Goal: Task Accomplishment & Management: Manage account settings

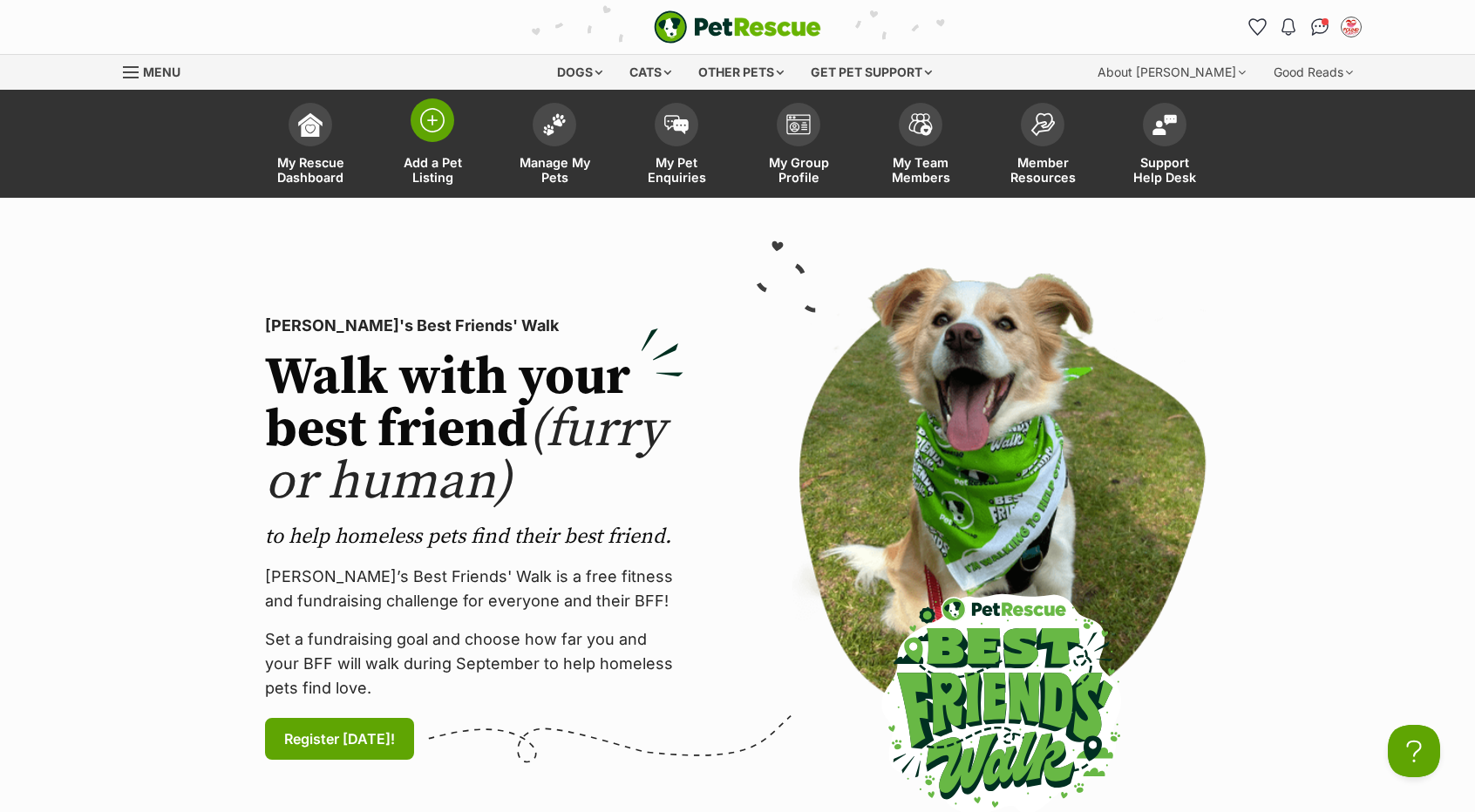
click at [420, 161] on span "Add a Pet Listing" at bounding box center [433, 170] width 79 height 30
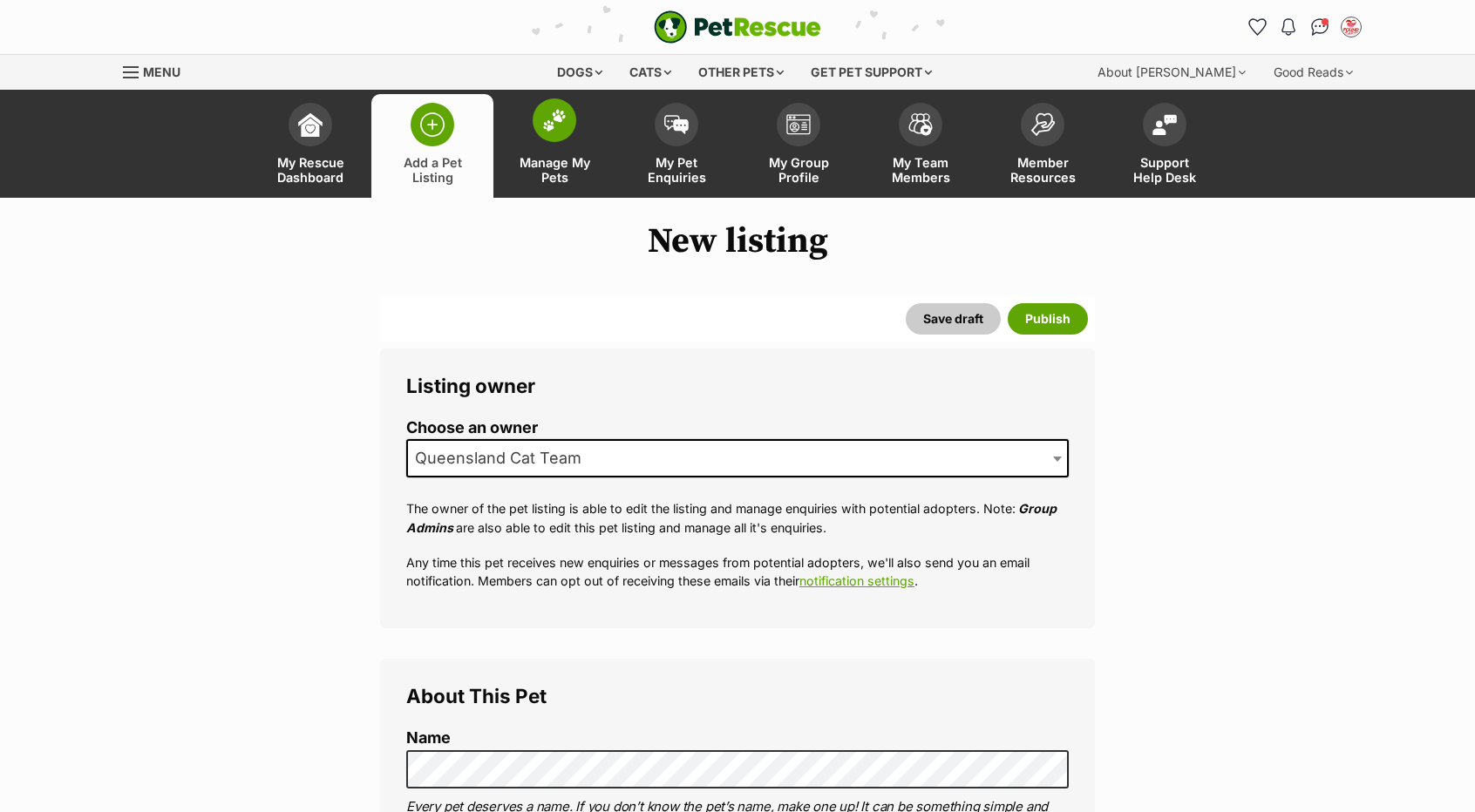
click at [580, 167] on span "Manage My Pets" at bounding box center [555, 170] width 79 height 30
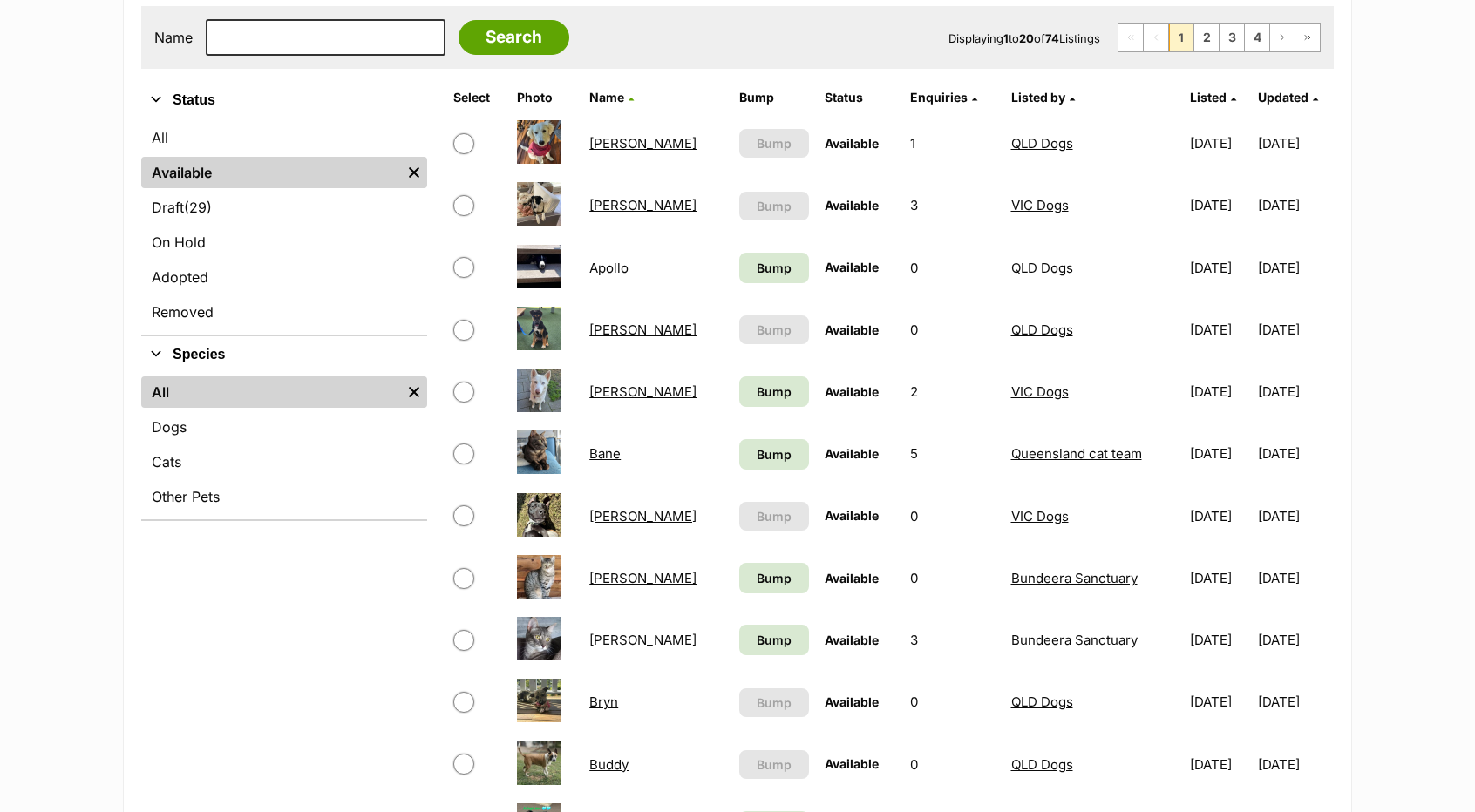
scroll to position [350, 0]
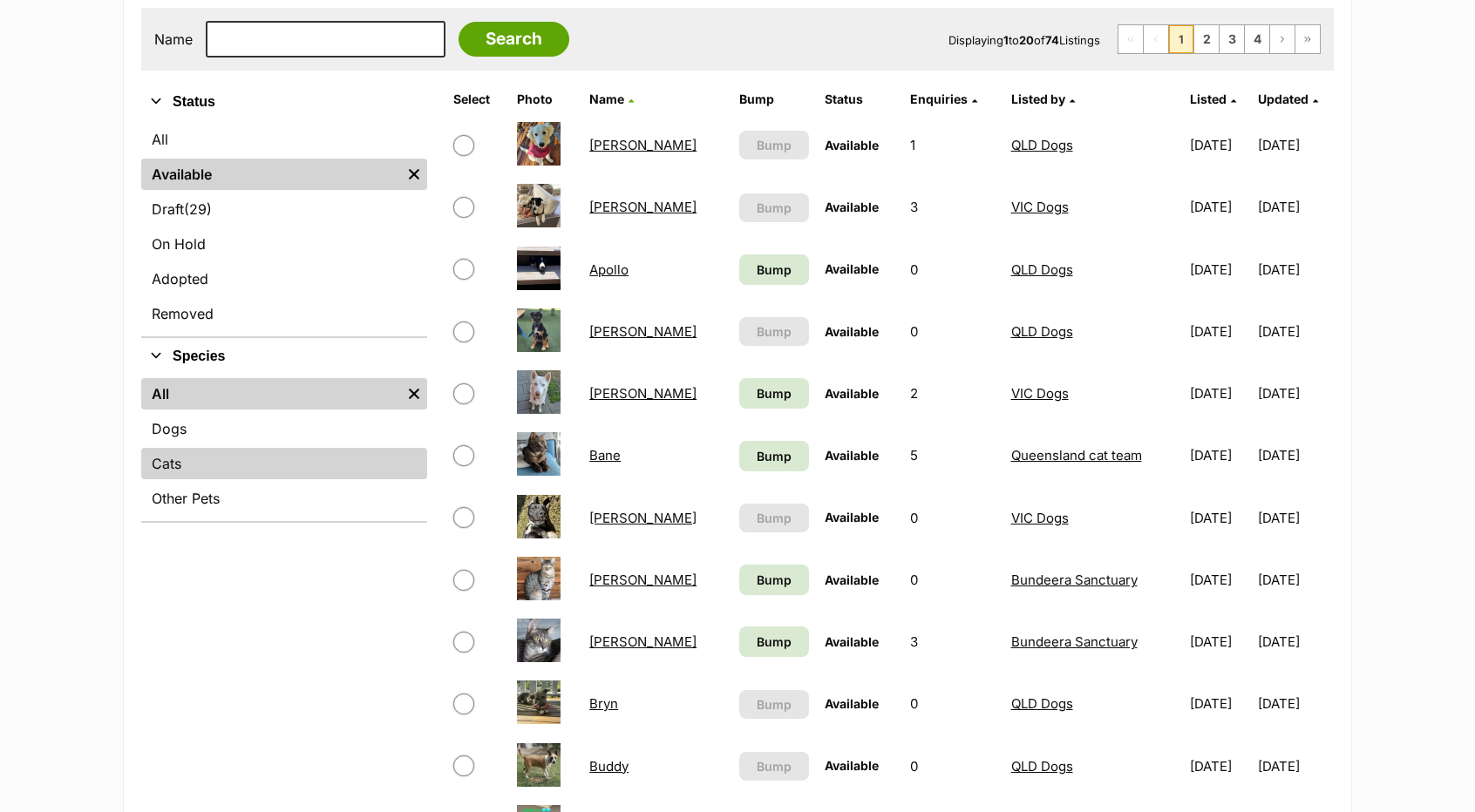
click at [307, 459] on link "Cats" at bounding box center [284, 463] width 285 height 31
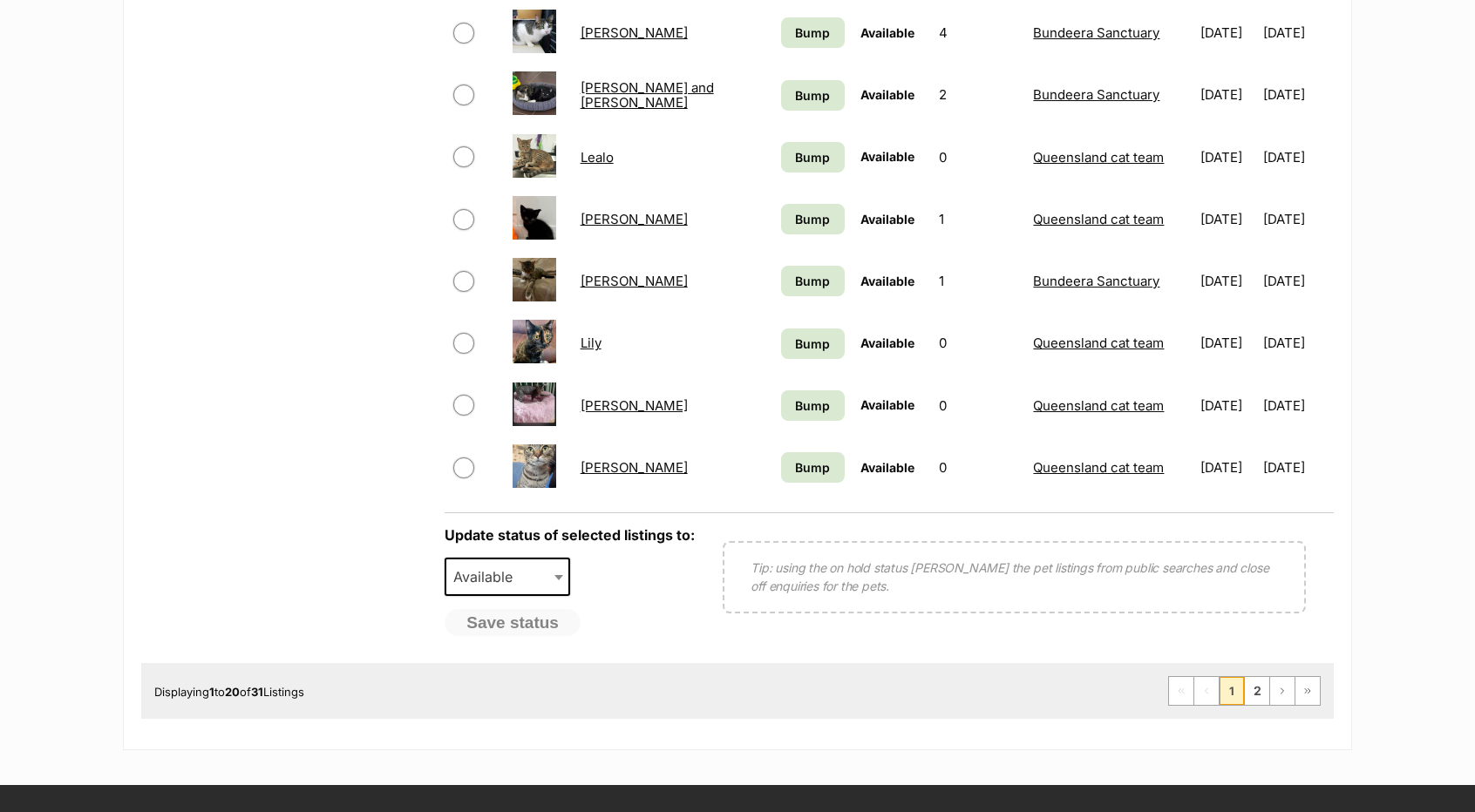
scroll to position [1217, 0]
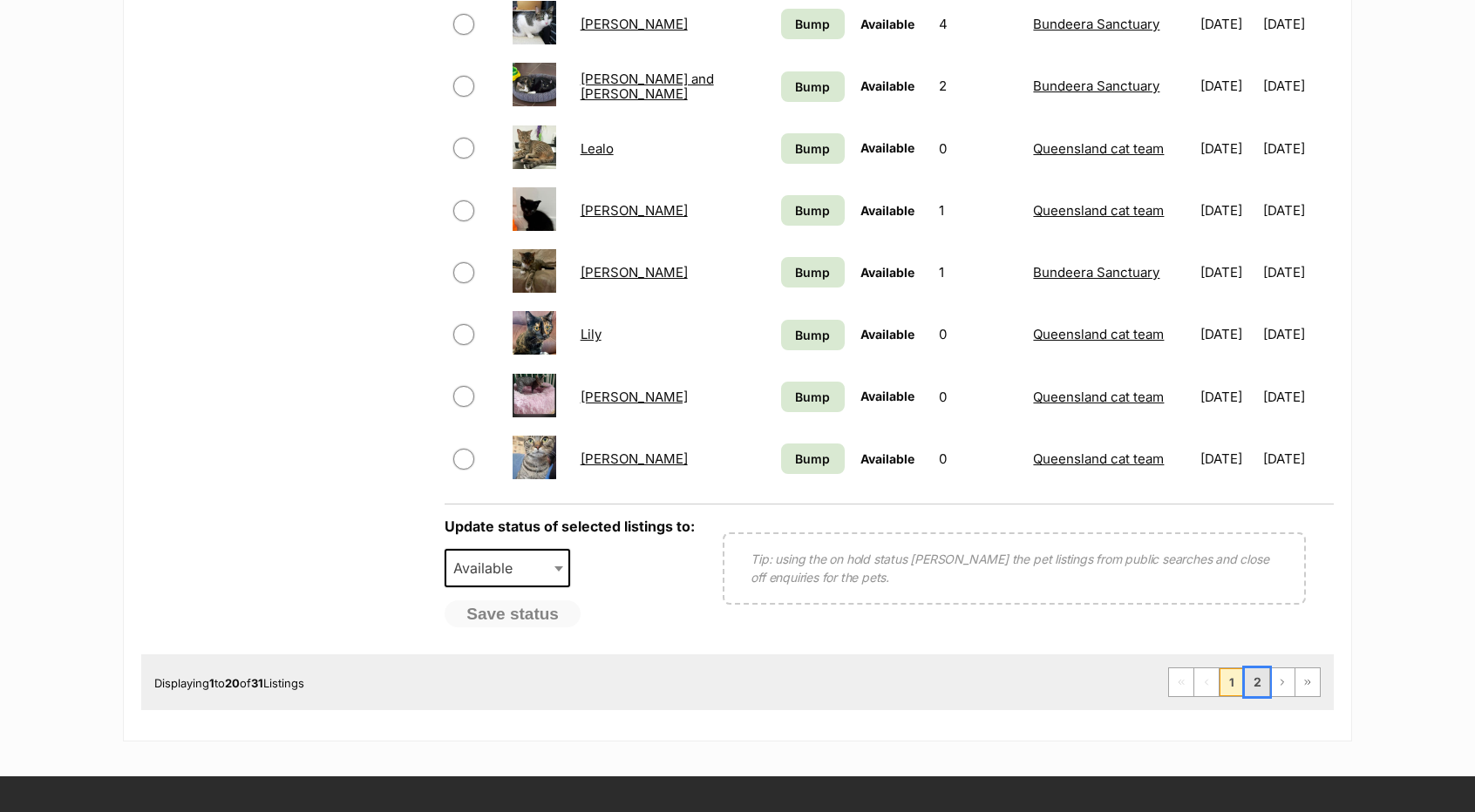
click at [1261, 686] on link "2" at bounding box center [1257, 682] width 24 height 28
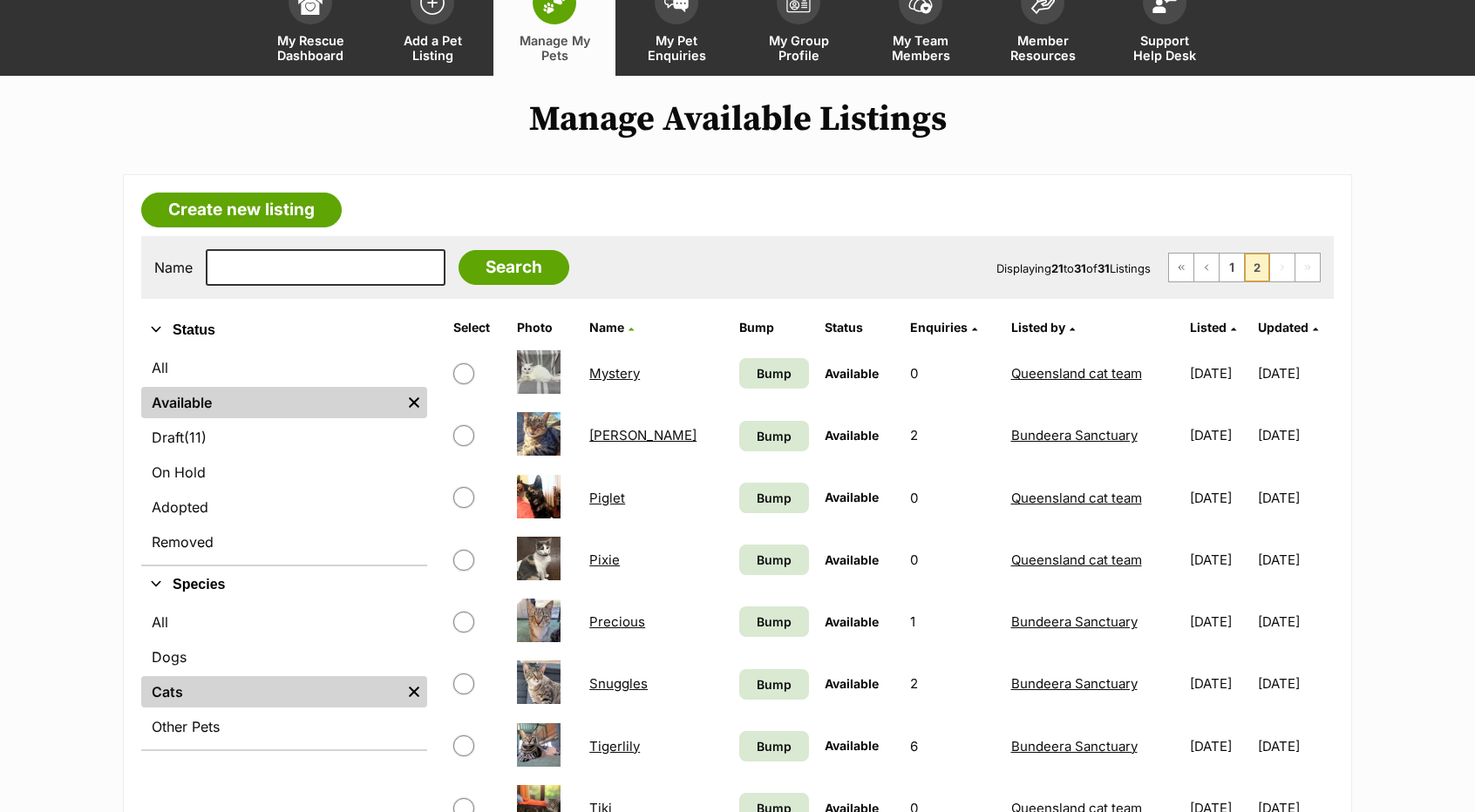
scroll to position [120, 0]
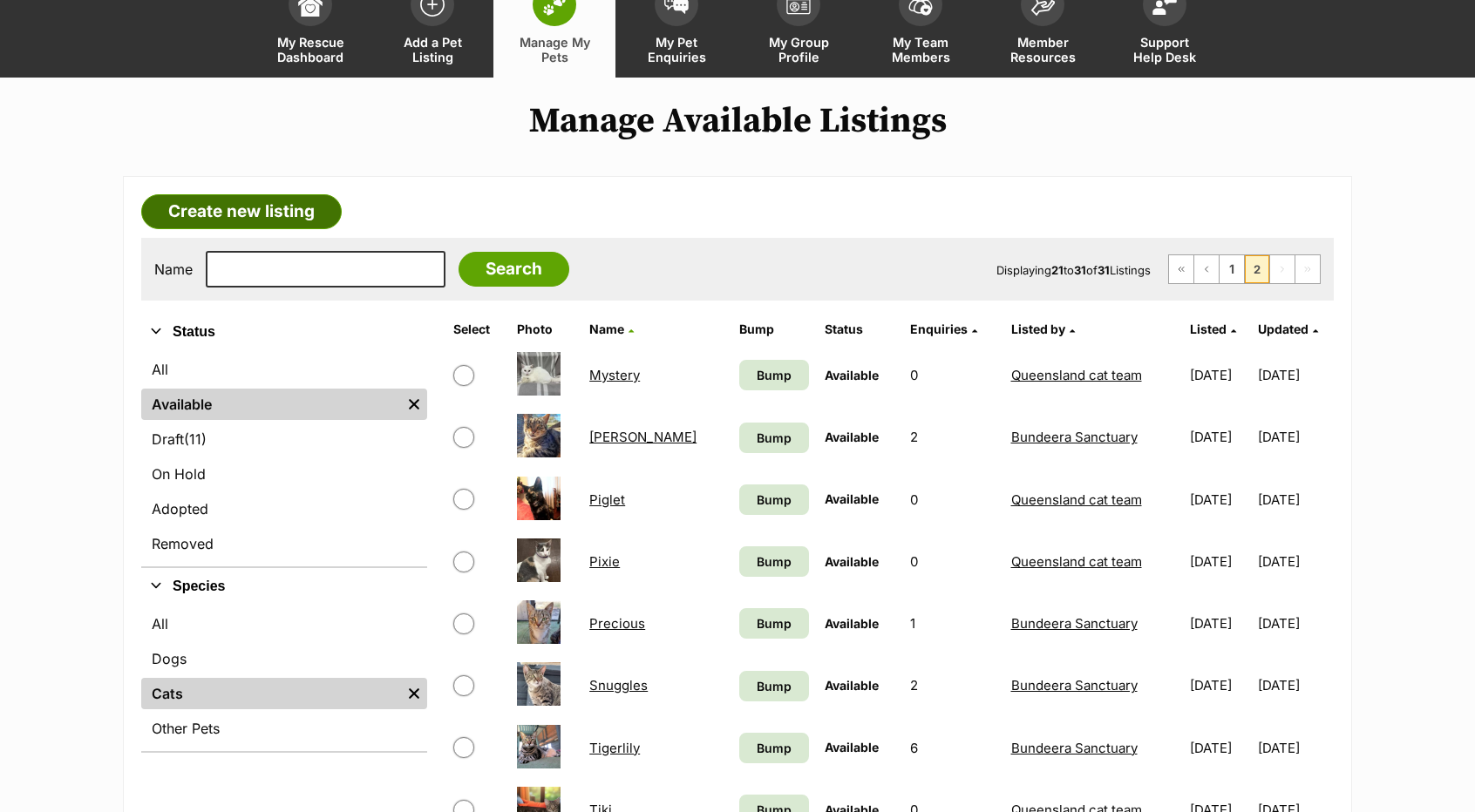
click at [316, 221] on link "Create new listing" at bounding box center [240, 211] width 200 height 35
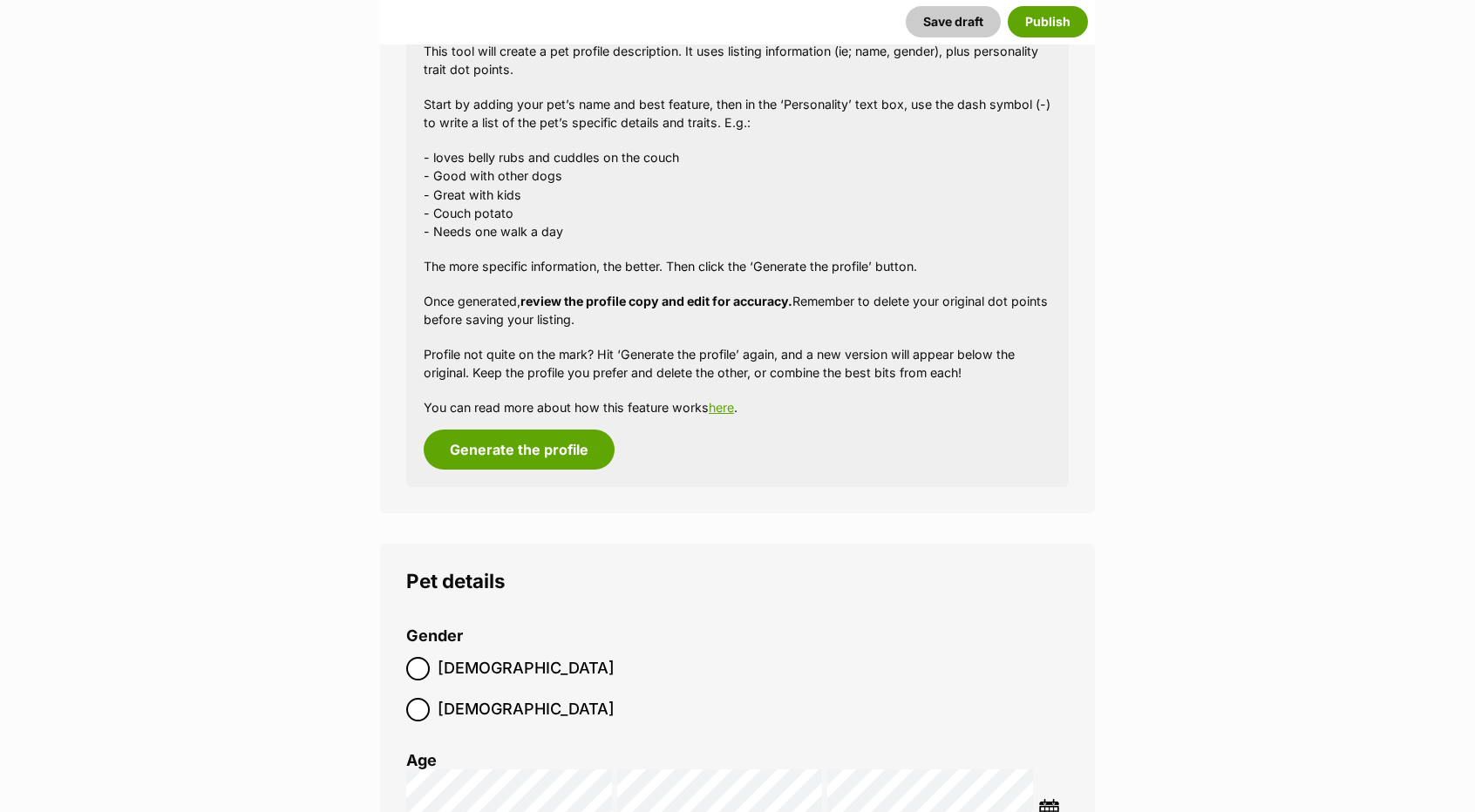
scroll to position [1626, 0]
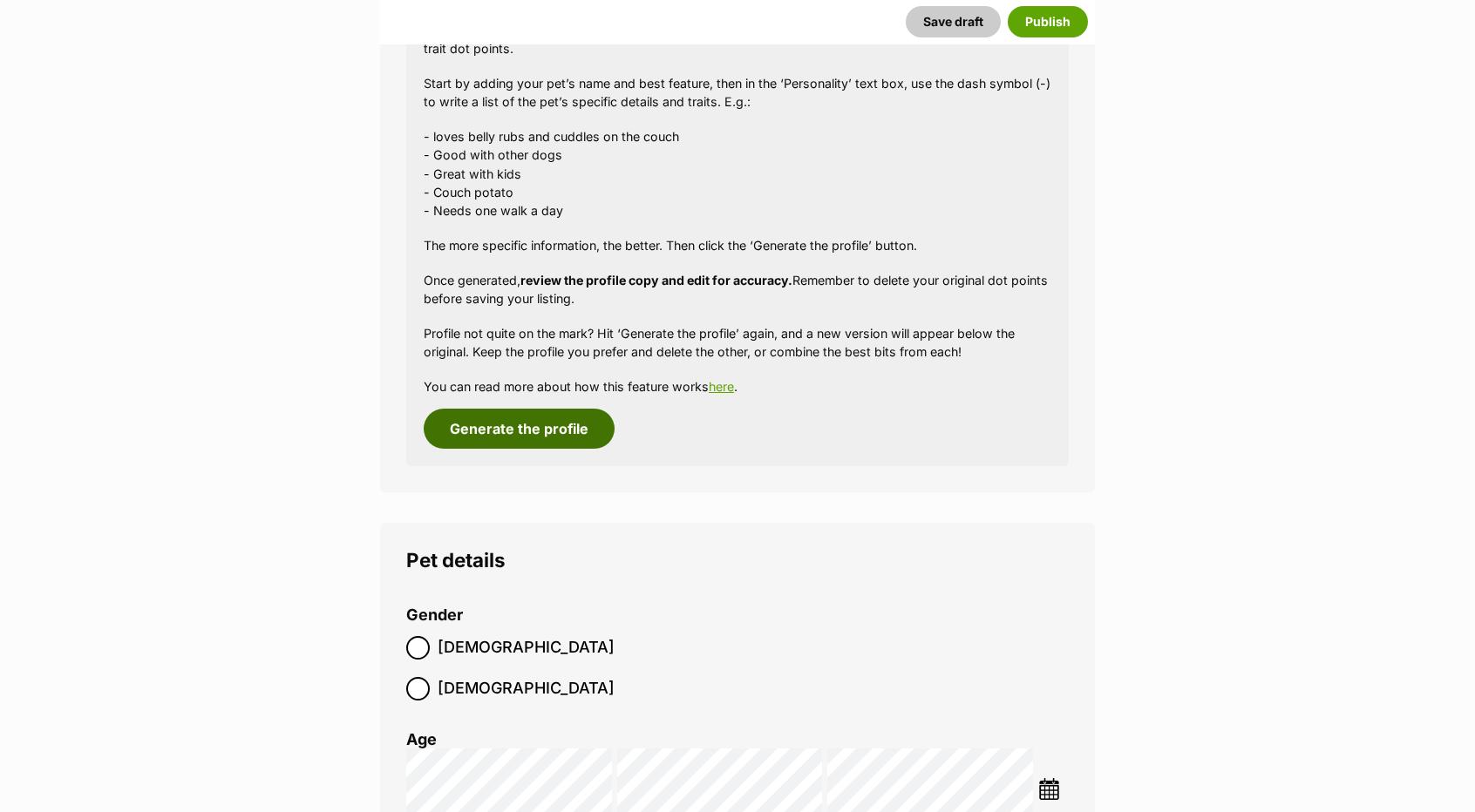
click at [493, 443] on button "Generate the profile" at bounding box center [518, 428] width 191 height 40
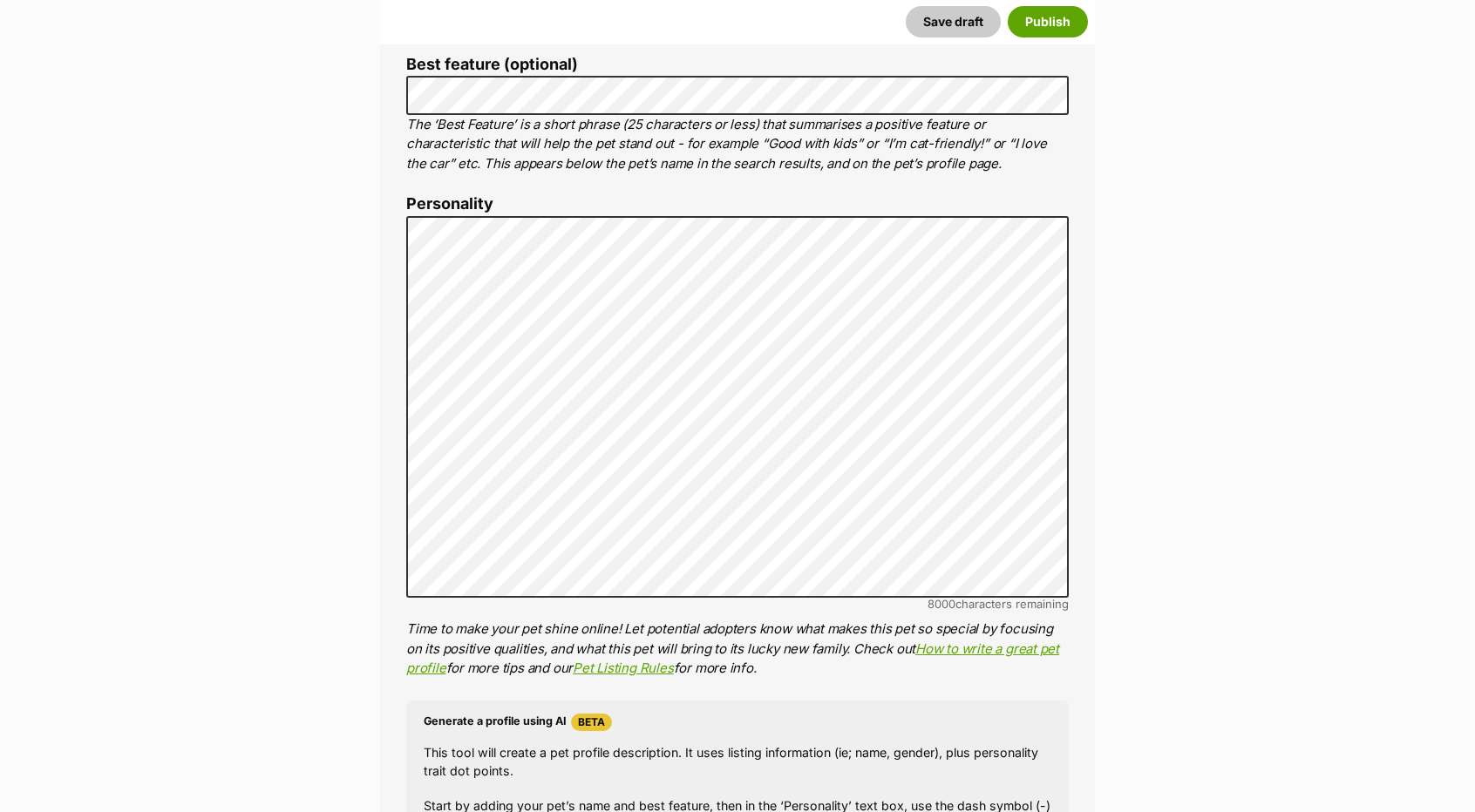
scroll to position [905, 0]
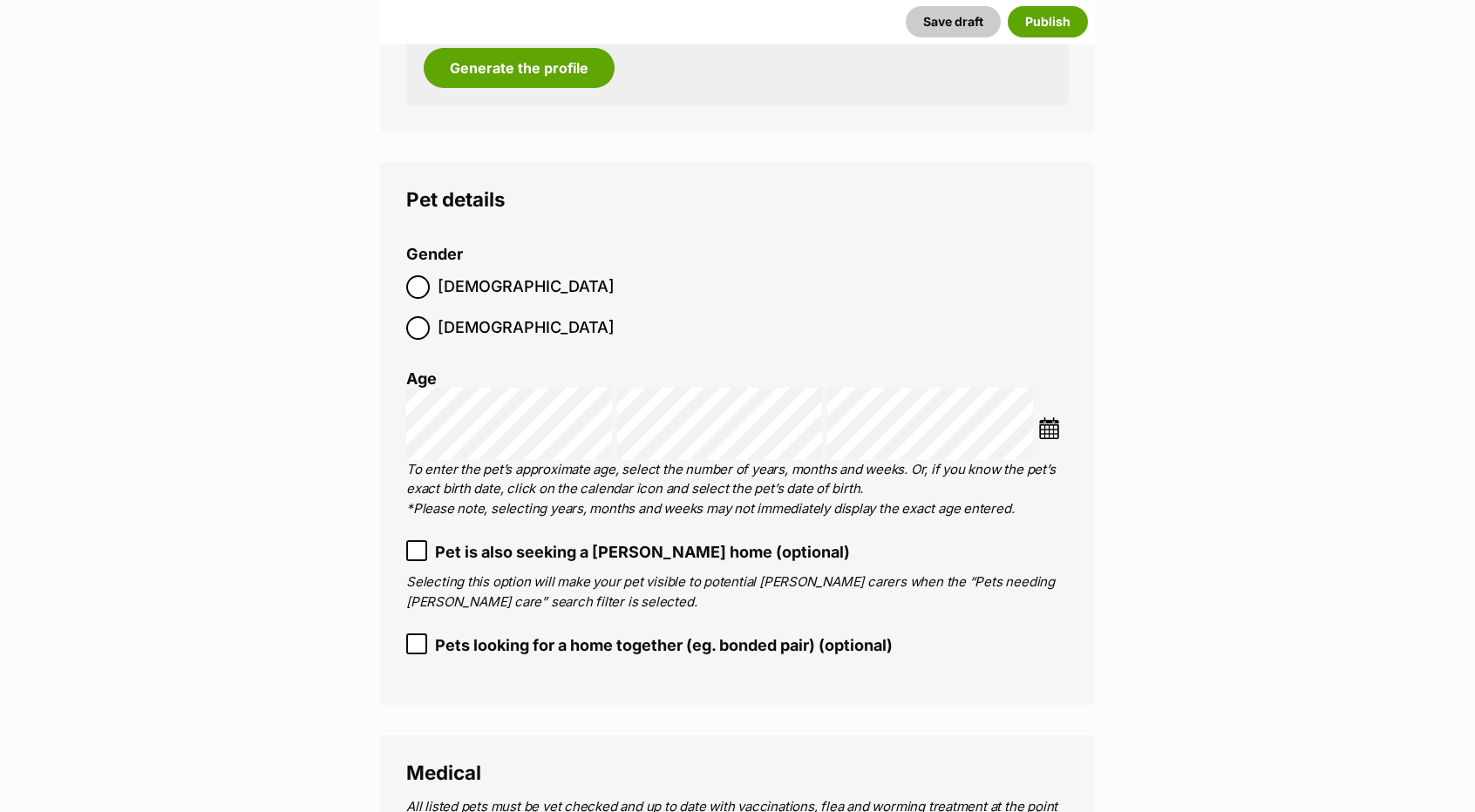
scroll to position [2132, 0]
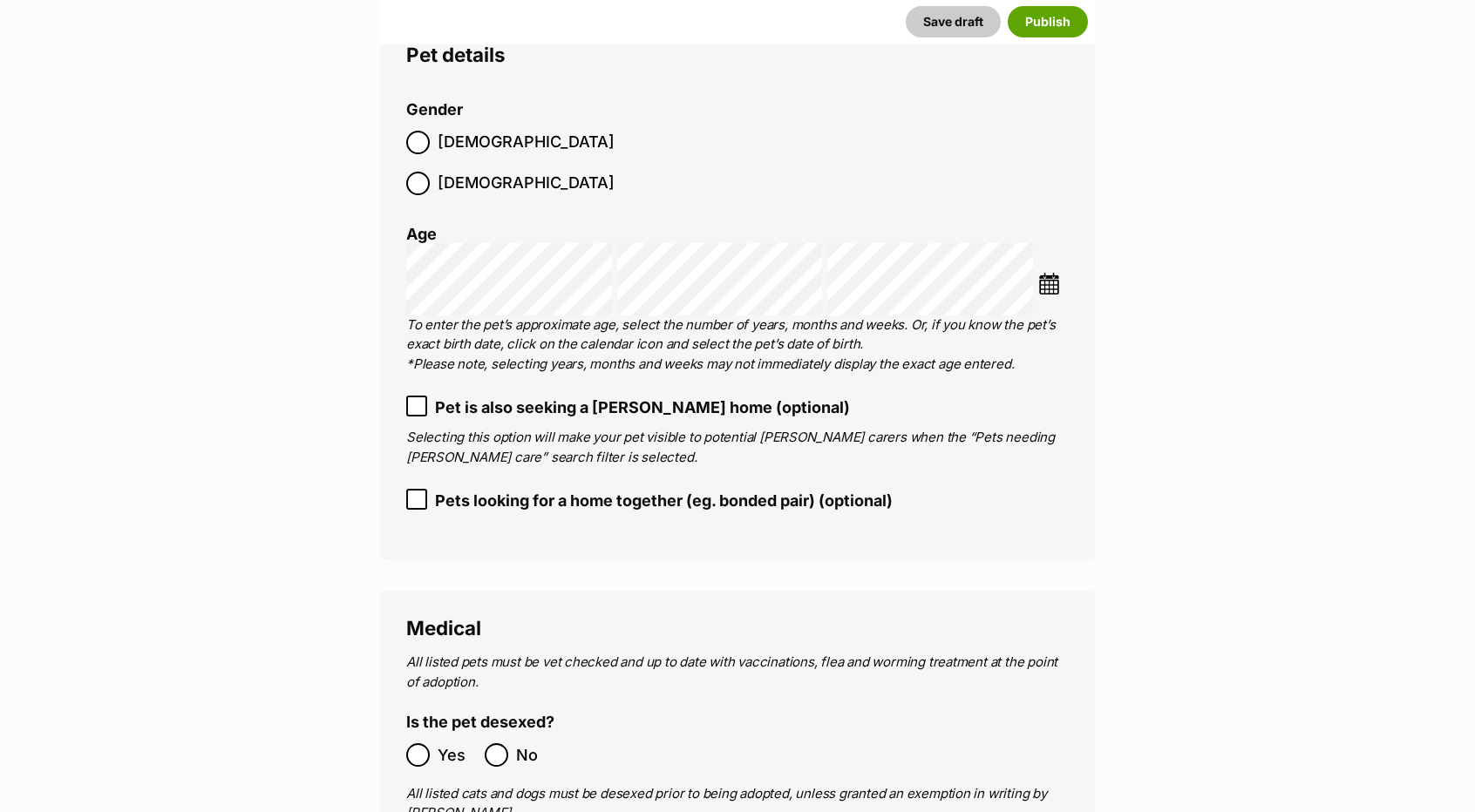
click at [530, 172] on span "Female" at bounding box center [526, 183] width 177 height 23
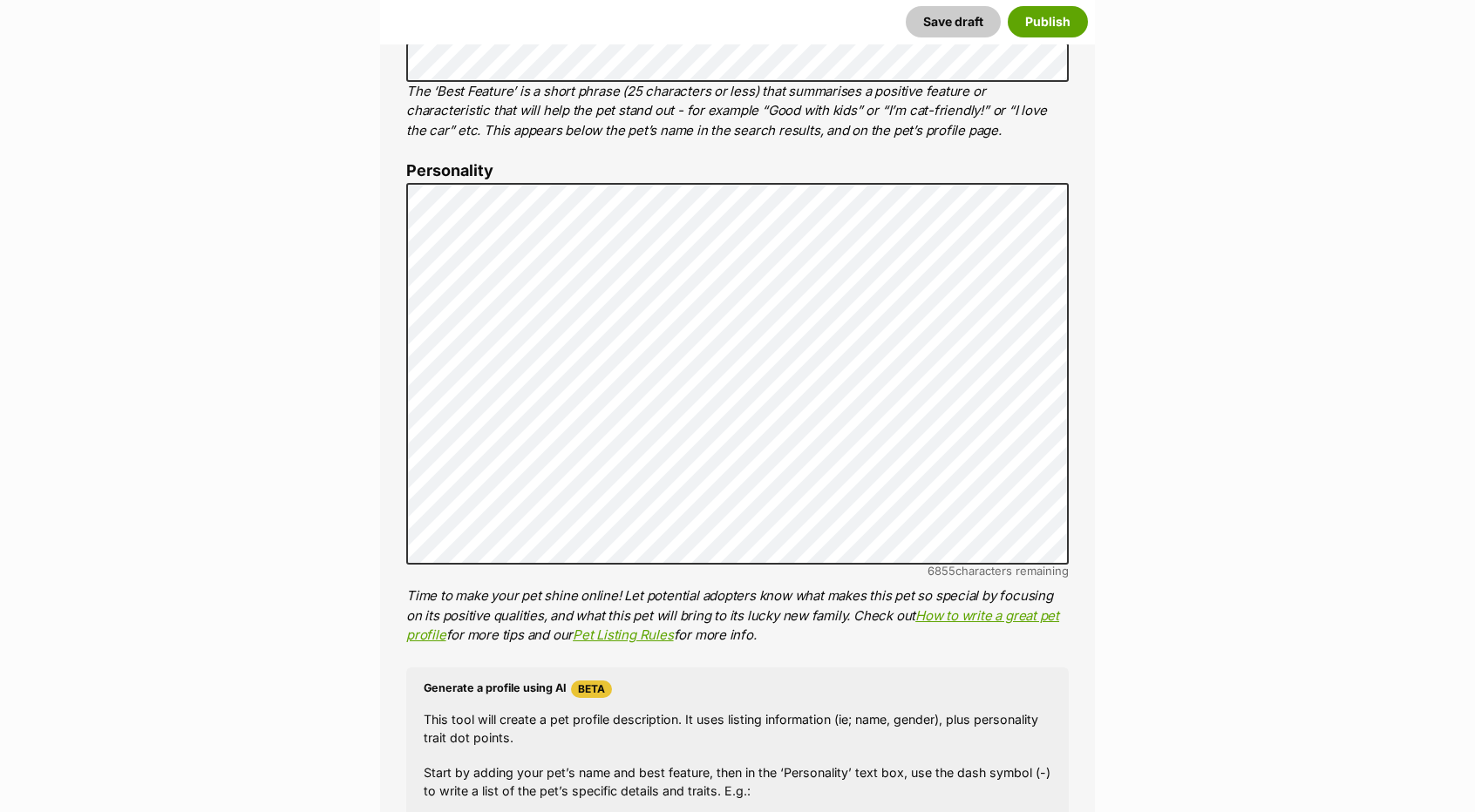
scroll to position [905, 0]
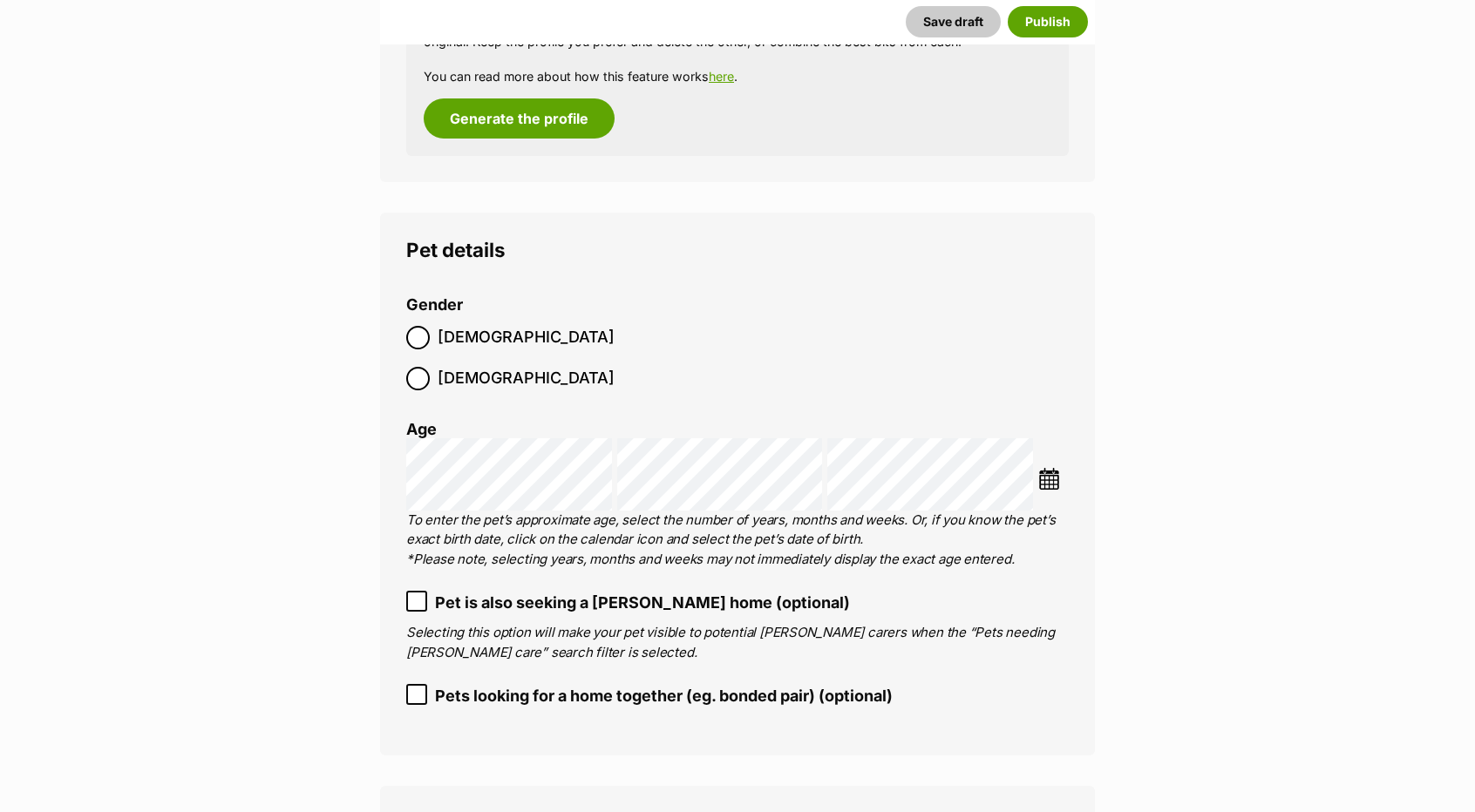
scroll to position [1952, 0]
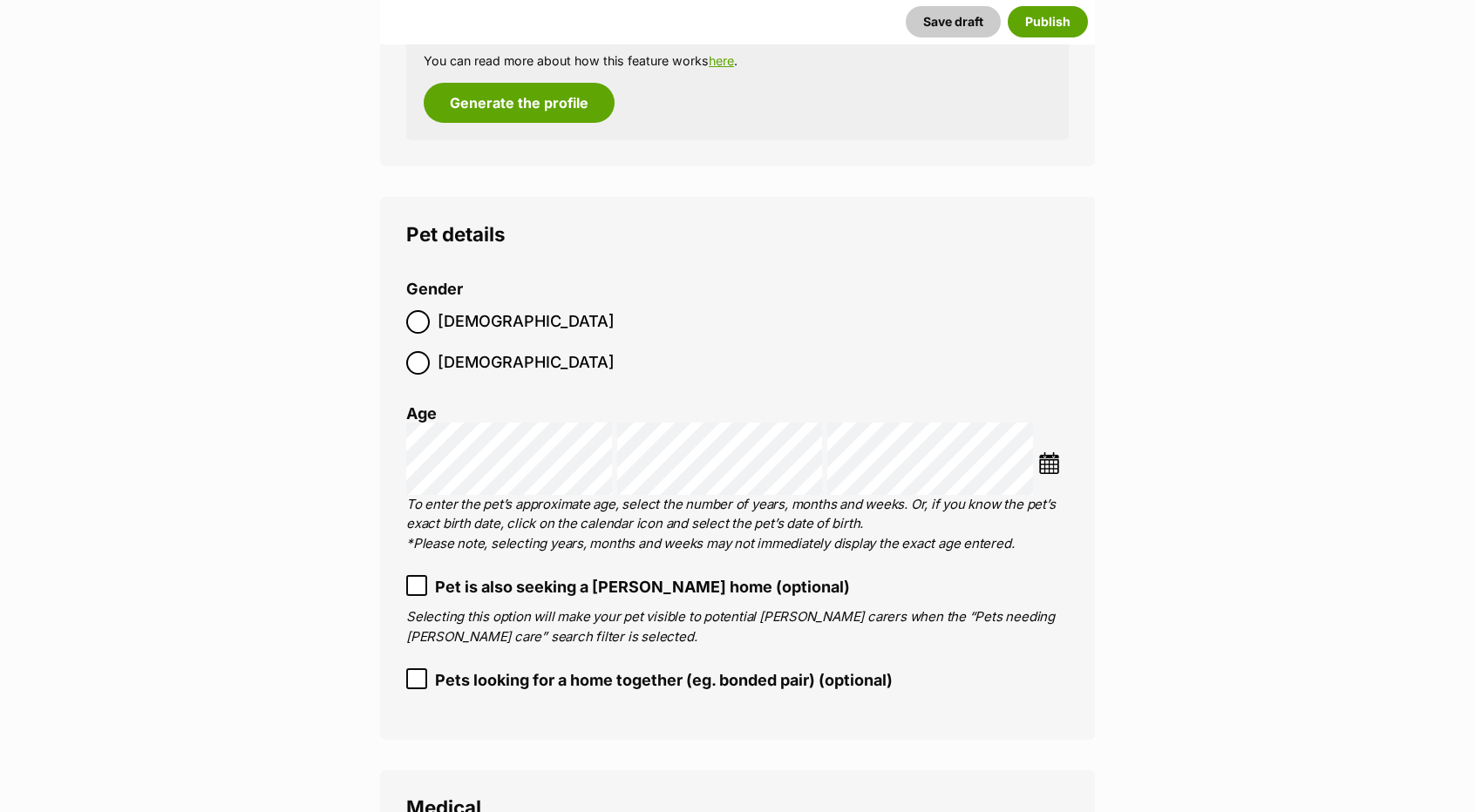
click at [1050, 452] on img at bounding box center [1049, 463] width 22 height 22
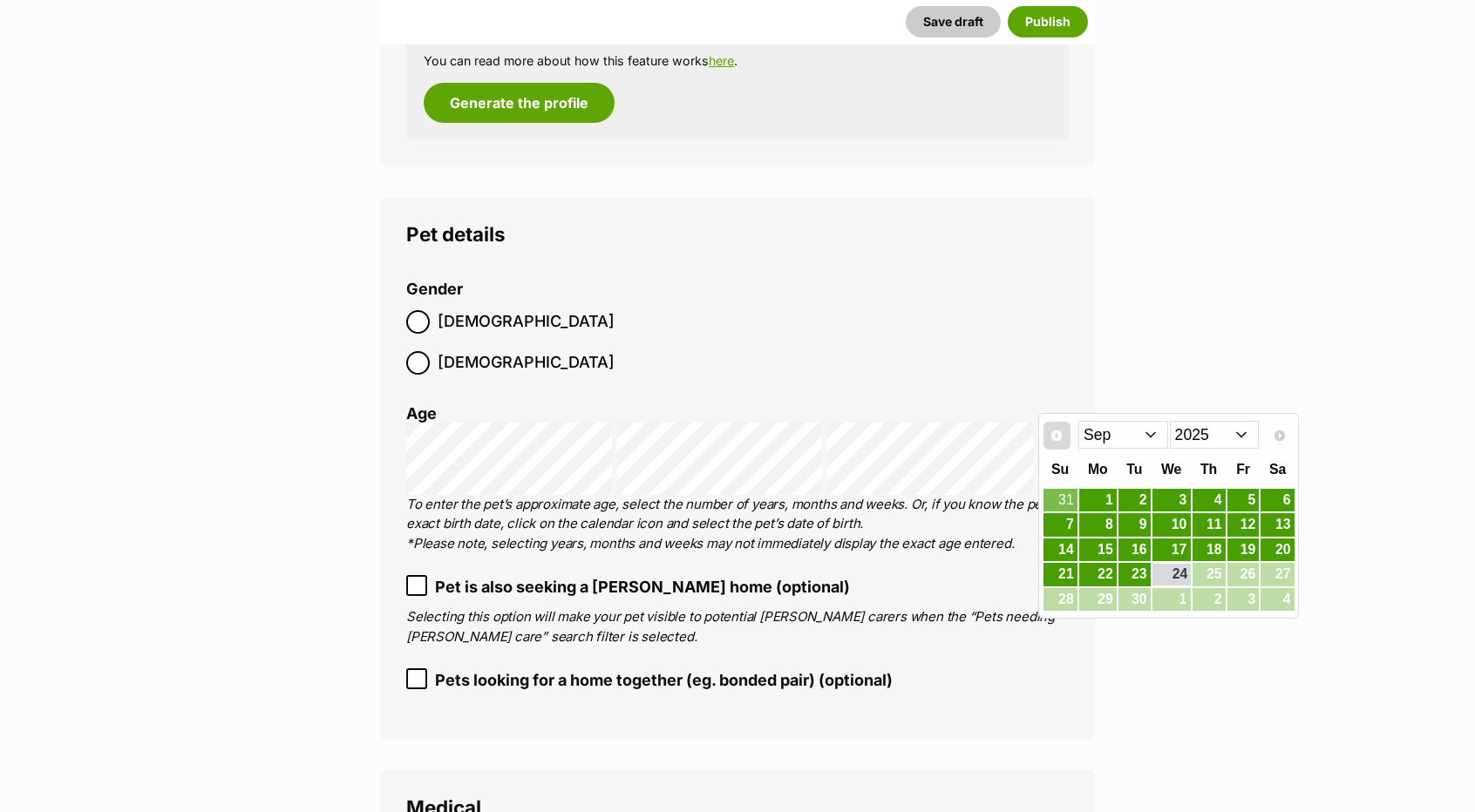
click at [1050, 424] on link "Prev" at bounding box center [1057, 436] width 28 height 28
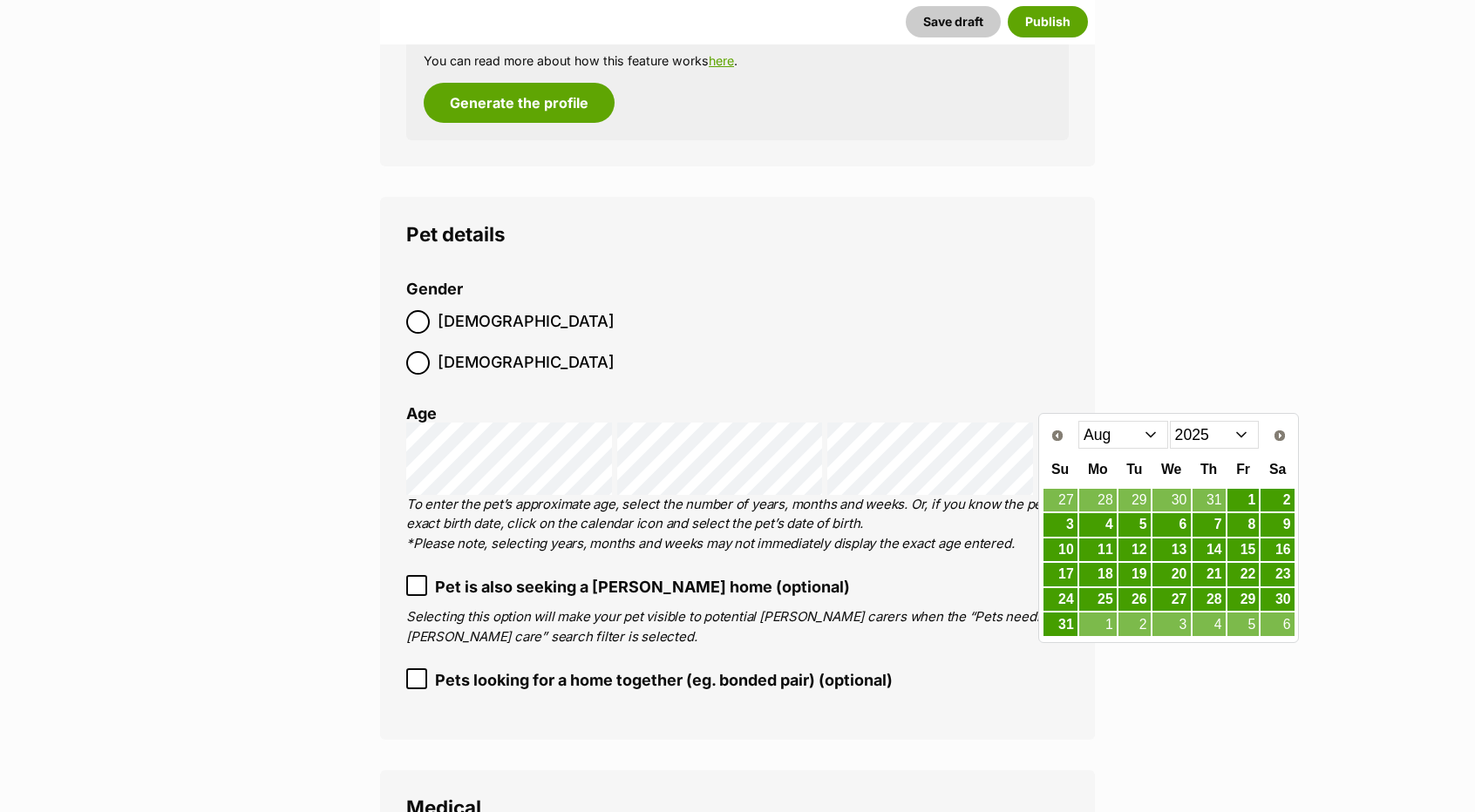
click at [1135, 437] on select "Jan Feb Mar Apr May Jun Jul Aug Sep" at bounding box center [1123, 435] width 90 height 28
click at [1244, 553] on link "16" at bounding box center [1243, 550] width 32 height 22
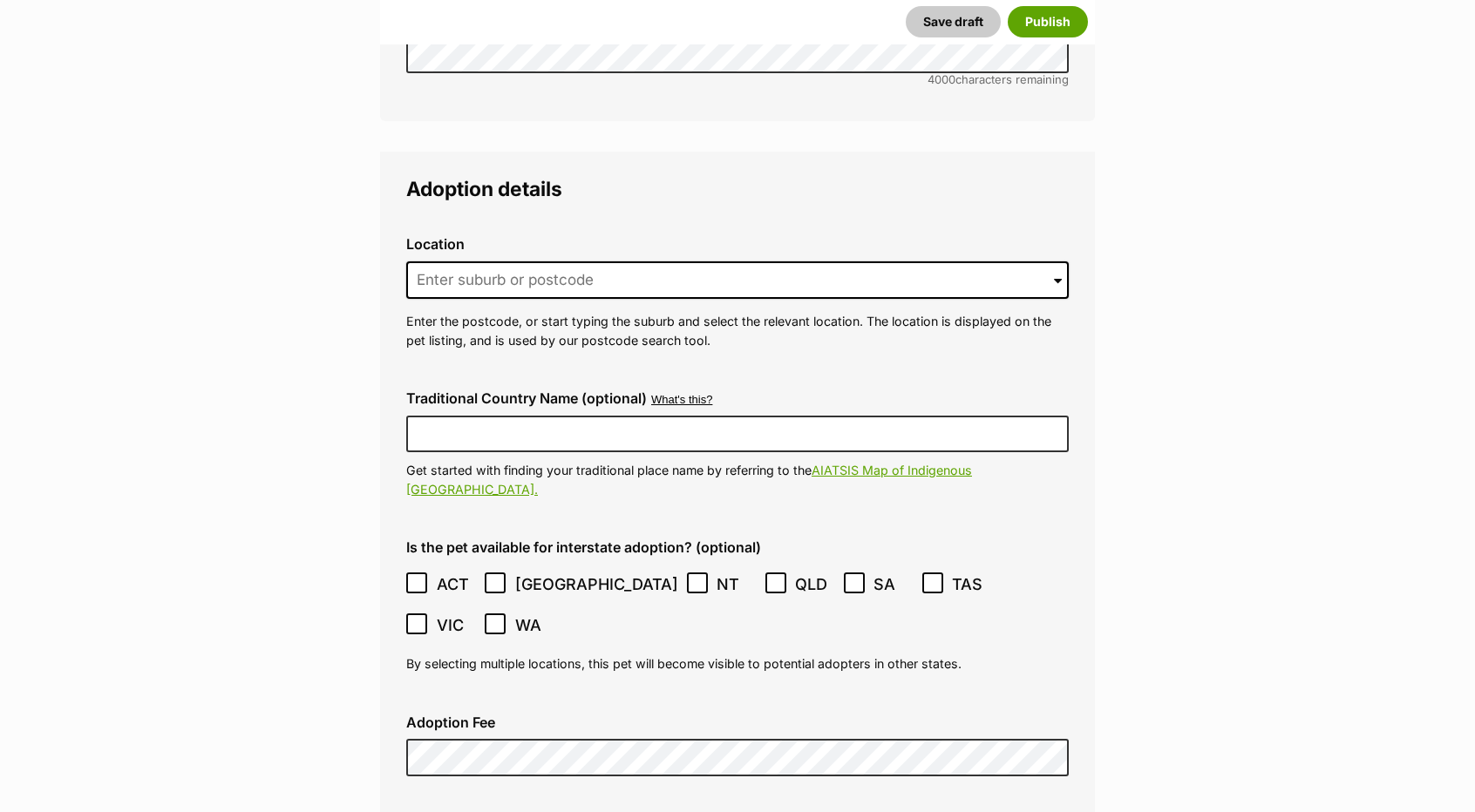
scroll to position [3501, 0]
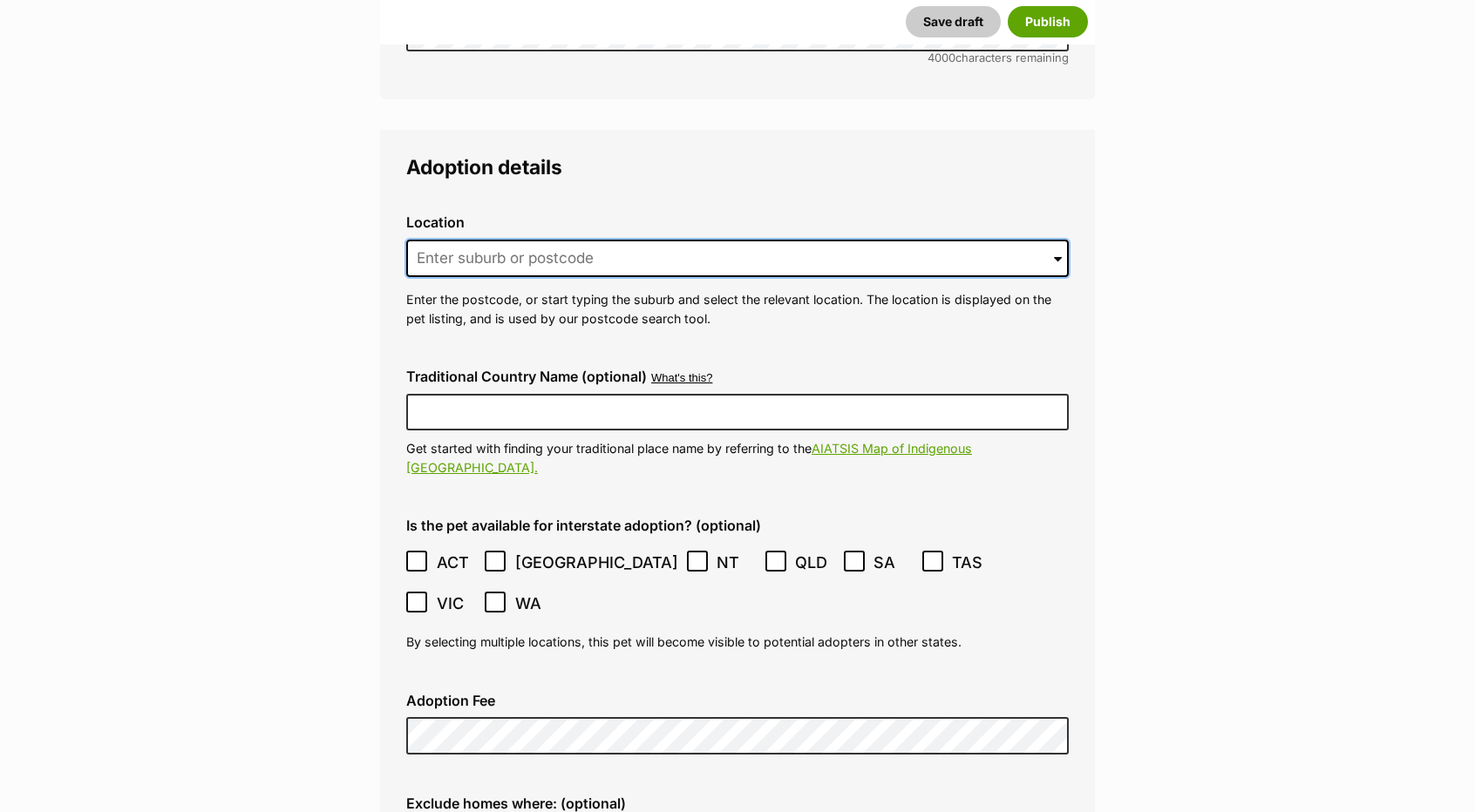
click at [891, 239] on input at bounding box center [737, 258] width 662 height 38
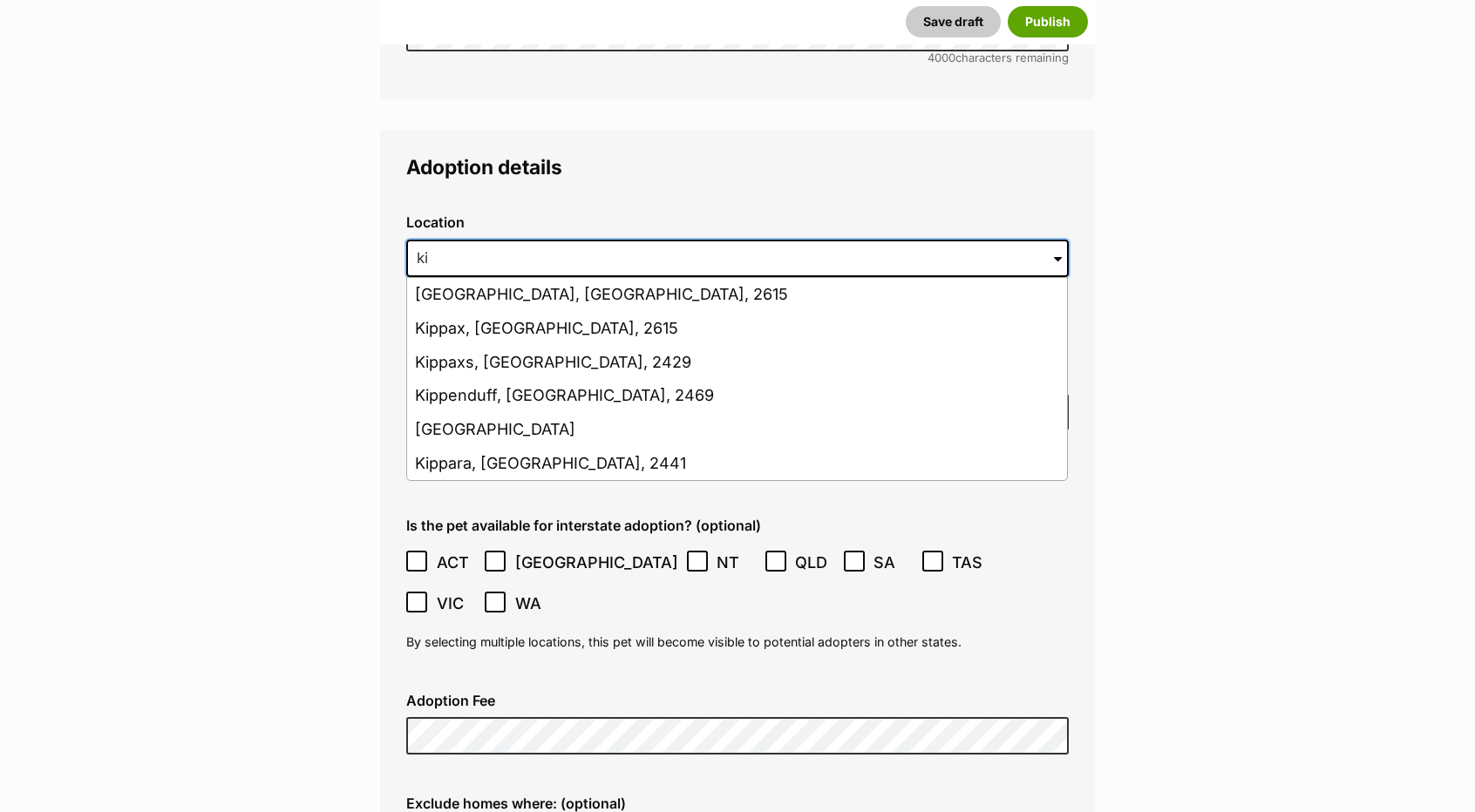
type input "k"
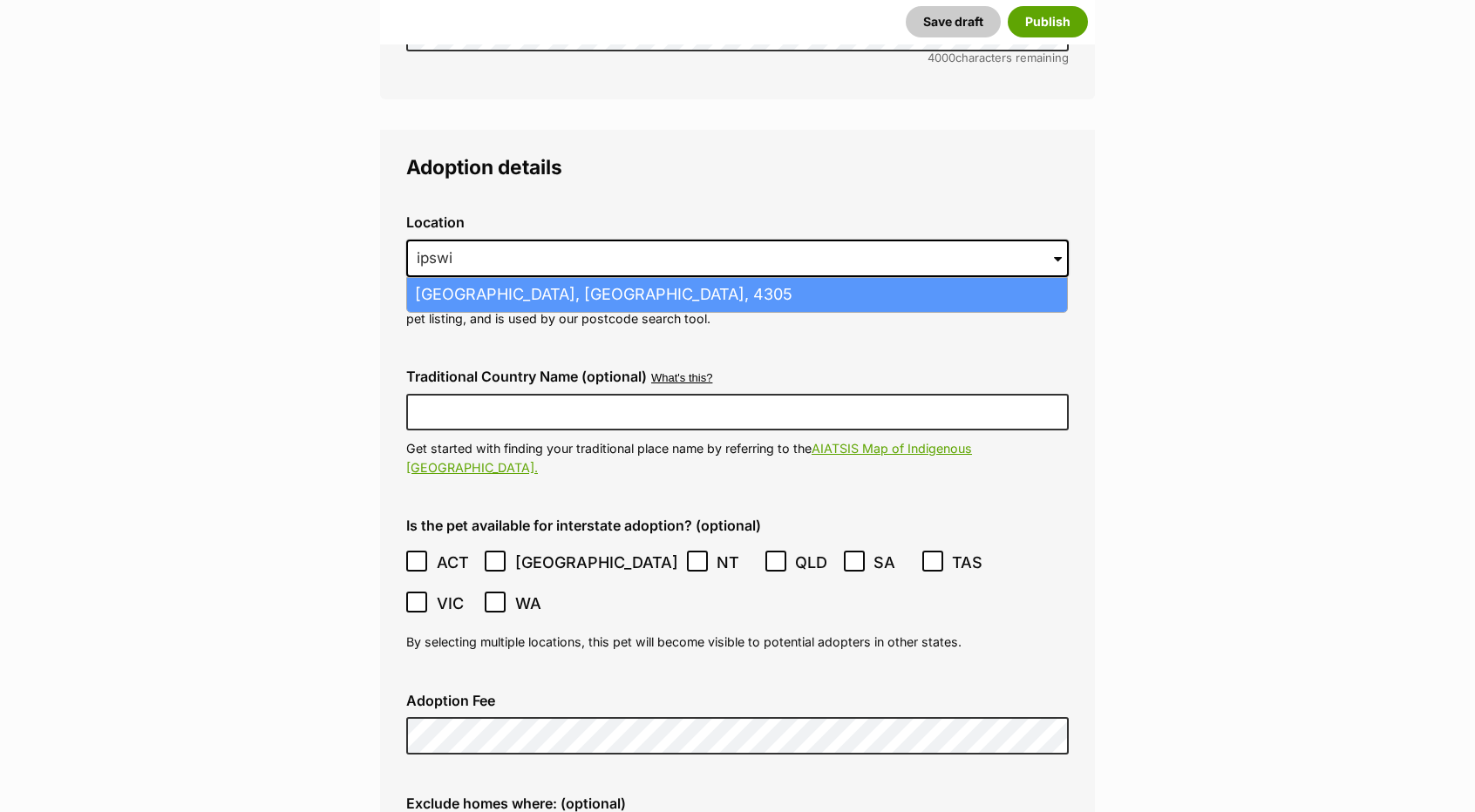
click at [807, 278] on li "Ipswich, Queensland, 4305" at bounding box center [736, 295] width 660 height 34
type input "Ipswich, Queensland, 4305"
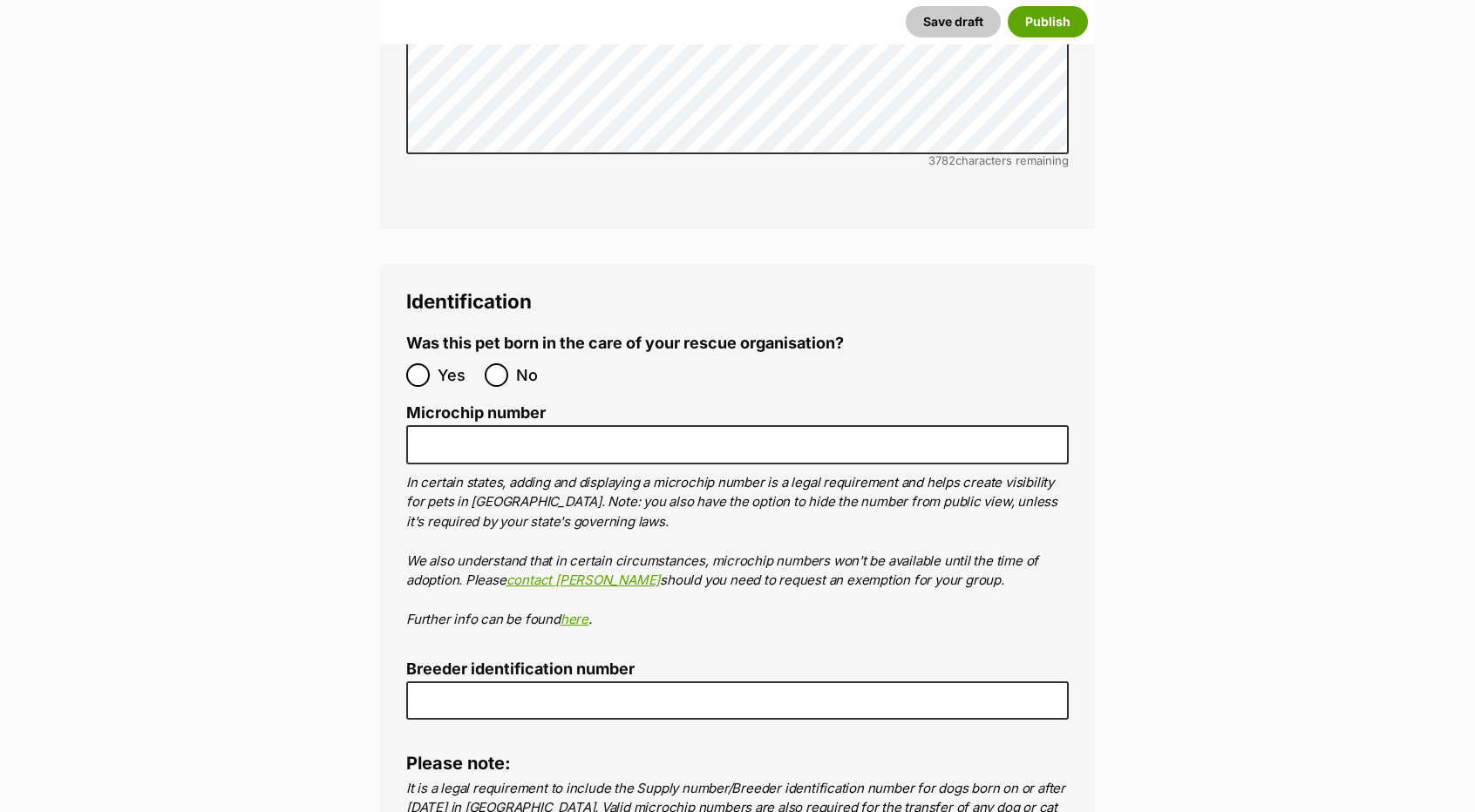
scroll to position [5007, 0]
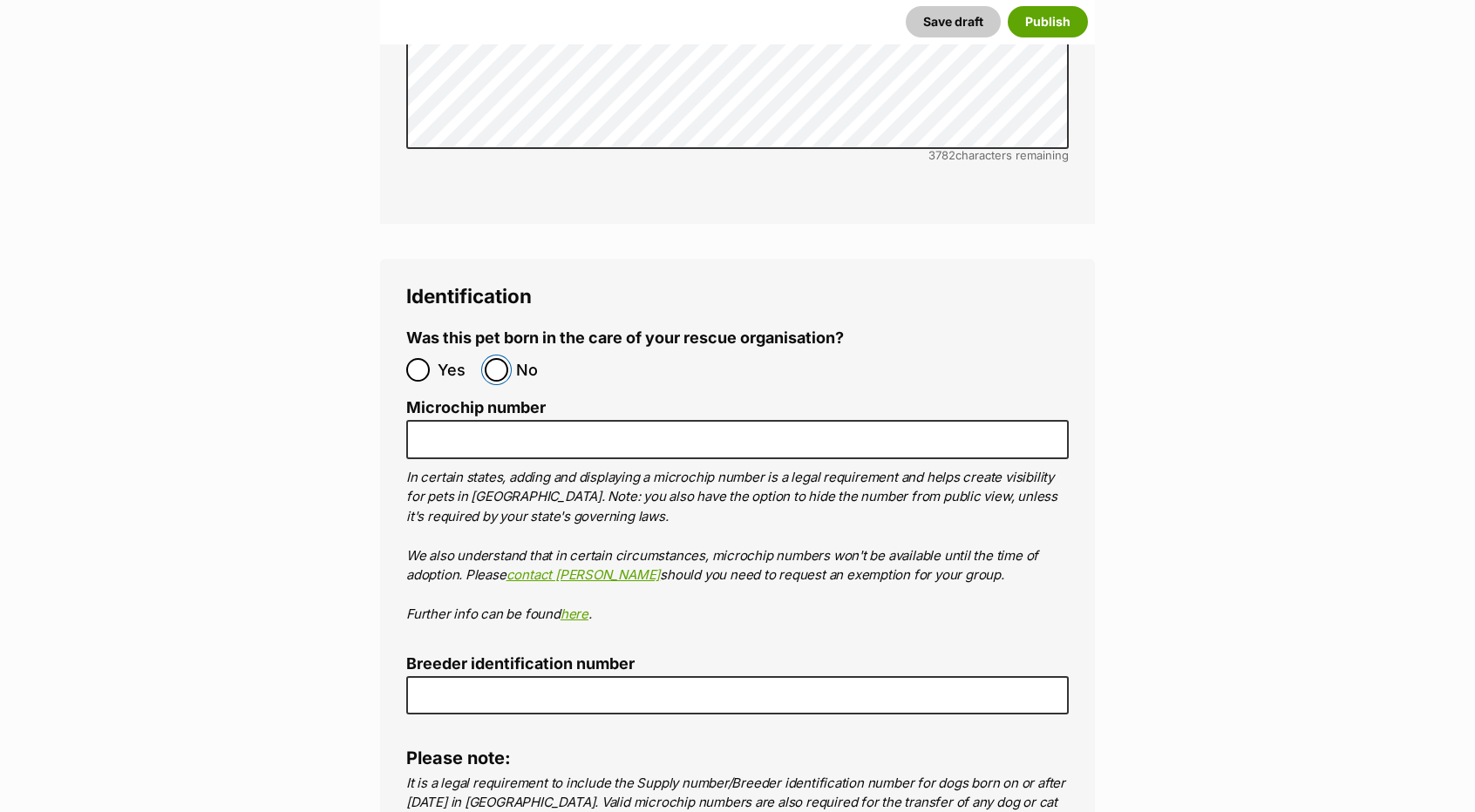
click at [504, 359] on input "No" at bounding box center [496, 370] width 23 height 23
radio input "true"
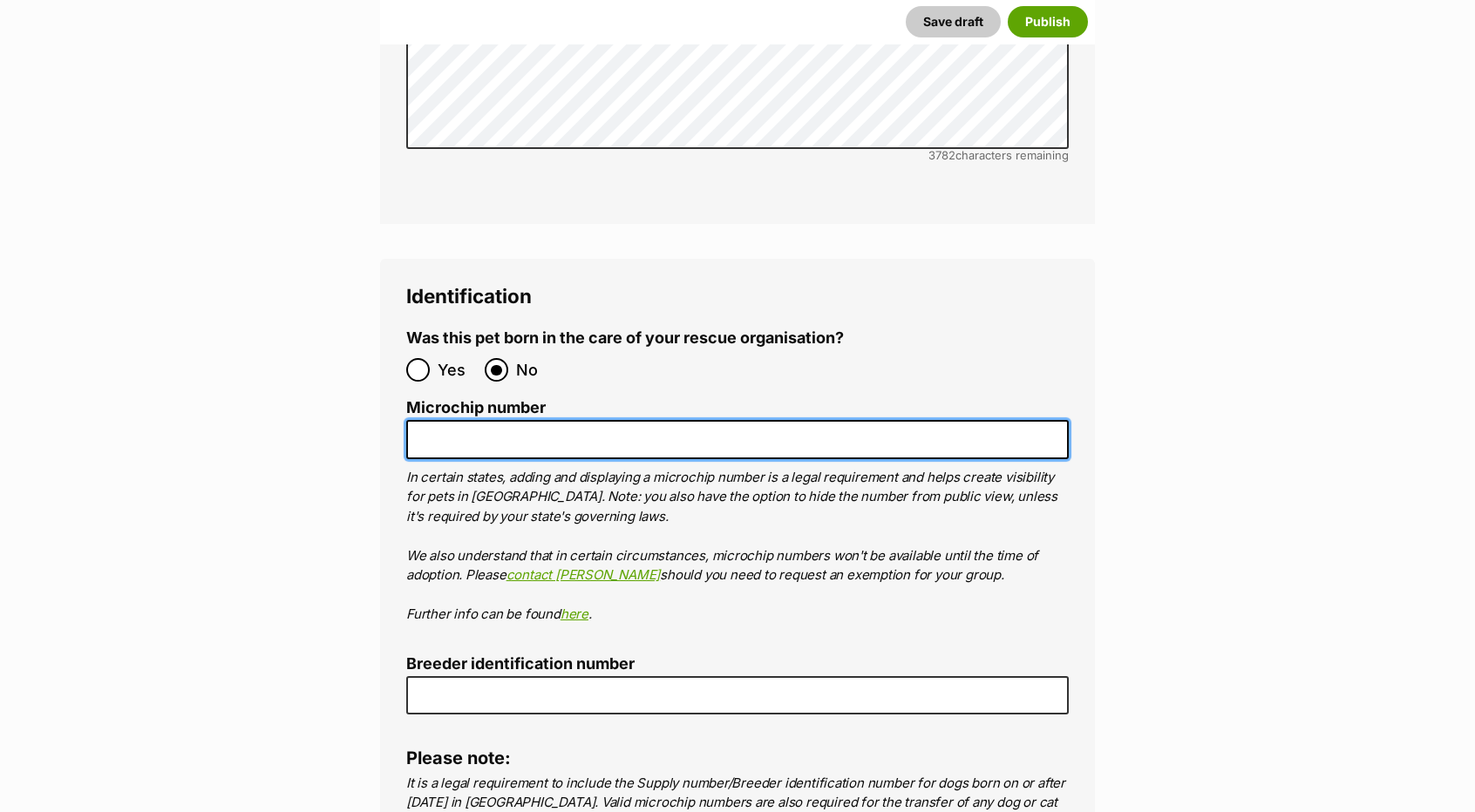
click at [472, 420] on input "Microchip number" at bounding box center [737, 439] width 662 height 39
paste input "956000015982354"
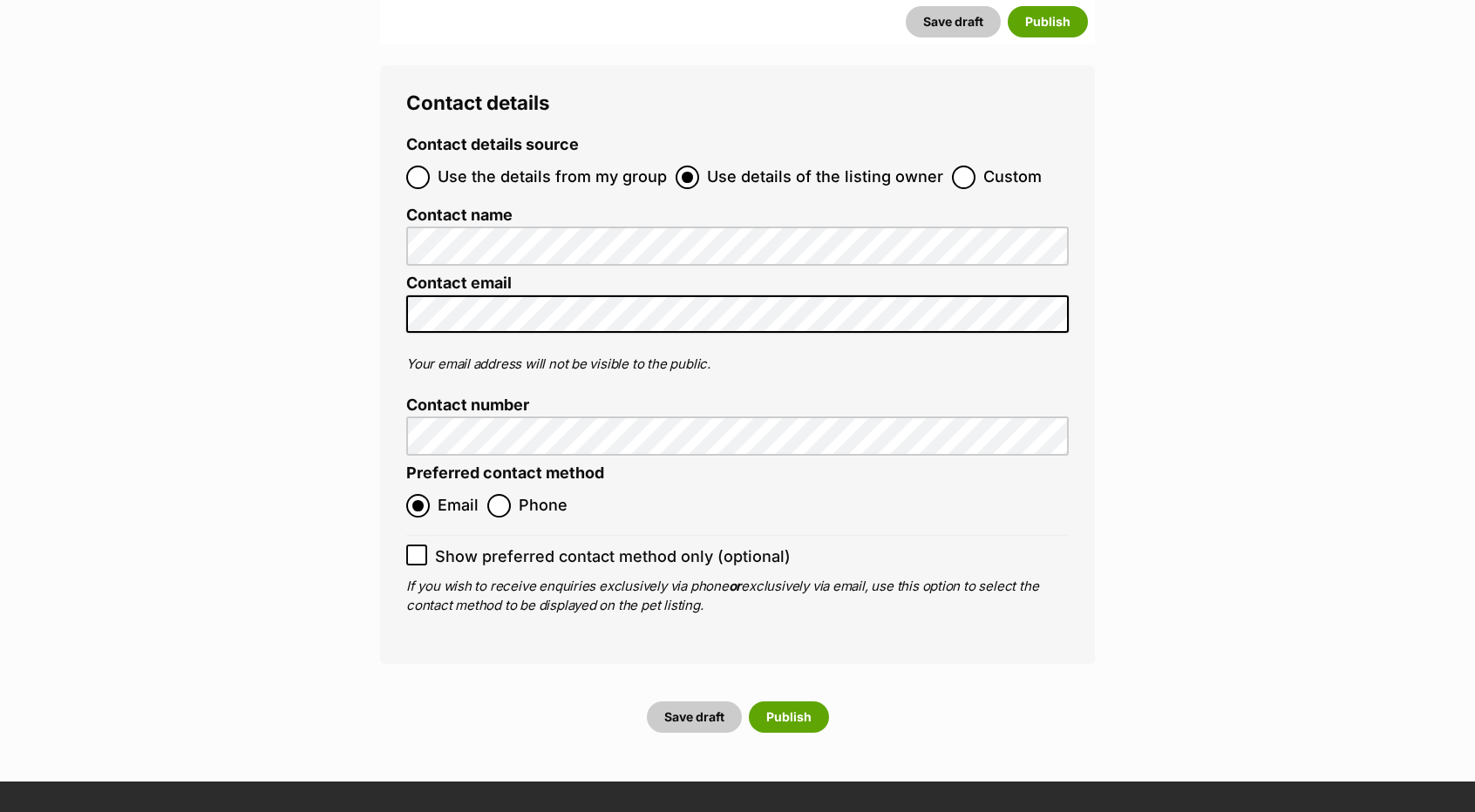
scroll to position [5870, 0]
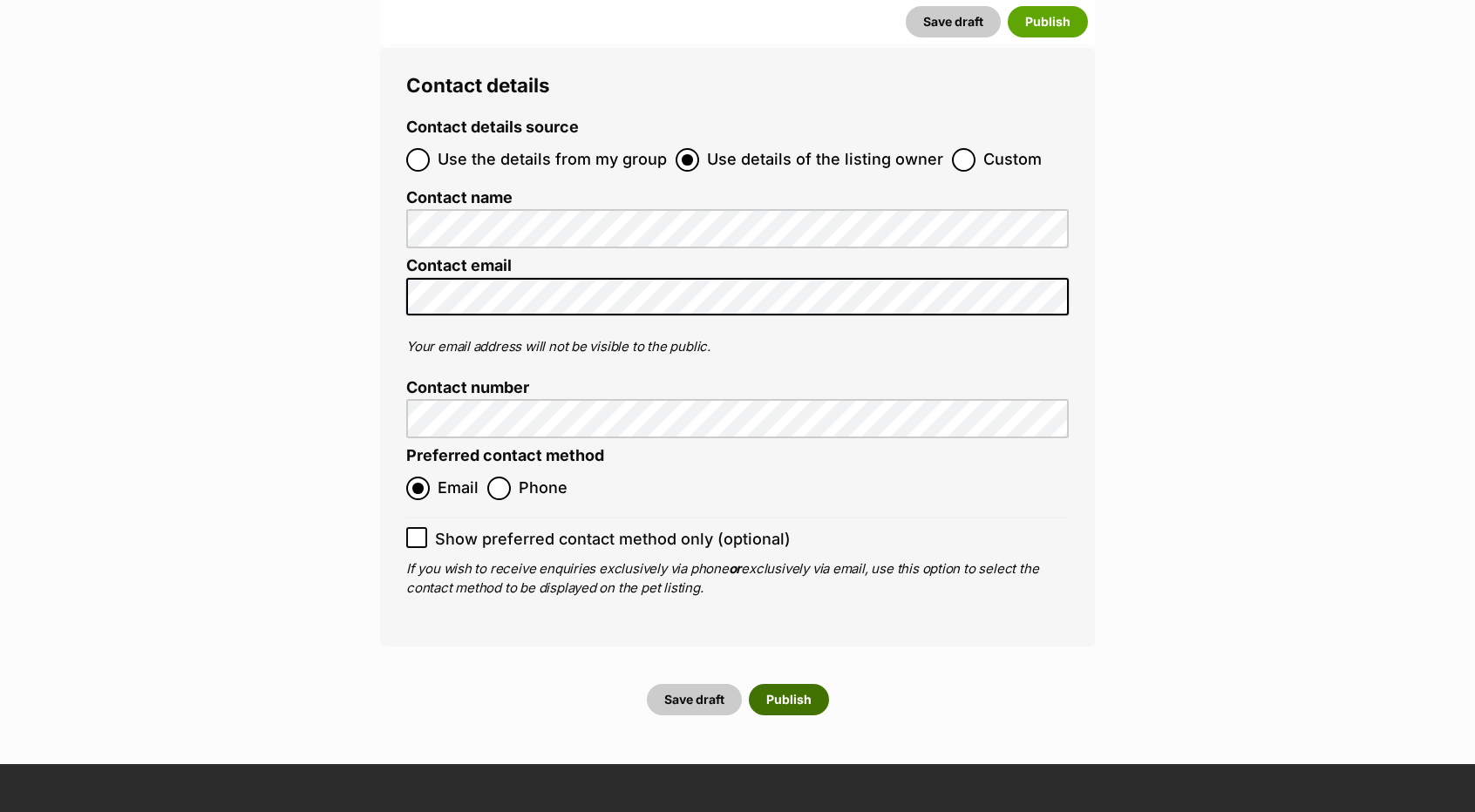
type input "956000015982354"
click at [782, 684] on button "Publish" at bounding box center [788, 699] width 80 height 31
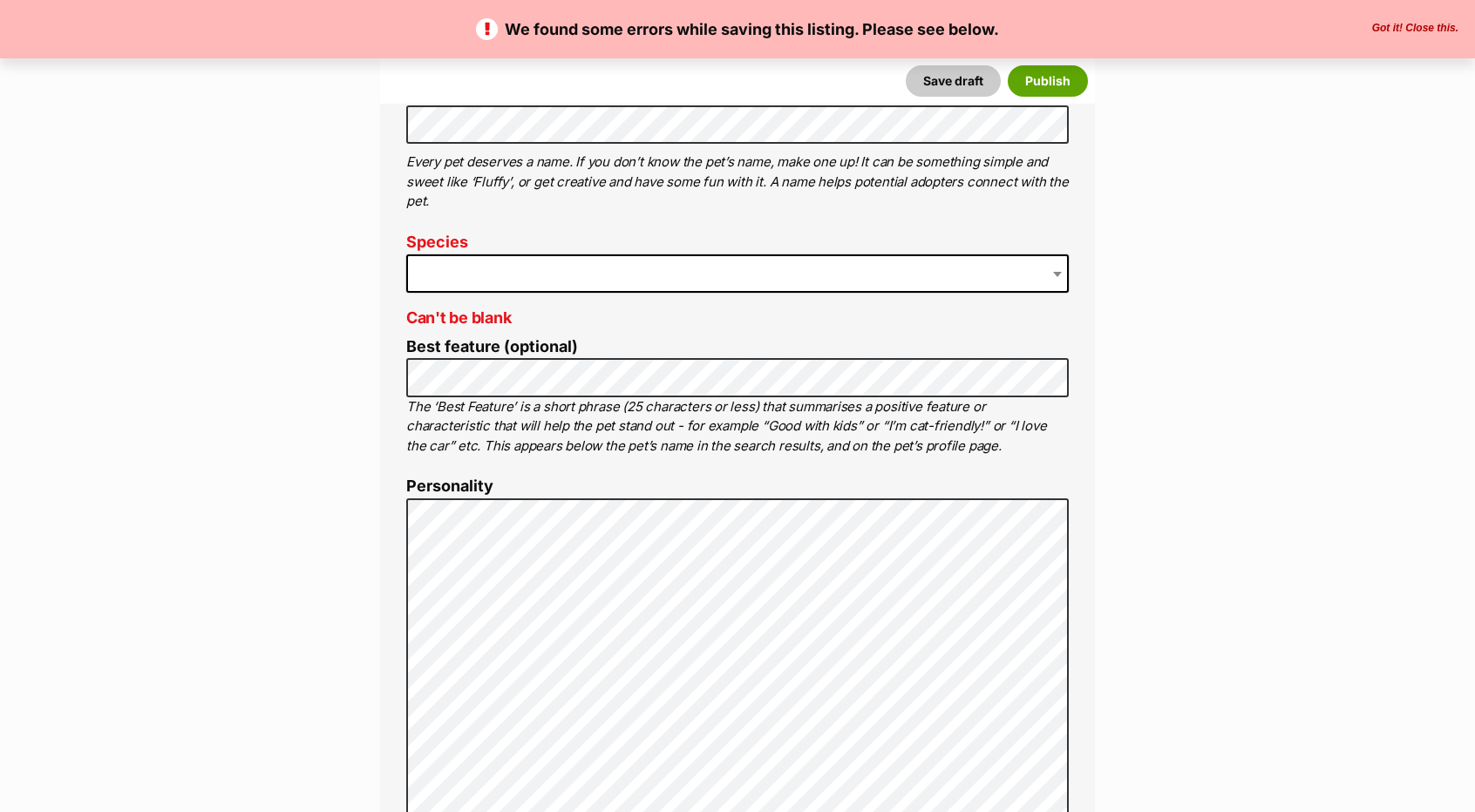
scroll to position [778, 0]
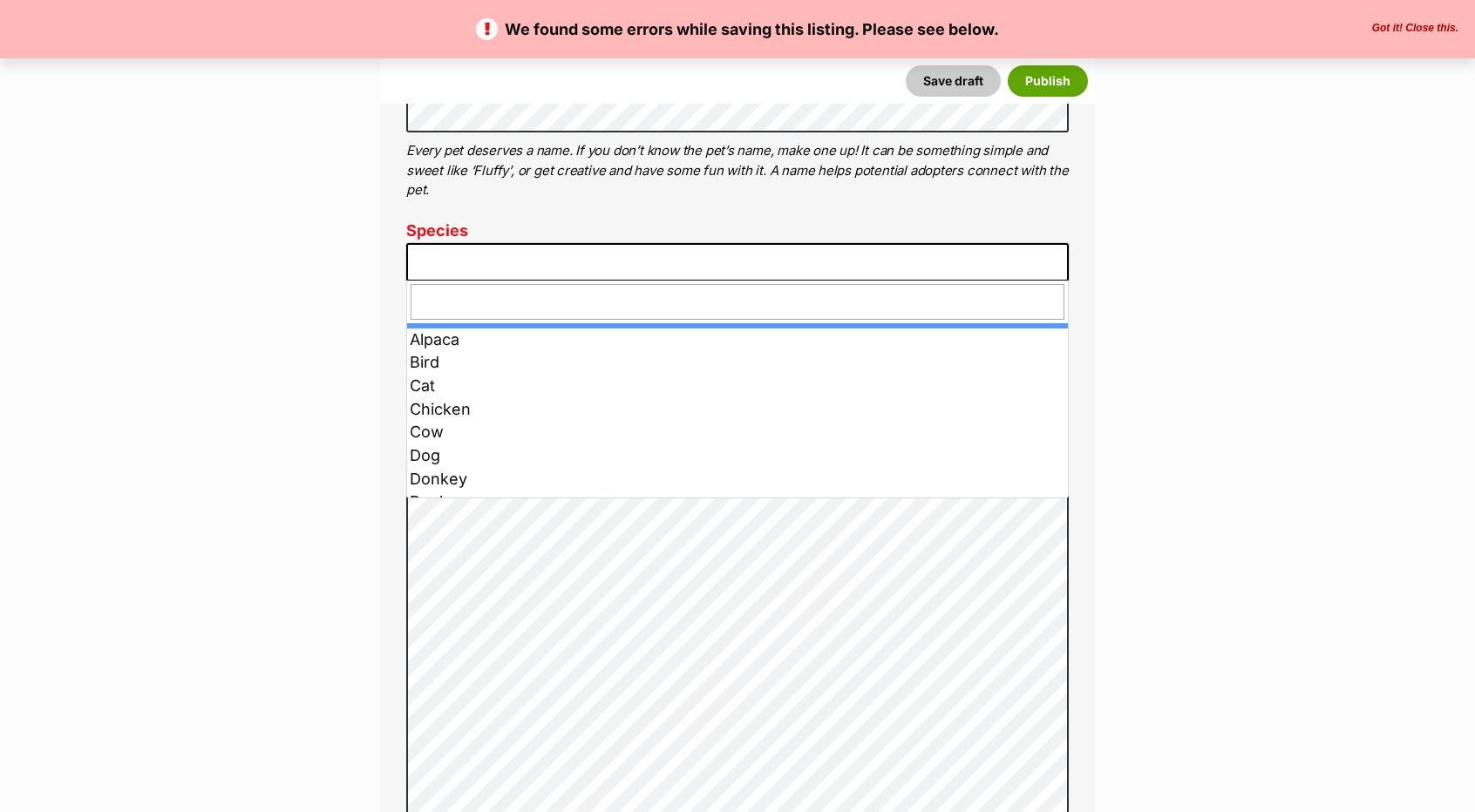
click at [987, 250] on span at bounding box center [737, 262] width 662 height 38
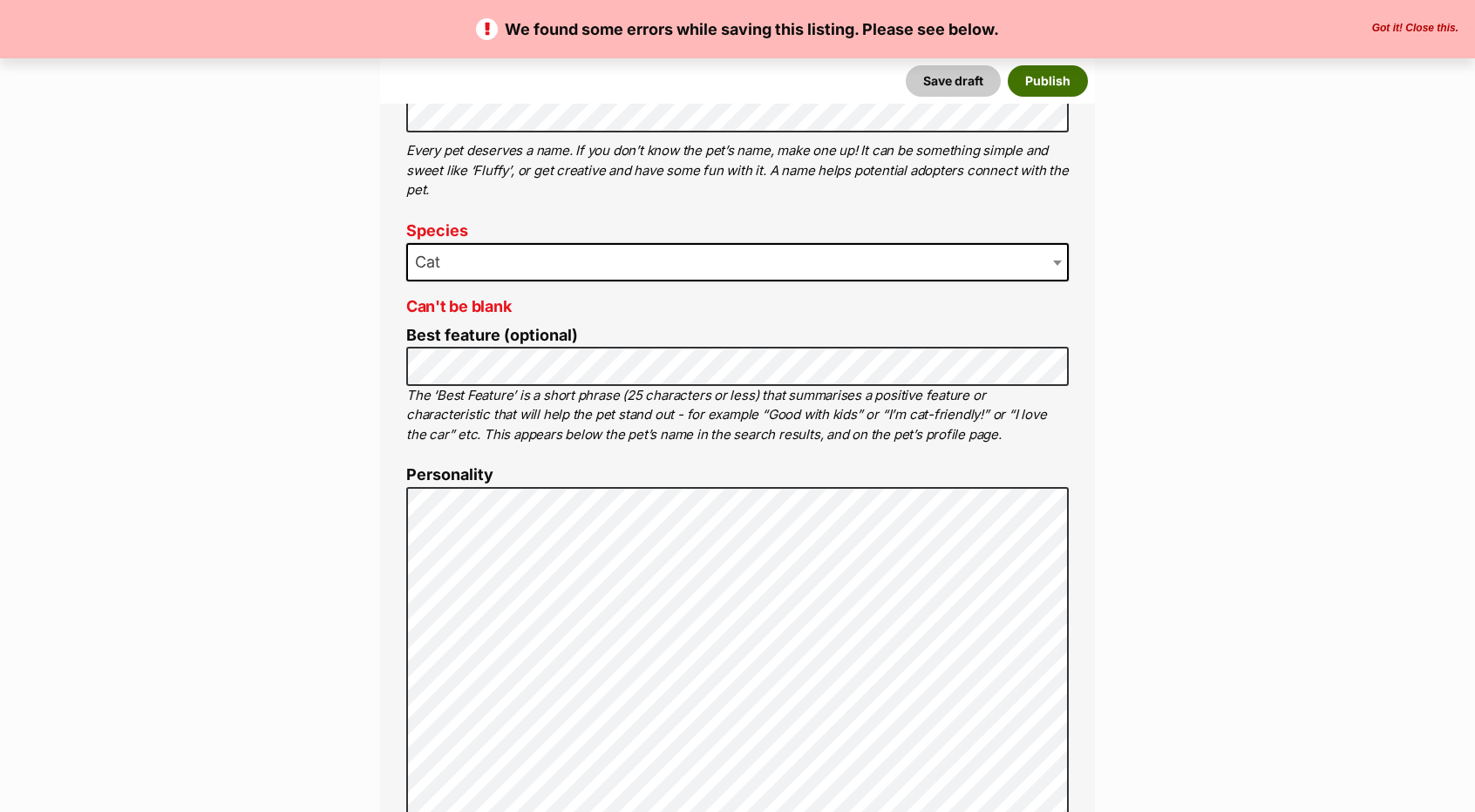
click at [1047, 88] on button "Publish" at bounding box center [1047, 81] width 80 height 31
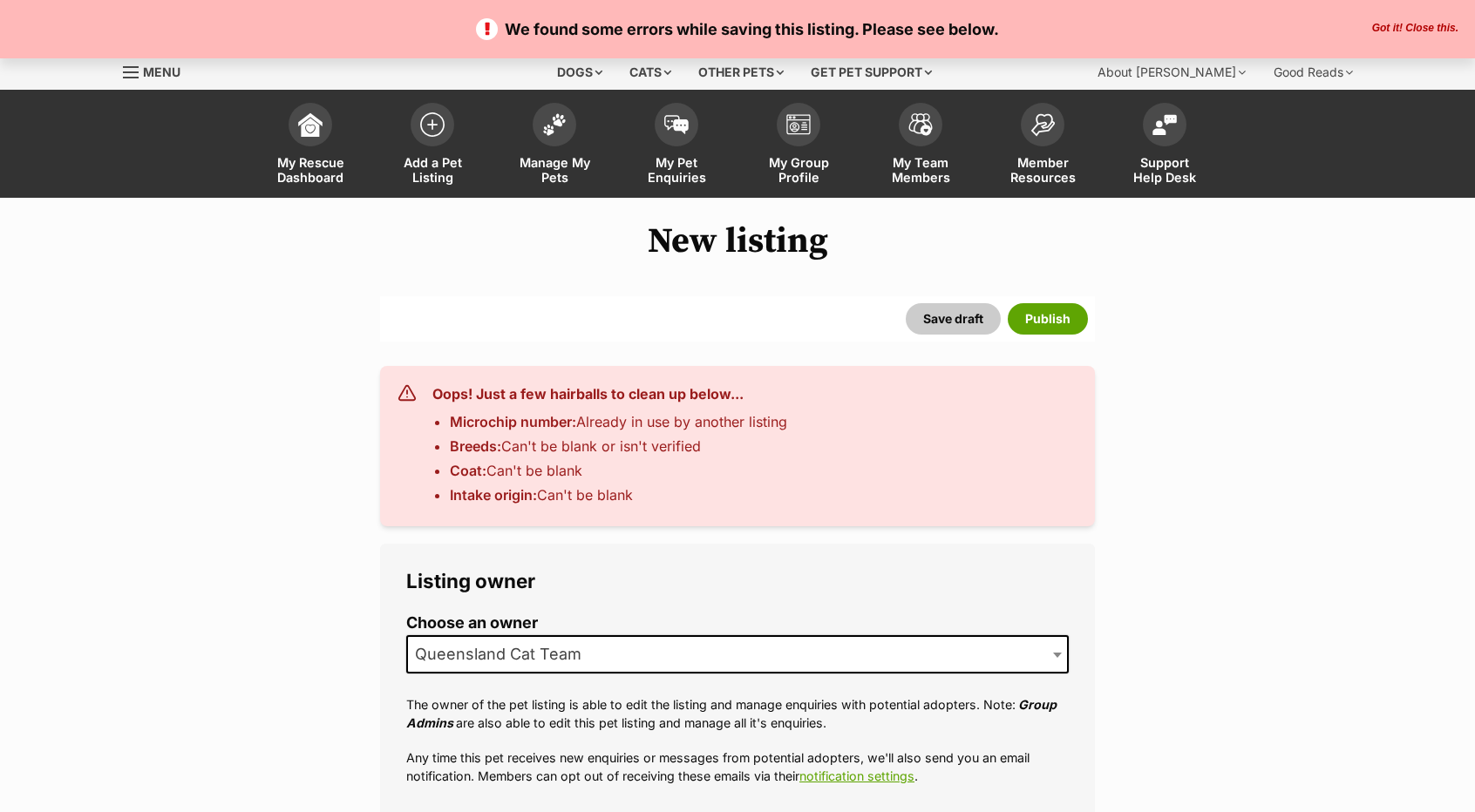
select select
click at [563, 152] on link "Manage My Pets" at bounding box center [554, 146] width 122 height 103
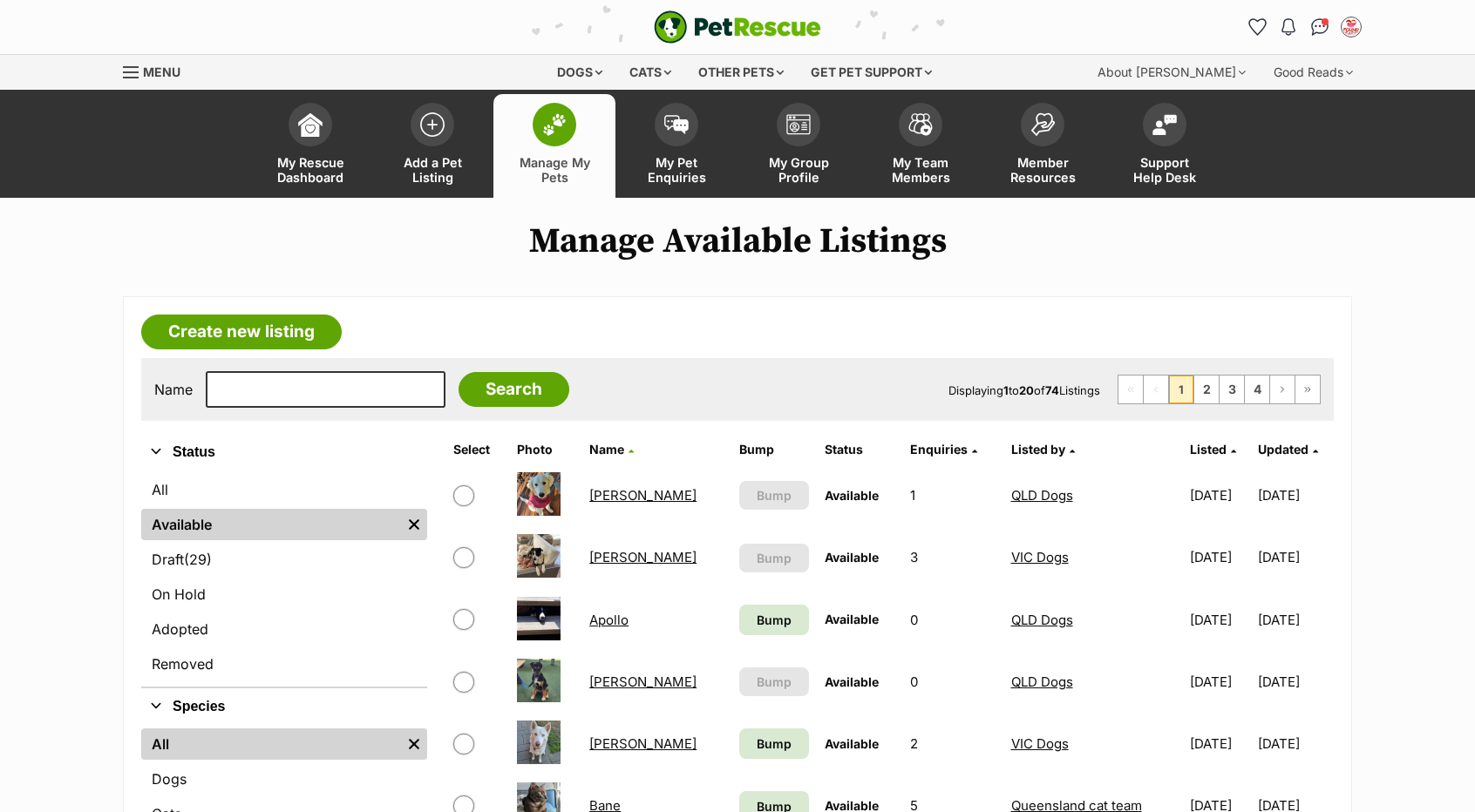
drag, startPoint x: 1430, startPoint y: 234, endPoint x: 1487, endPoint y: 231, distance: 57.1
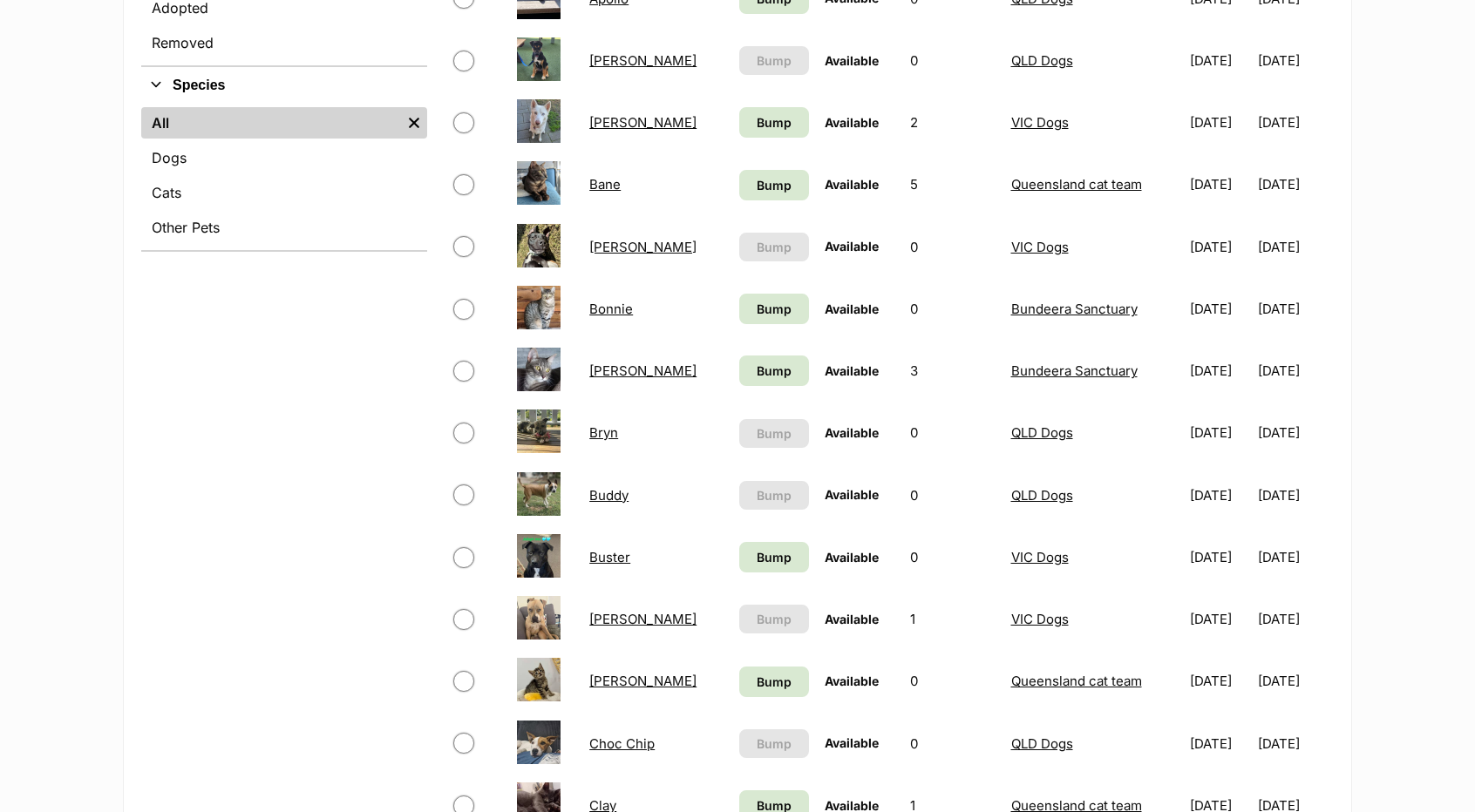
scroll to position [419, 0]
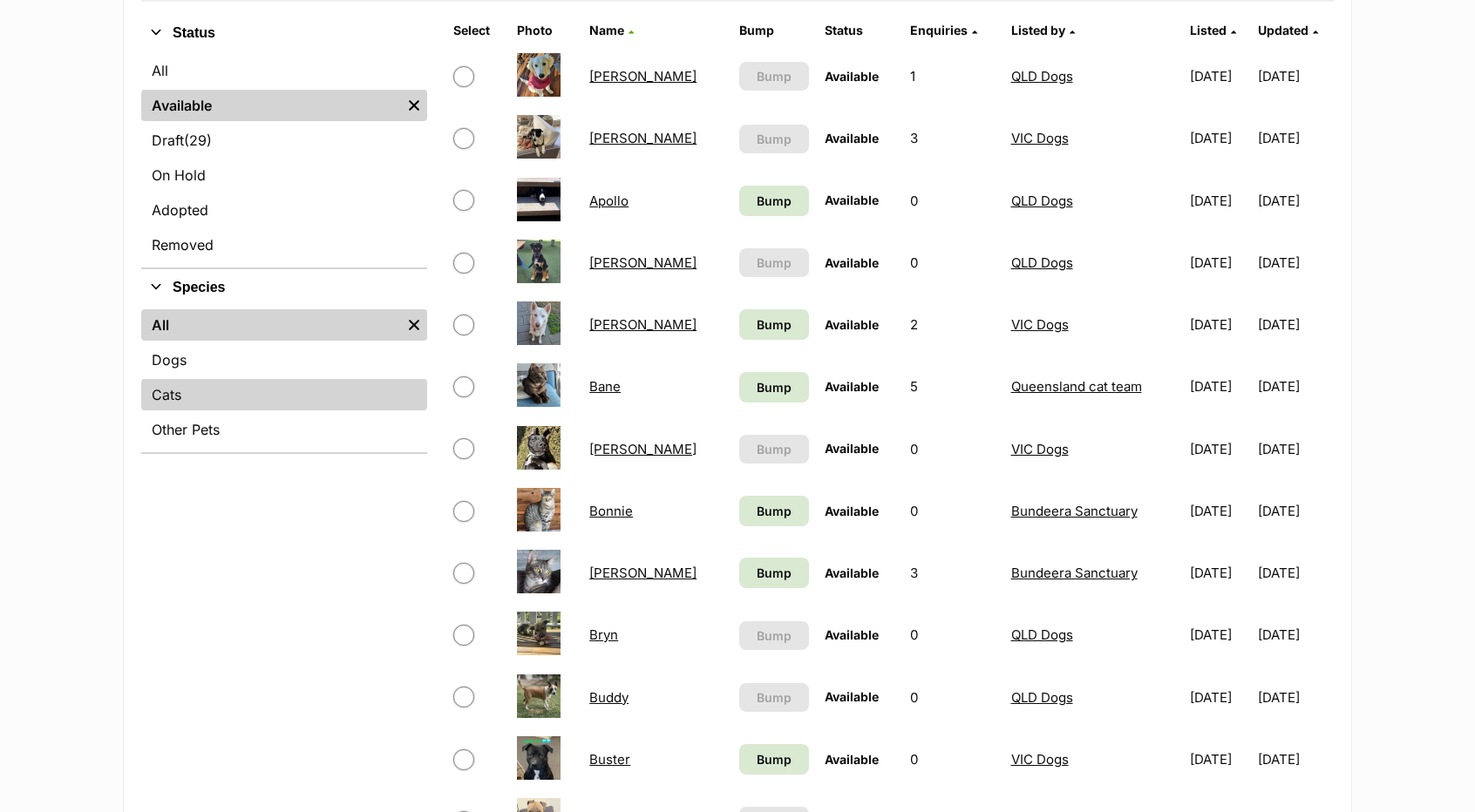
click at [350, 391] on link "Cats" at bounding box center [284, 394] width 285 height 31
click at [209, 406] on link "Cats" at bounding box center [284, 394] width 285 height 31
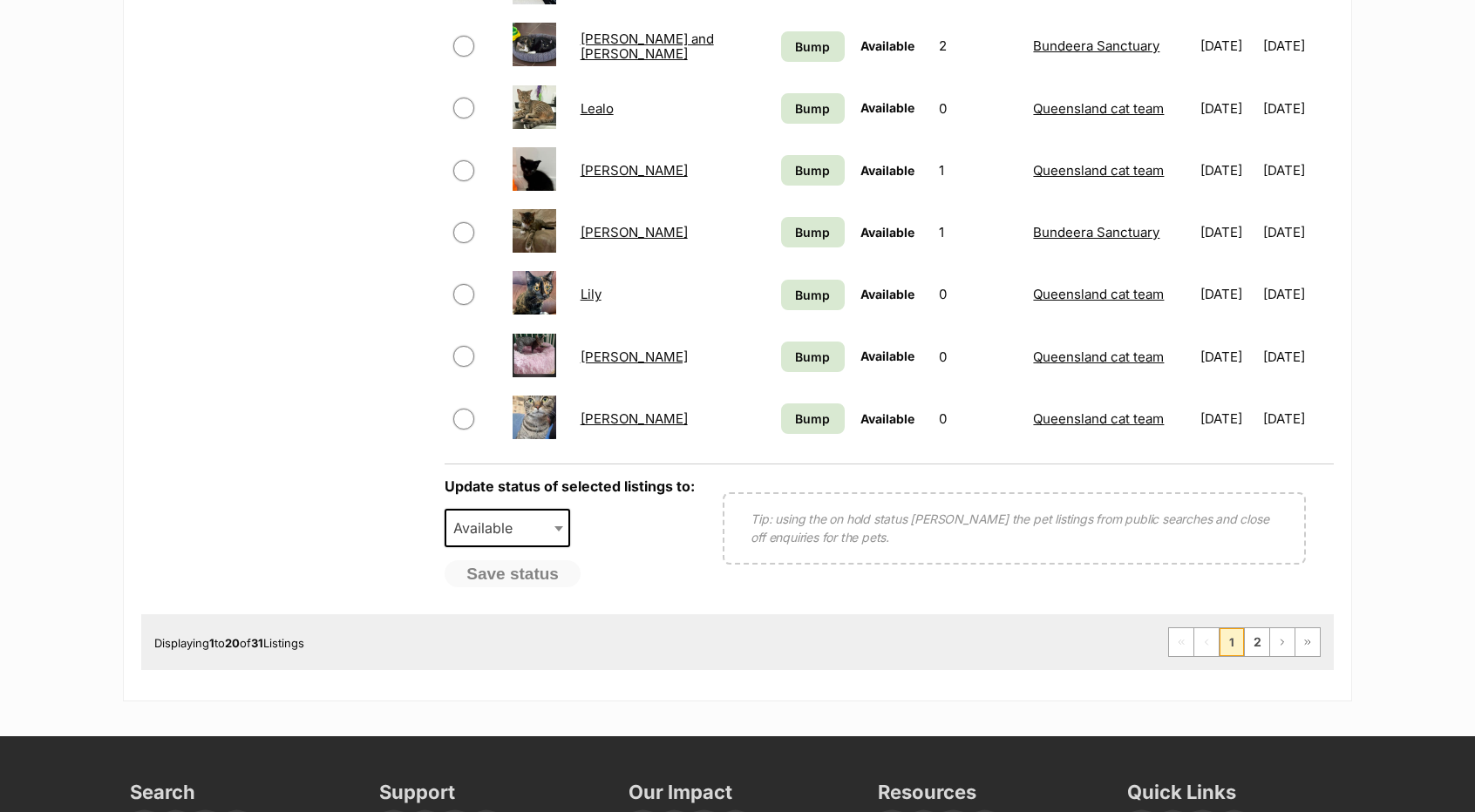
scroll to position [1274, 0]
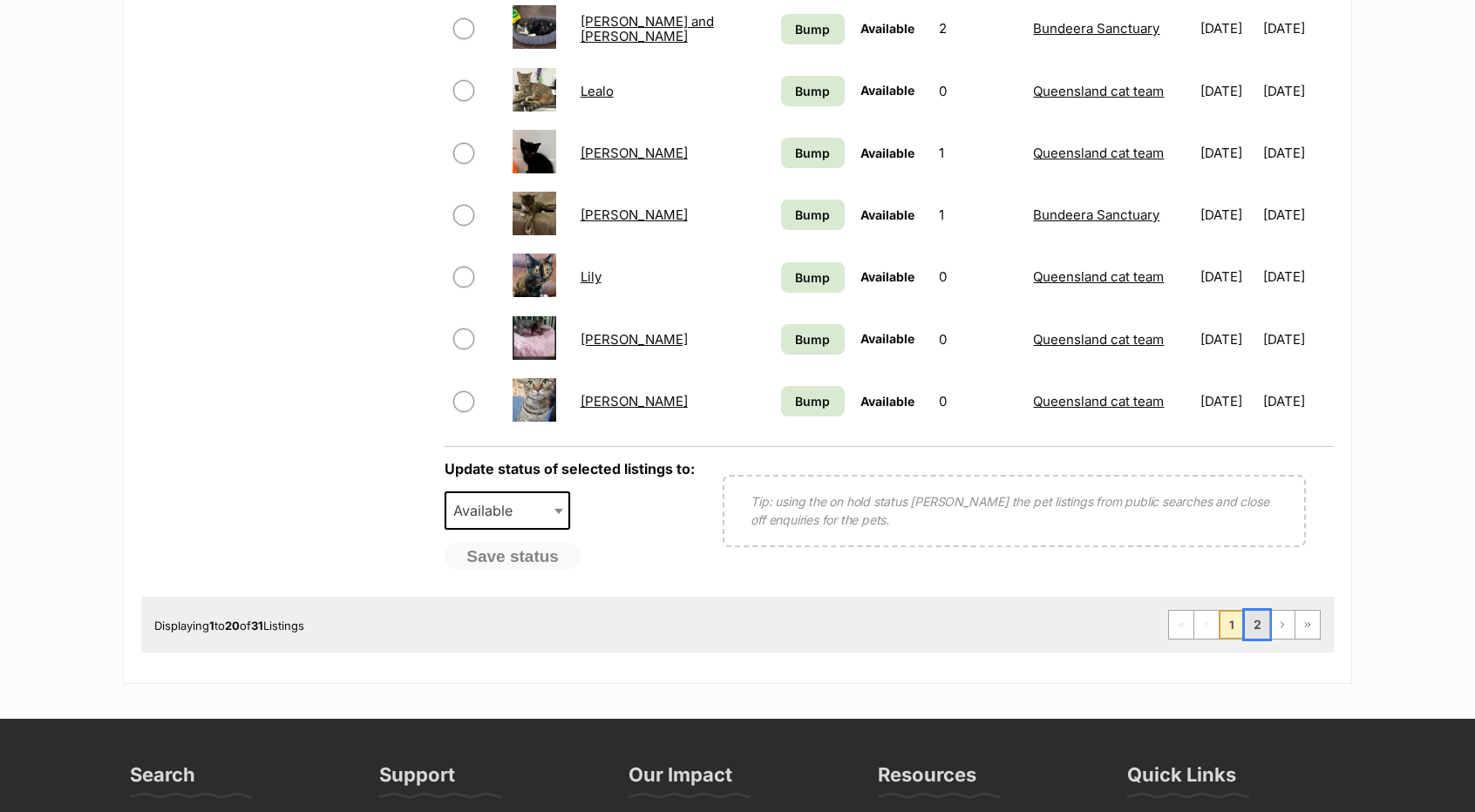
click at [1257, 626] on link "2" at bounding box center [1257, 625] width 24 height 28
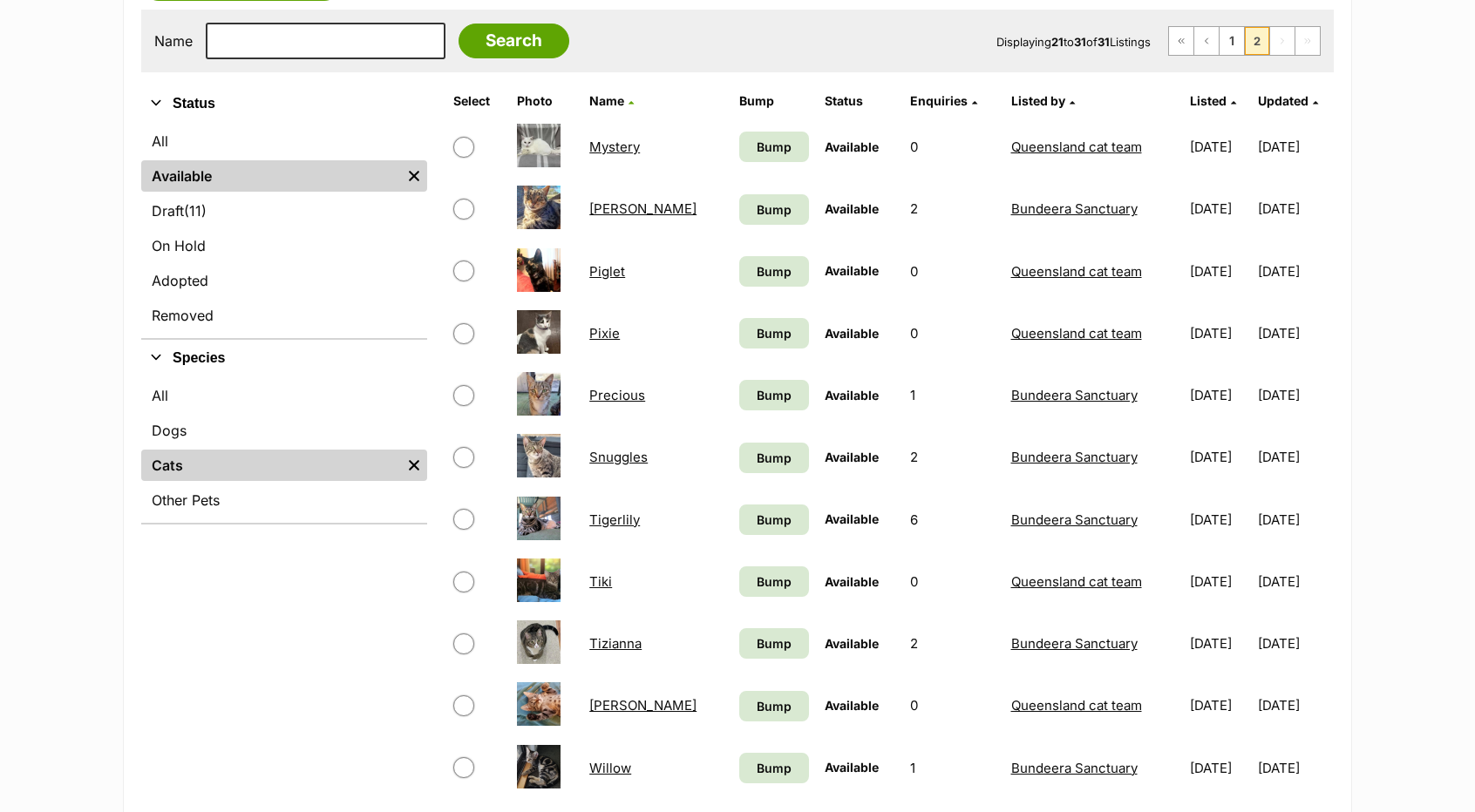
scroll to position [328, 0]
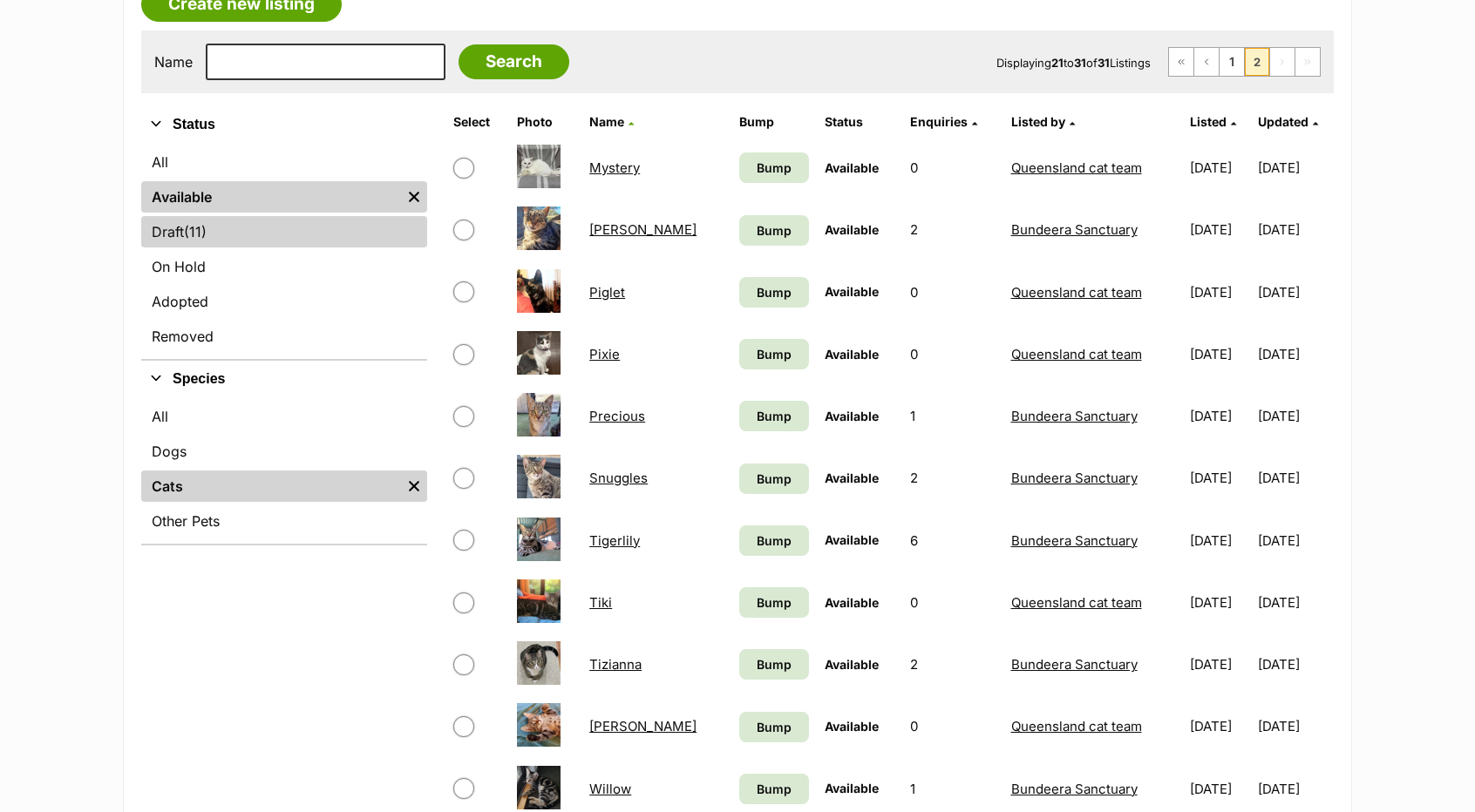
click at [209, 235] on link "Draft (11) Items" at bounding box center [284, 231] width 285 height 31
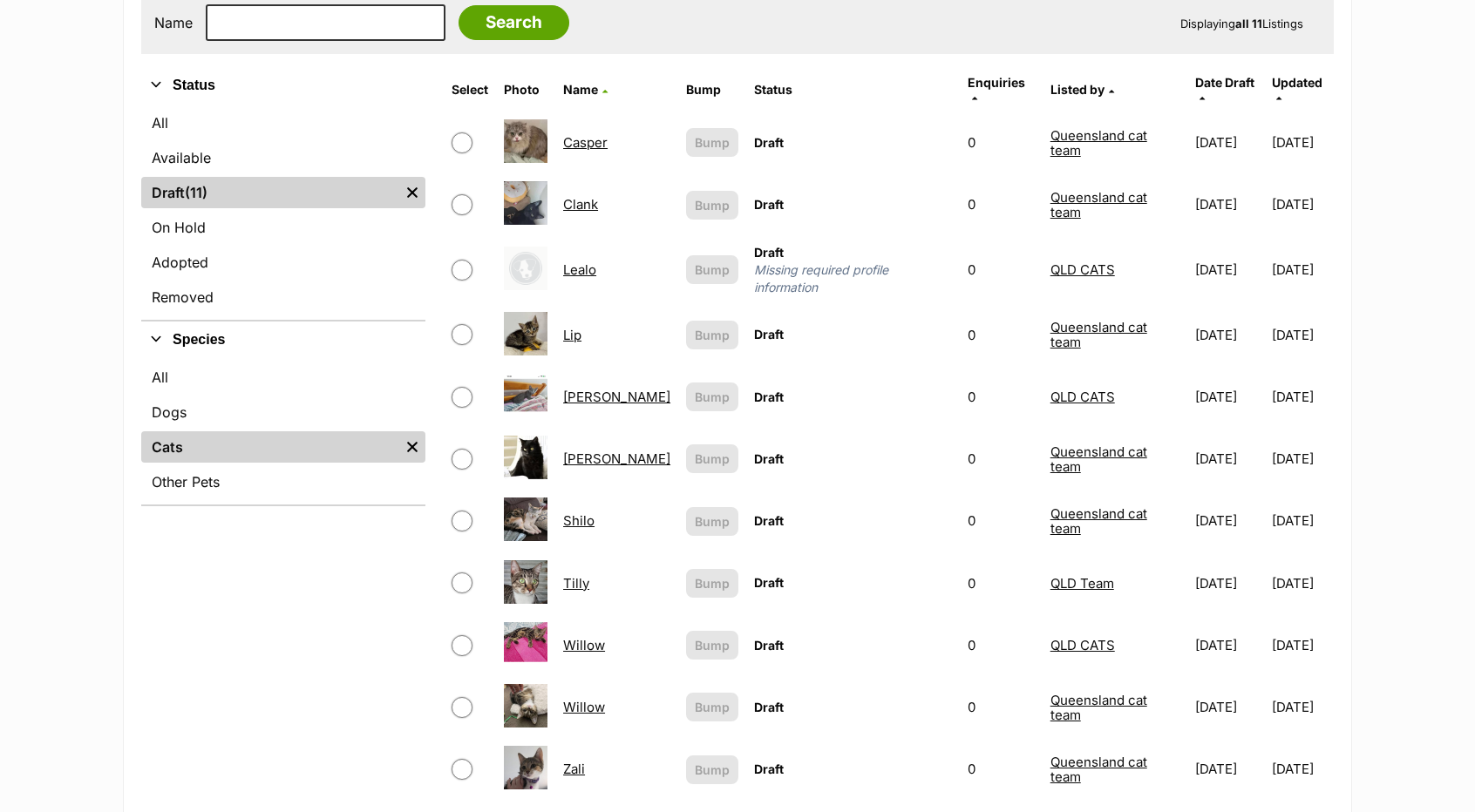
scroll to position [375, 0]
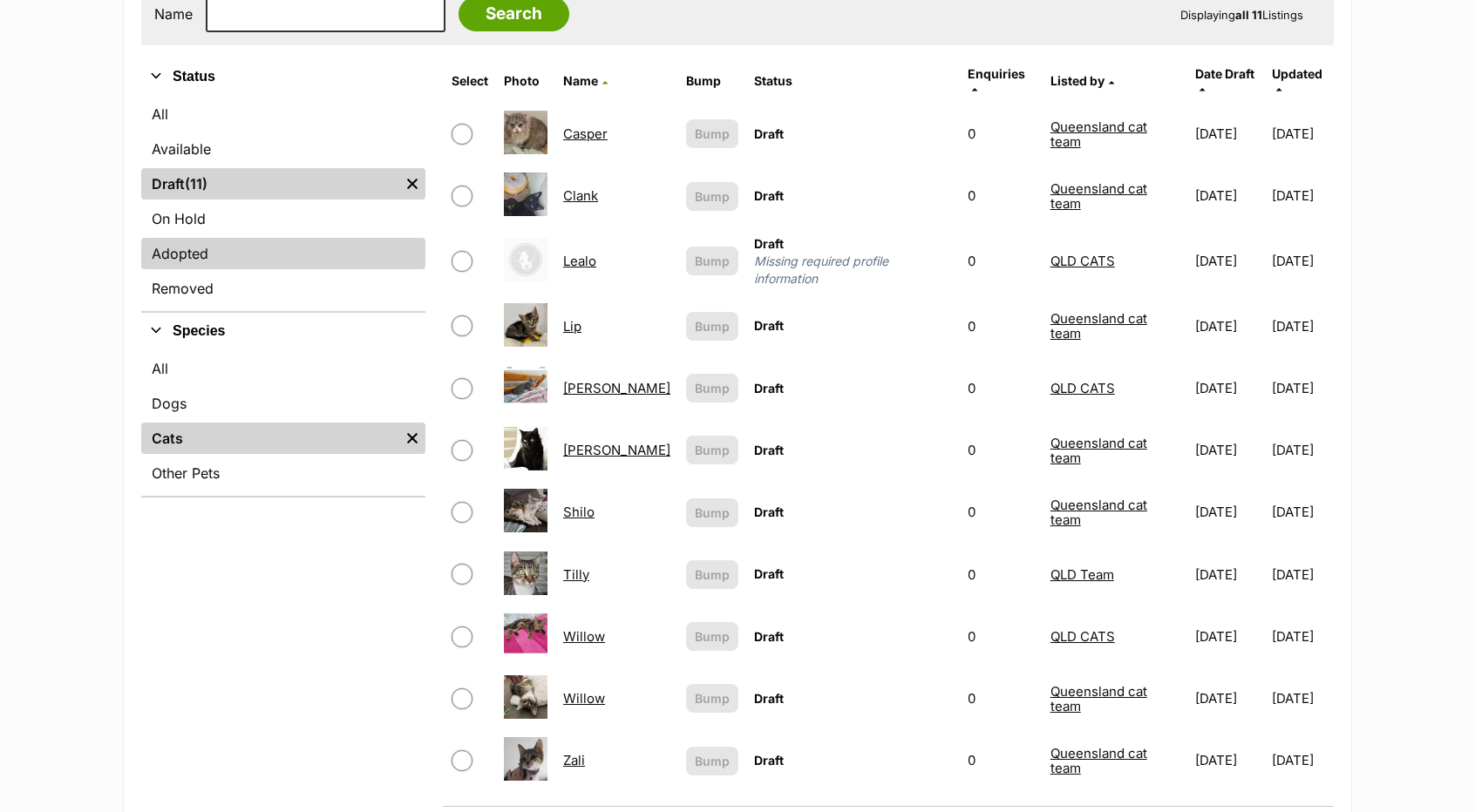
click at [237, 245] on link "Adopted" at bounding box center [283, 253] width 284 height 31
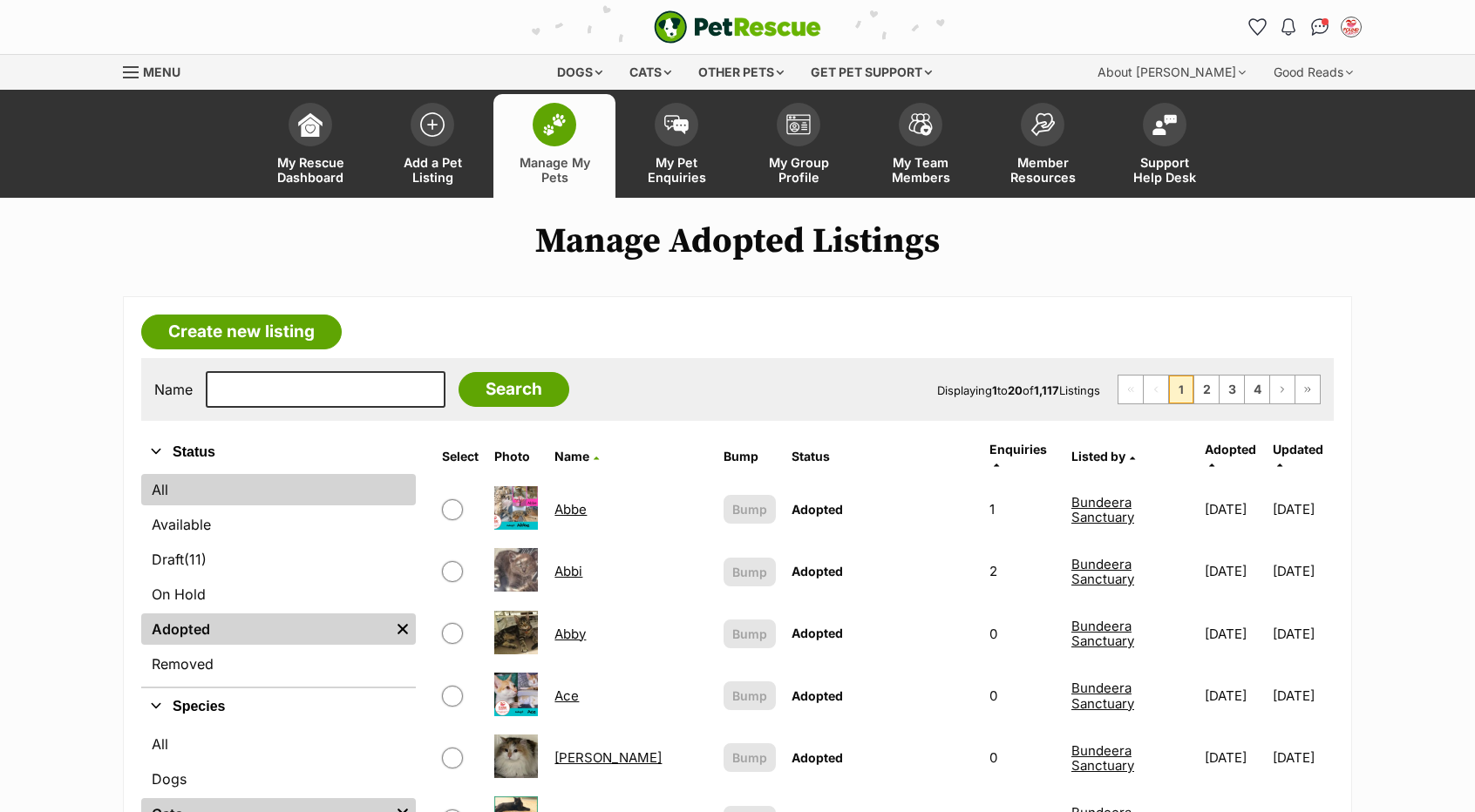
click at [359, 479] on link "All" at bounding box center [278, 489] width 274 height 31
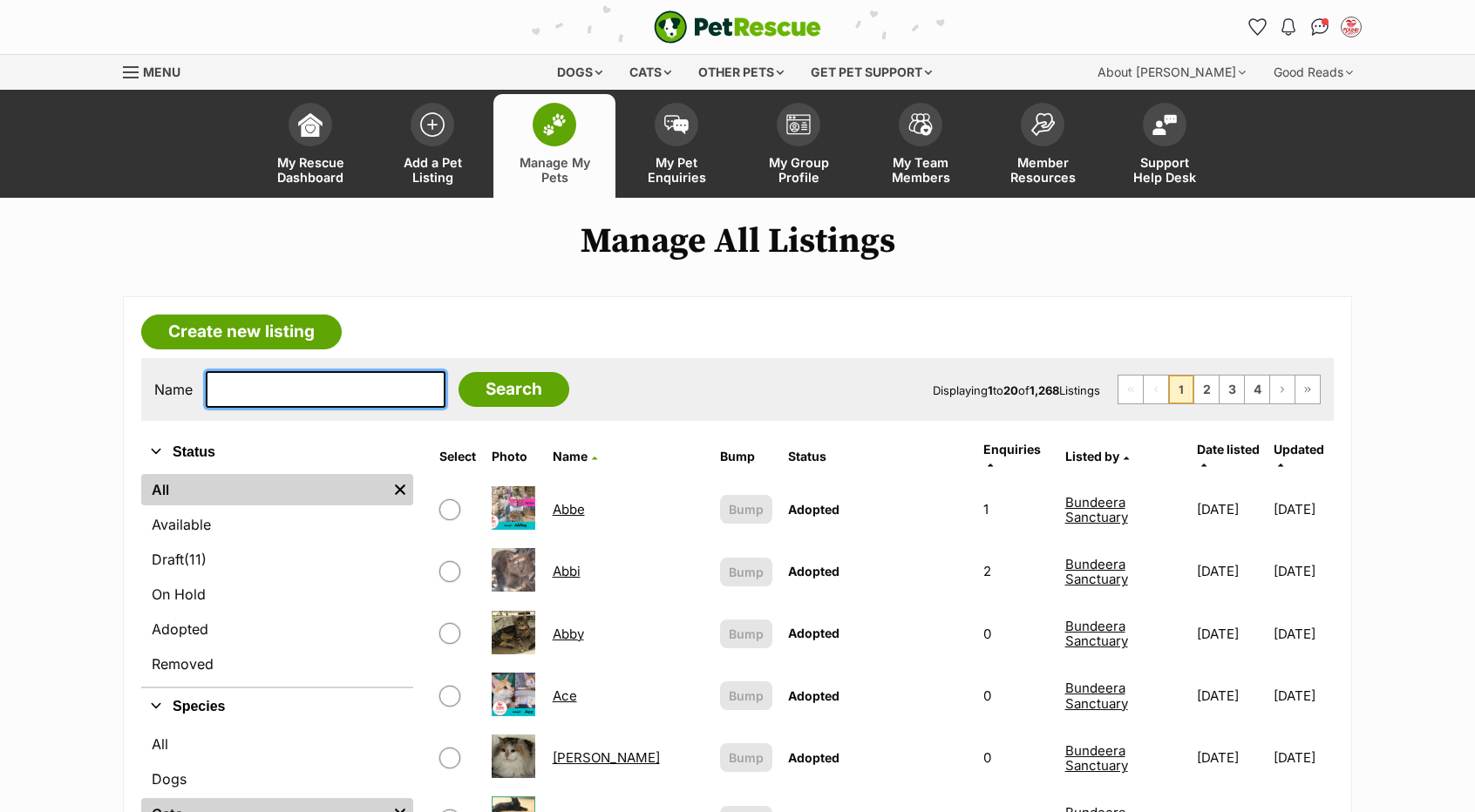
click at [328, 382] on input "text" at bounding box center [325, 389] width 239 height 37
type input "piglet"
click at [458, 372] on input "Search" at bounding box center [514, 389] width 111 height 35
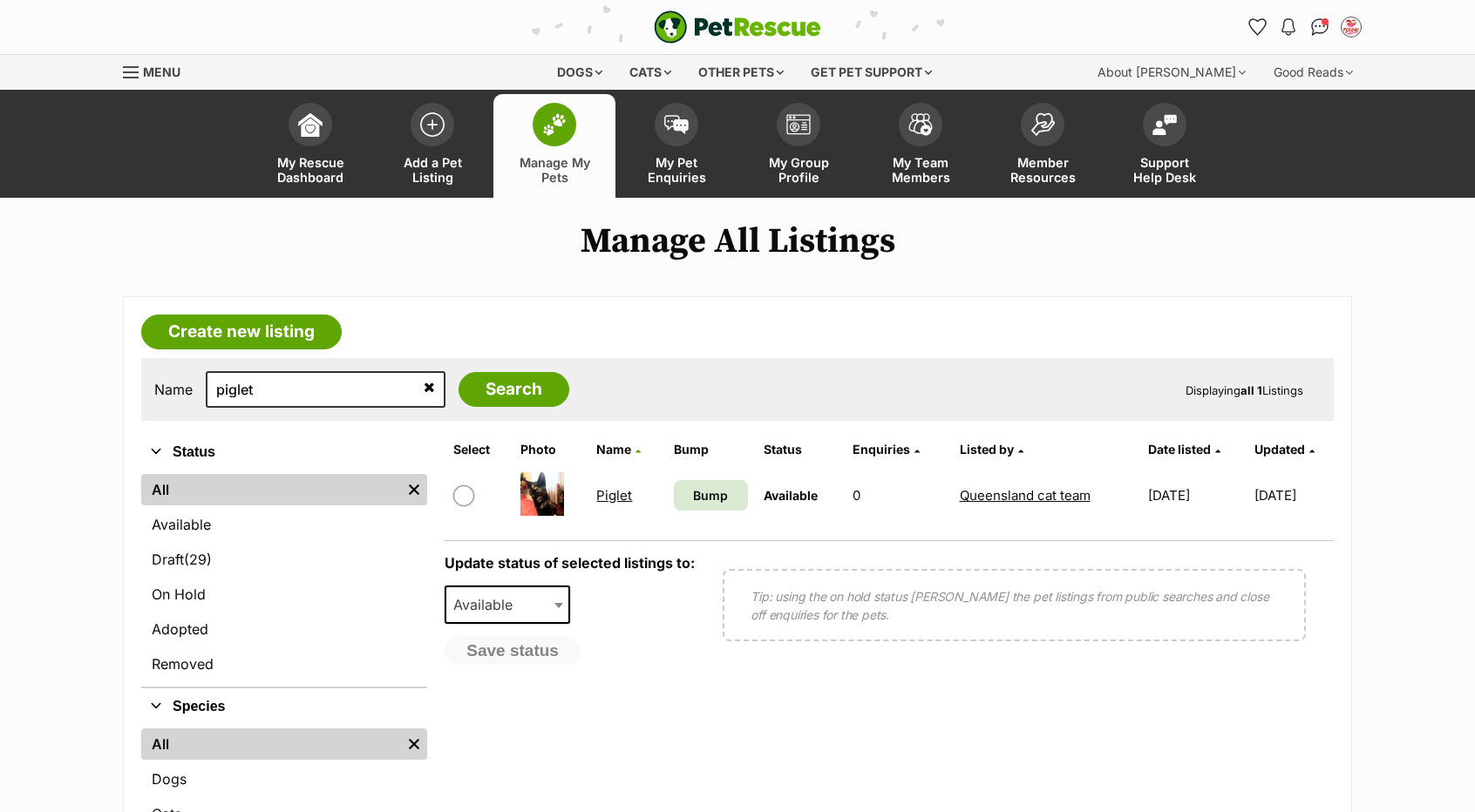
click at [618, 495] on link "Piglet" at bounding box center [614, 496] width 36 height 17
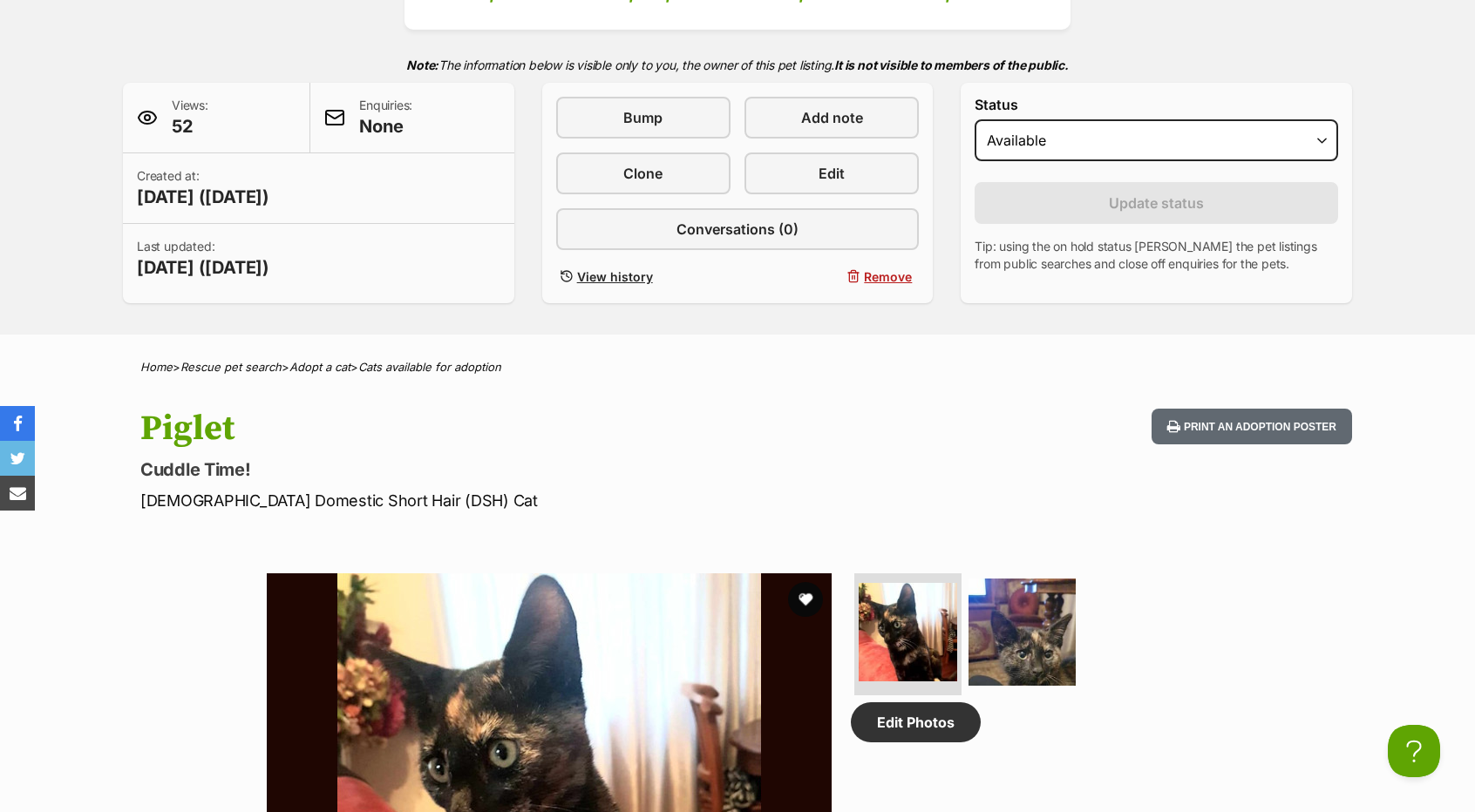
scroll to position [336, 0]
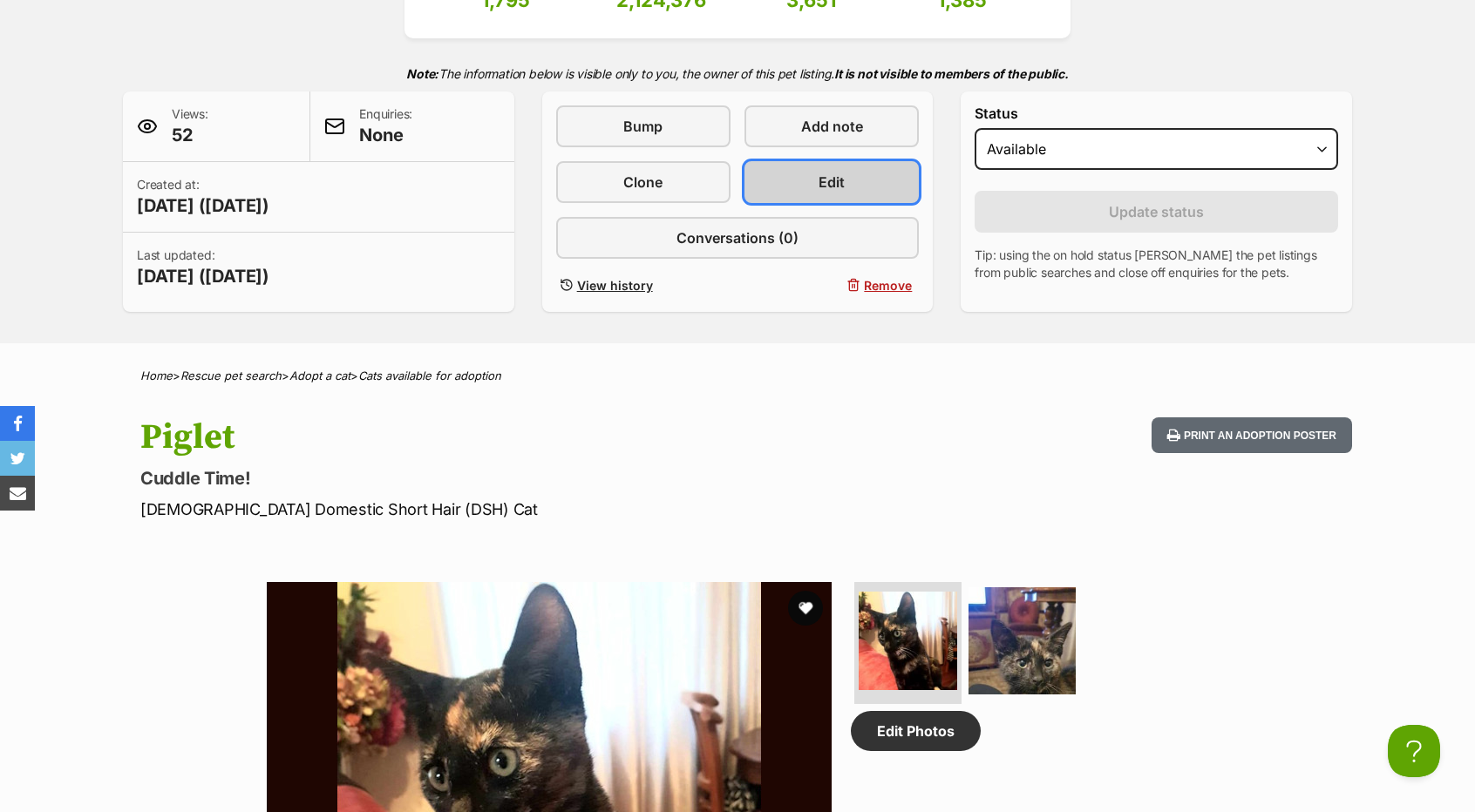
click at [795, 196] on link "Edit" at bounding box center [832, 182] width 175 height 42
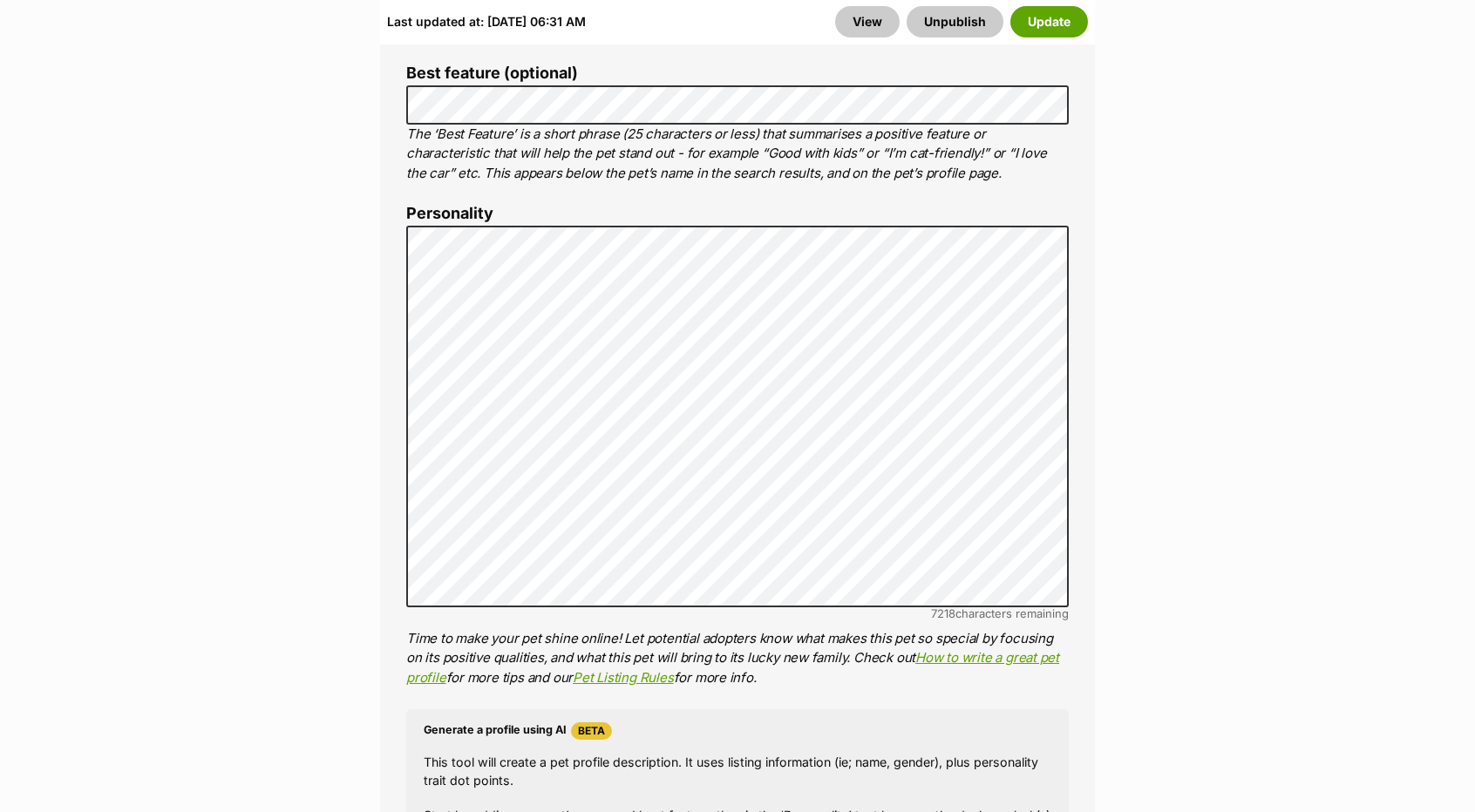
scroll to position [1219, 0]
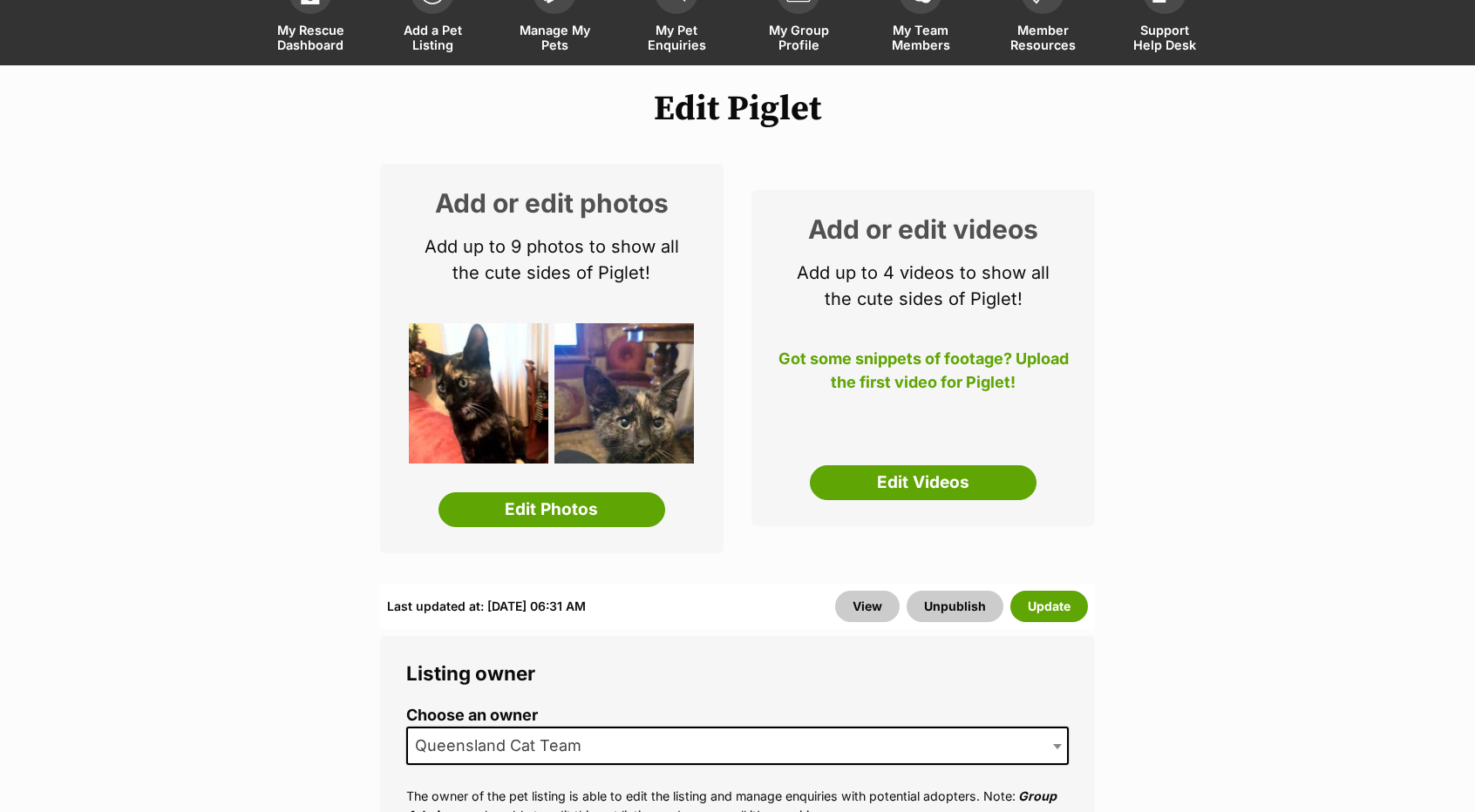
scroll to position [101, 0]
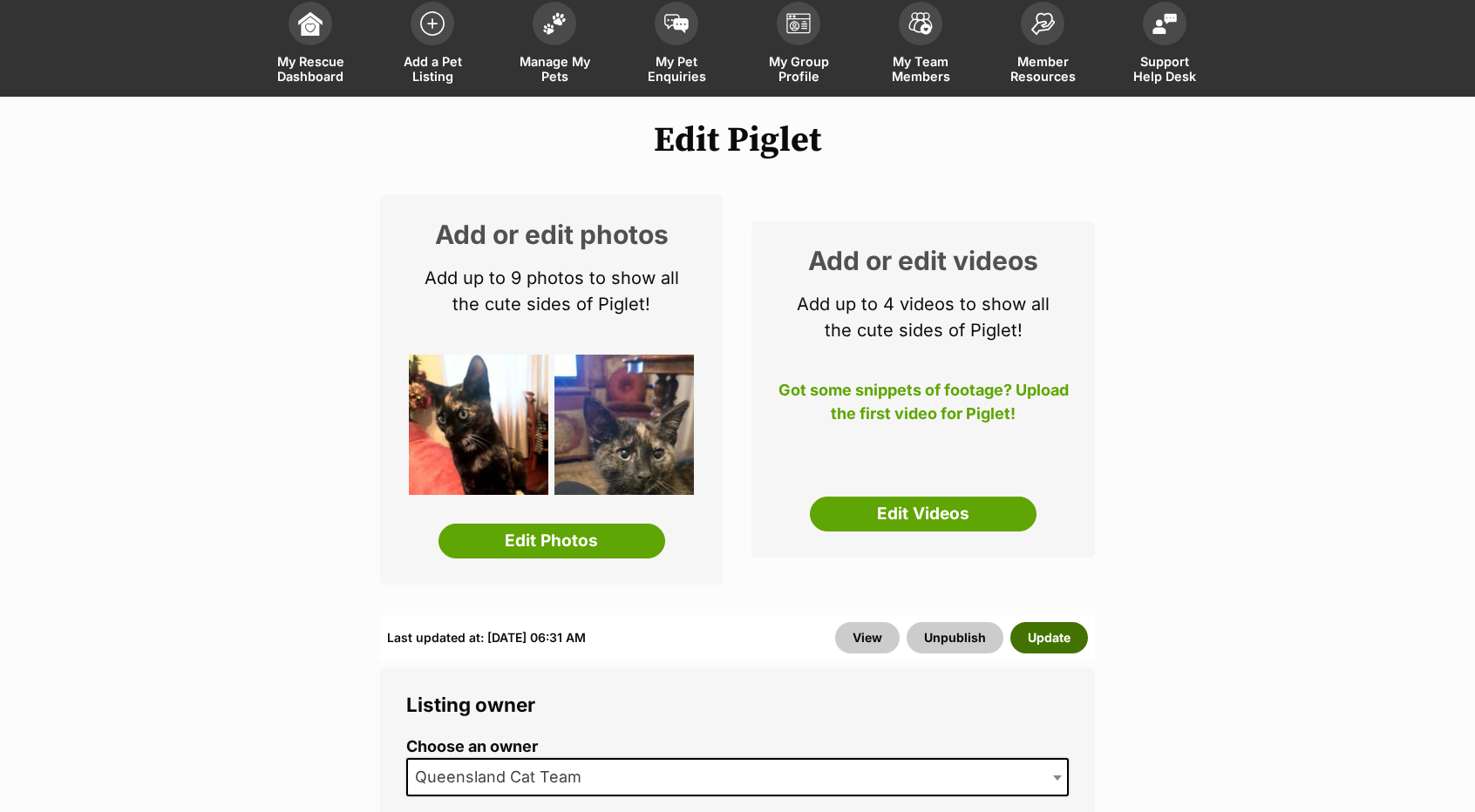
click at [1046, 622] on button "Update" at bounding box center [1049, 637] width 78 height 31
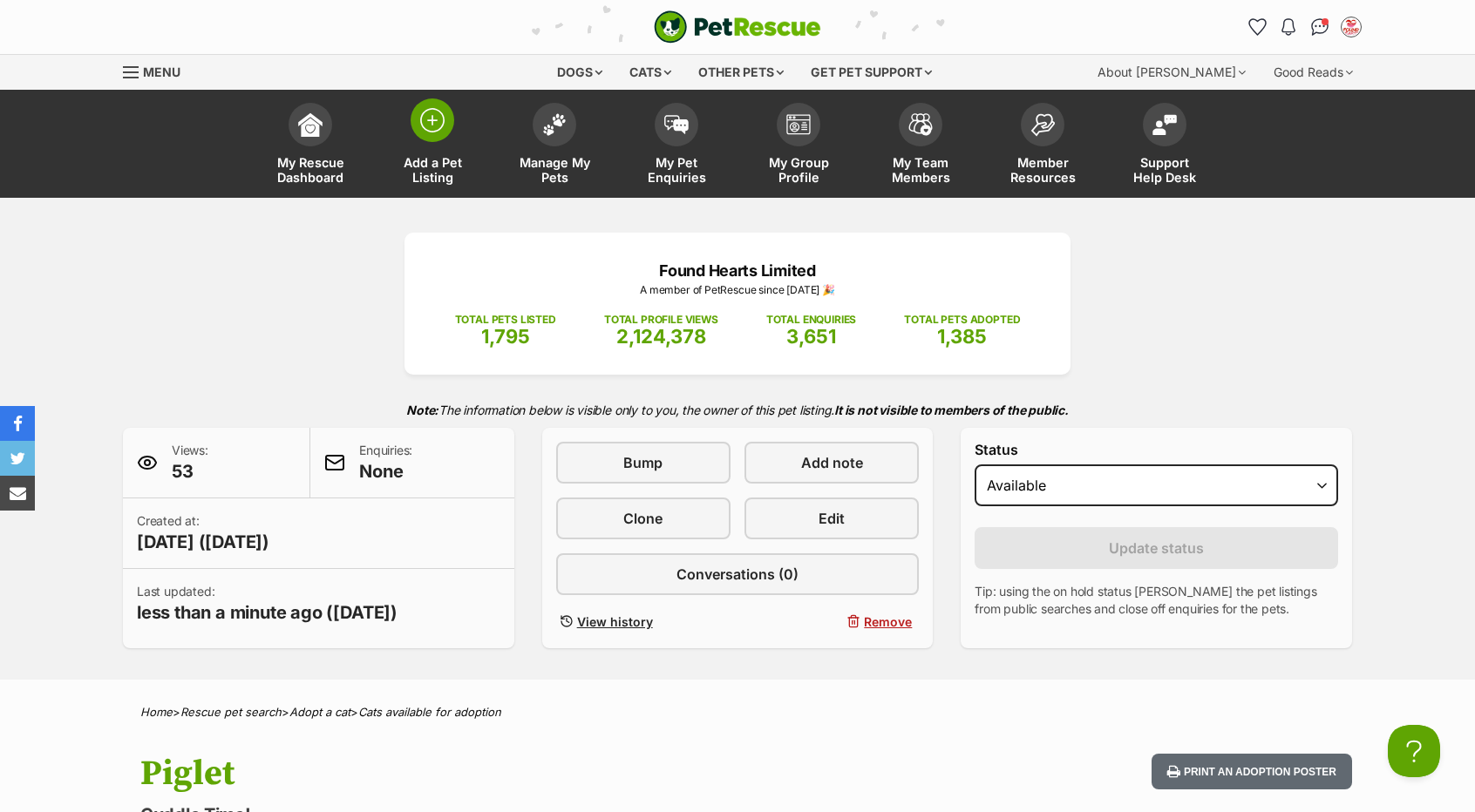
click at [408, 123] on link "Add a Pet Listing" at bounding box center [432, 146] width 122 height 103
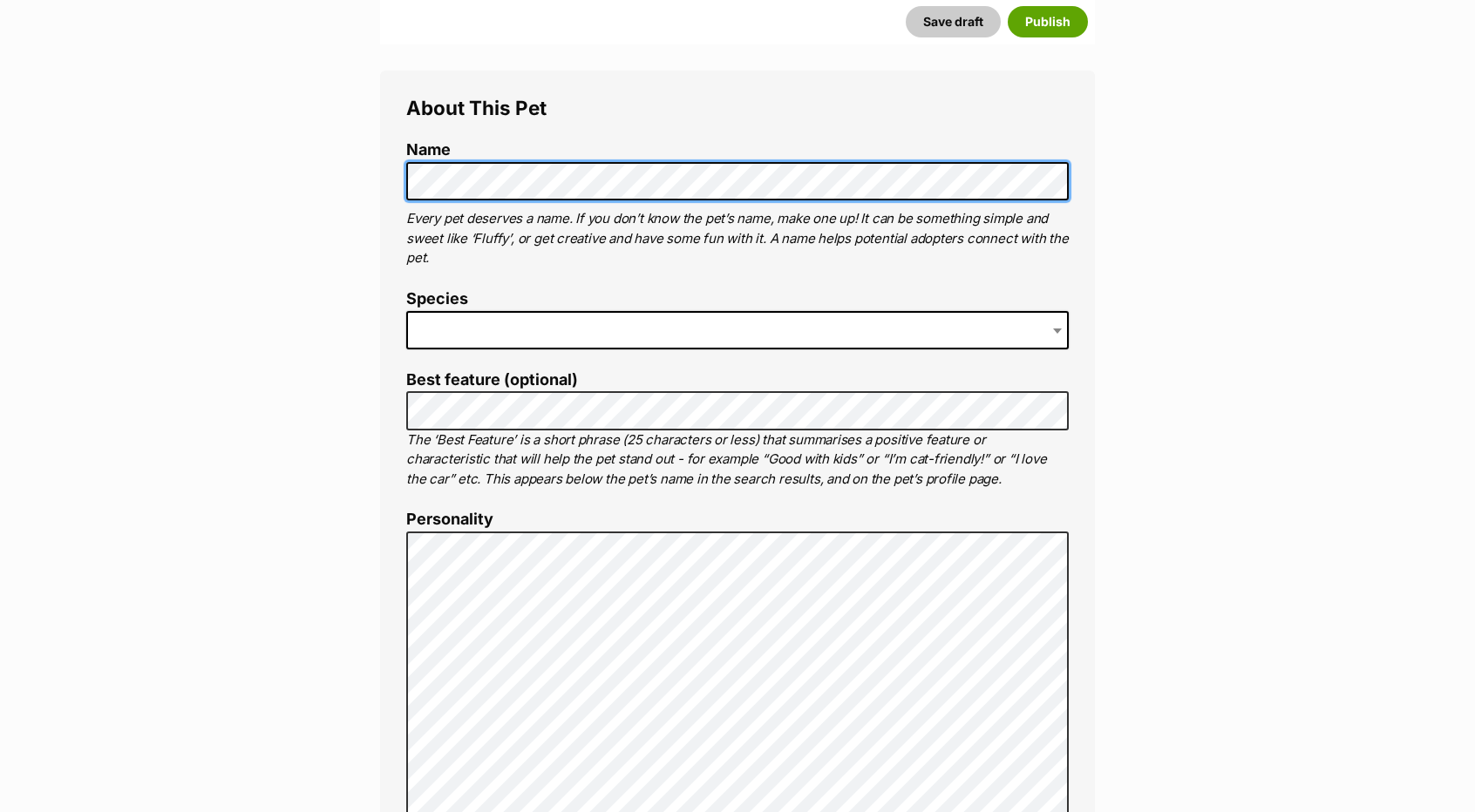
scroll to position [593, 0]
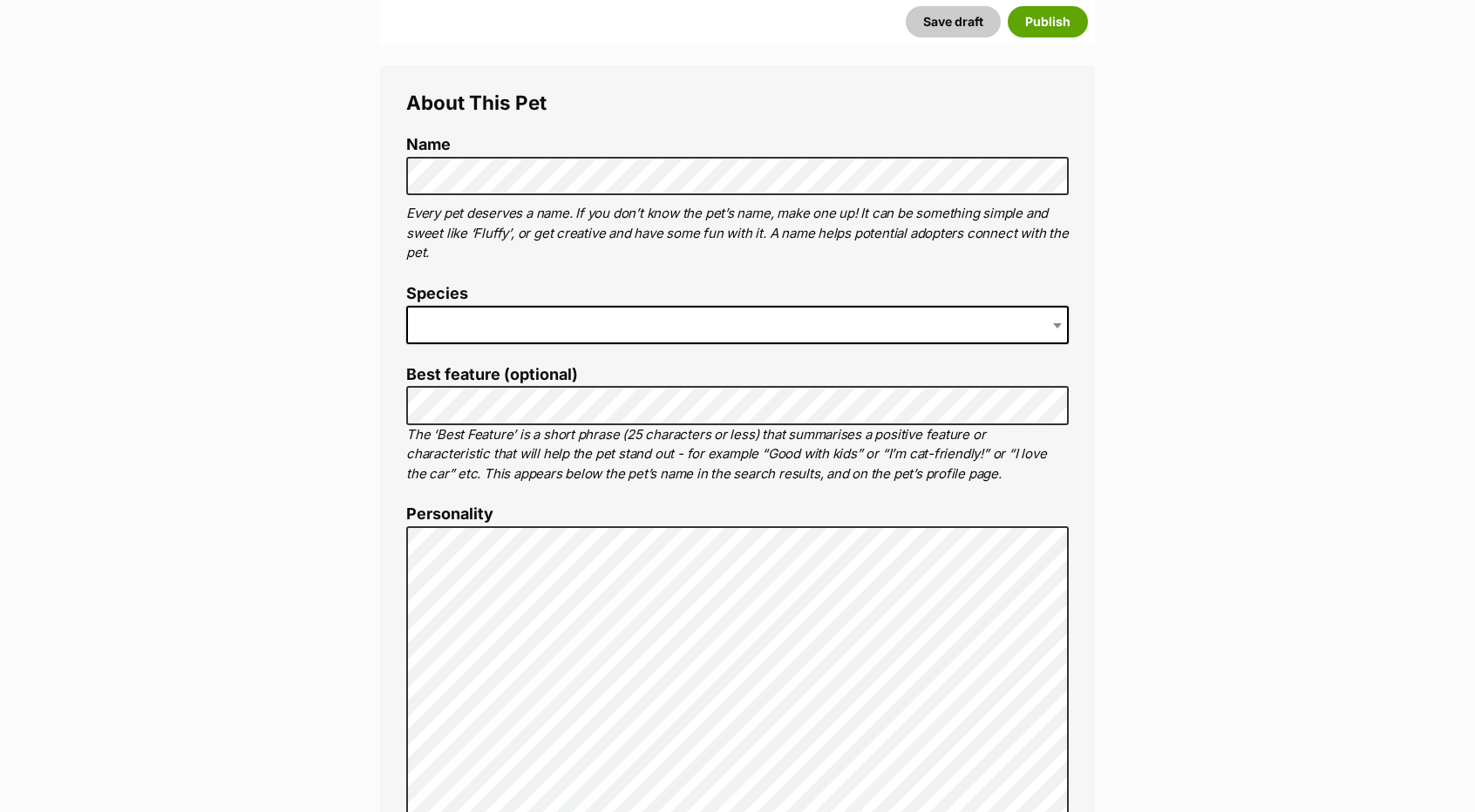
click at [499, 322] on span at bounding box center [737, 325] width 662 height 38
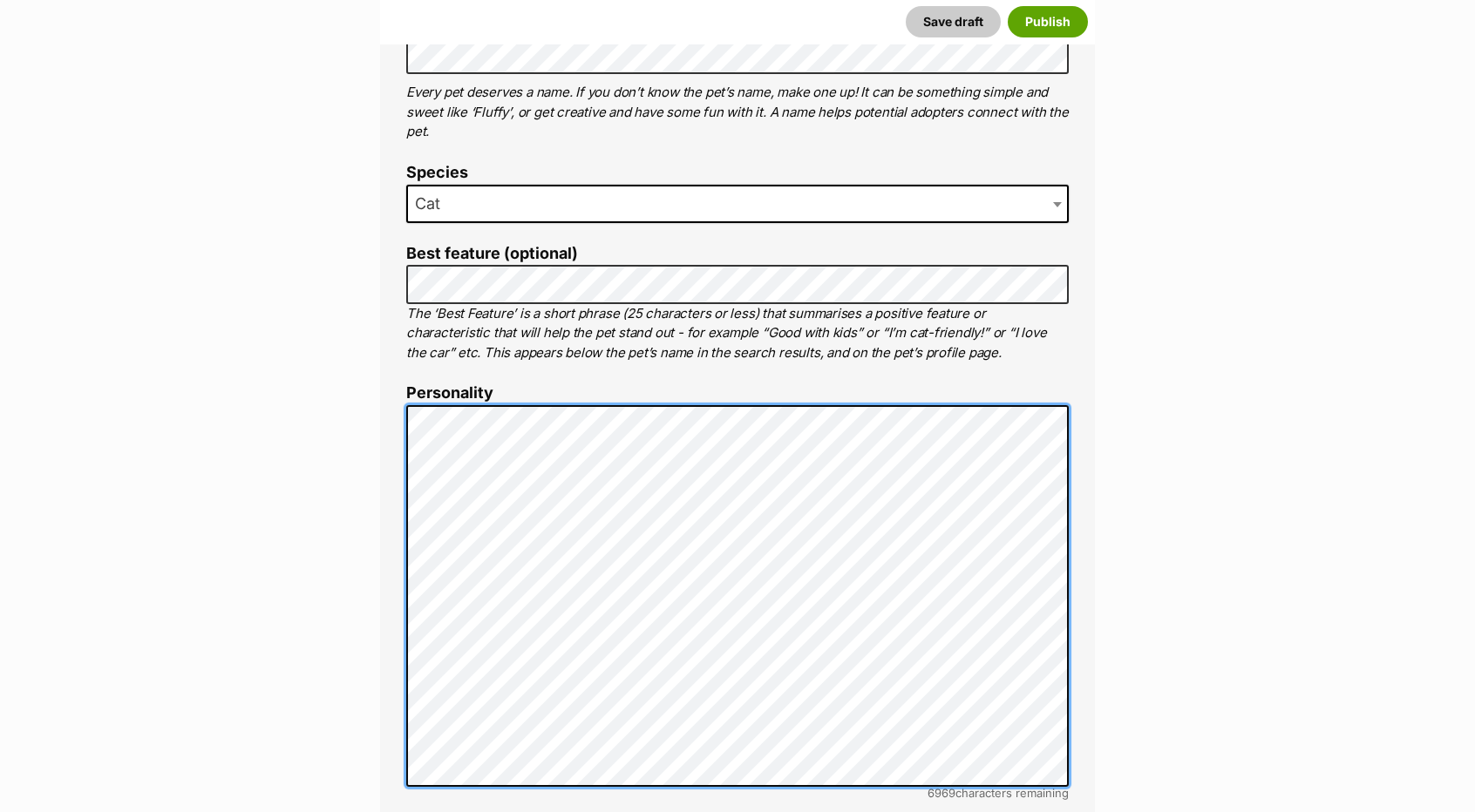
scroll to position [681, 0]
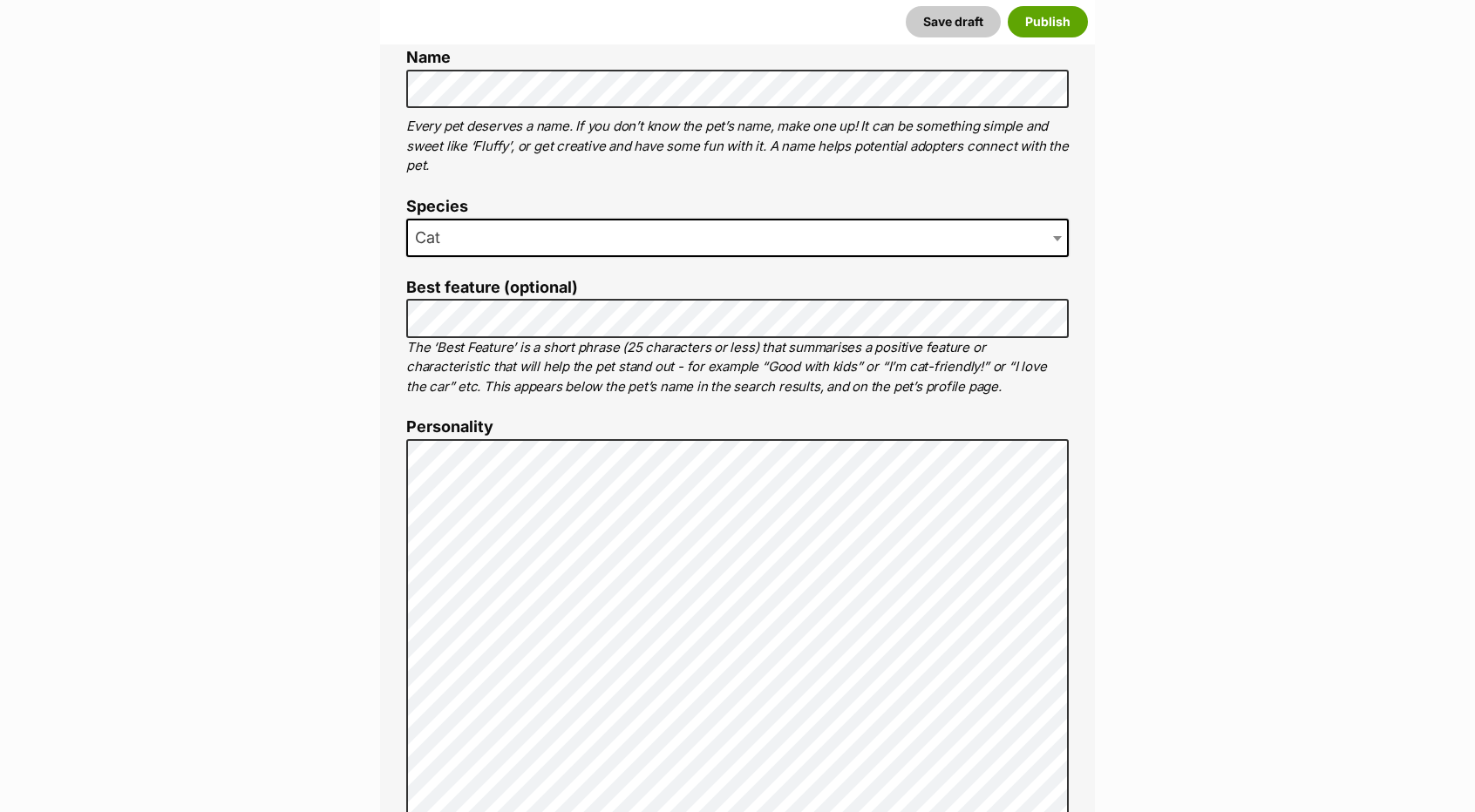
drag, startPoint x: 1389, startPoint y: 451, endPoint x: 1356, endPoint y: 448, distance: 33.1
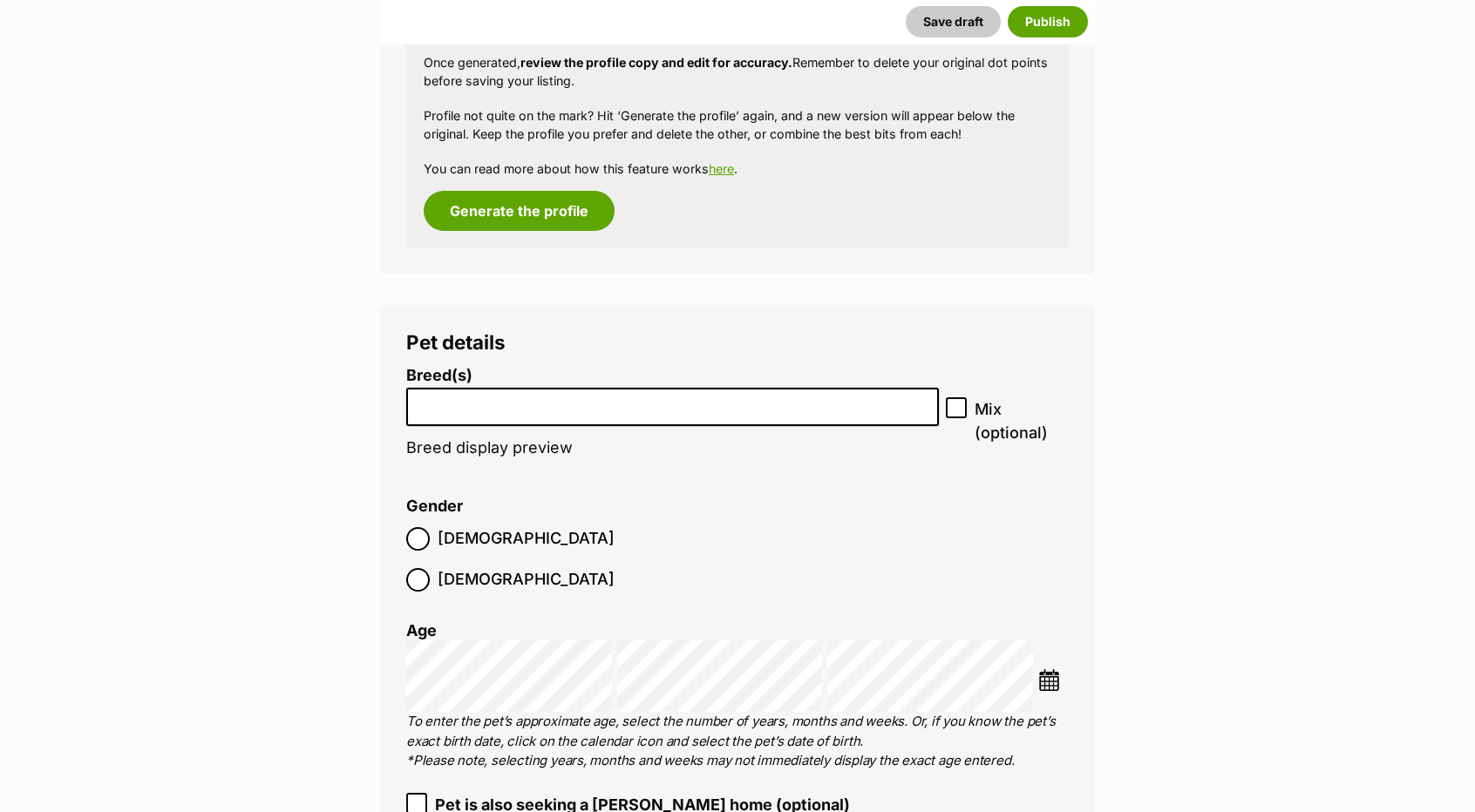
scroll to position [1901, 0]
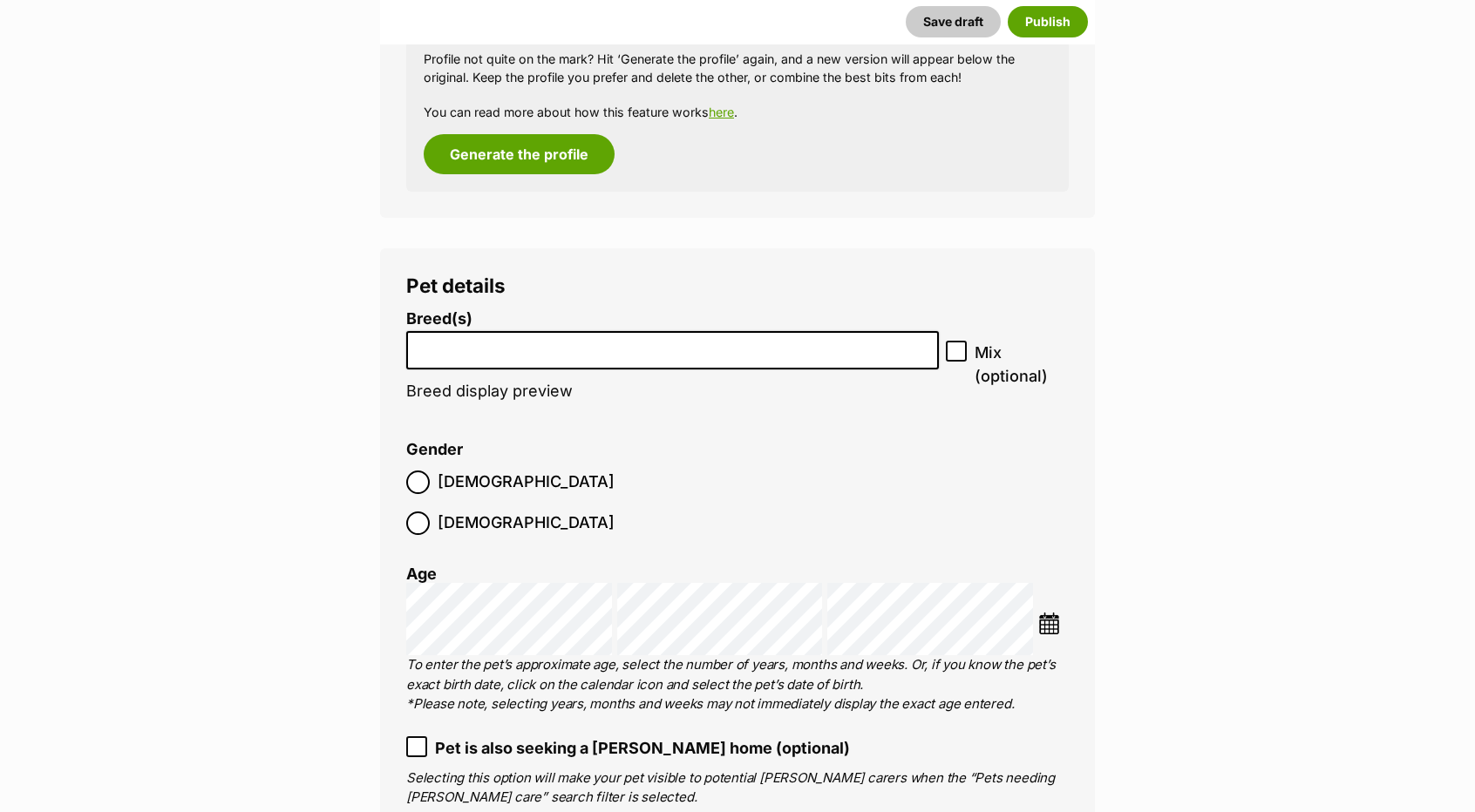
click at [676, 360] on li at bounding box center [672, 351] width 520 height 36
click at [966, 353] on label "Mix (optional)" at bounding box center [1006, 364] width 123 height 47
click at [966, 353] on input "Mix (optional)" at bounding box center [956, 351] width 21 height 21
checkbox input "true"
click at [520, 340] on input "search" at bounding box center [672, 345] width 520 height 18
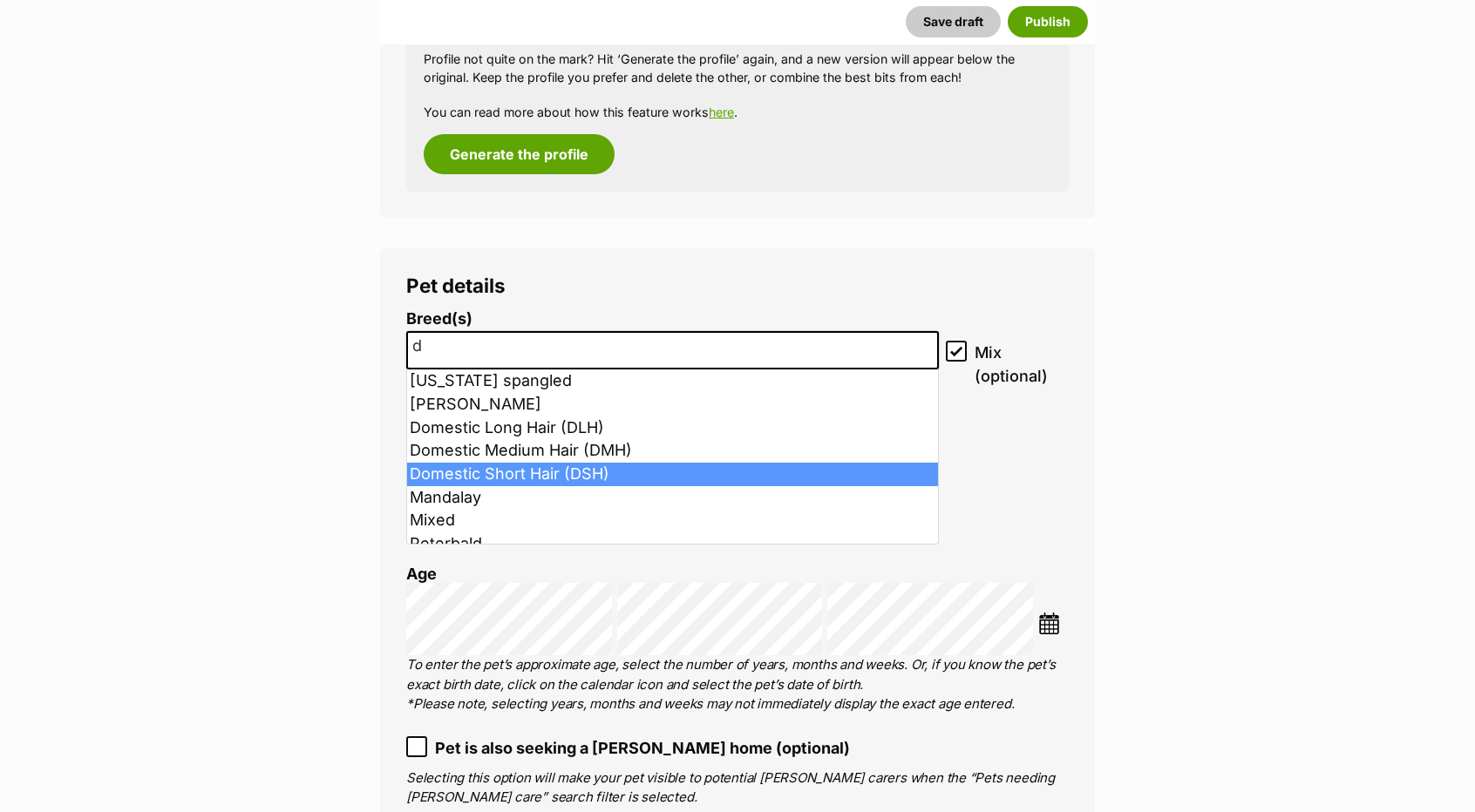
type input "d"
select select "252102"
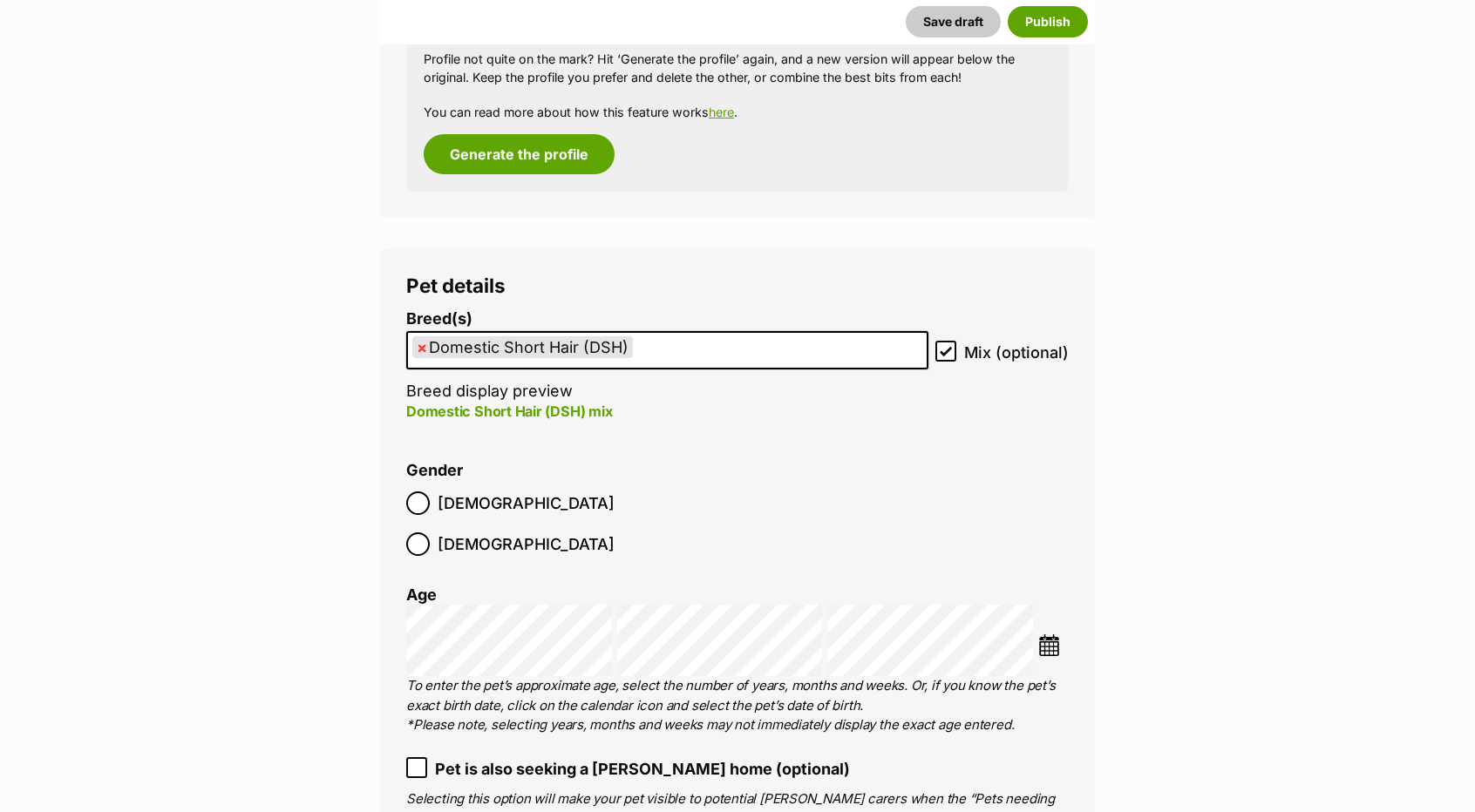
click at [777, 359] on ul "× Domestic Short Hair (DSH)" at bounding box center [667, 351] width 518 height 36
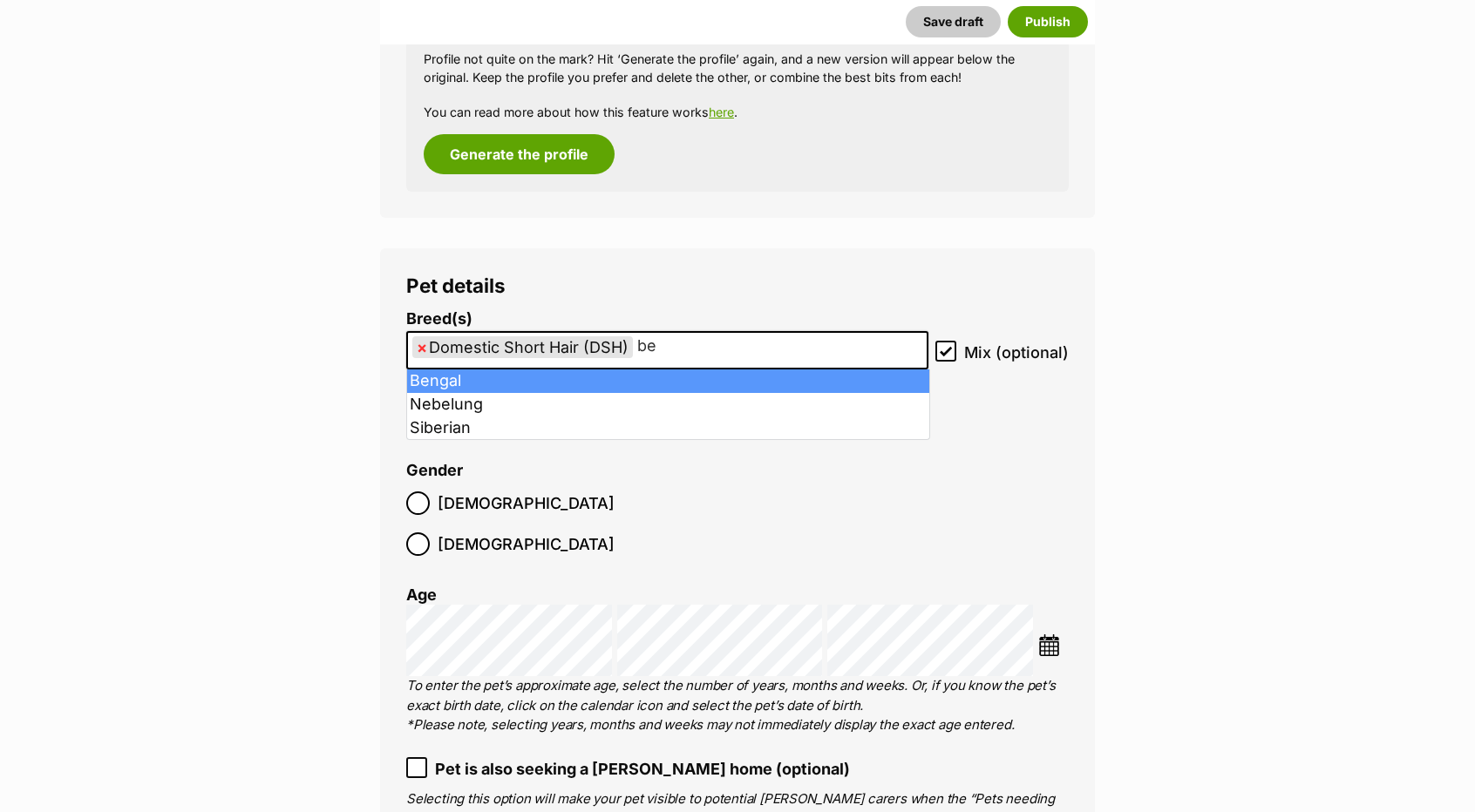
type input "be"
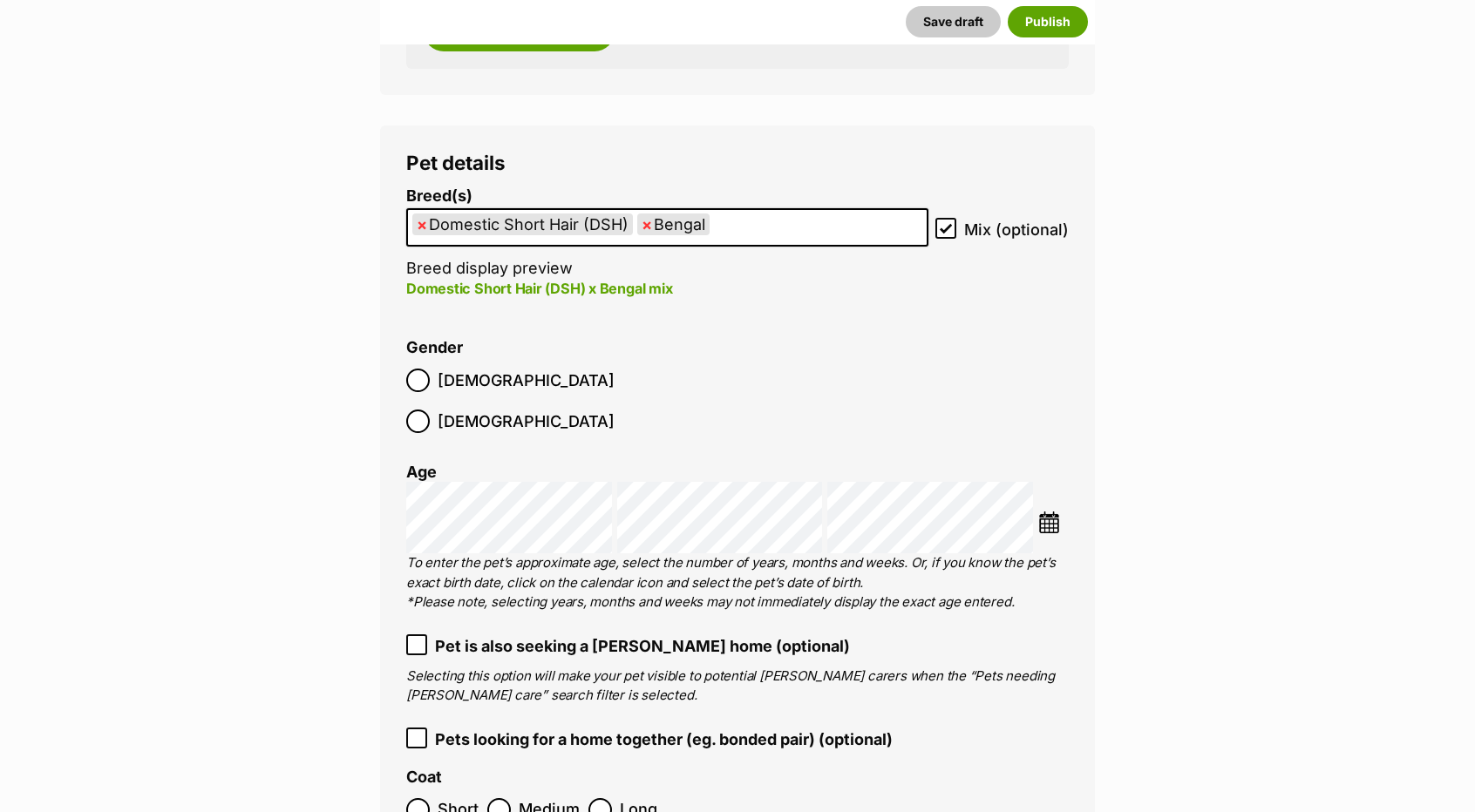
scroll to position [2075, 0]
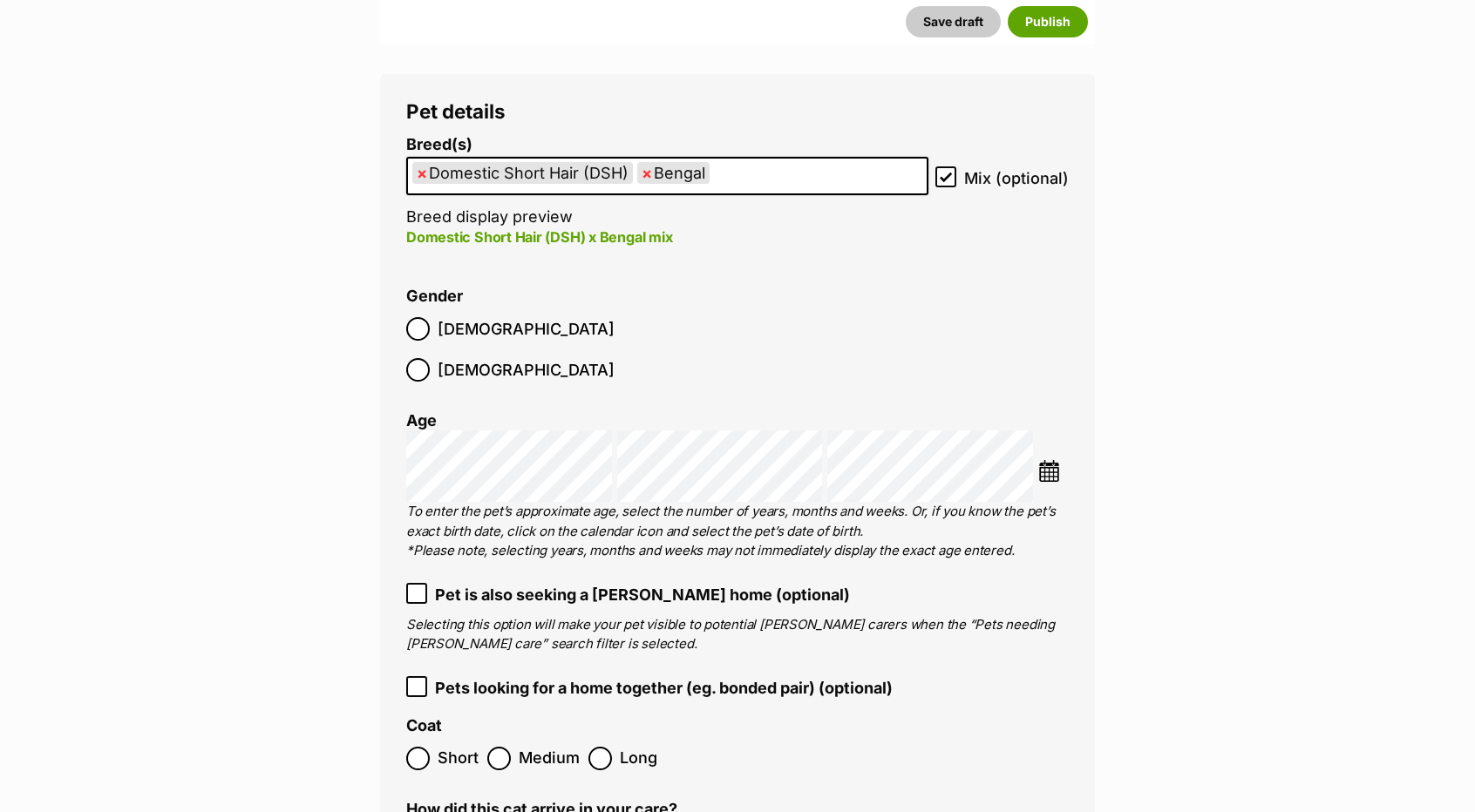
click at [443, 335] on span "[DEMOGRAPHIC_DATA]" at bounding box center [526, 329] width 177 height 23
click at [1052, 460] on img at bounding box center [1049, 470] width 22 height 22
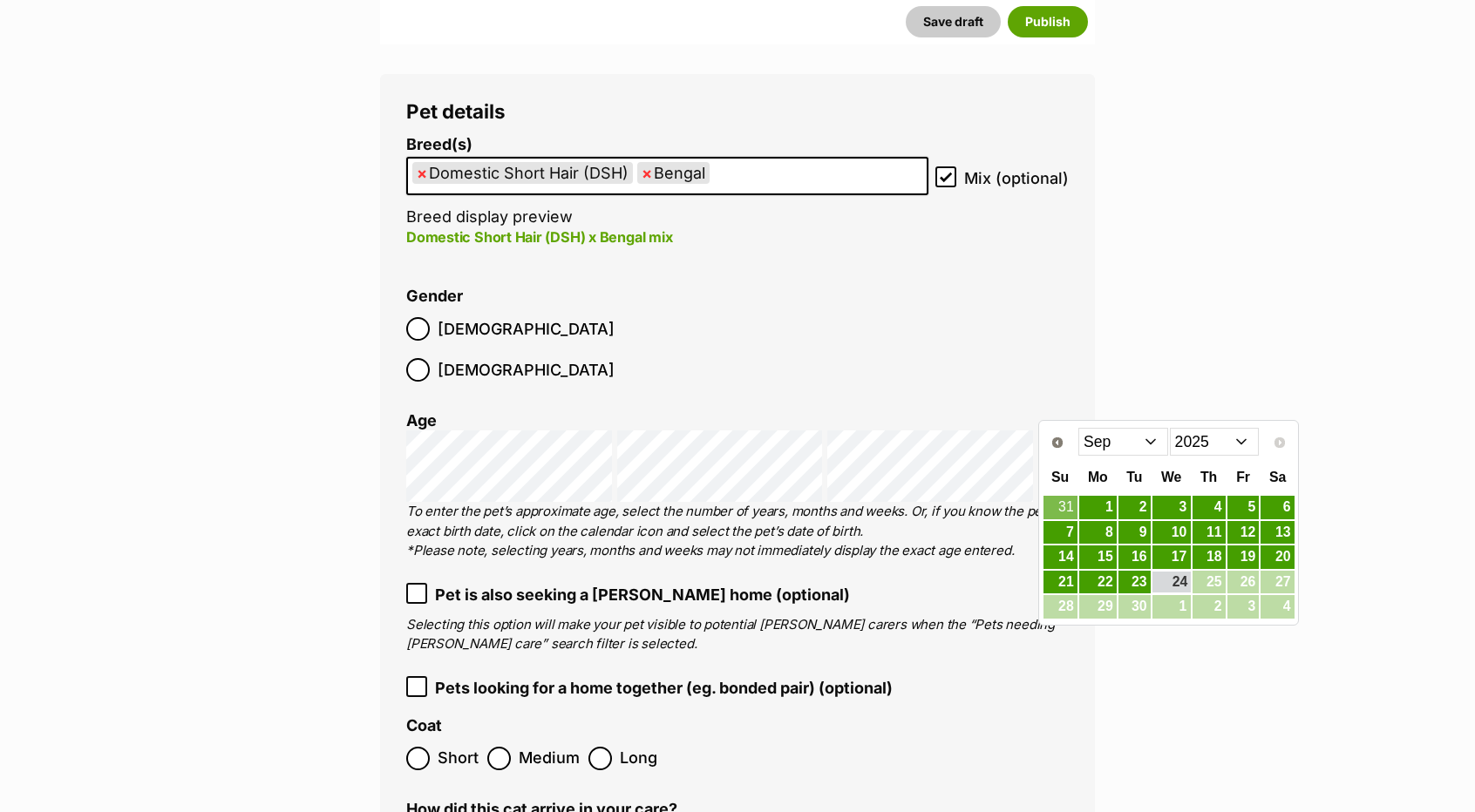
click at [1104, 436] on select "Jan Feb Mar Apr May Jun [DATE] Aug Sep" at bounding box center [1123, 442] width 90 height 28
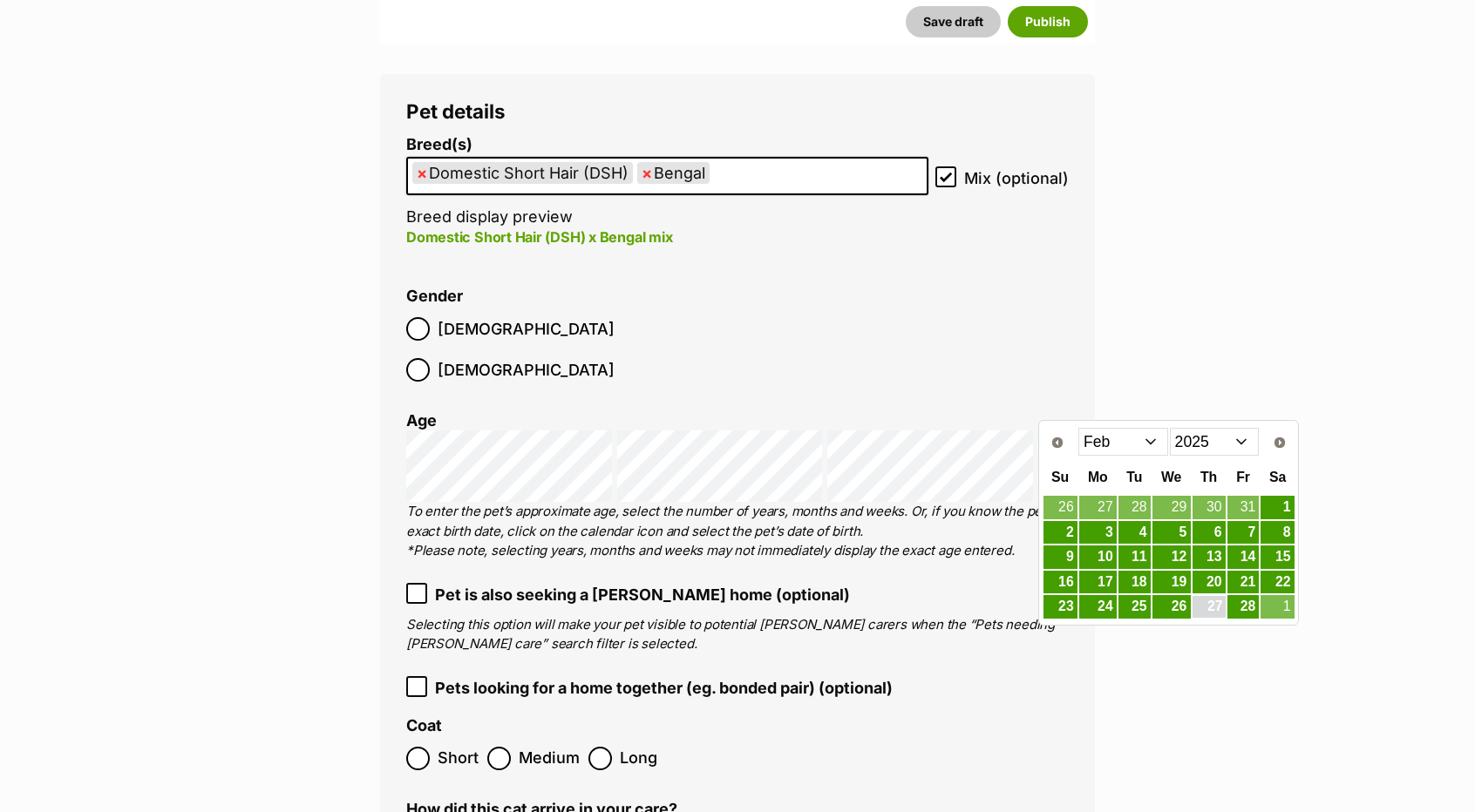
click at [1198, 605] on link "27" at bounding box center [1208, 606] width 33 height 22
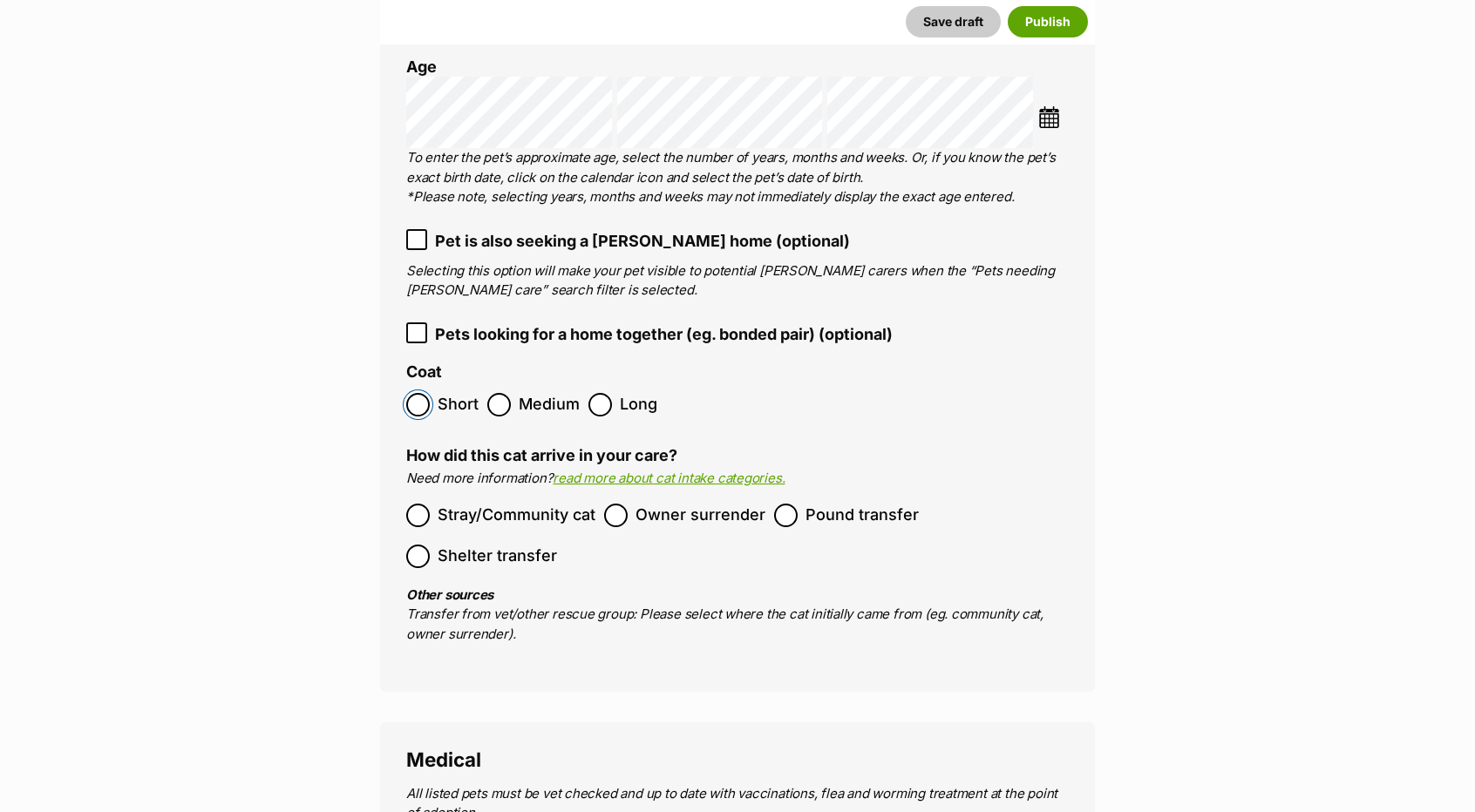
scroll to position [2423, 0]
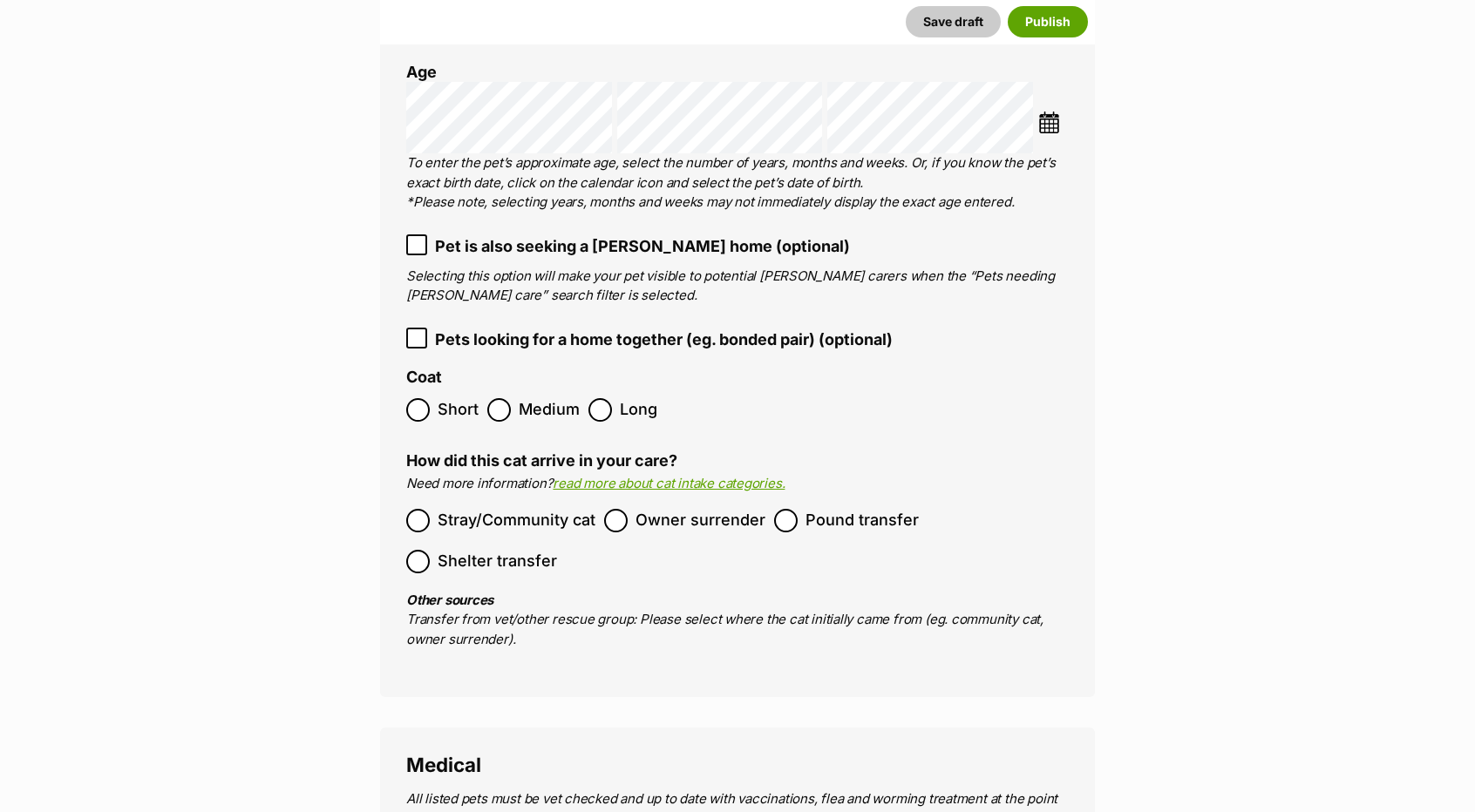
click at [807, 509] on span "Pound transfer" at bounding box center [862, 520] width 114 height 23
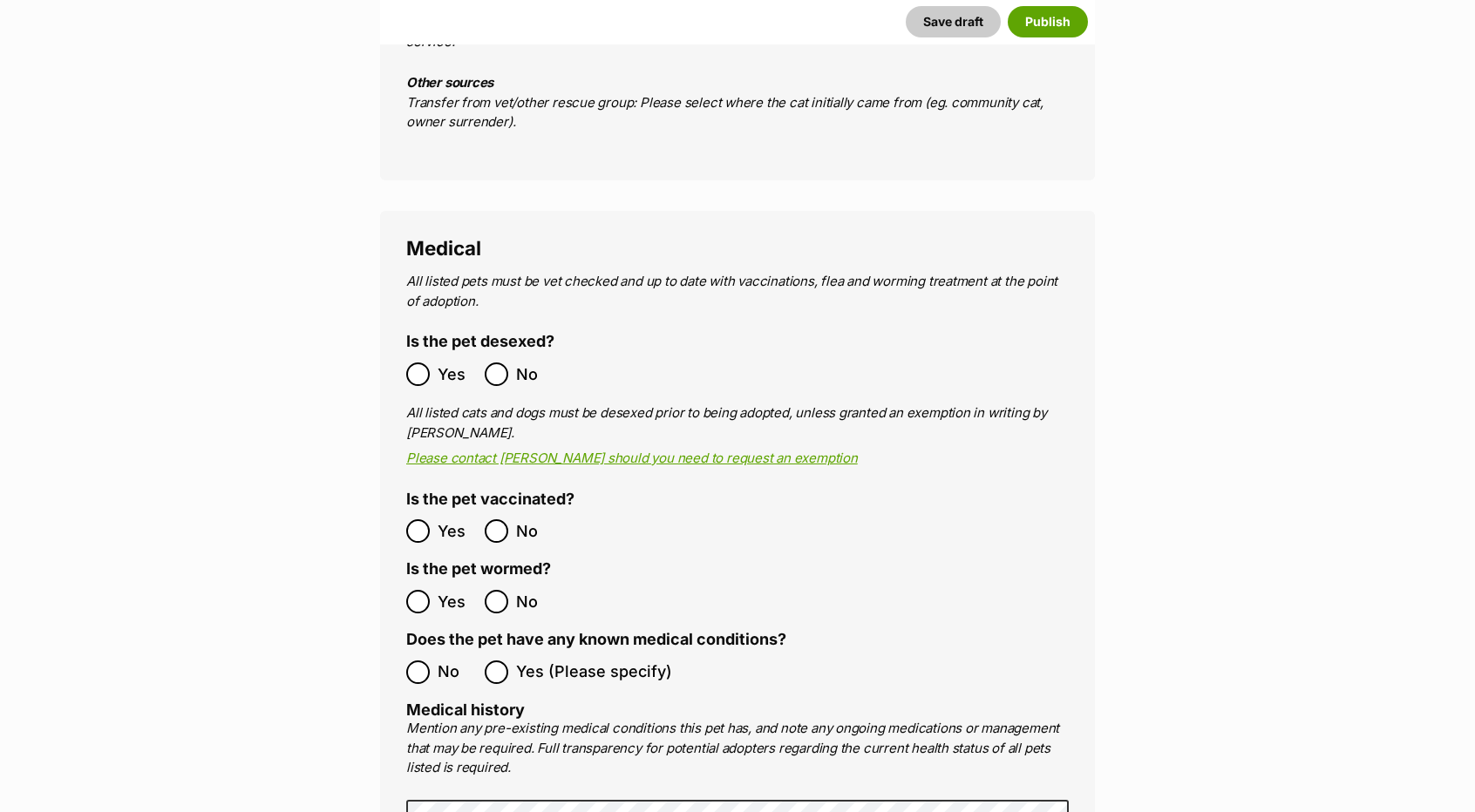
scroll to position [3033, 0]
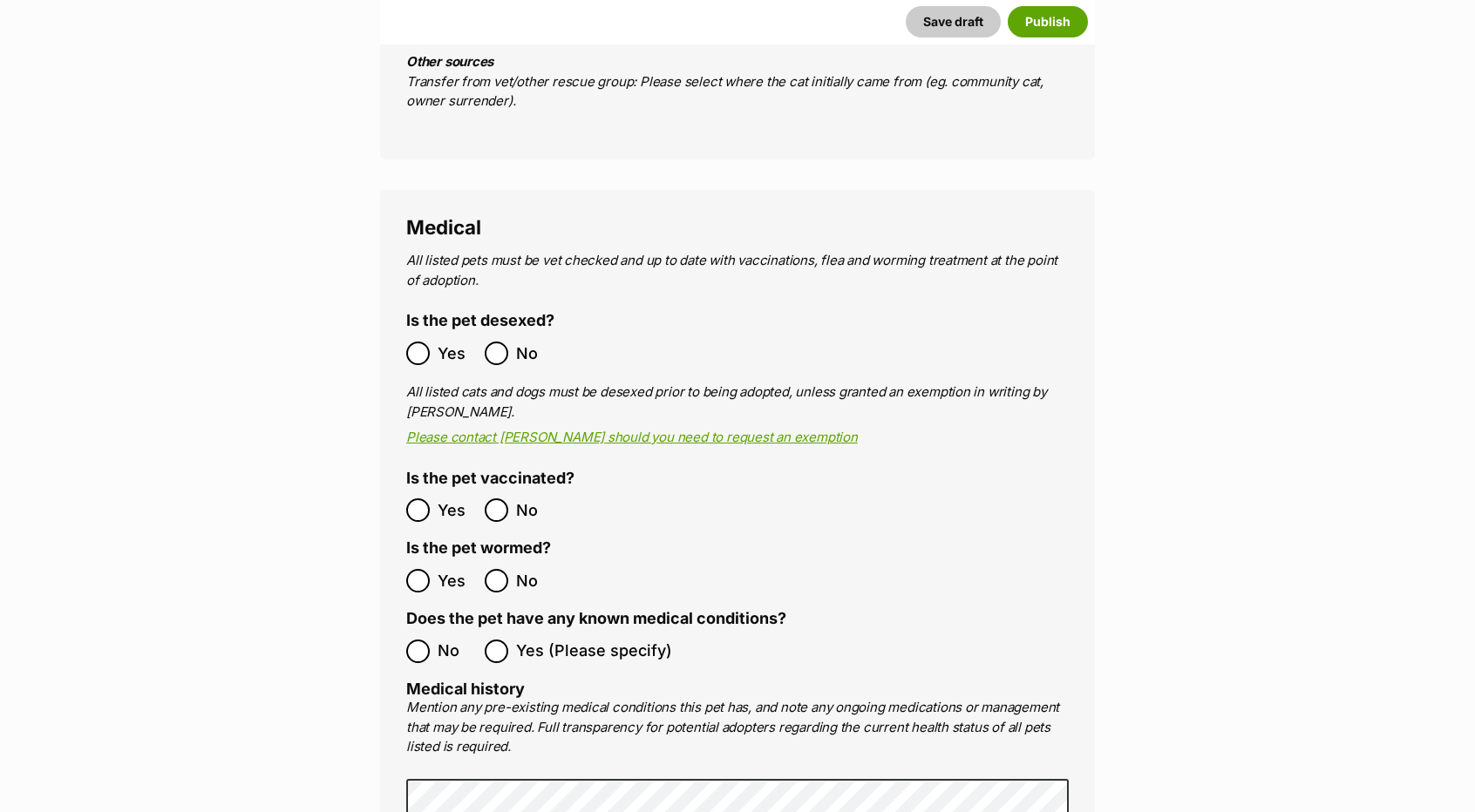
click at [439, 342] on span "Yes" at bounding box center [456, 353] width 38 height 23
click at [438, 639] on span "No" at bounding box center [456, 651] width 38 height 23
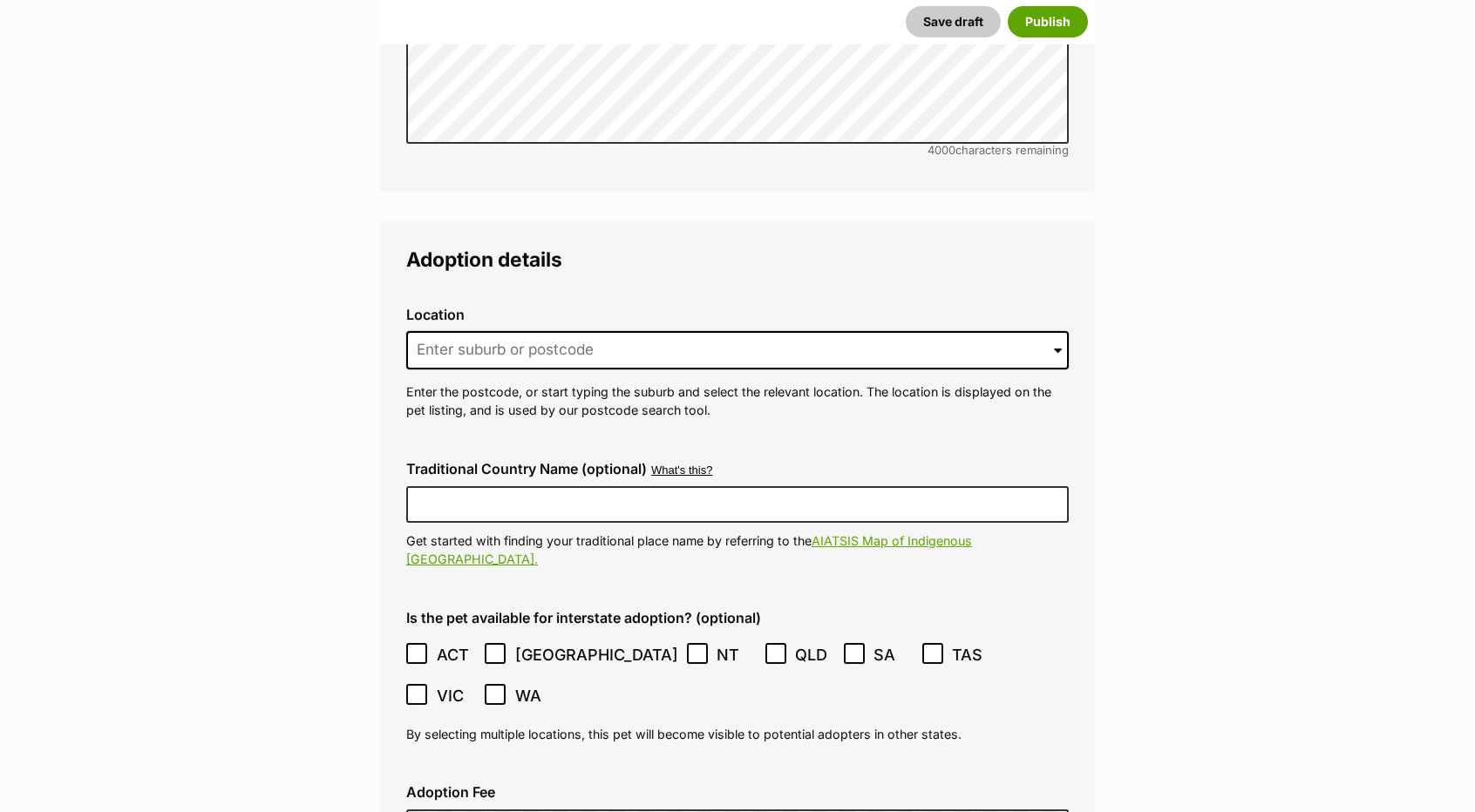
scroll to position [4079, 0]
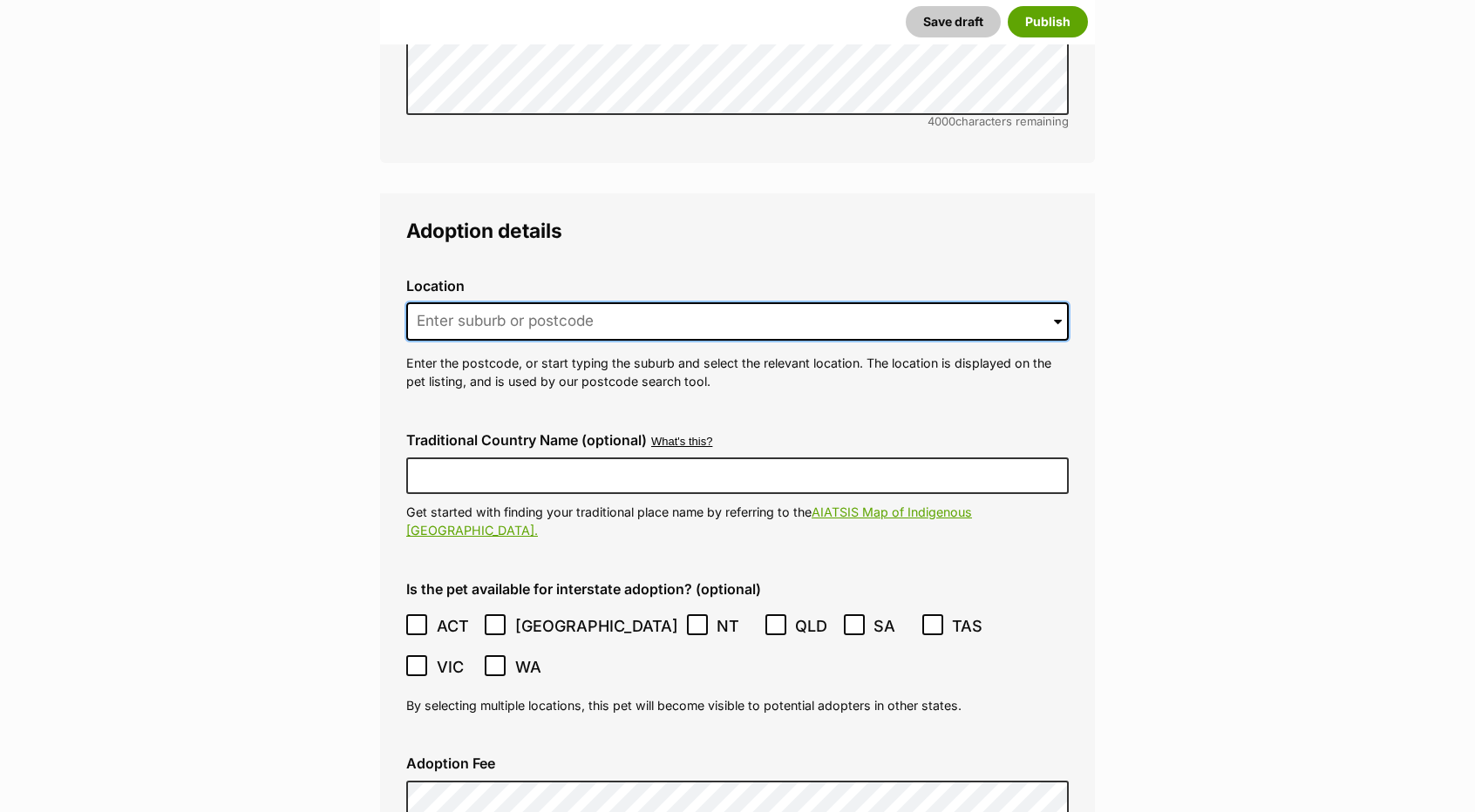
click at [519, 302] on input at bounding box center [737, 321] width 662 height 38
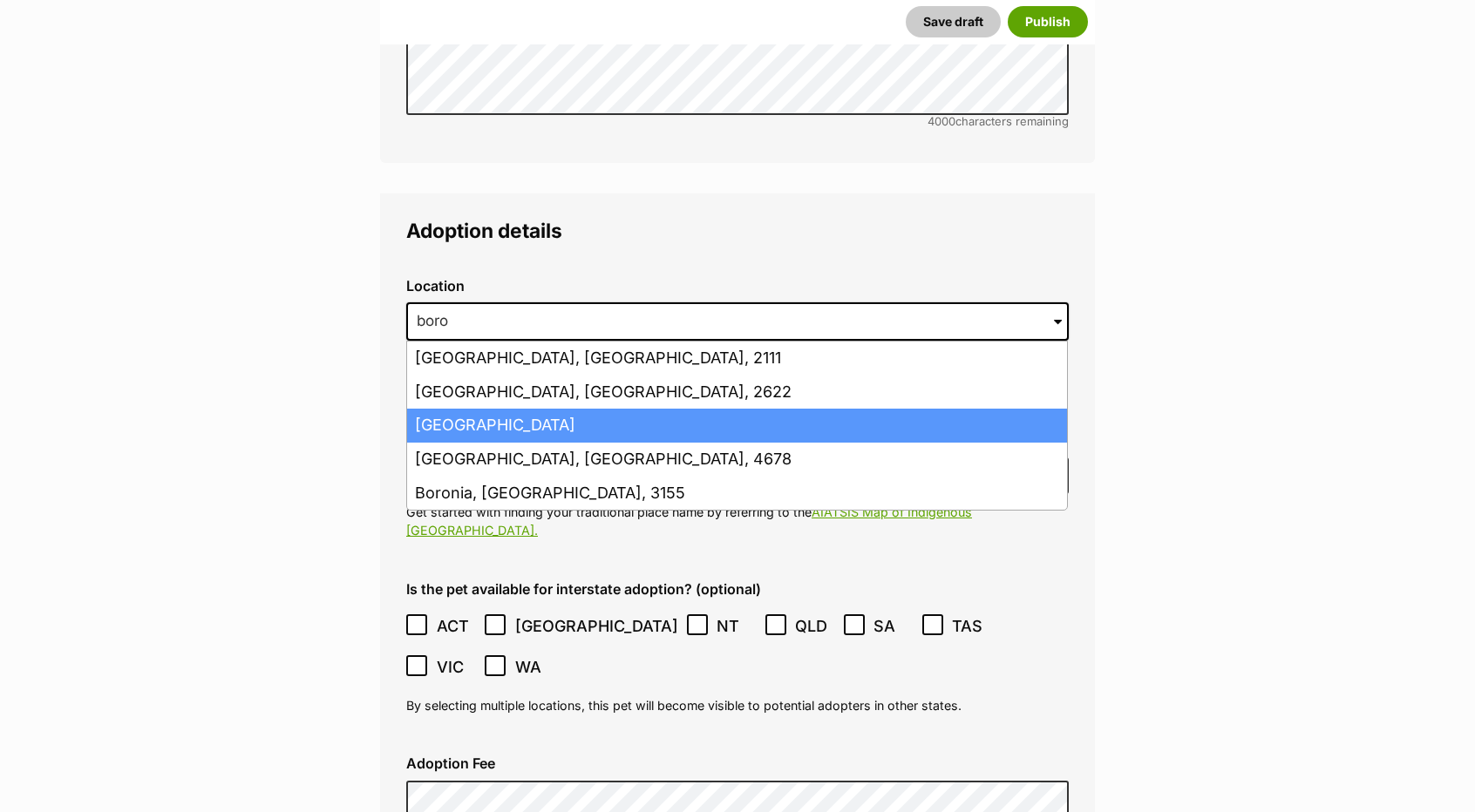
click at [542, 408] on li "Boronia Heights, Queensland, 4124" at bounding box center [736, 425] width 660 height 34
type input "Boronia Heights, Queensland, 4124"
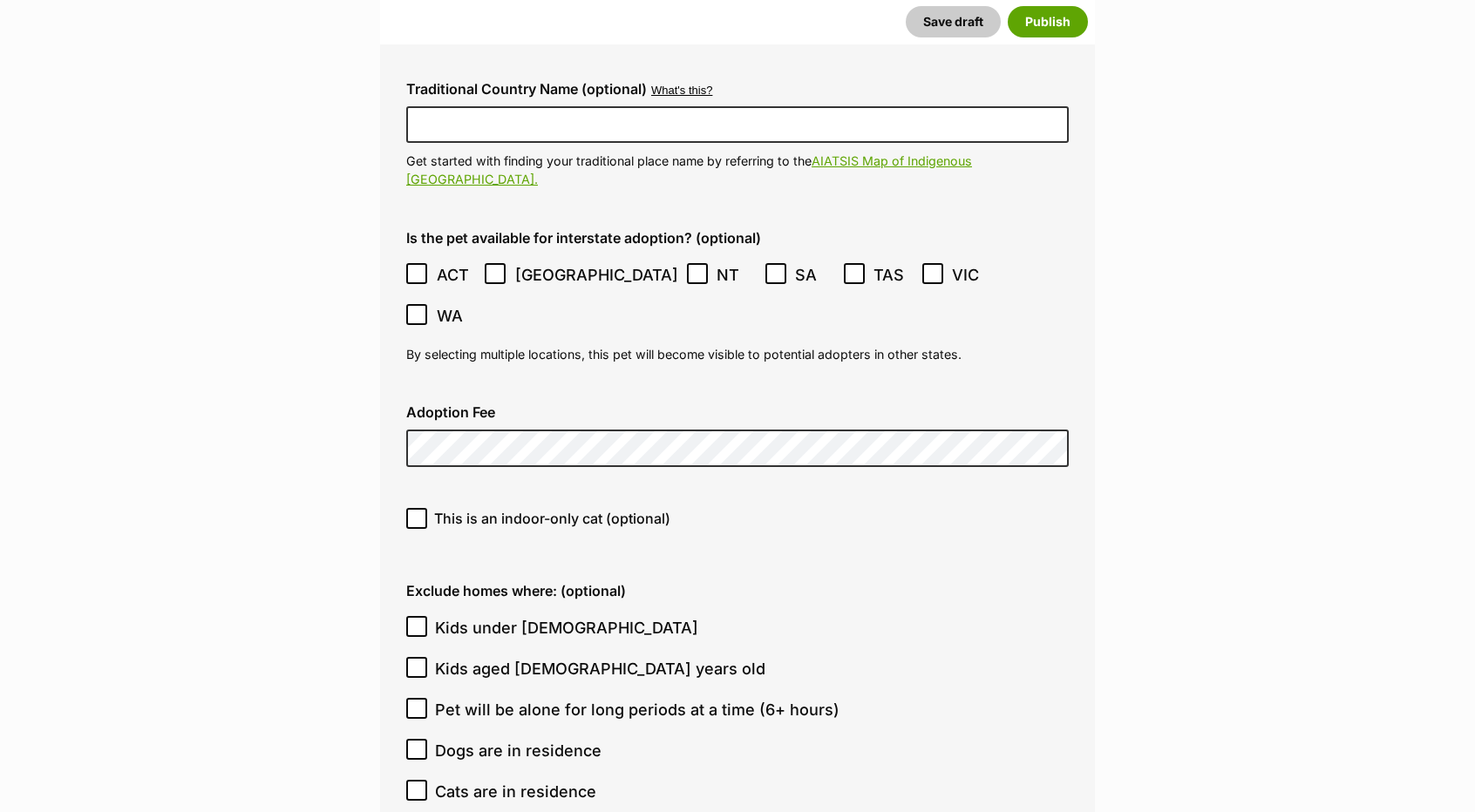
scroll to position [4427, 0]
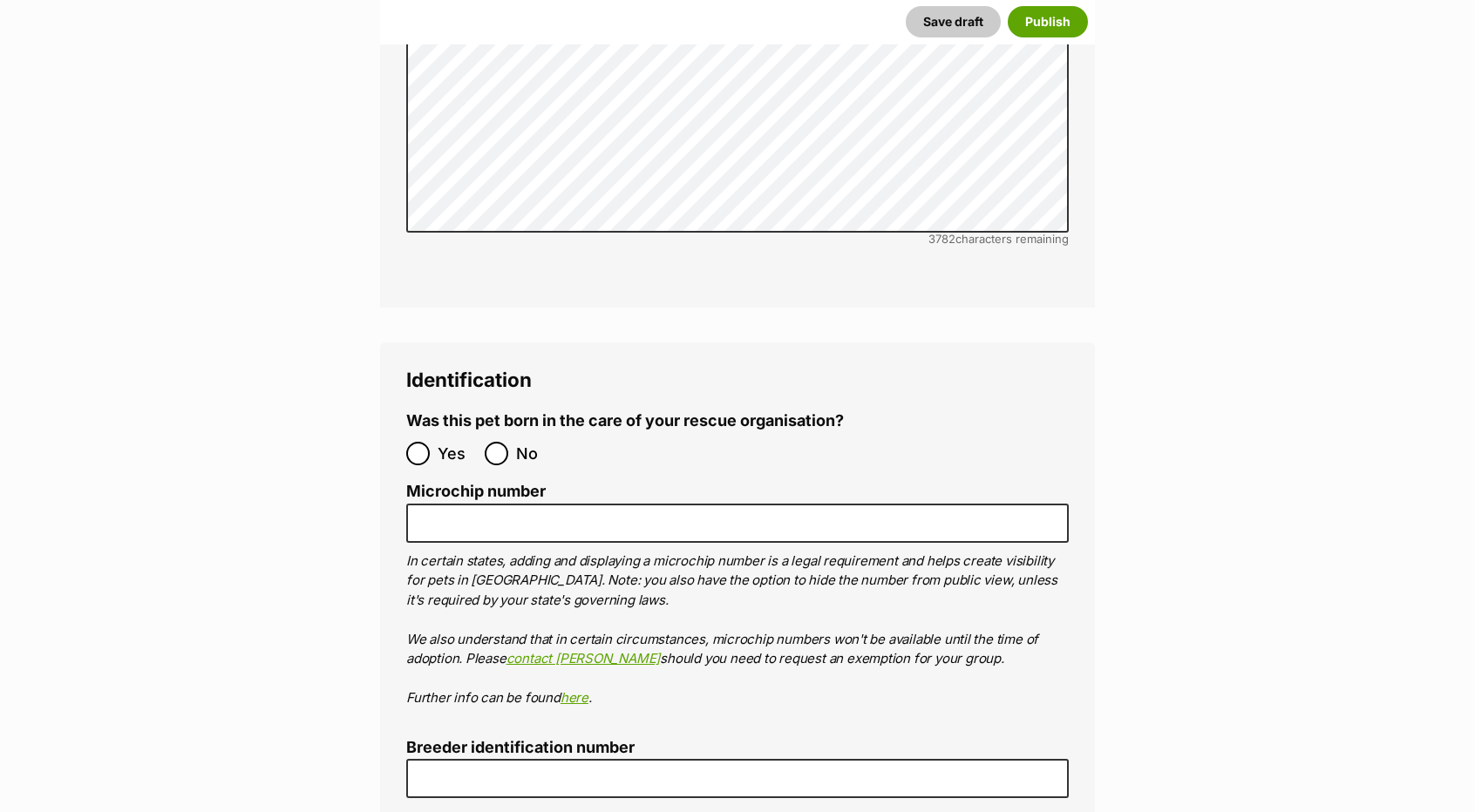
scroll to position [5647, 0]
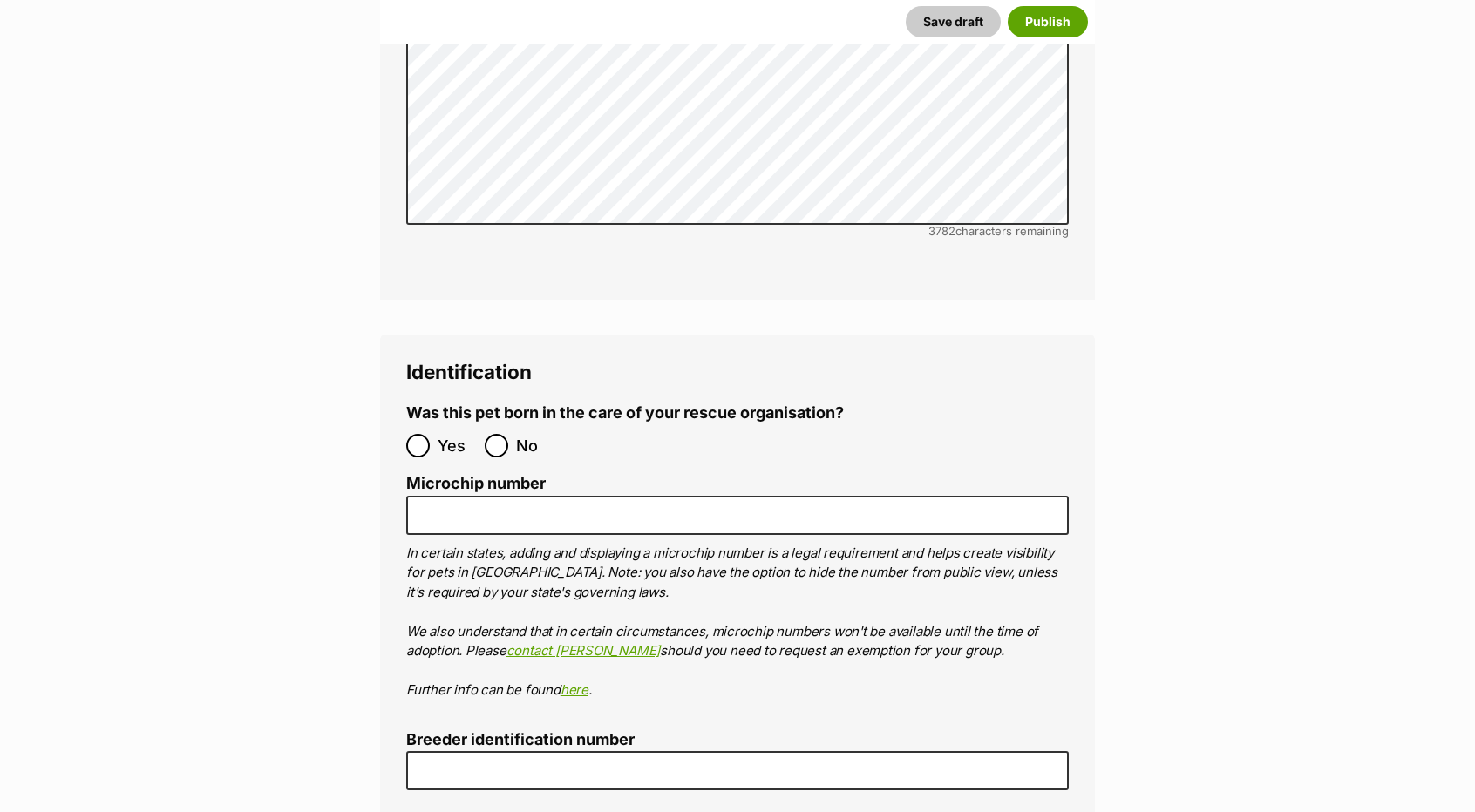
click at [513, 434] on label "No" at bounding box center [519, 445] width 69 height 23
click at [508, 434] on input "No" at bounding box center [496, 445] width 23 height 23
radio input "true"
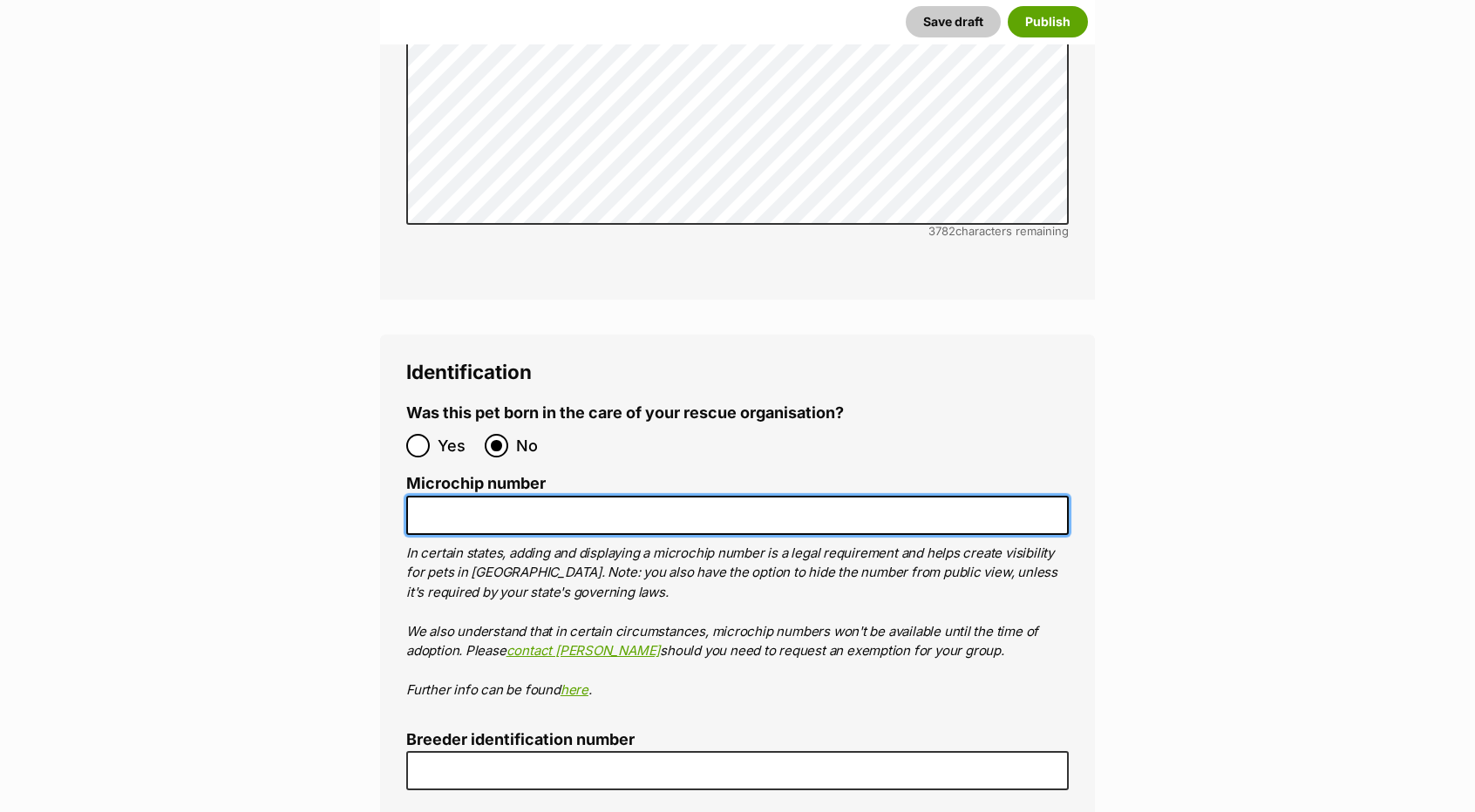
click at [450, 496] on input "Microchip number" at bounding box center [737, 515] width 662 height 39
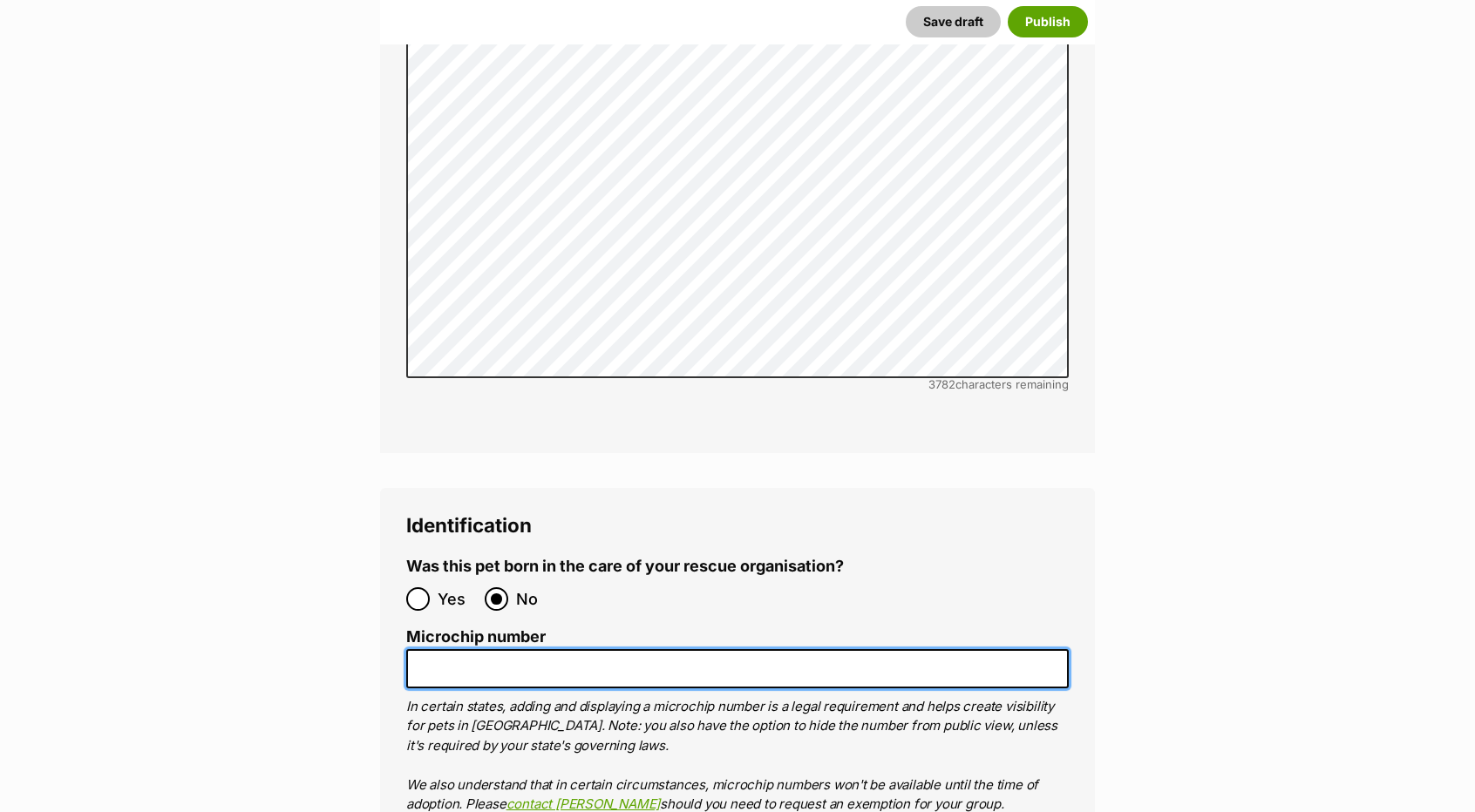
scroll to position [5473, 0]
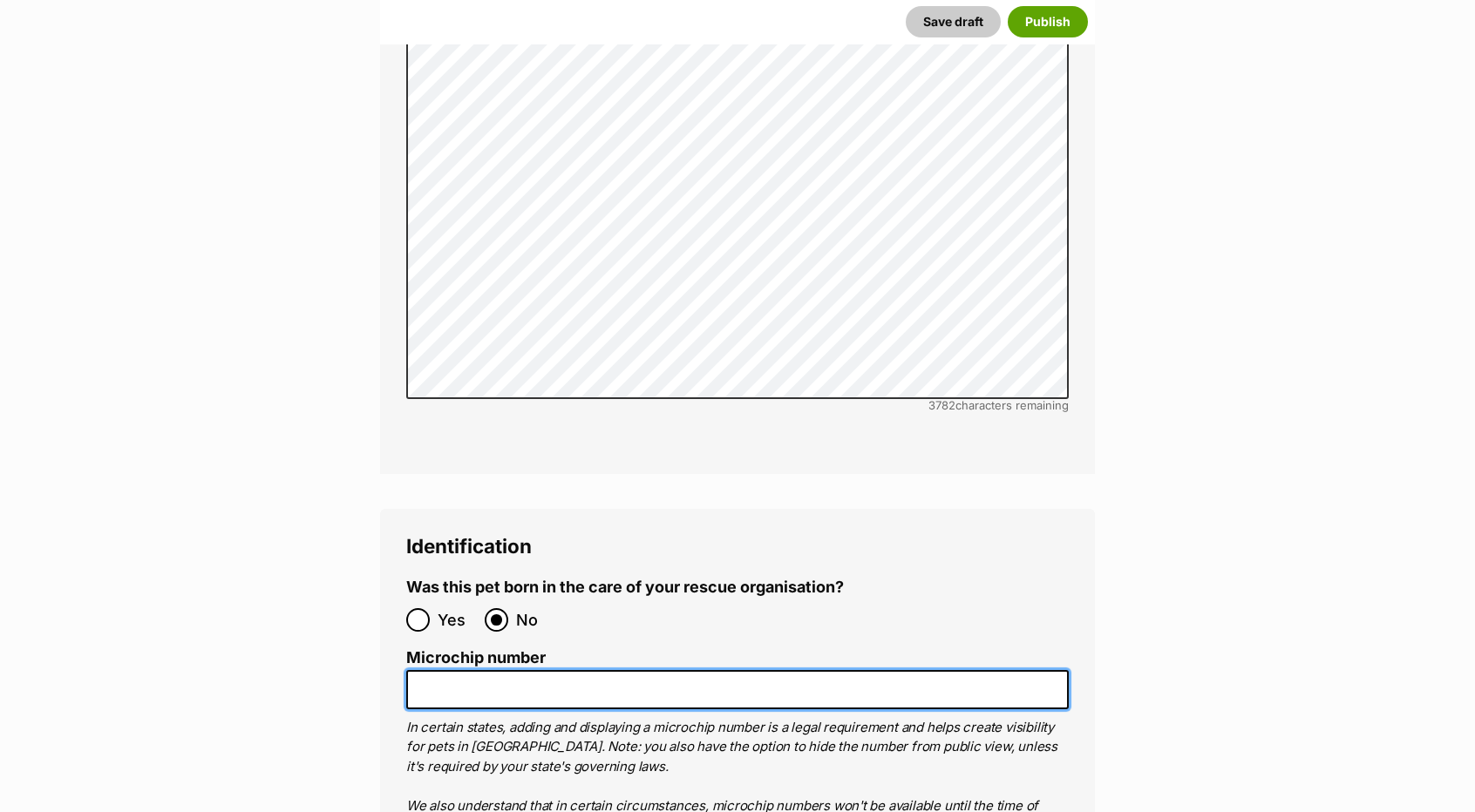
paste input "953010007921816"
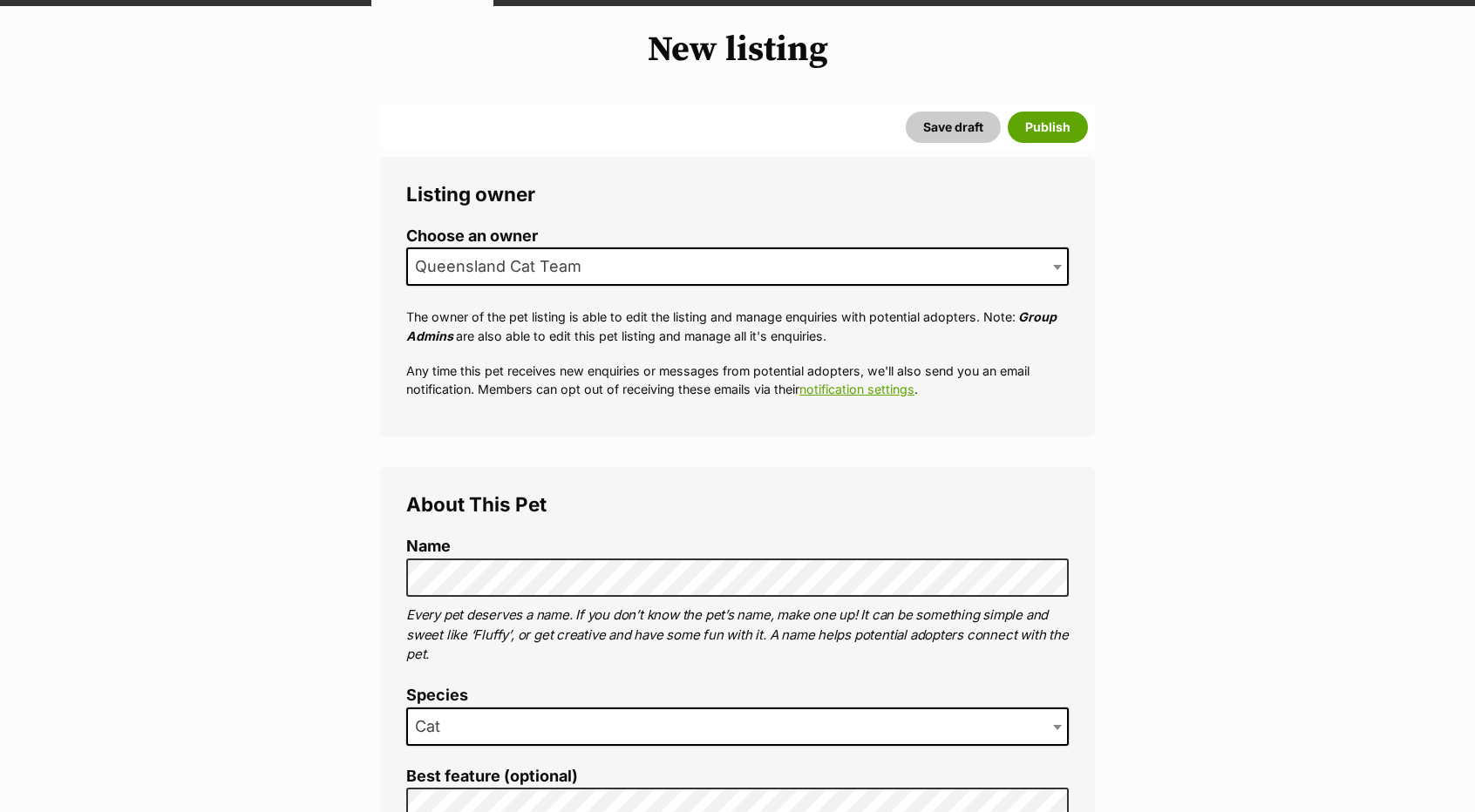
scroll to position [0, 0]
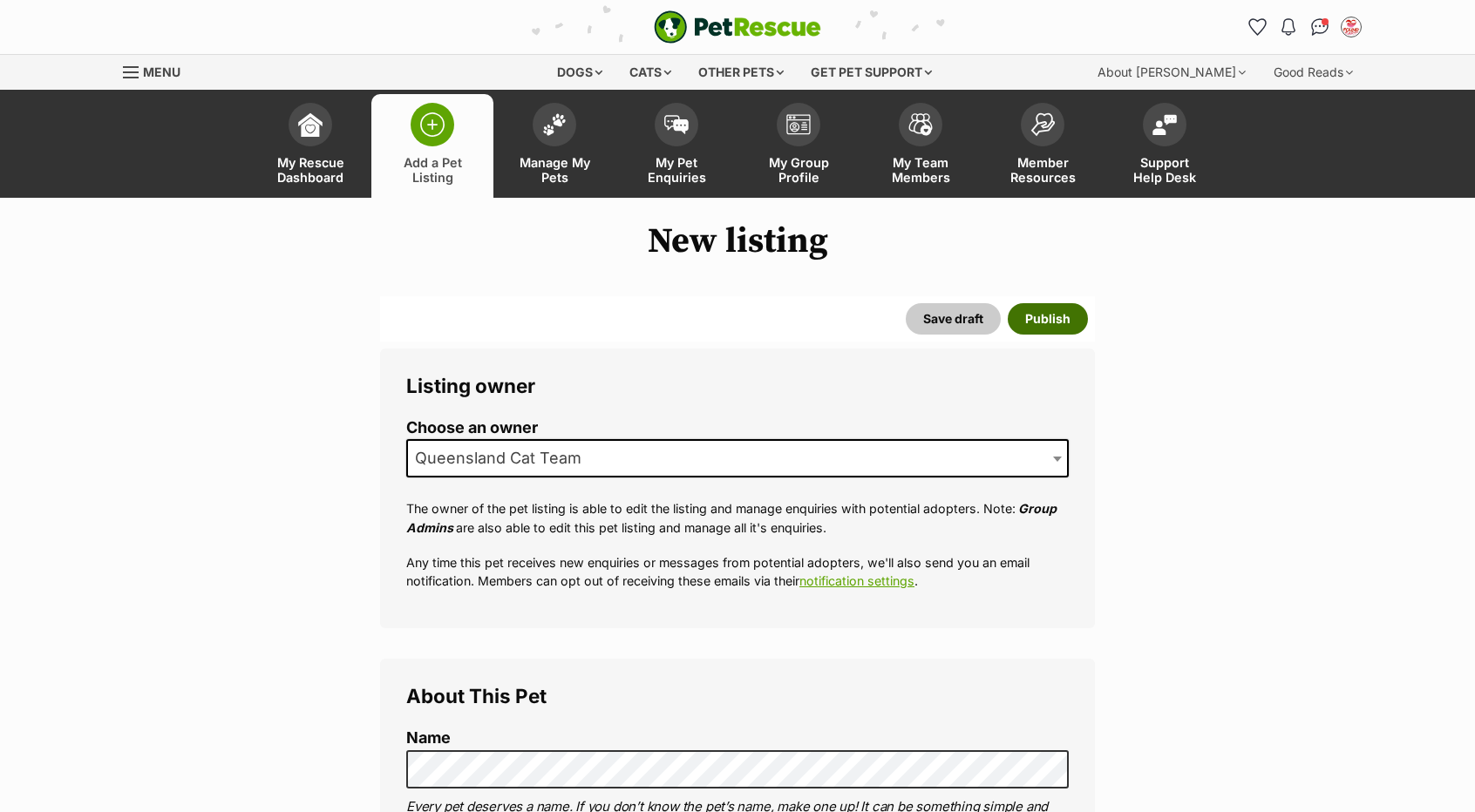
type input "953010007921816"
click at [1030, 318] on button "Publish" at bounding box center [1047, 318] width 80 height 31
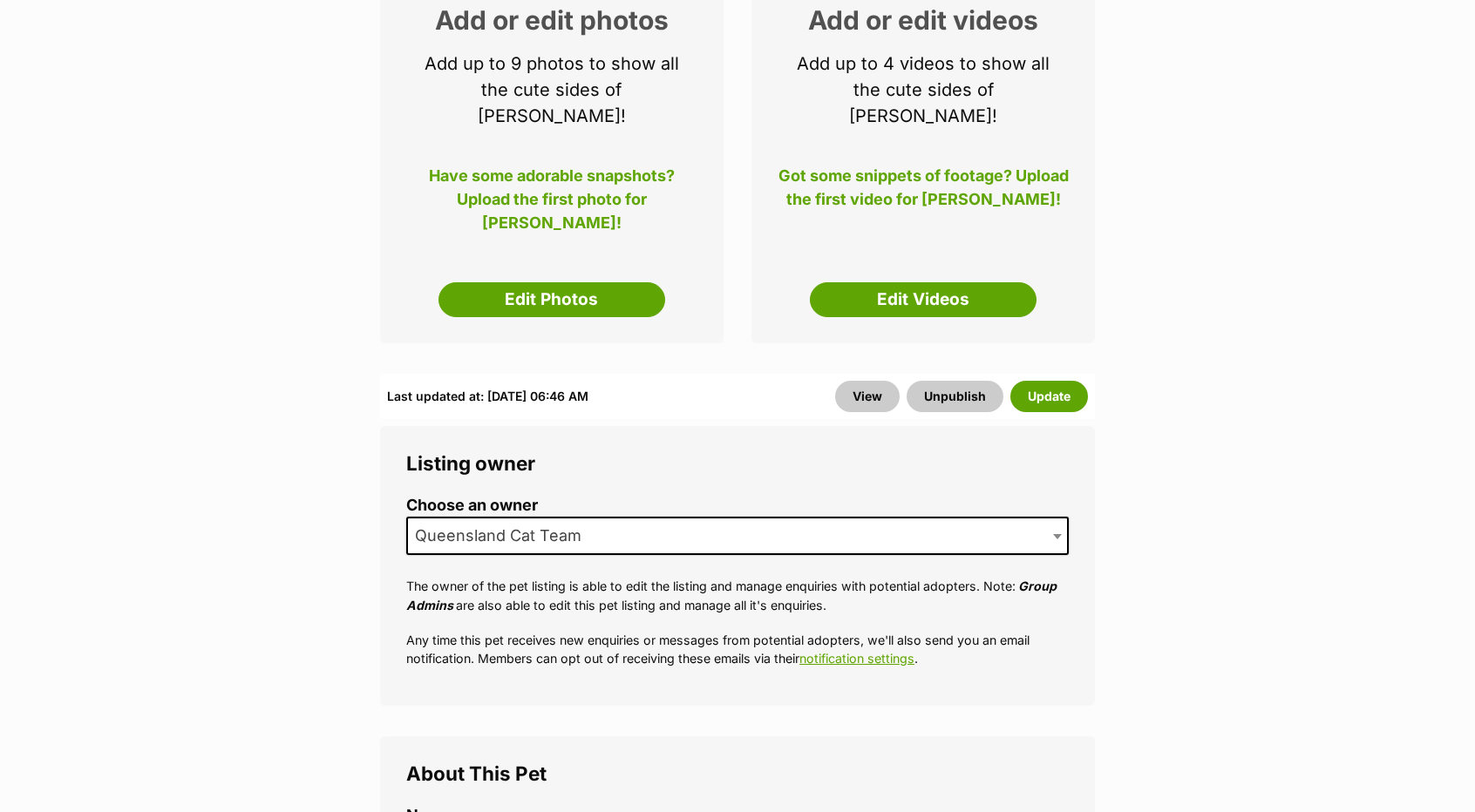
scroll to position [348, 0]
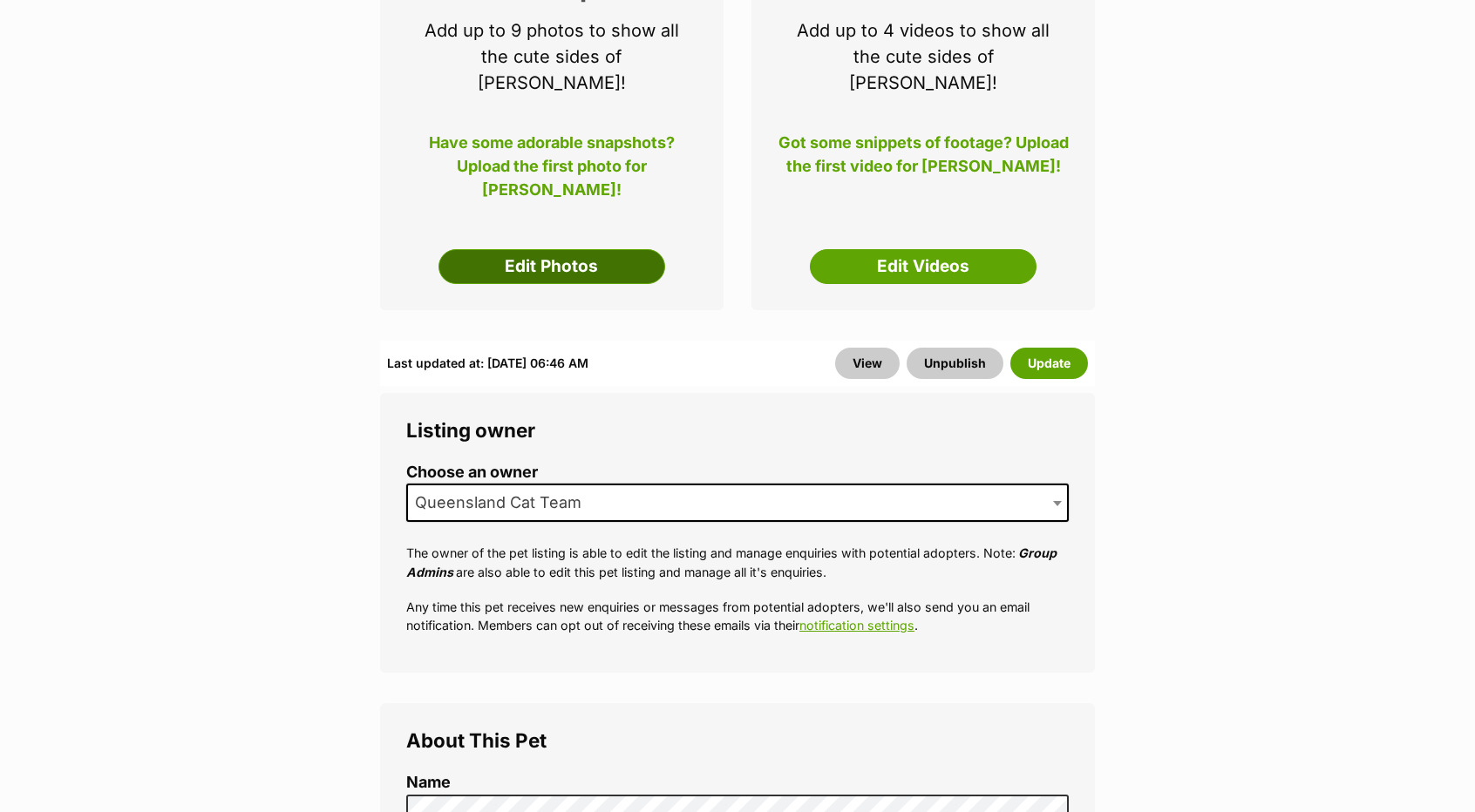
click at [556, 249] on link "Edit Photos" at bounding box center [551, 266] width 226 height 35
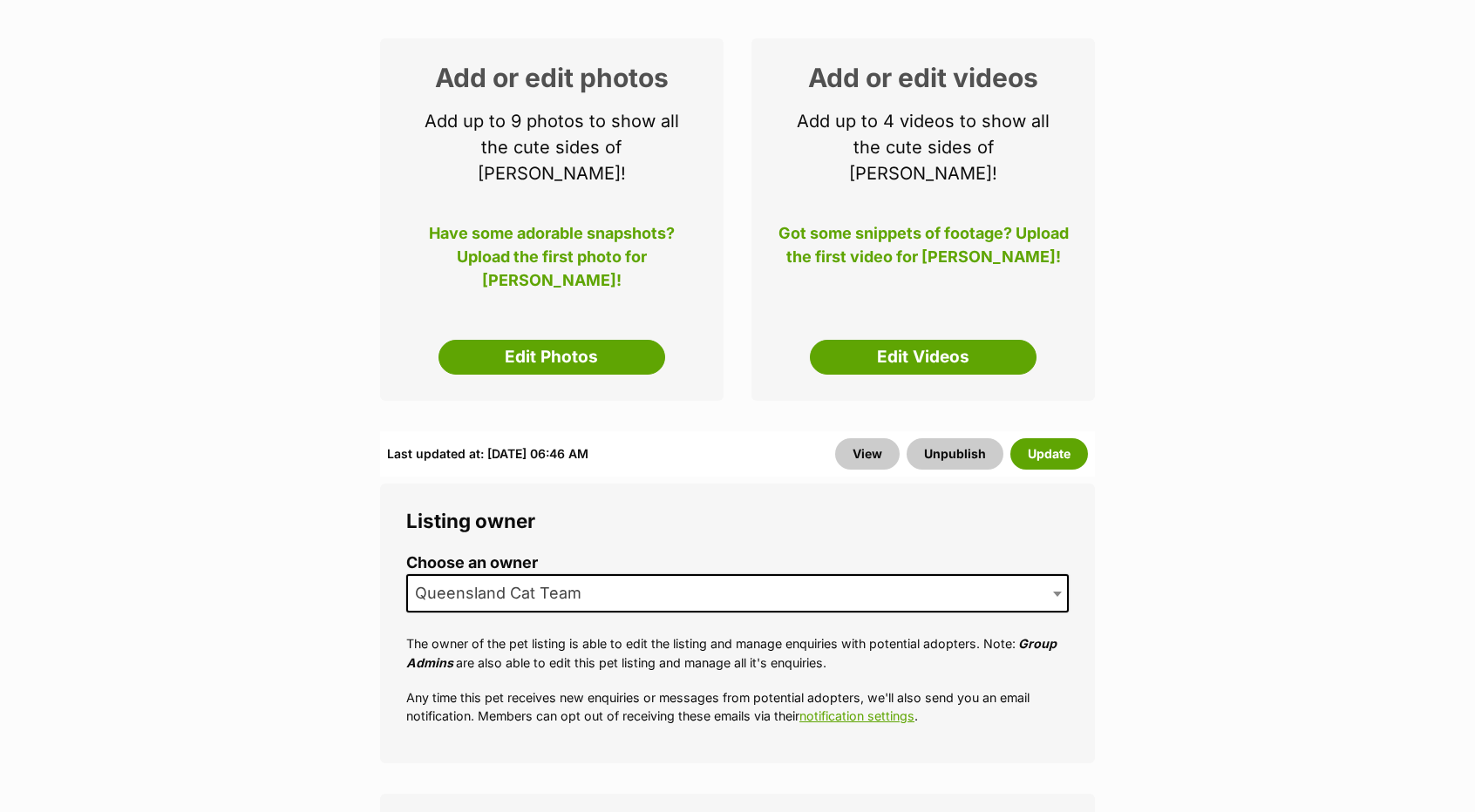
scroll to position [261, 0]
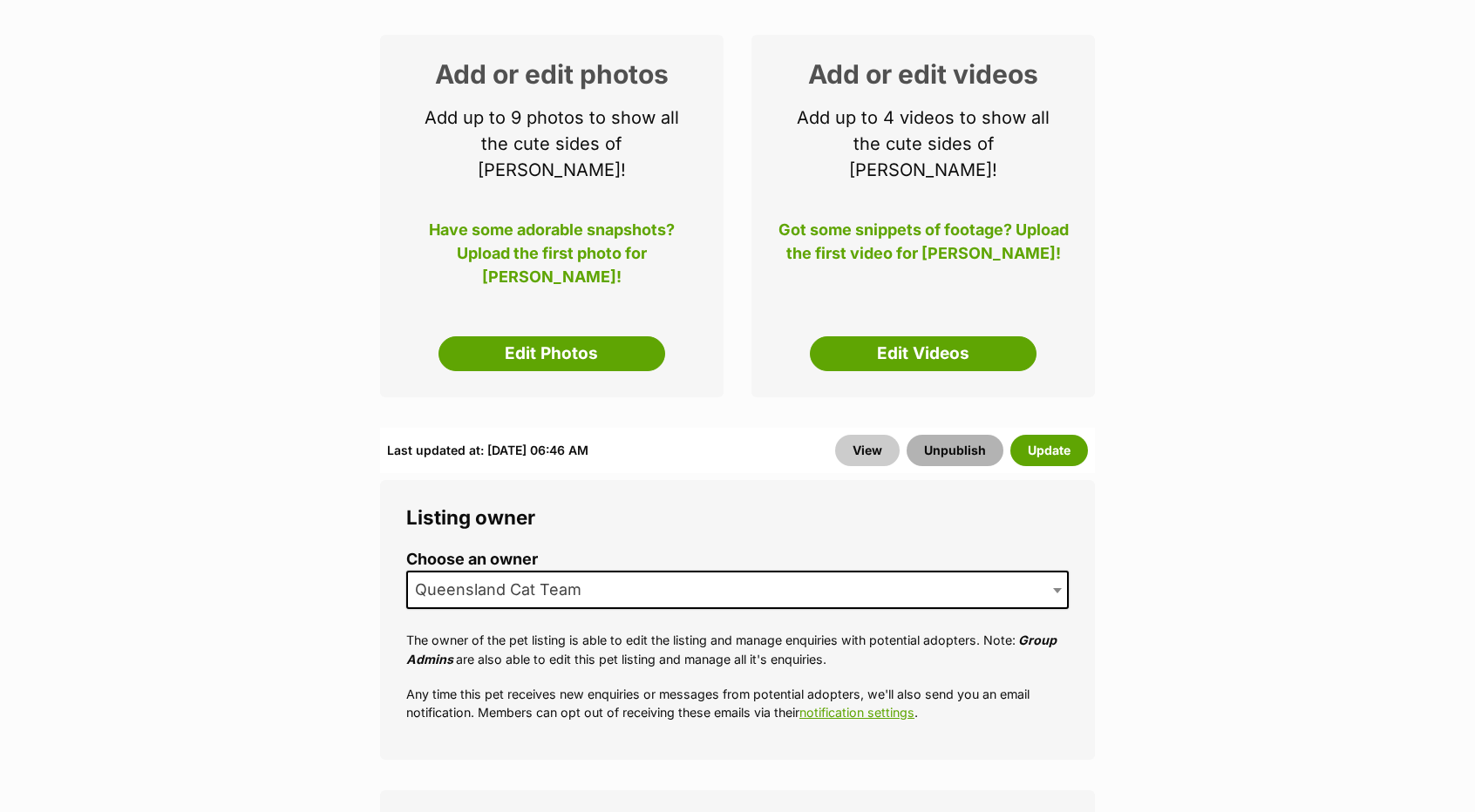
click at [971, 435] on button "Unpublish" at bounding box center [954, 450] width 97 height 31
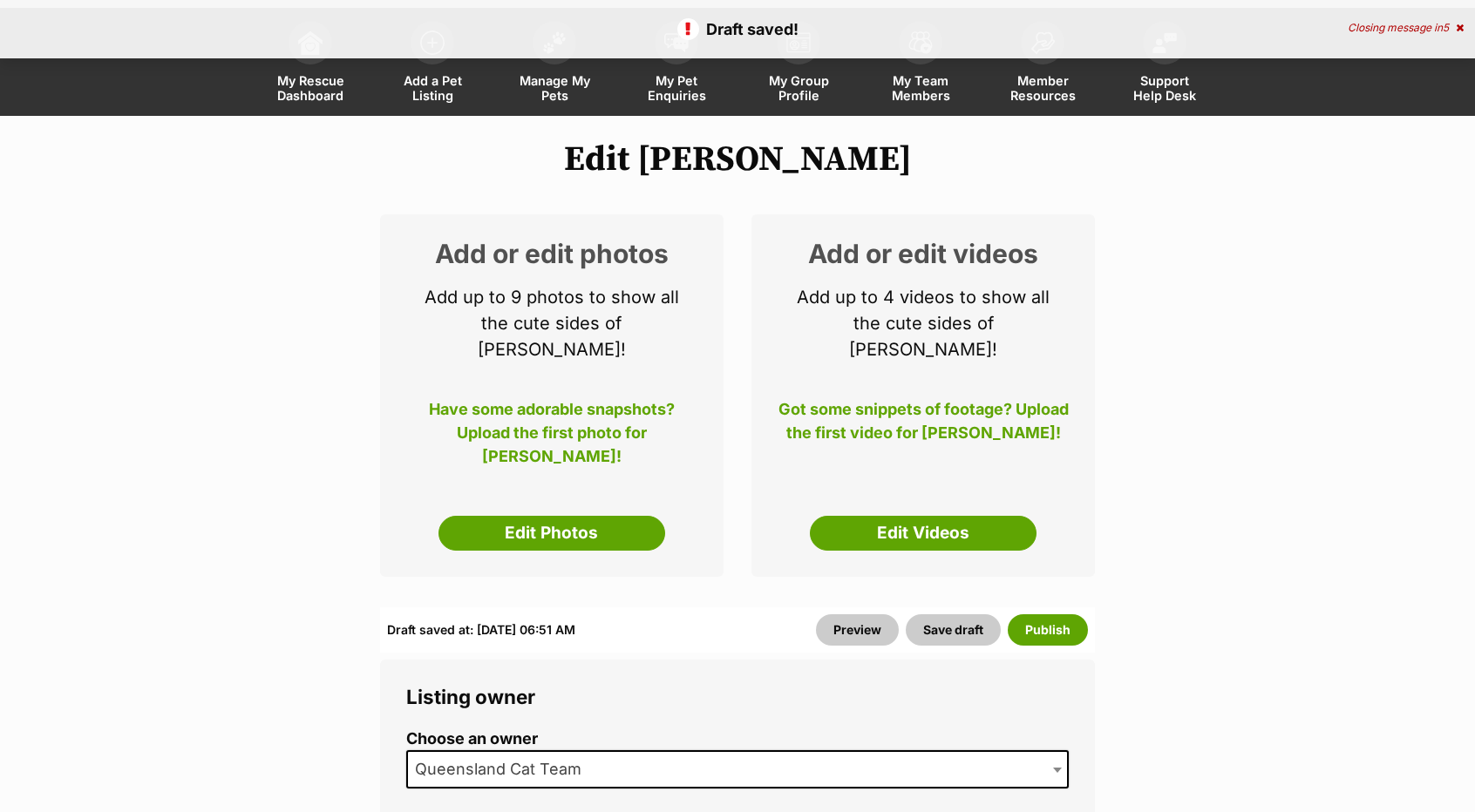
scroll to position [87, 0]
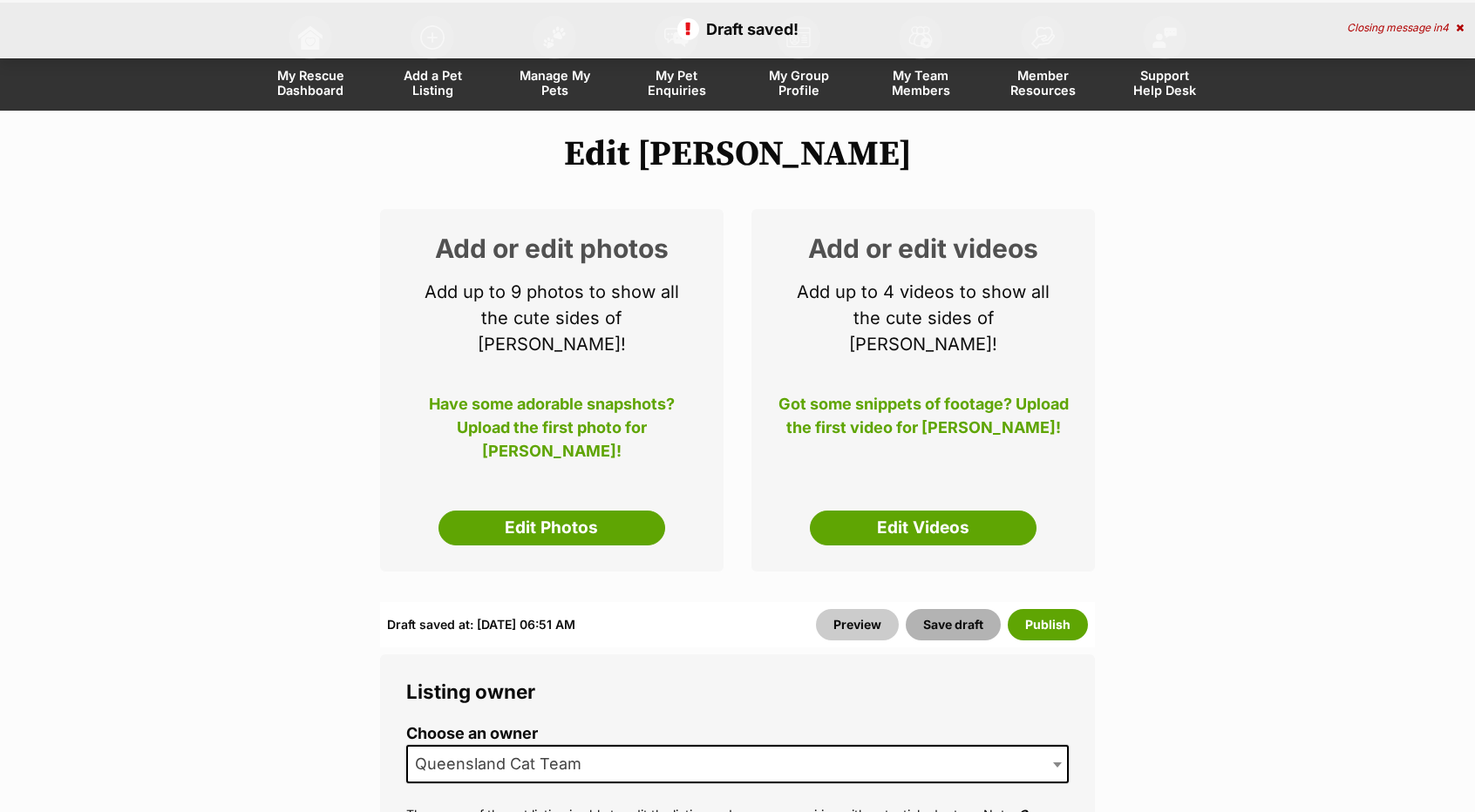
click at [971, 609] on button "Save draft" at bounding box center [952, 624] width 95 height 31
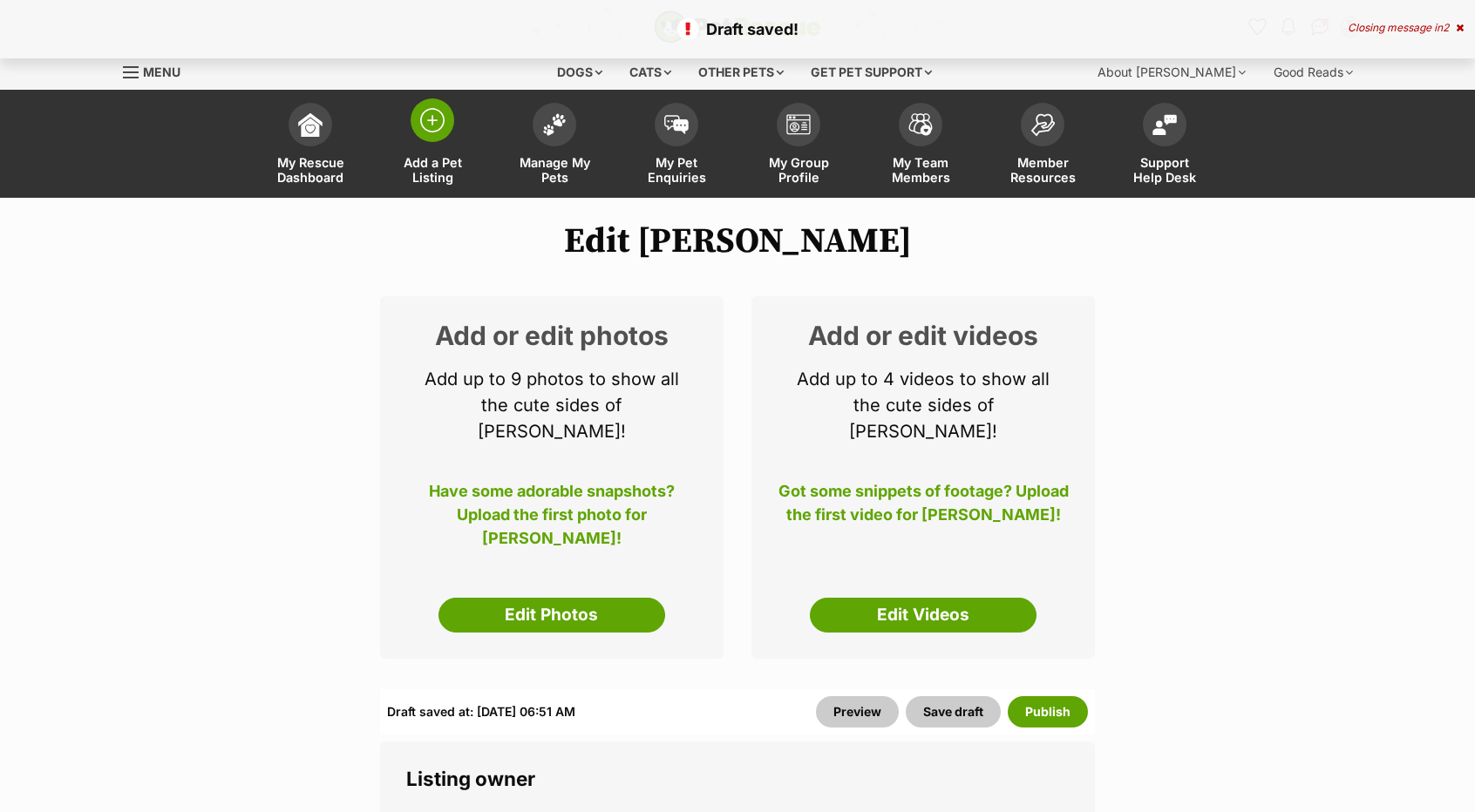
click at [474, 152] on link "Add a Pet Listing" at bounding box center [432, 146] width 122 height 103
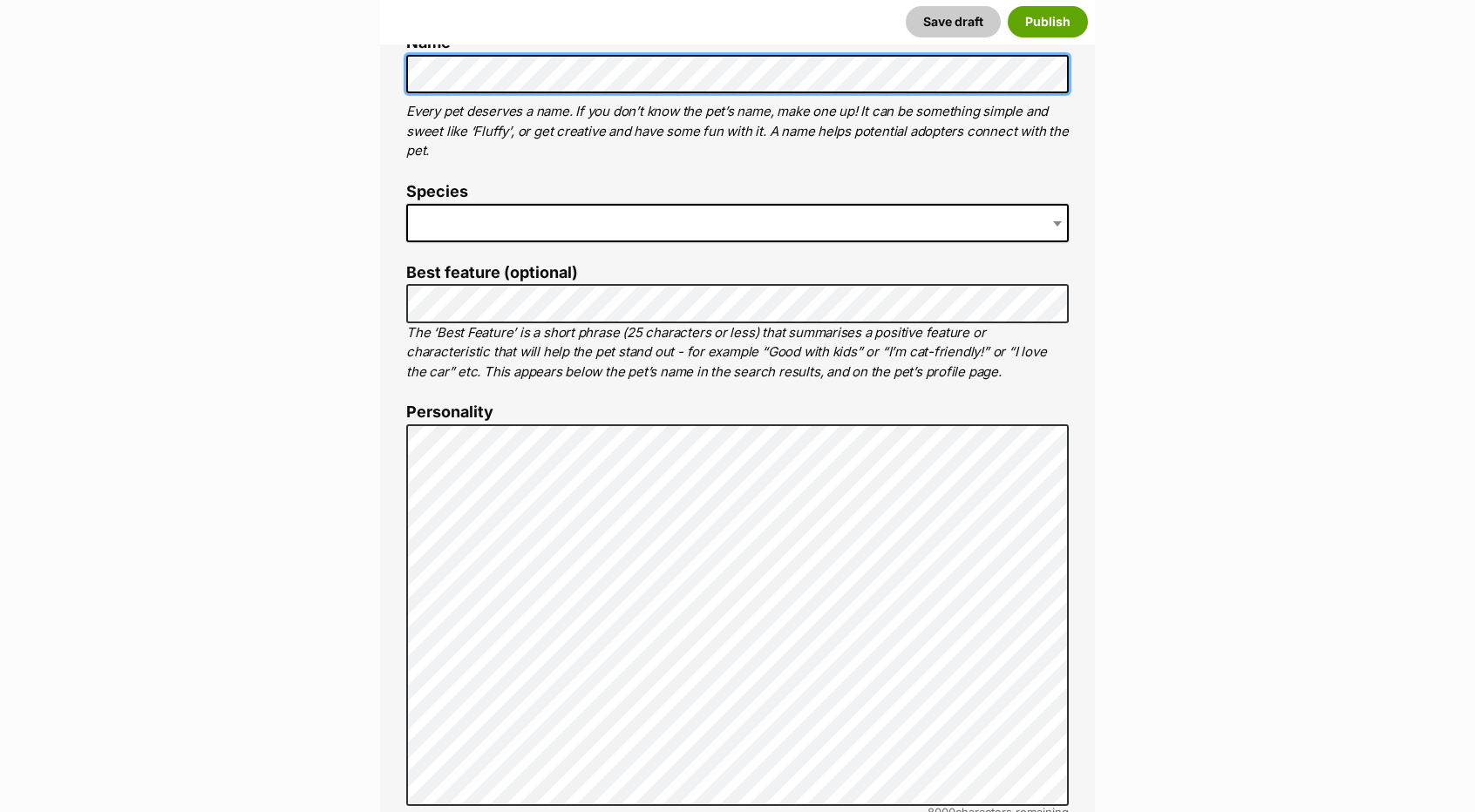
scroll to position [697, 0]
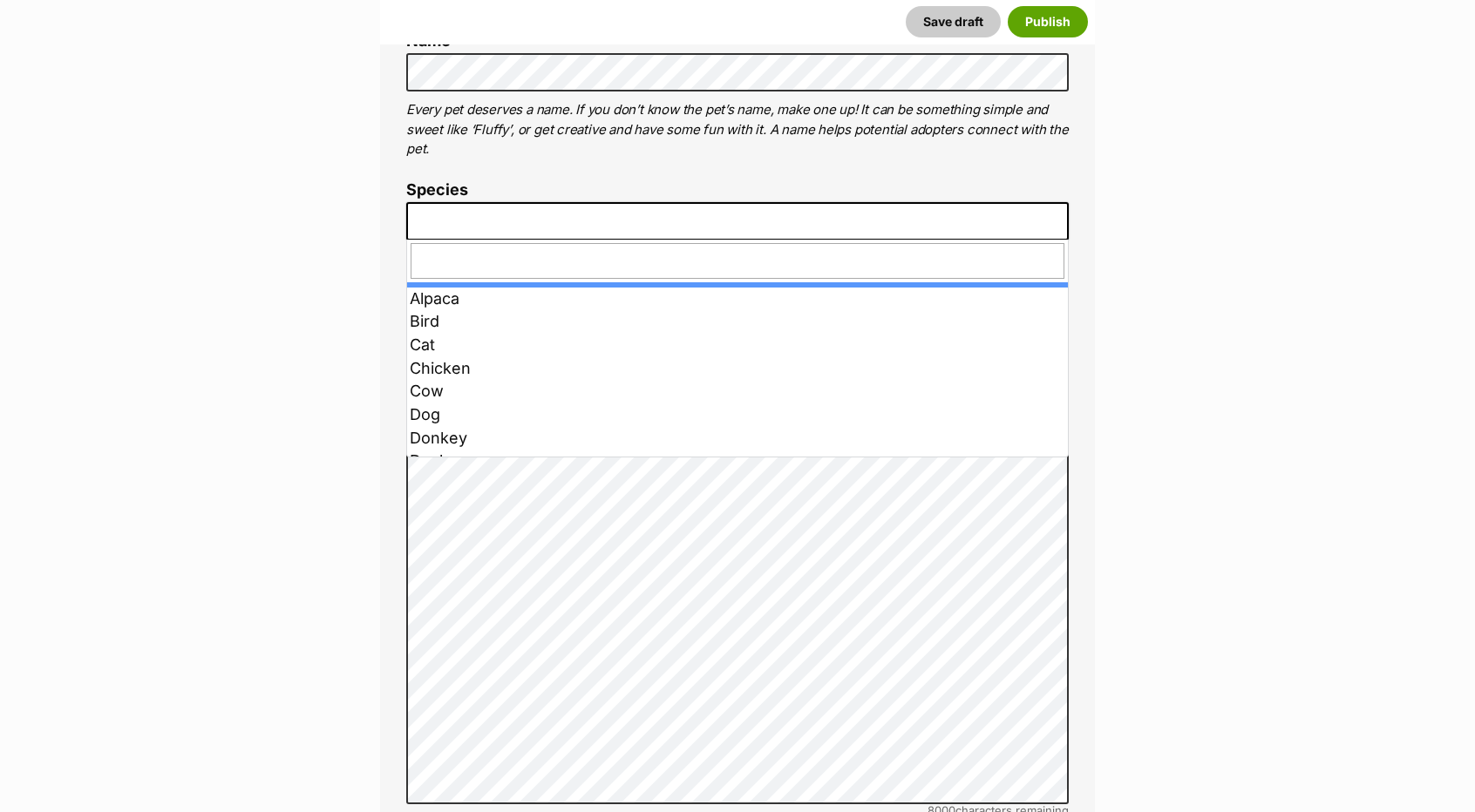
click at [565, 221] on span at bounding box center [737, 221] width 662 height 38
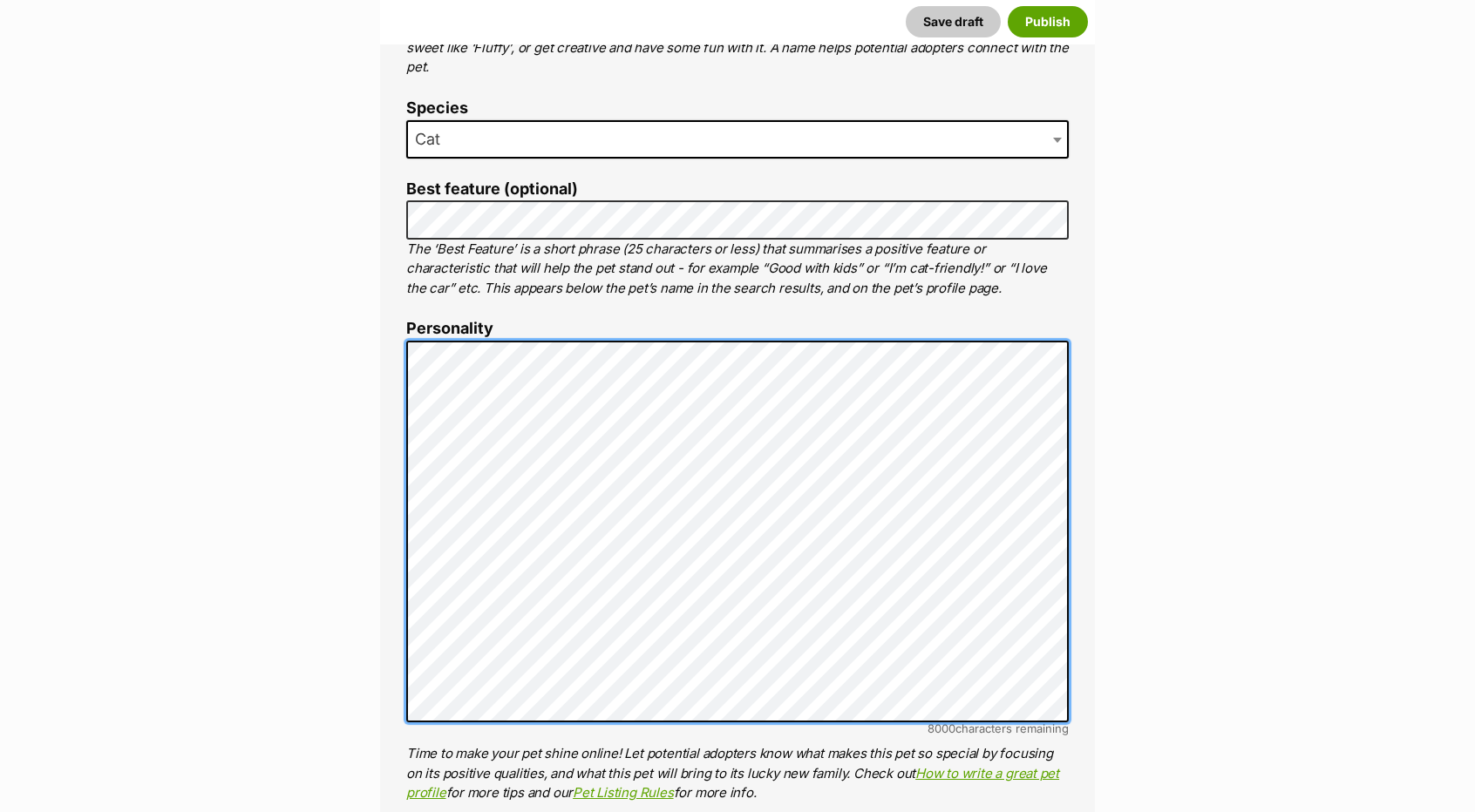
scroll to position [784, 0]
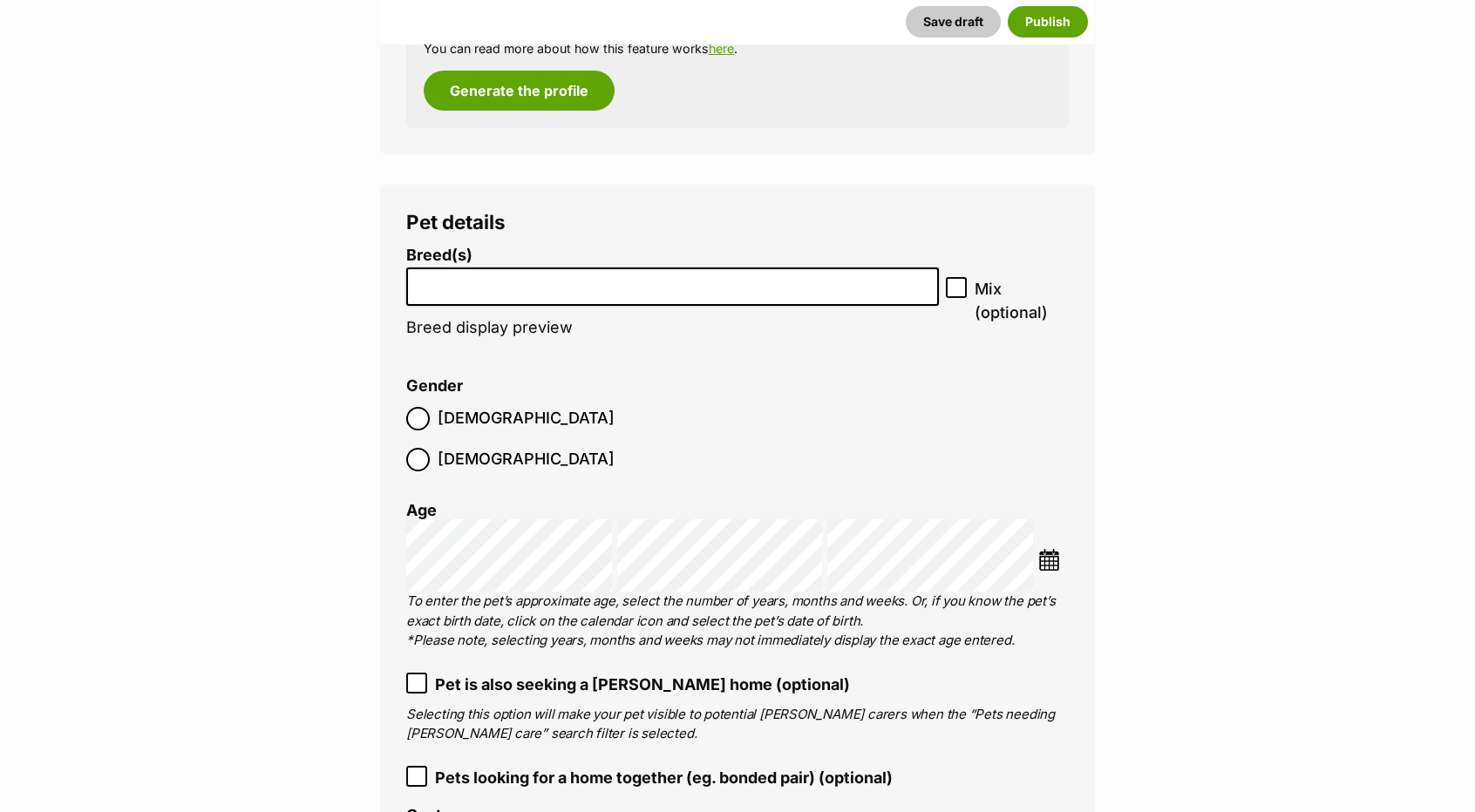
scroll to position [1917, 0]
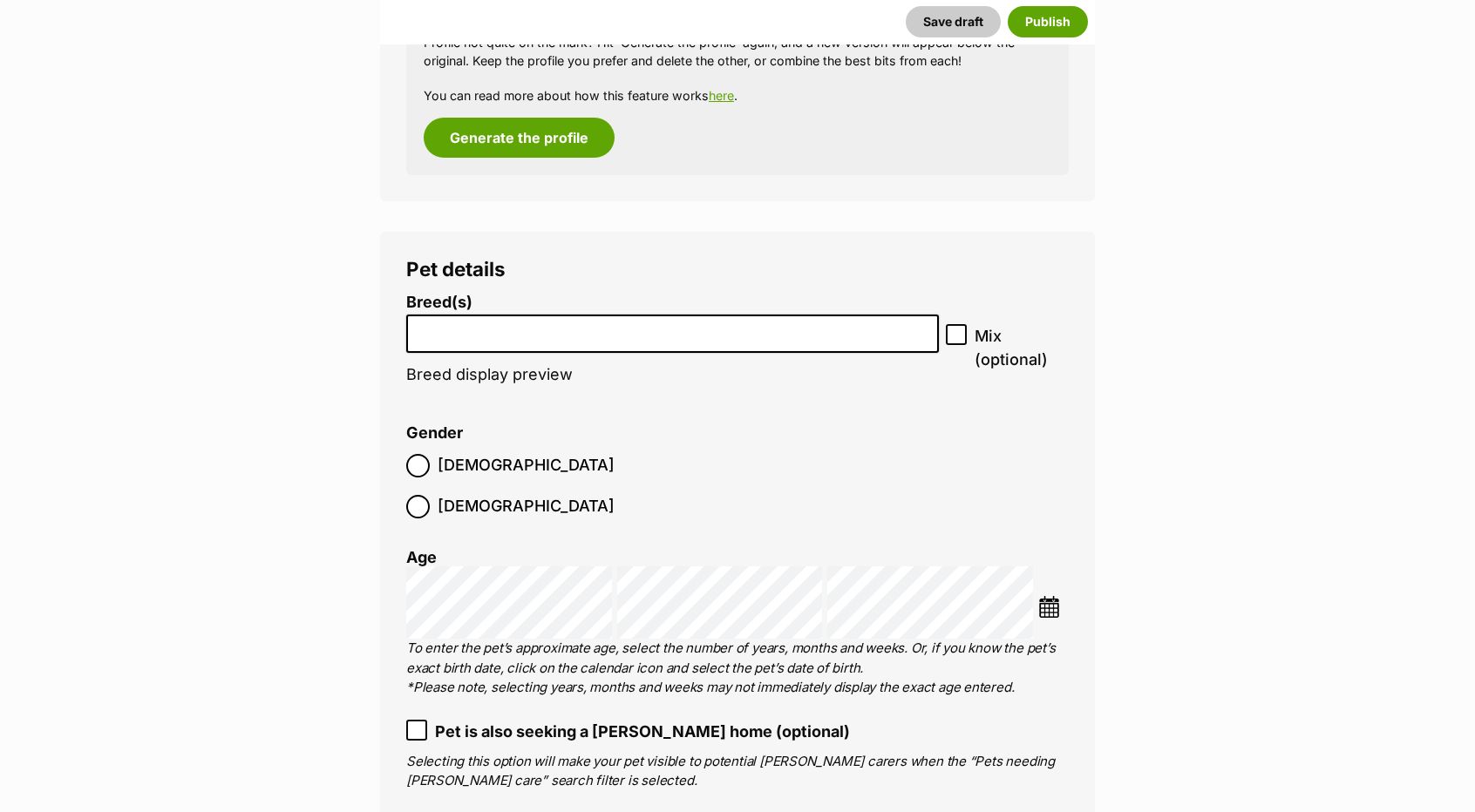
click at [499, 330] on input "search" at bounding box center [672, 329] width 520 height 18
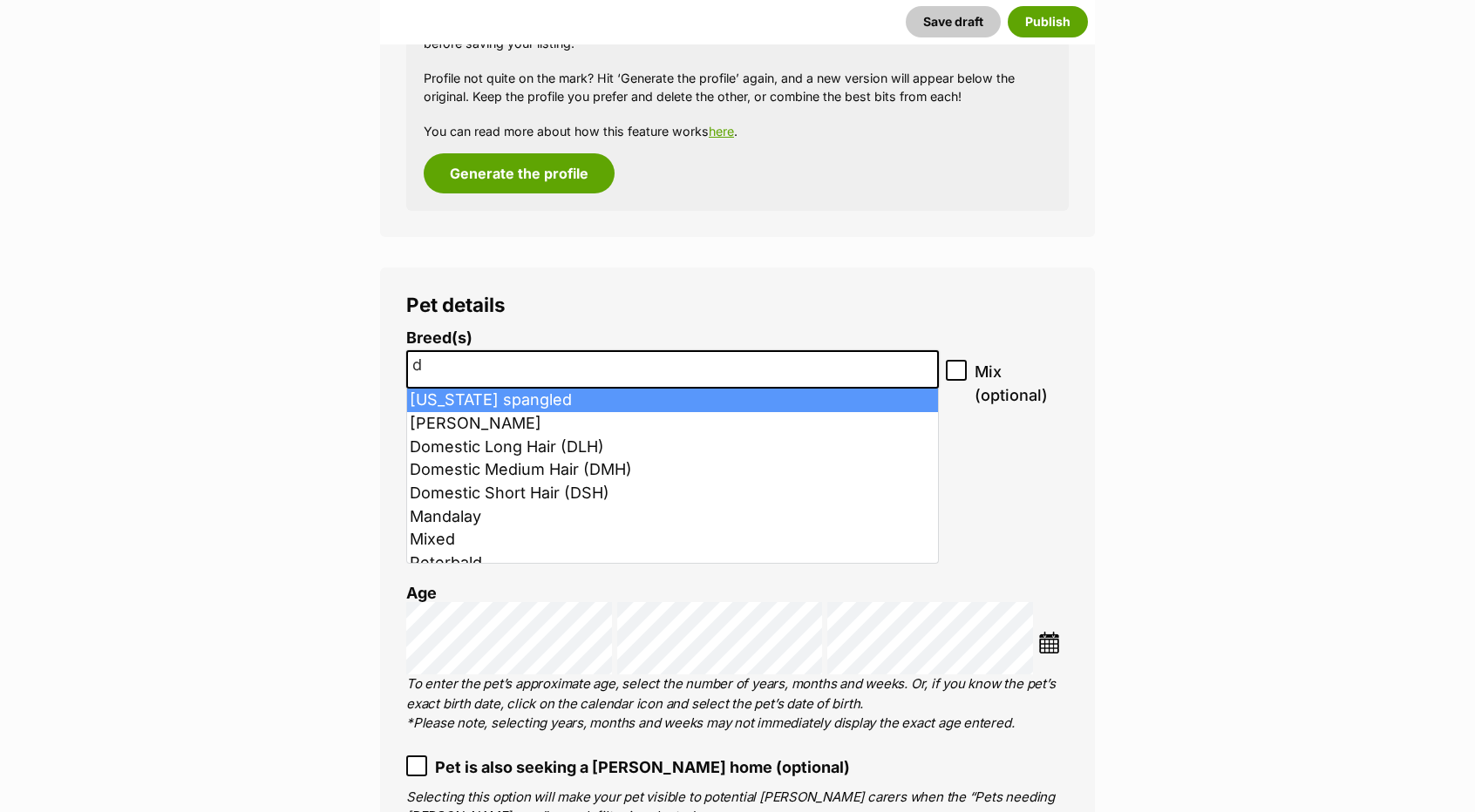
scroll to position [1830, 0]
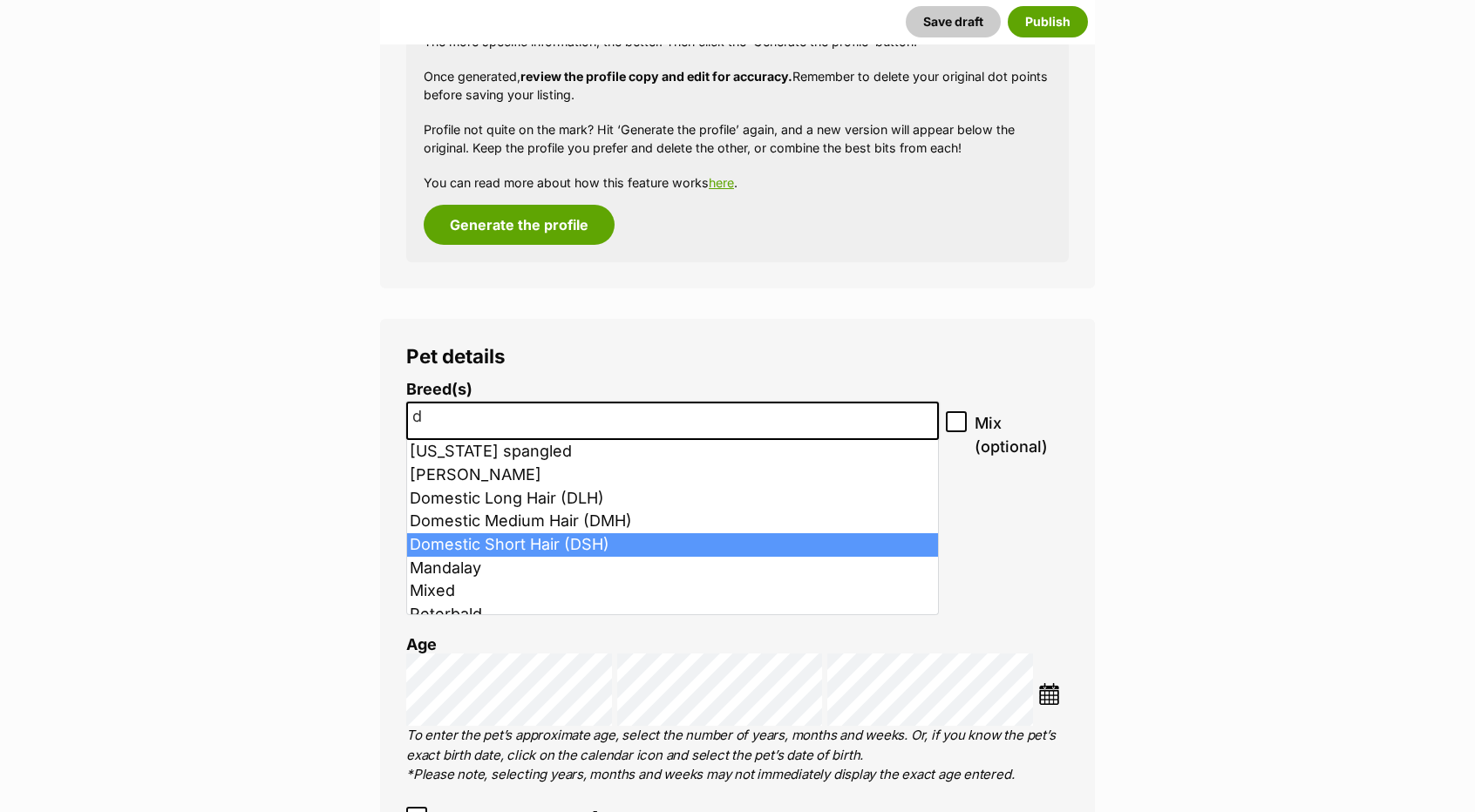
type input "d"
select select "252102"
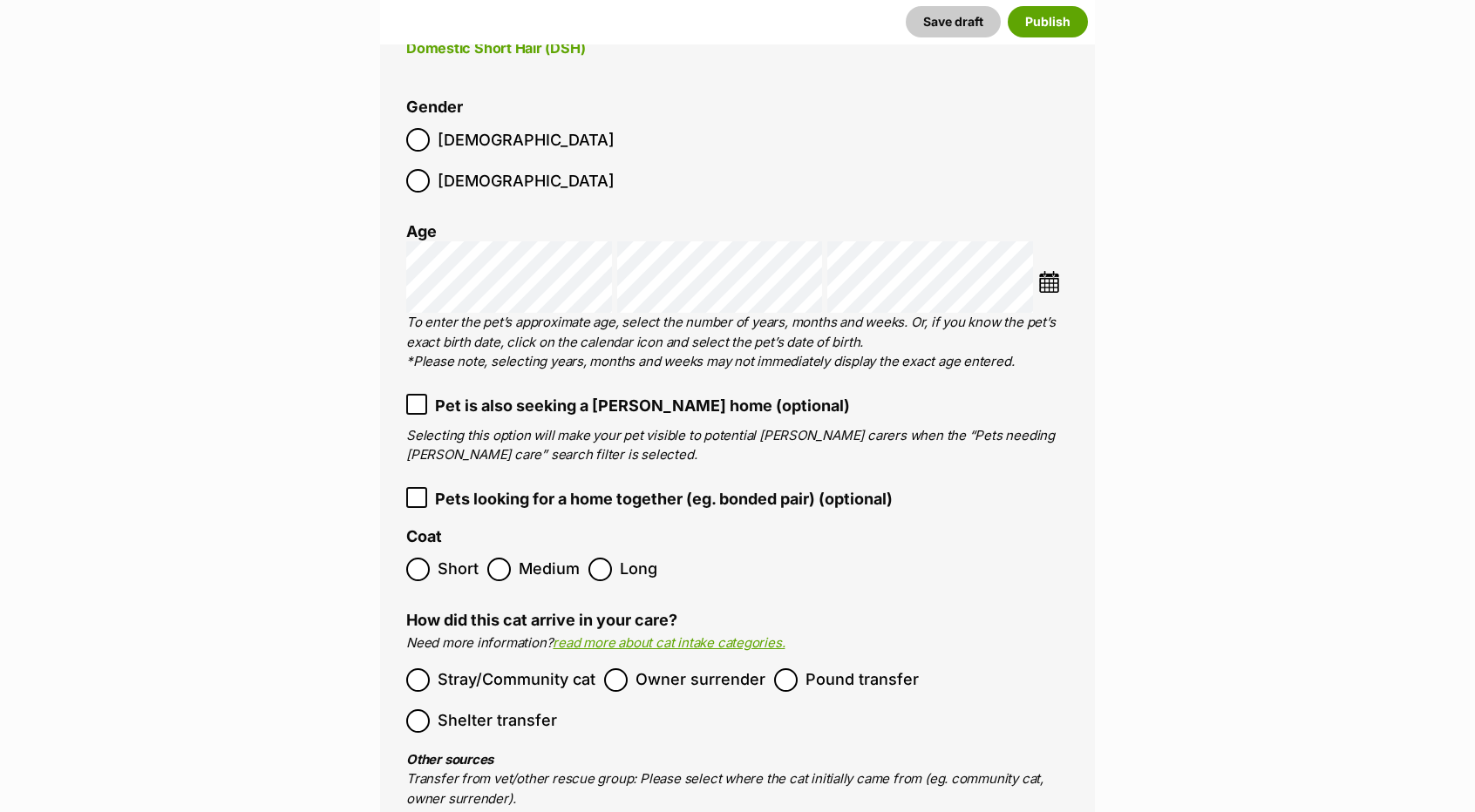
scroll to position [2265, 0]
click at [438, 556] on span "Short" at bounding box center [458, 567] width 41 height 23
click at [822, 666] on span "Pound transfer" at bounding box center [862, 678] width 114 height 23
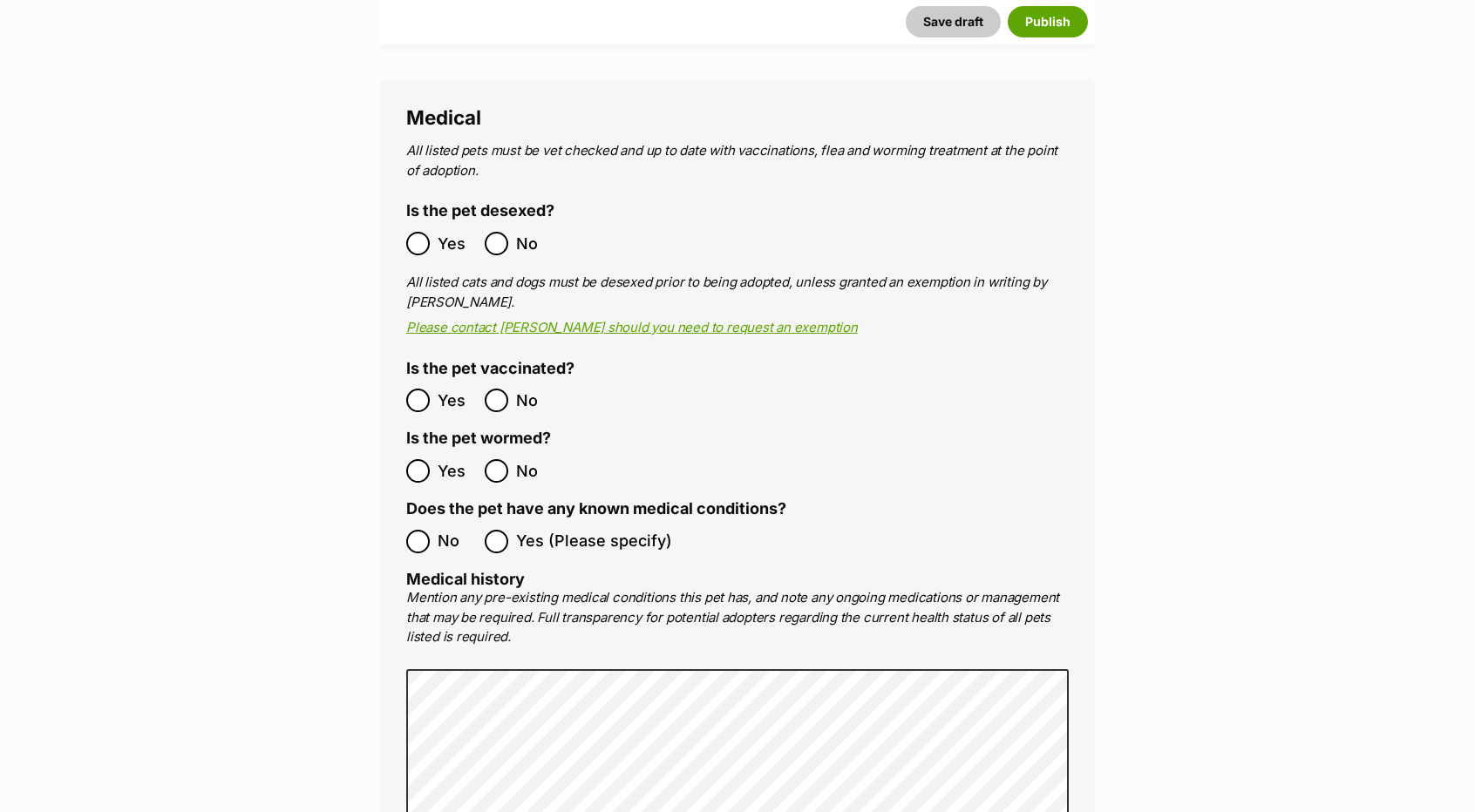
scroll to position [3137, 0]
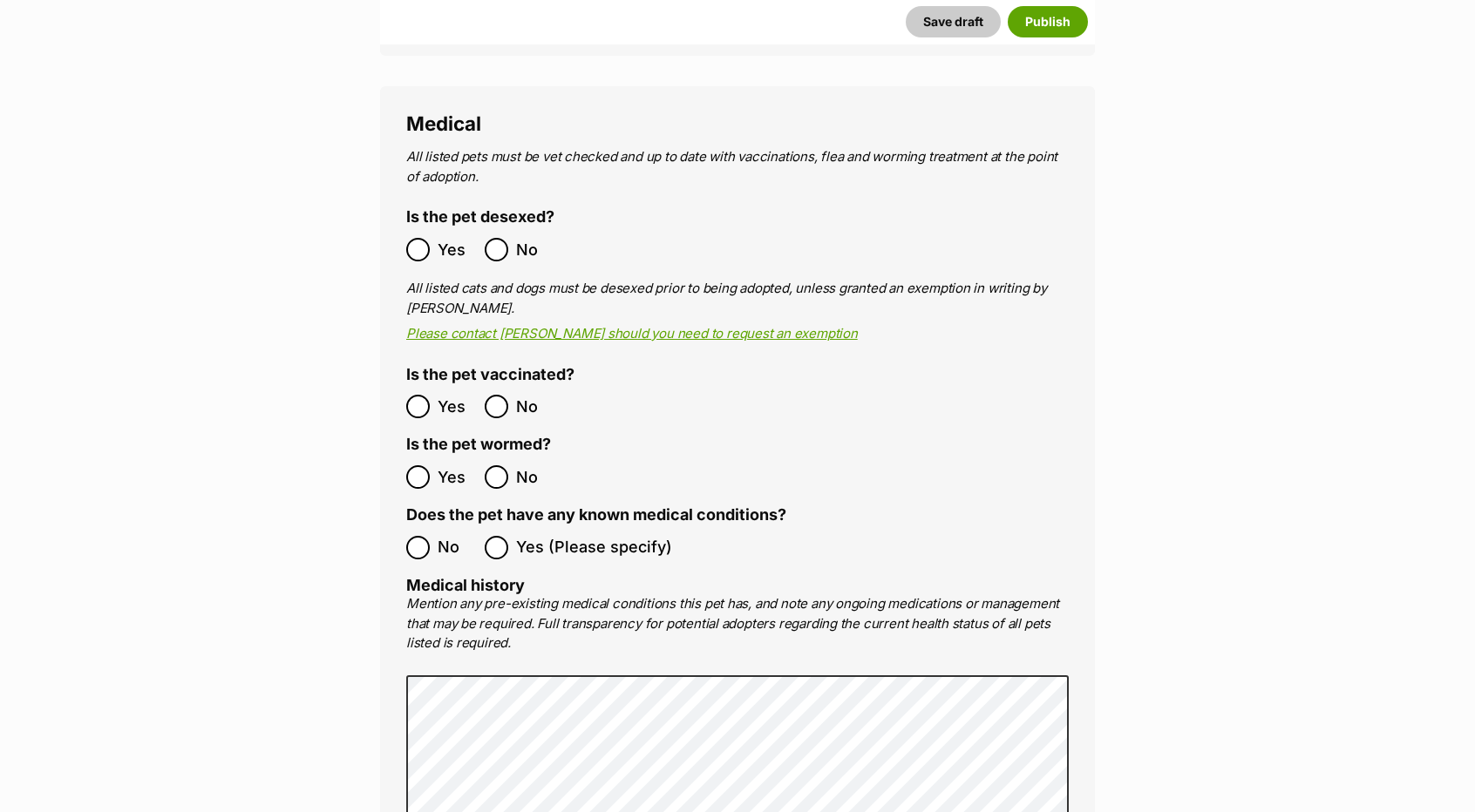
click at [468, 237] on span "Yes" at bounding box center [456, 249] width 38 height 23
click at [448, 394] on span "Yes" at bounding box center [456, 406] width 38 height 23
click at [443, 466] on span "Yes" at bounding box center [456, 477] width 38 height 23
click at [443, 528] on ol "No Yes (Please specify)" at bounding box center [737, 548] width 662 height 41
click at [443, 536] on span "No" at bounding box center [456, 547] width 38 height 23
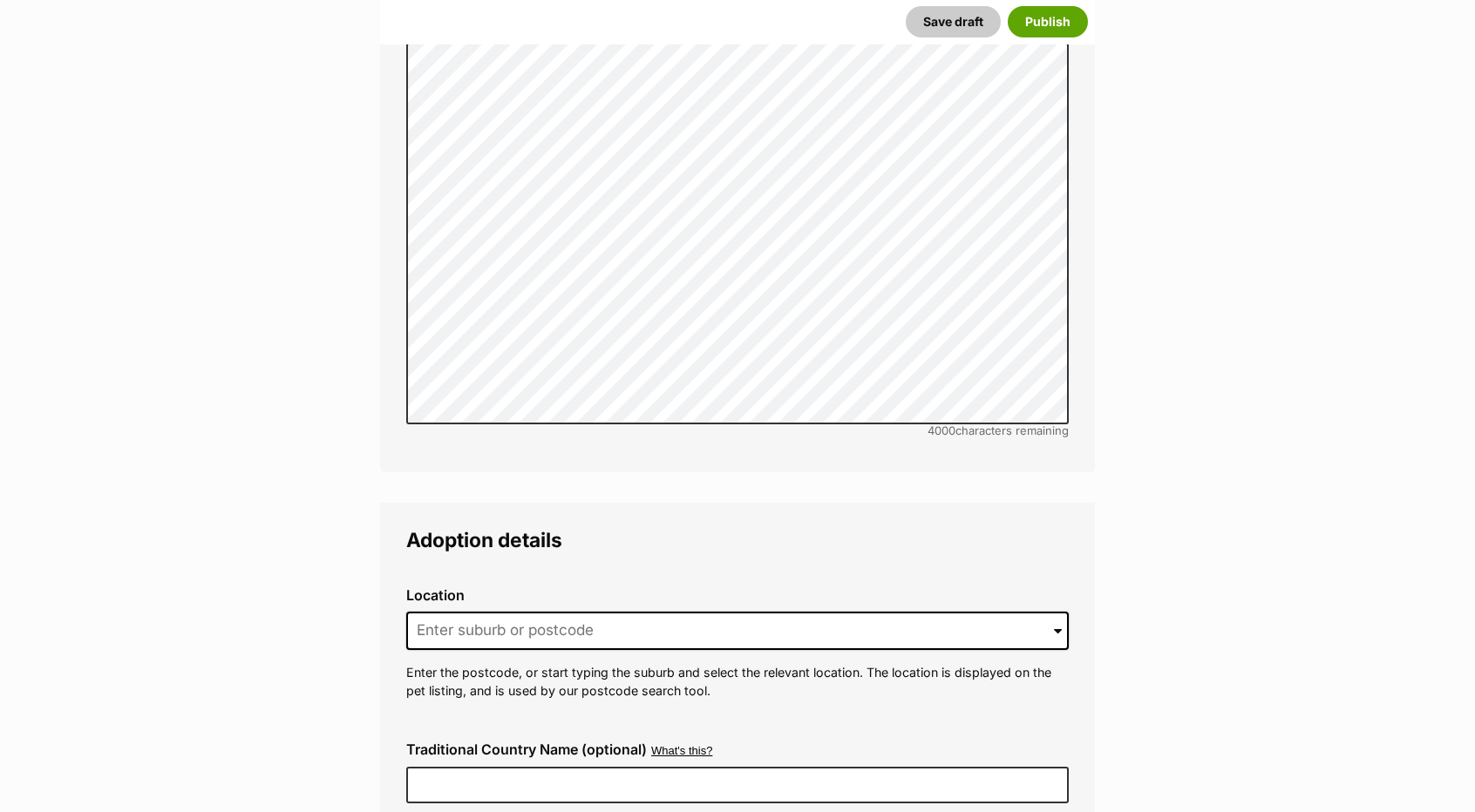
scroll to position [3921, 0]
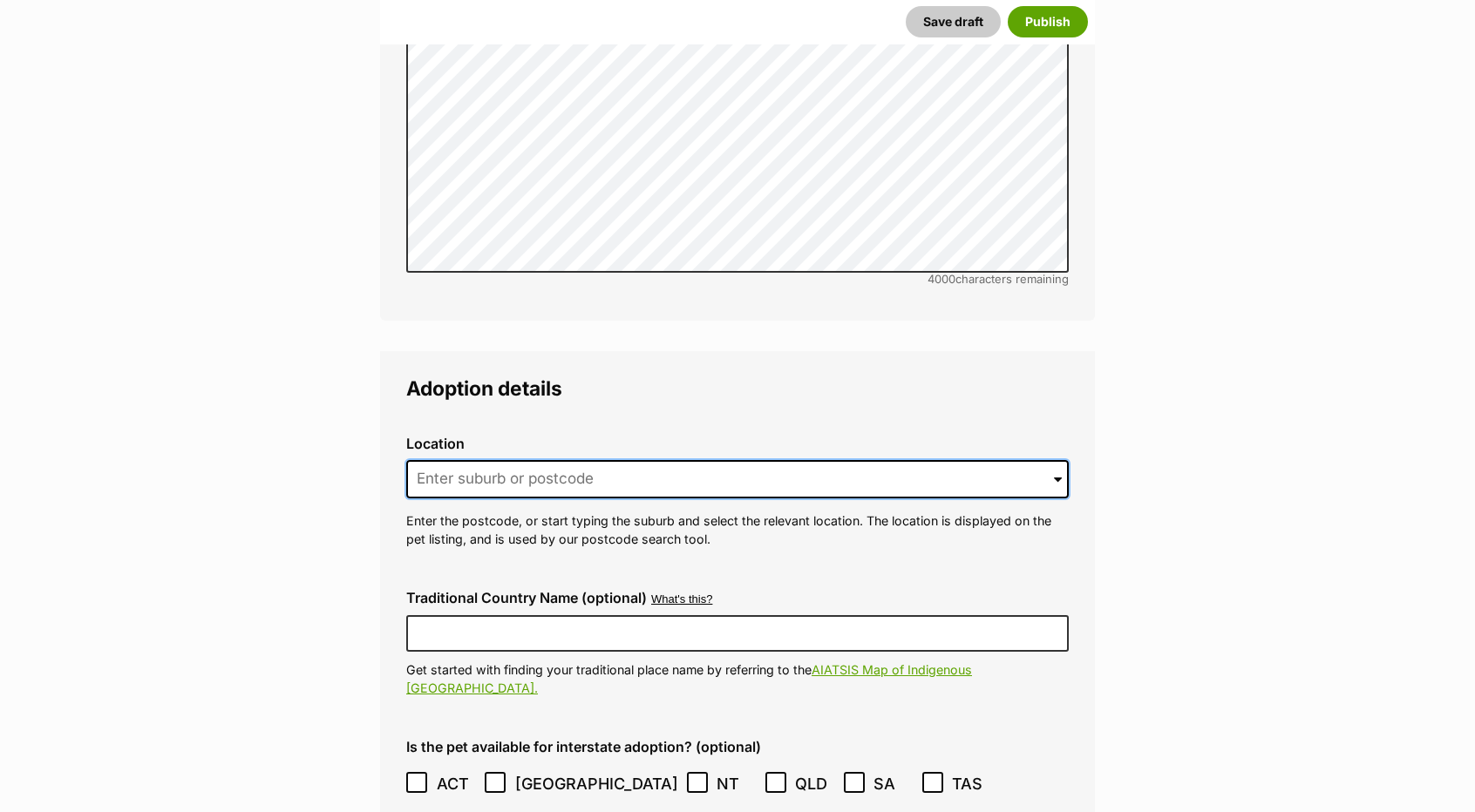
click at [600, 460] on input at bounding box center [737, 479] width 662 height 38
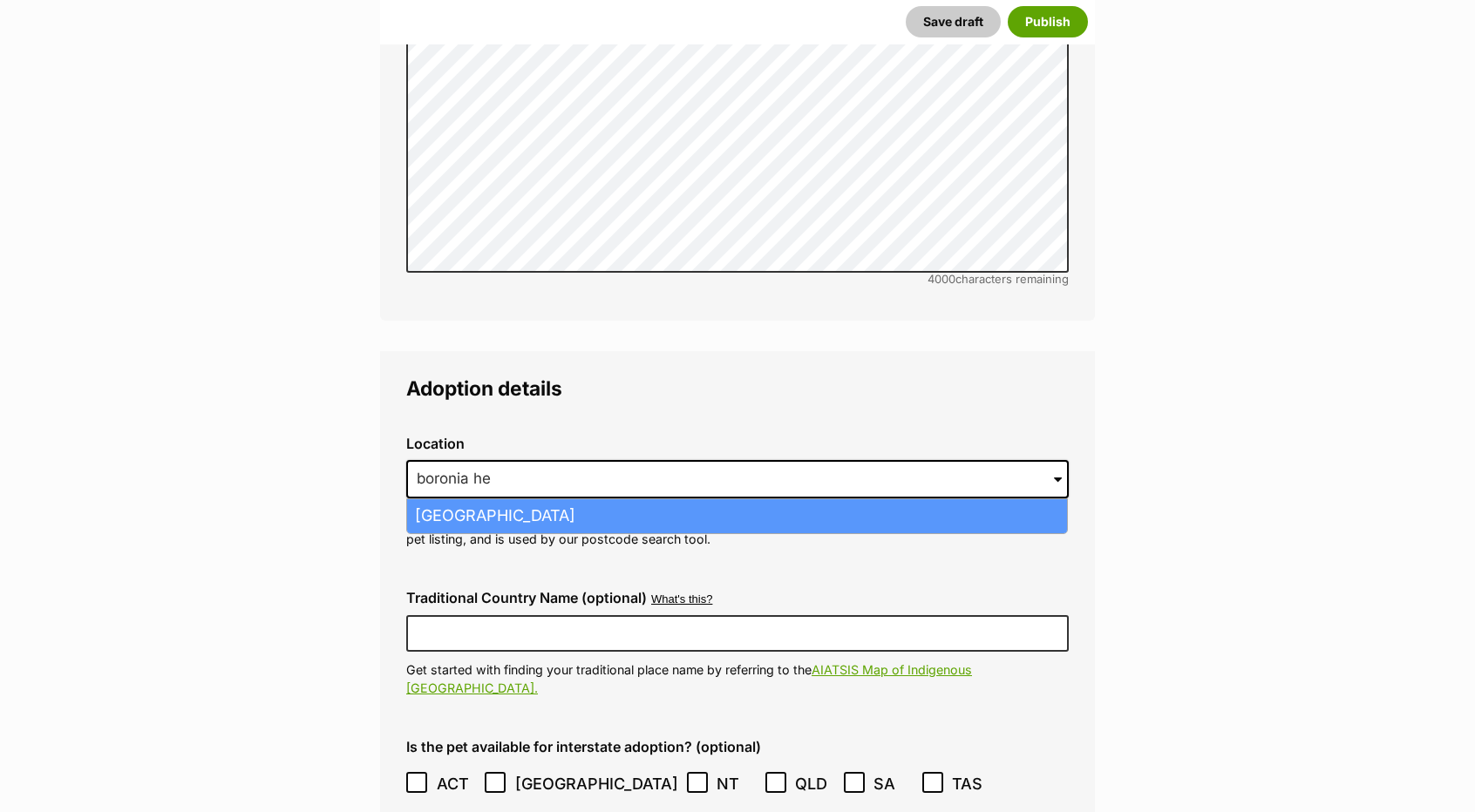
click at [591, 499] on li "Boronia Heights, Queensland, 4124" at bounding box center [736, 516] width 660 height 34
type input "Boronia Heights, Queensland, 4124"
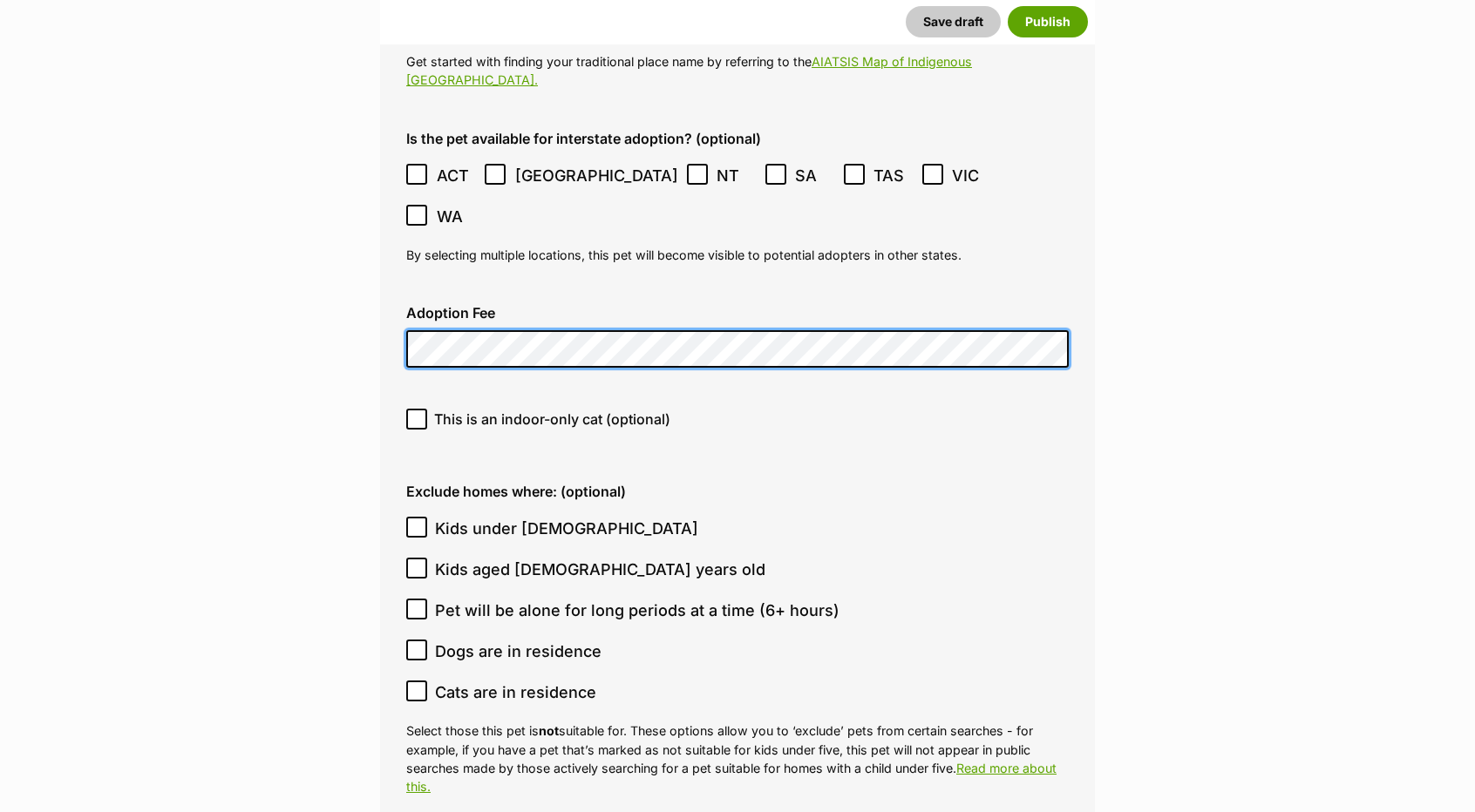
scroll to position [4531, 0]
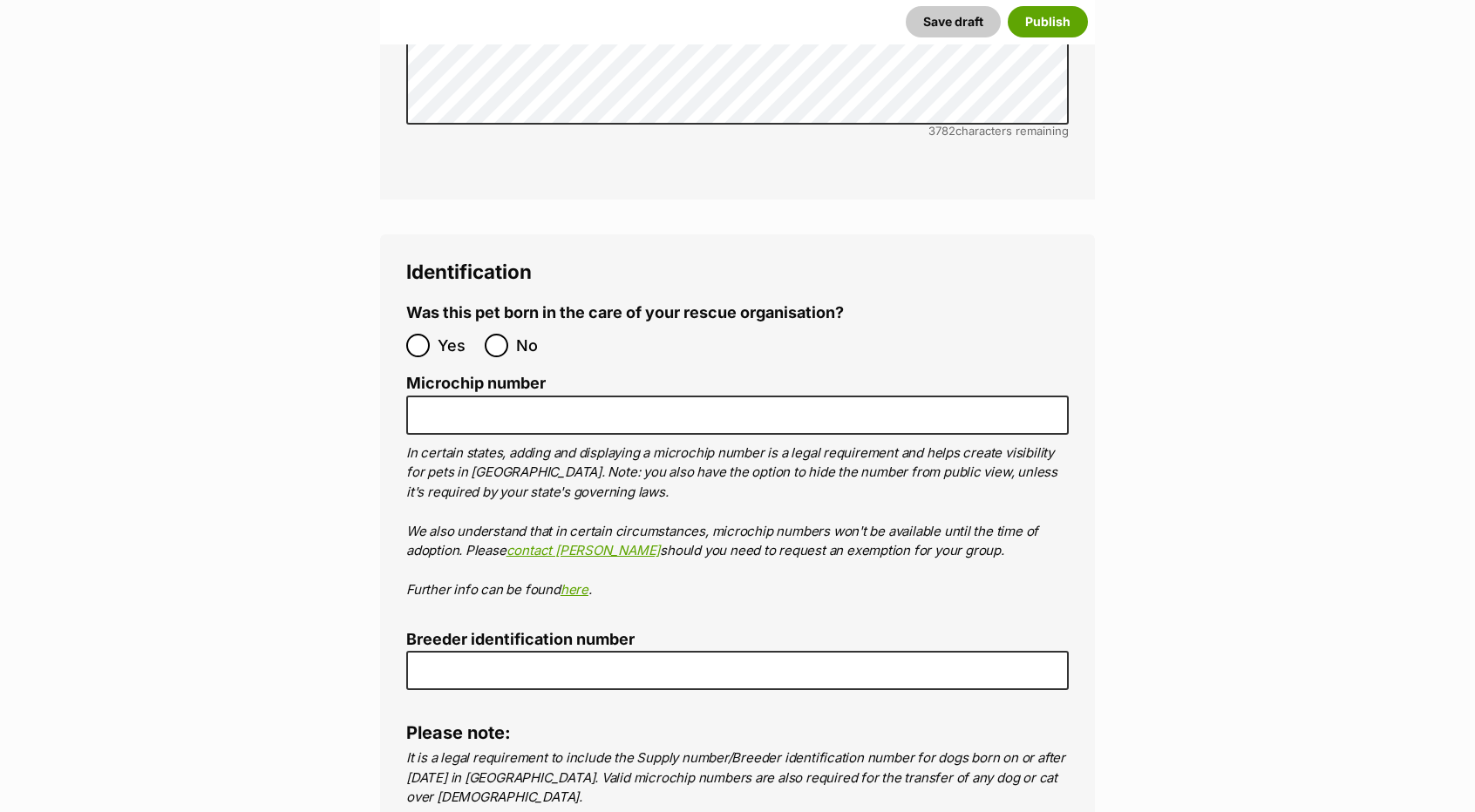
scroll to position [5751, 0]
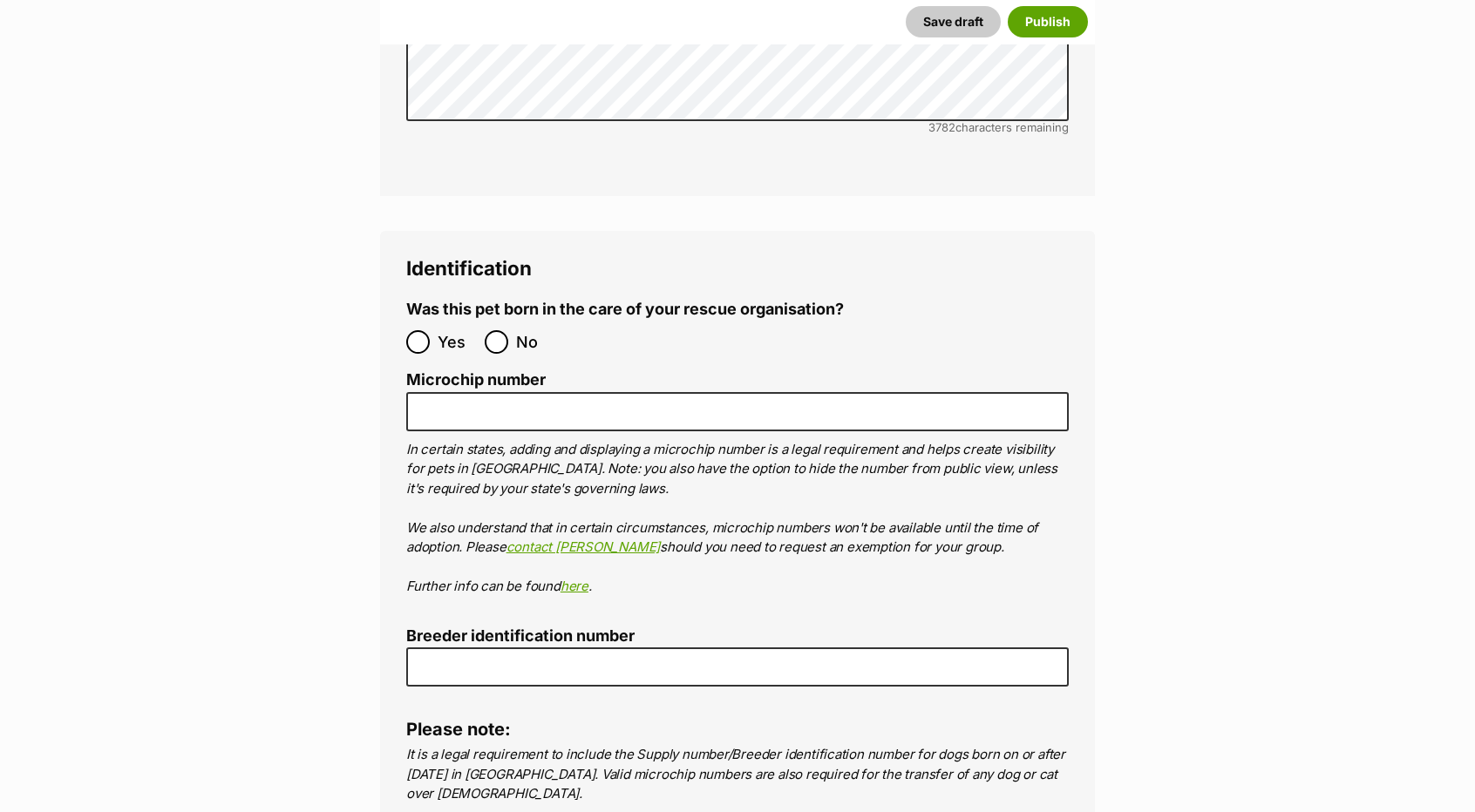
click at [508, 330] on label "No" at bounding box center [519, 342] width 69 height 23
click at [508, 330] on input "No" at bounding box center [496, 342] width 23 height 23
radio input "true"
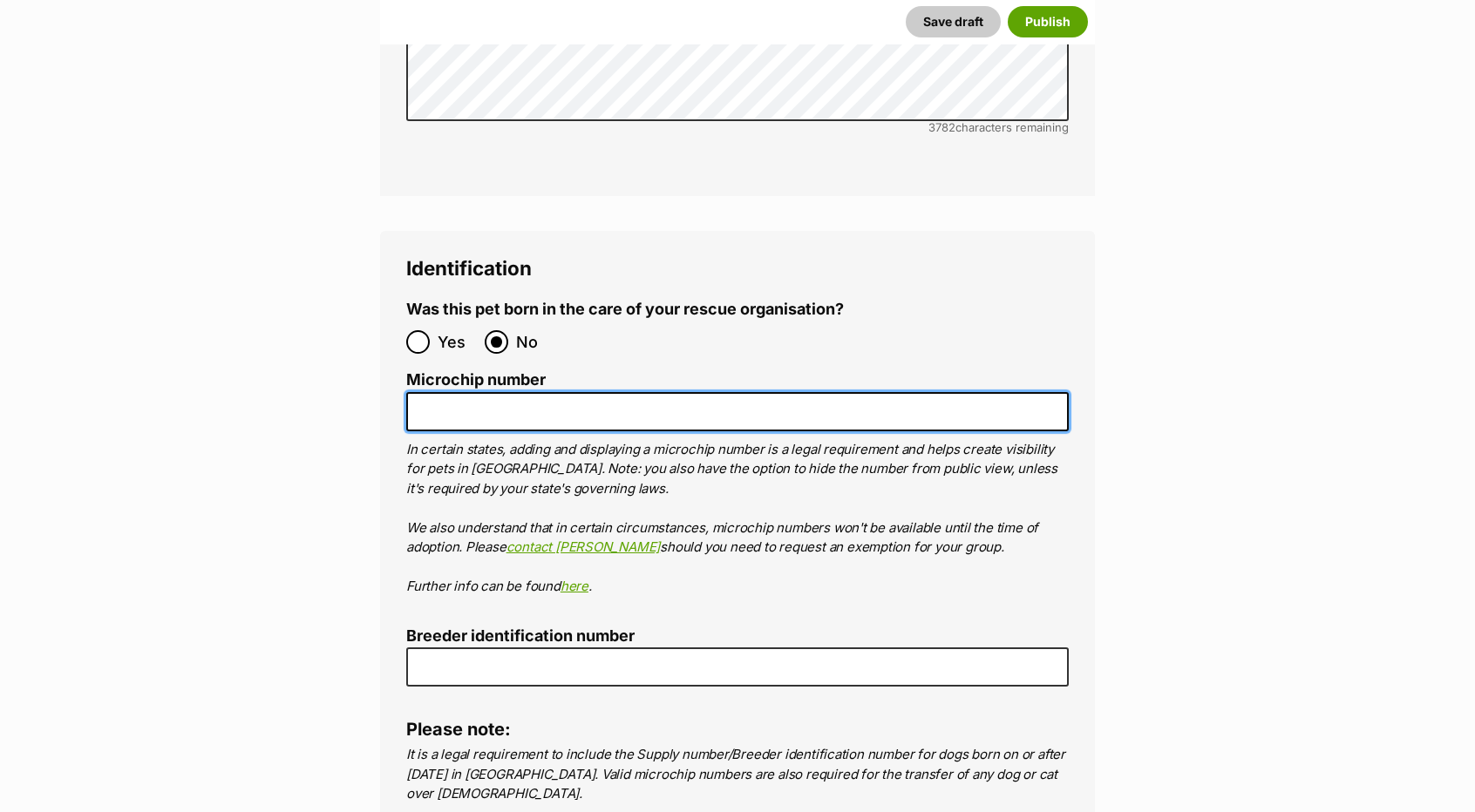
click at [459, 392] on input "Microchip number" at bounding box center [737, 412] width 662 height 39
paste input "953010007943366"
click at [439, 392] on input "953010007943366" at bounding box center [737, 412] width 662 height 39
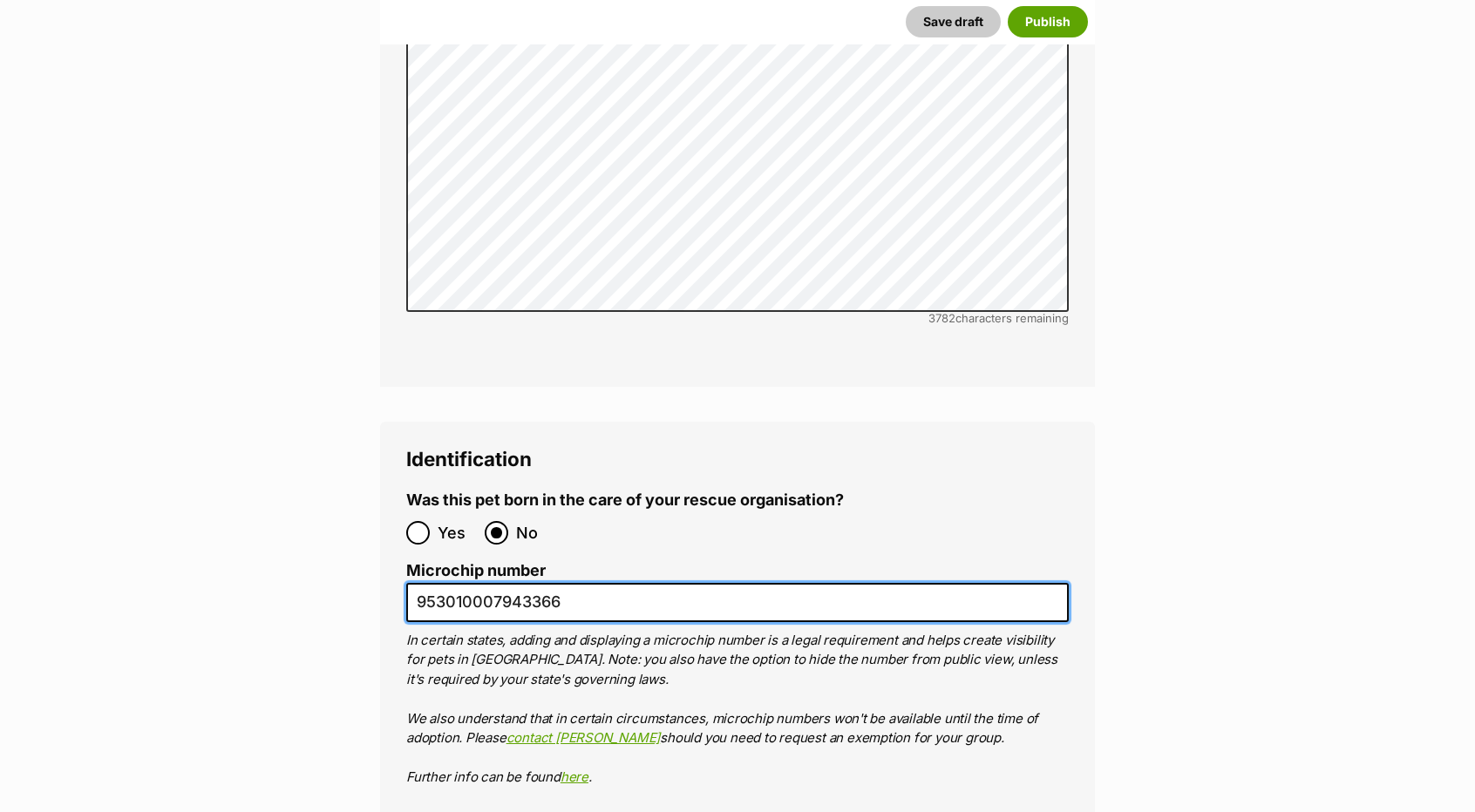
scroll to position [5490, 0]
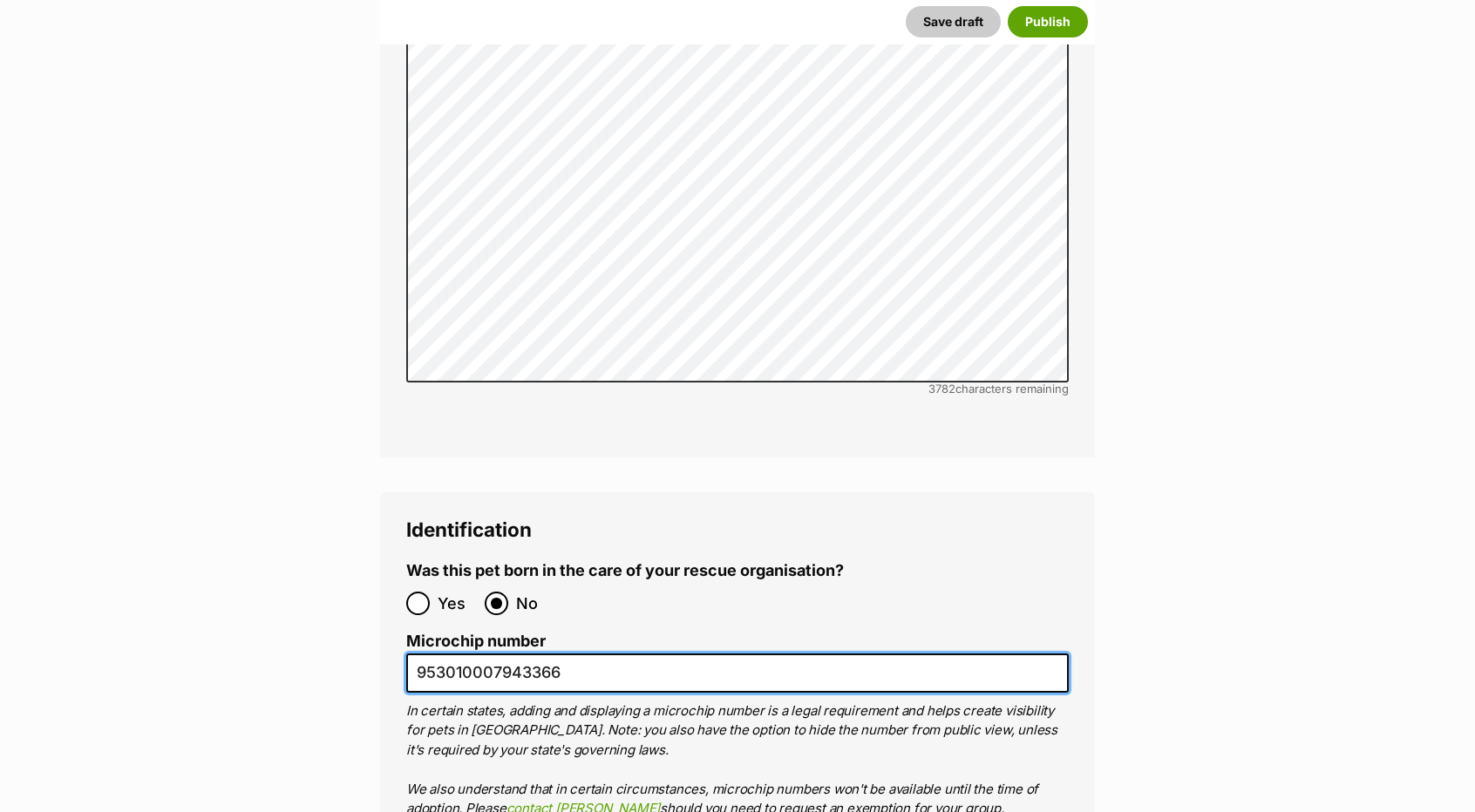
type input "953010007943366"
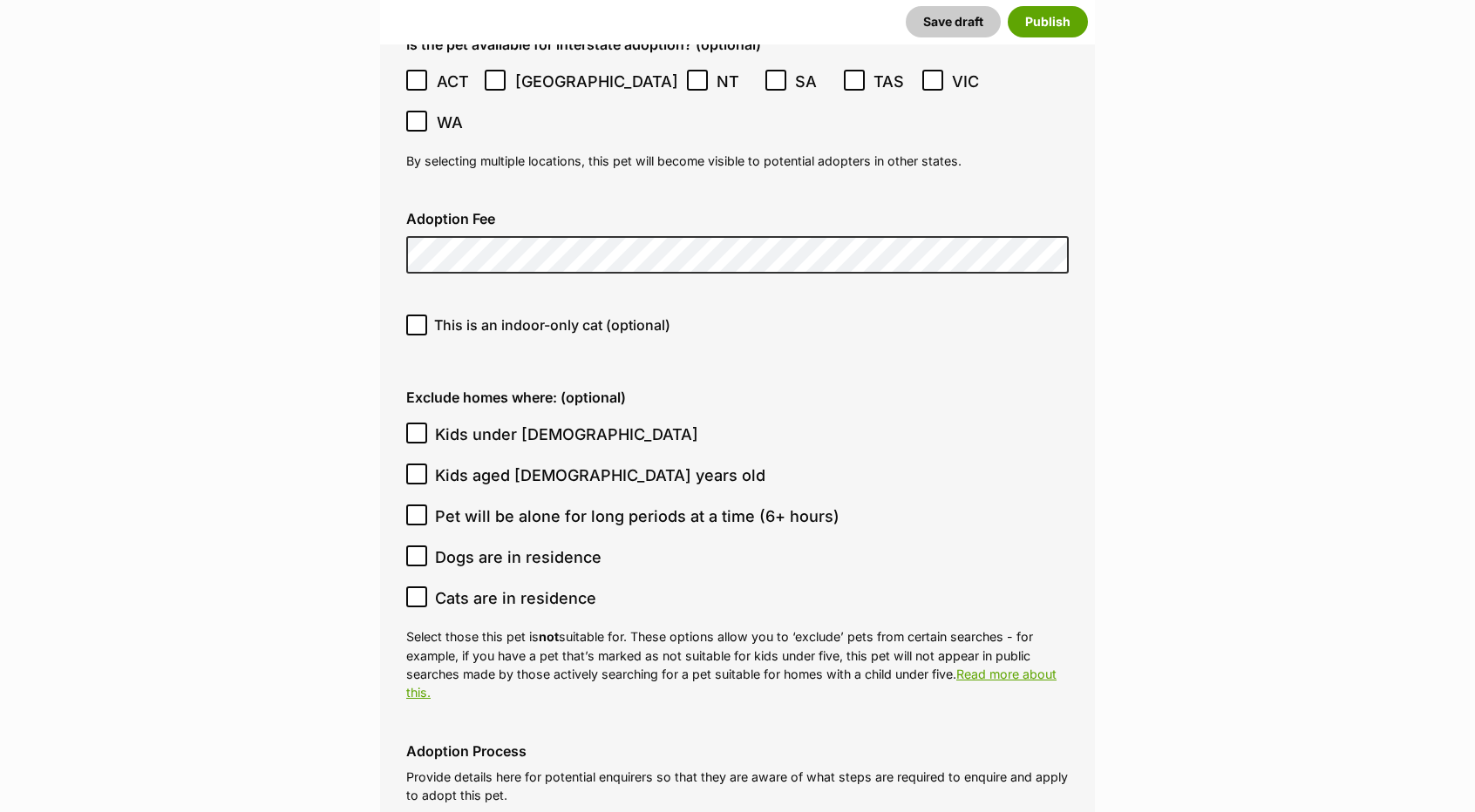
scroll to position [4619, 0]
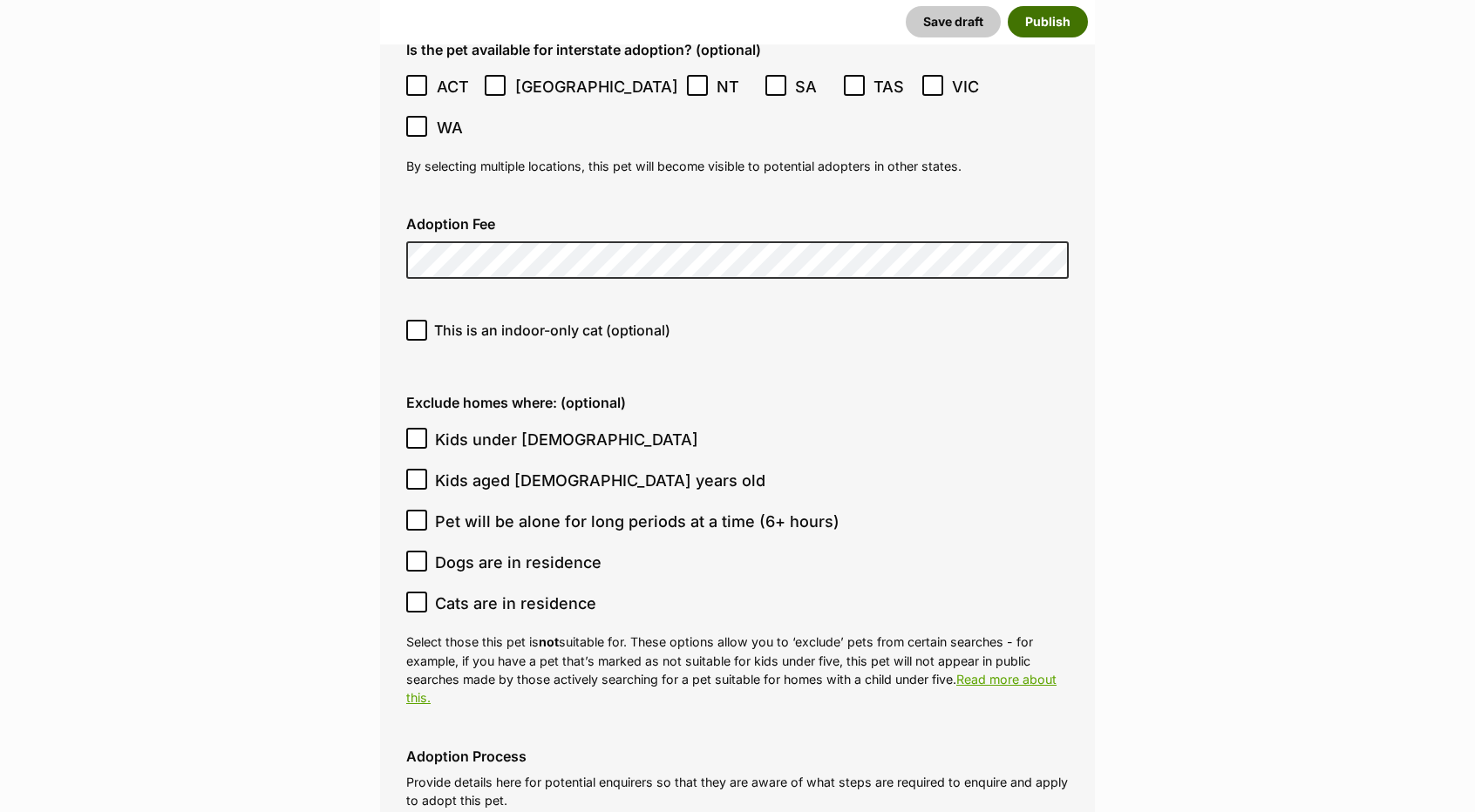
click at [1022, 20] on button "Publish" at bounding box center [1047, 21] width 80 height 31
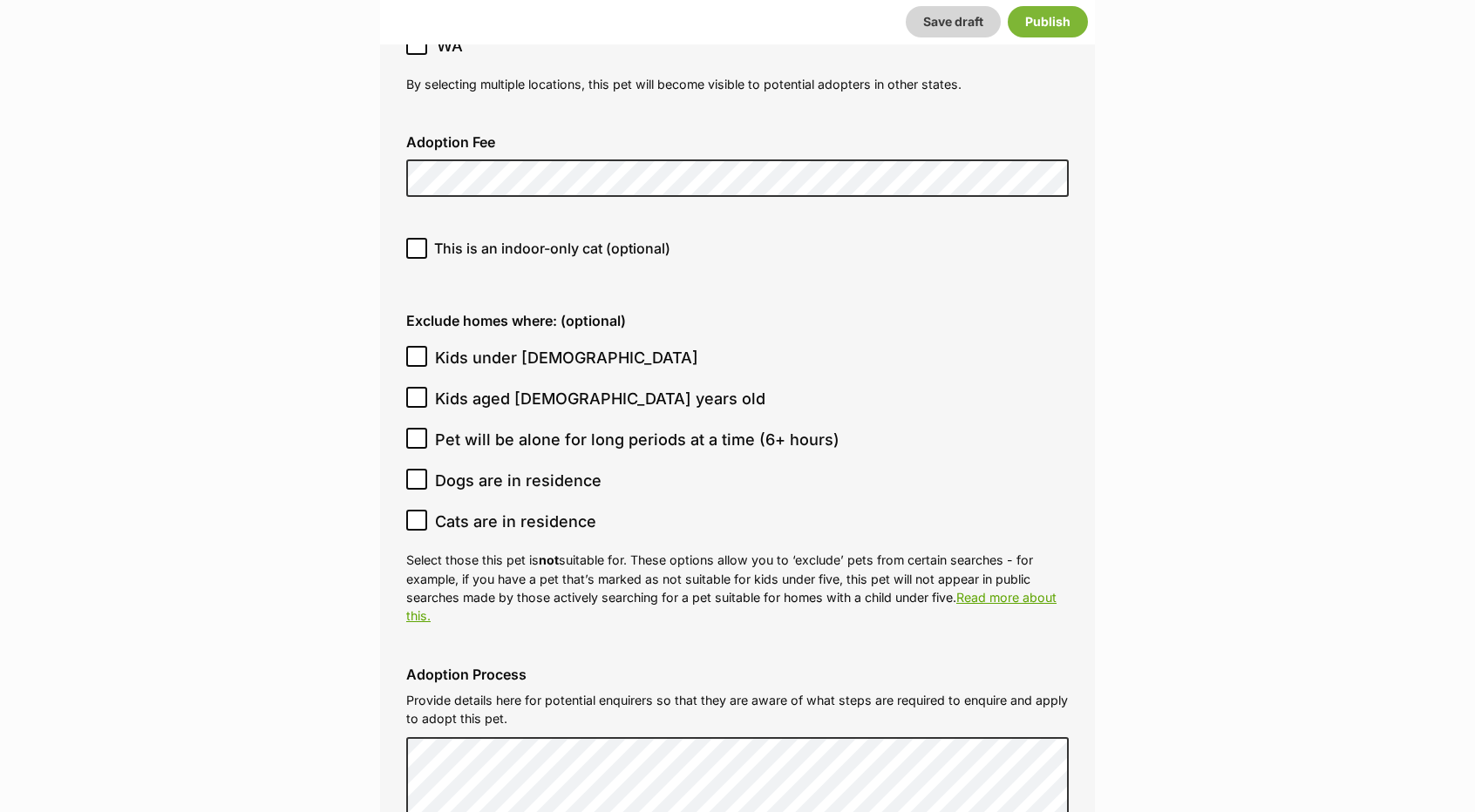
scroll to position [4706, 0]
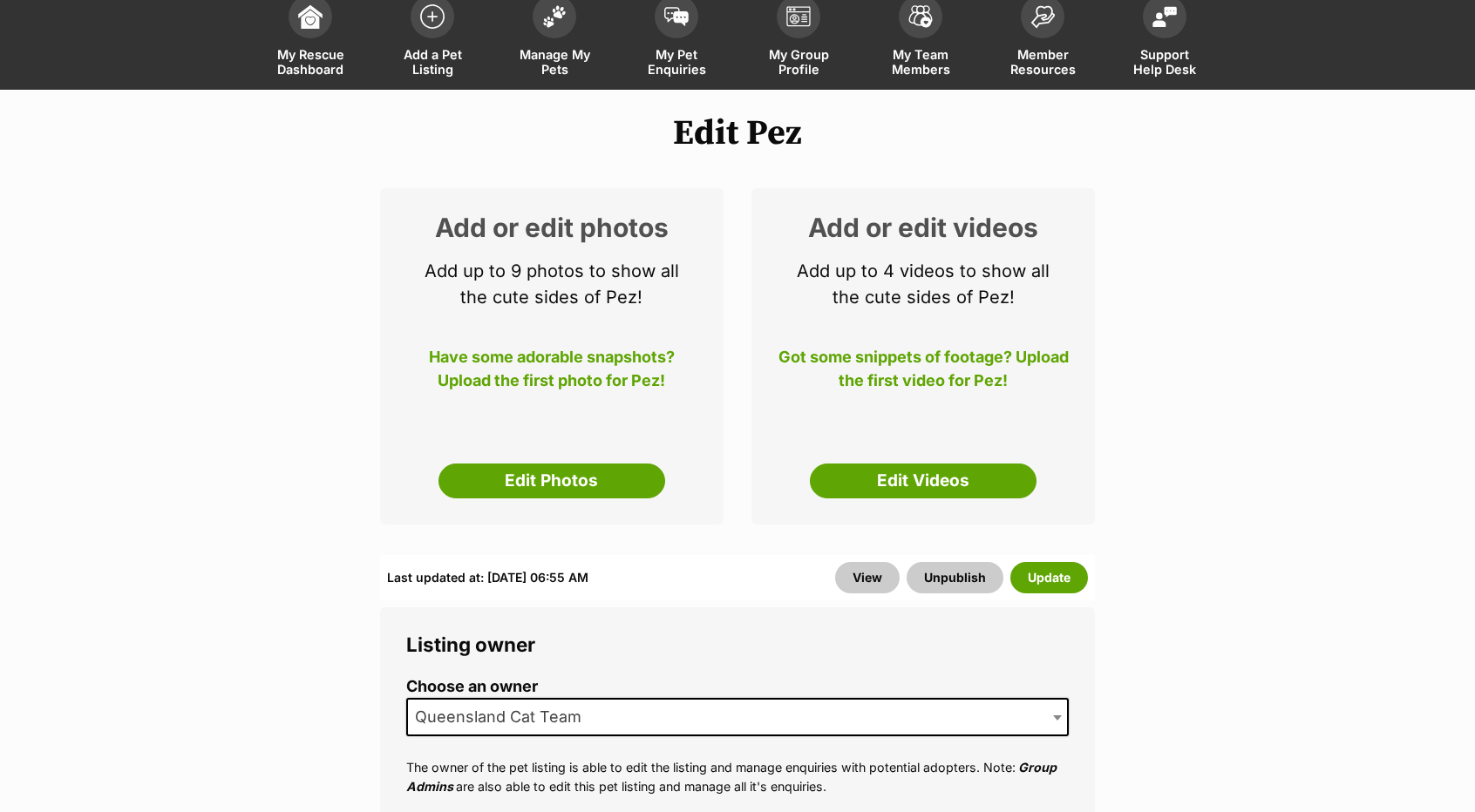
scroll to position [87, 0]
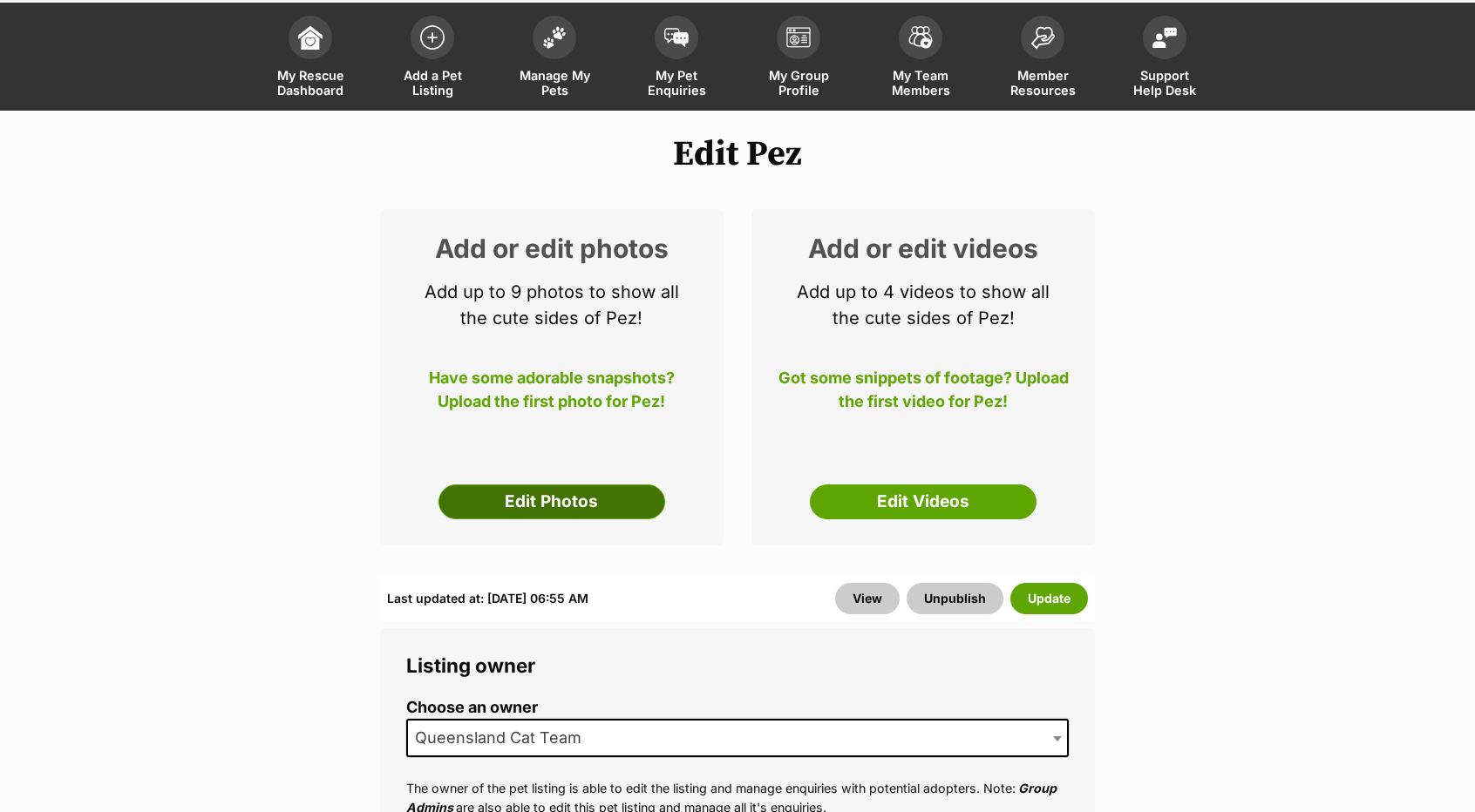
click at [599, 498] on link "Edit Photos" at bounding box center [551, 501] width 226 height 35
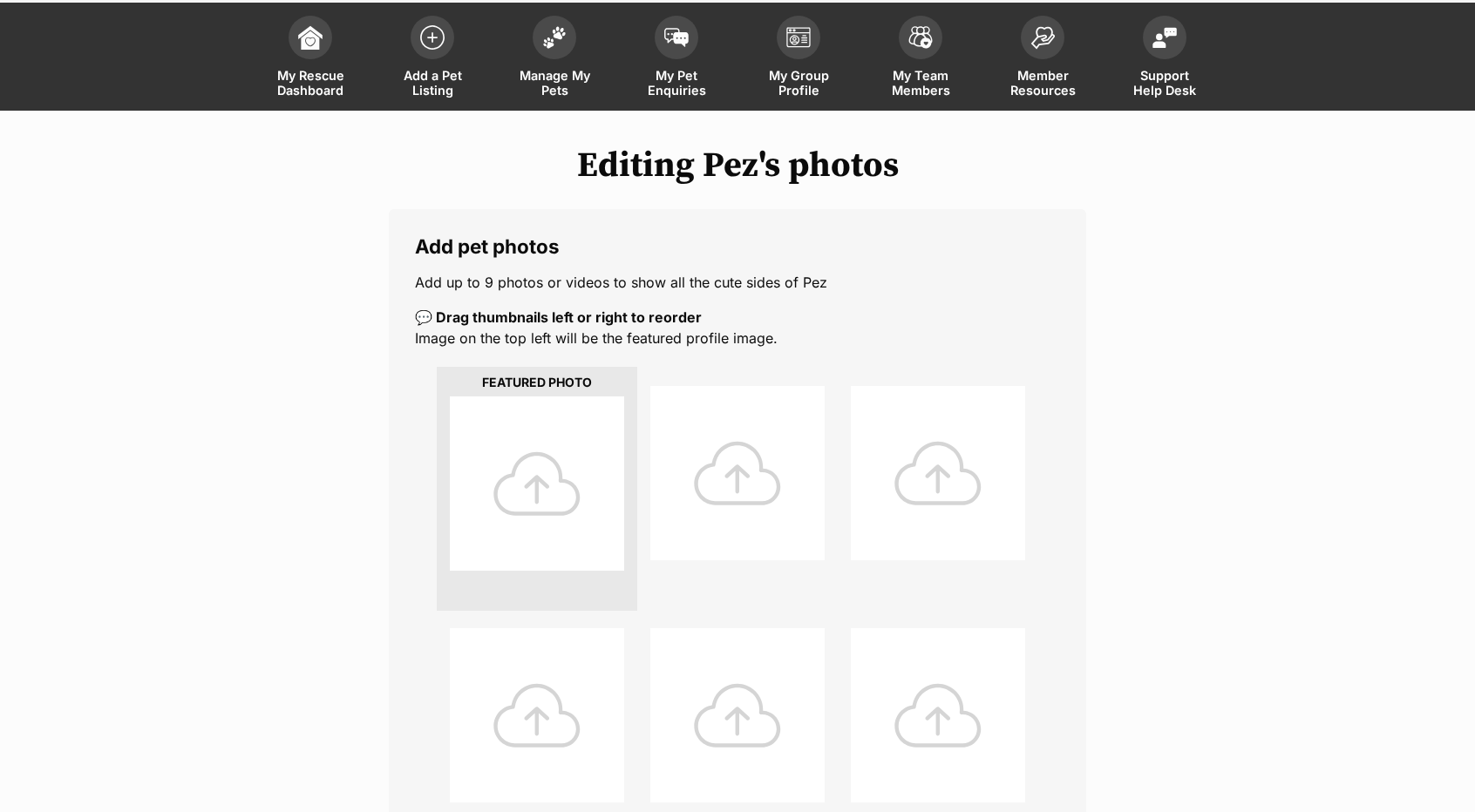
click at [480, 435] on div at bounding box center [537, 483] width 175 height 175
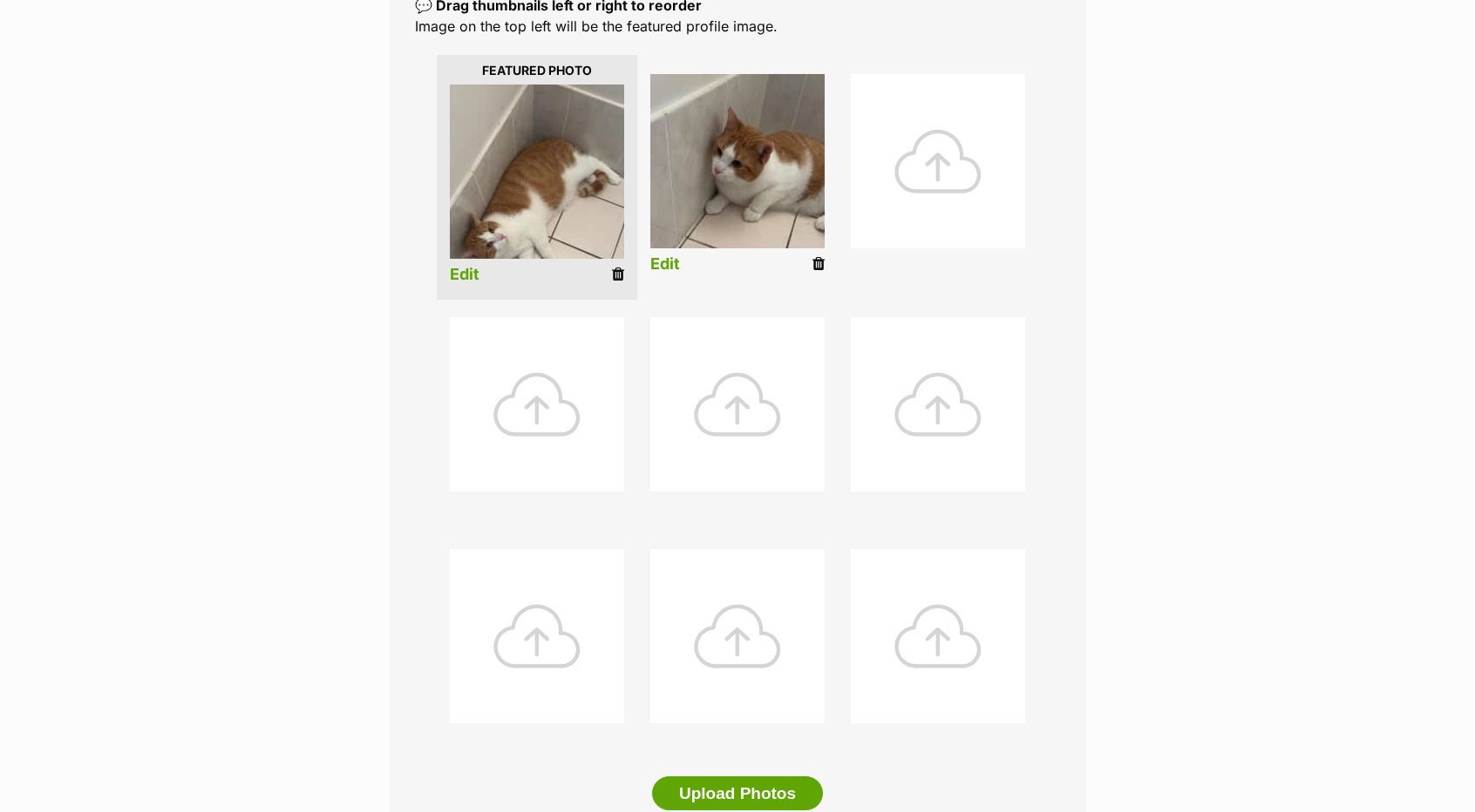
scroll to position [338, 0]
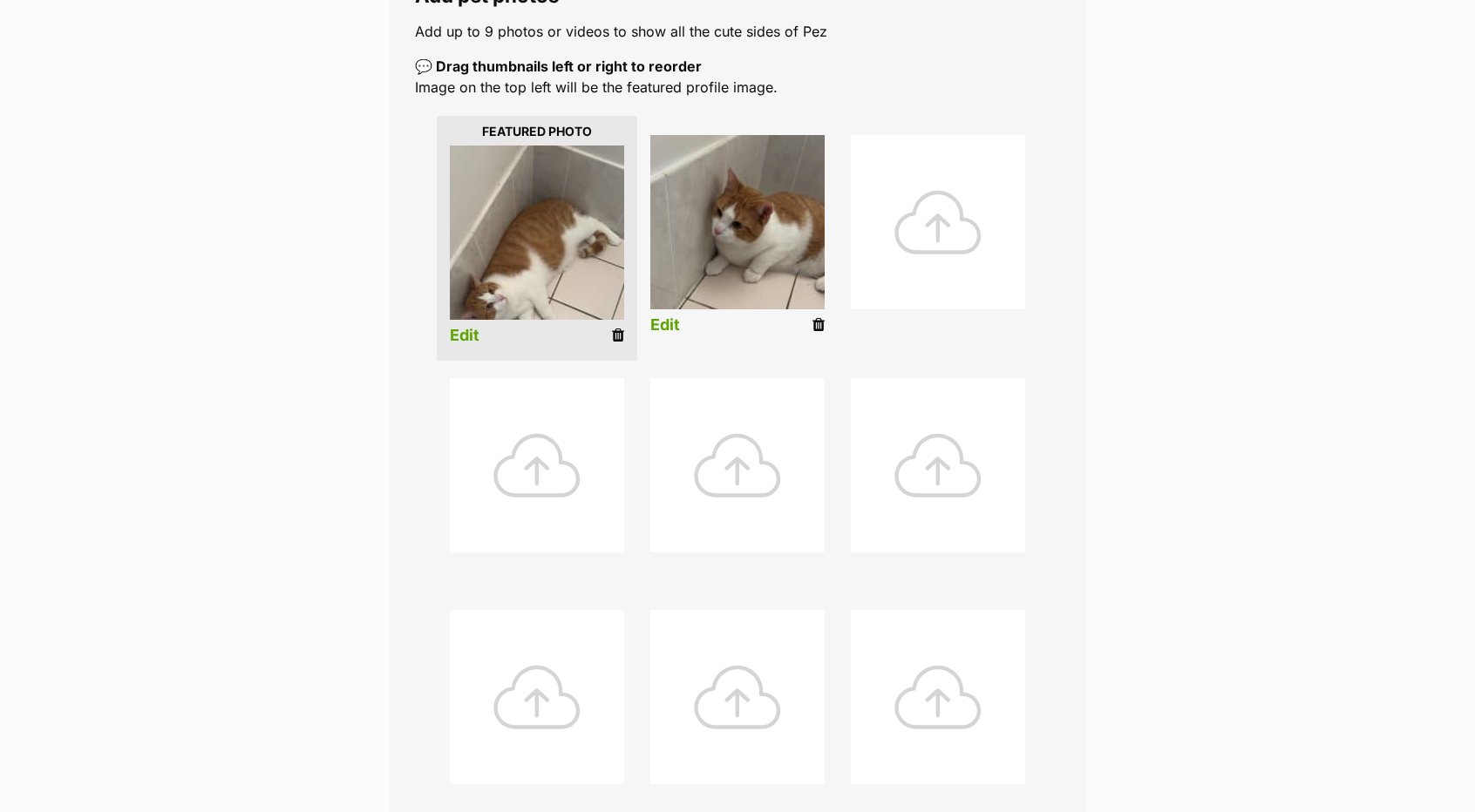
click at [561, 300] on img at bounding box center [537, 233] width 175 height 175
drag, startPoint x: 561, startPoint y: 300, endPoint x: 563, endPoint y: 269, distance: 31.1
click at [563, 269] on img at bounding box center [537, 233] width 175 height 175
click at [478, 335] on link "Edit" at bounding box center [465, 335] width 30 height 18
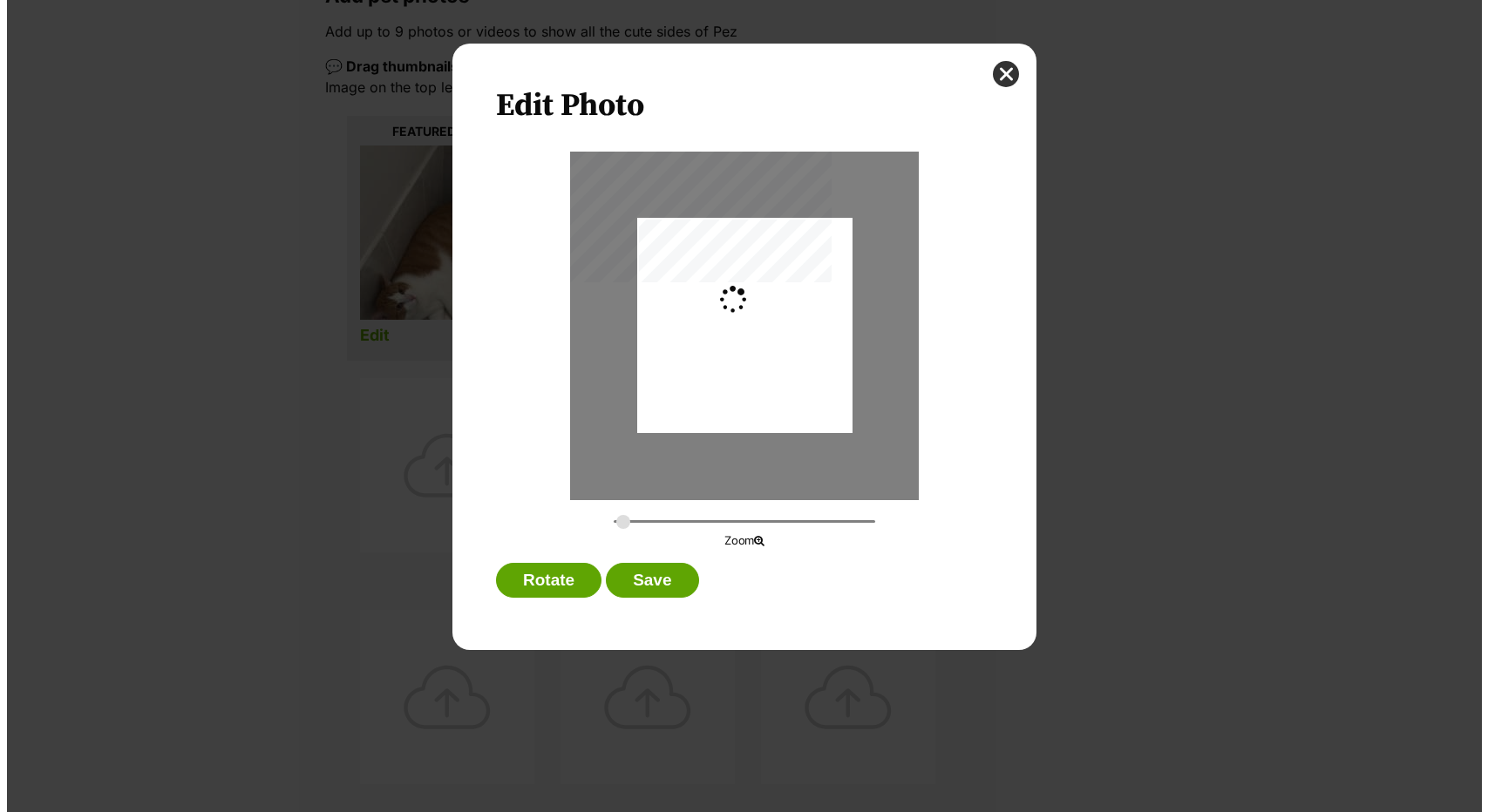
scroll to position [0, 0]
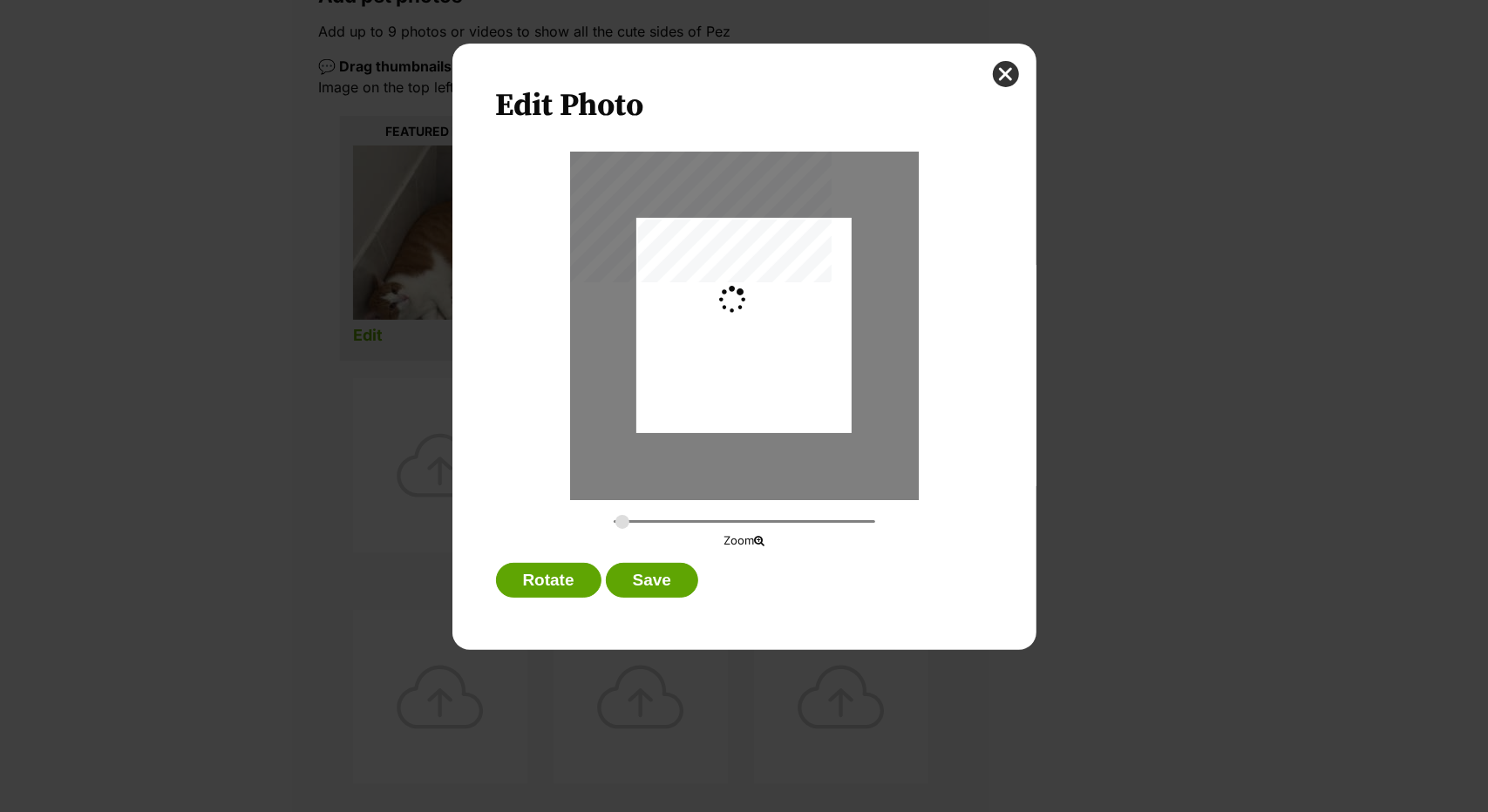
type input "0.2744"
drag, startPoint x: 761, startPoint y: 363, endPoint x: 752, endPoint y: 384, distance: 22.8
click at [752, 384] on div "Dialog Window - Close (Press escape to close)" at bounding box center [744, 346] width 215 height 383
click at [642, 592] on button "Save" at bounding box center [652, 580] width 92 height 35
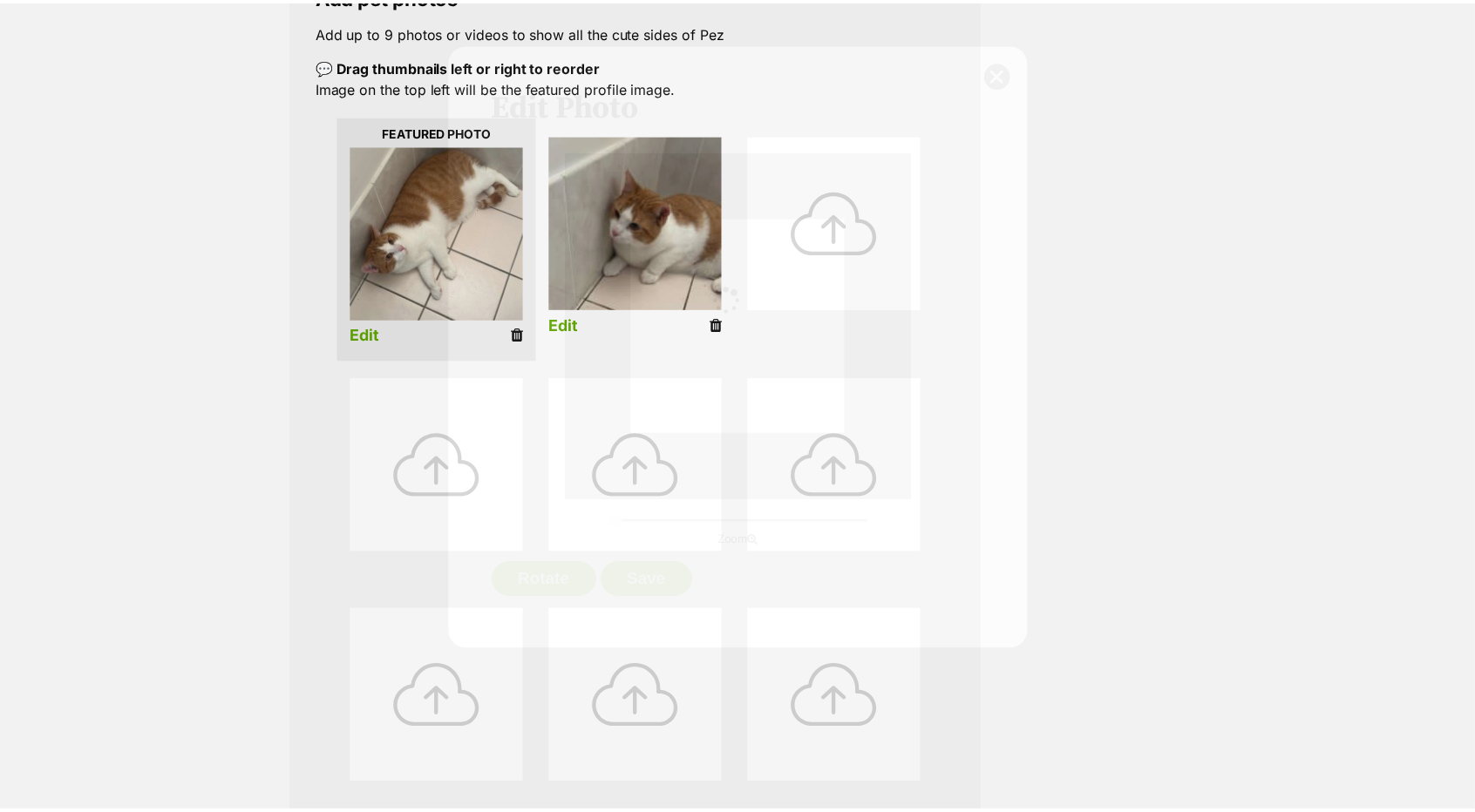
scroll to position [338, 0]
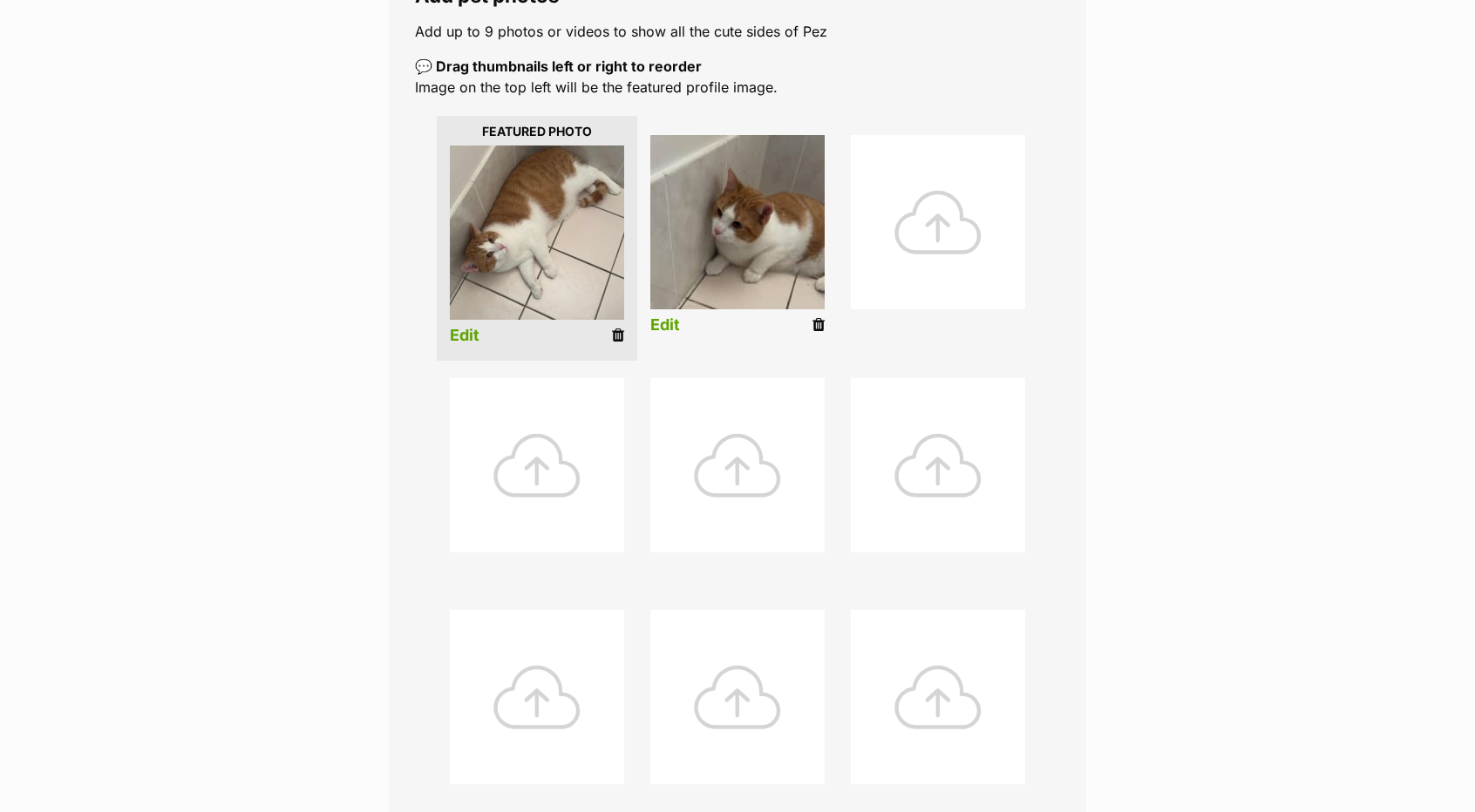
click at [1150, 310] on div "Editing Pez's photos Add pet photos Add up to 9 photos or videos to show all th…" at bounding box center [737, 452] width 1282 height 1113
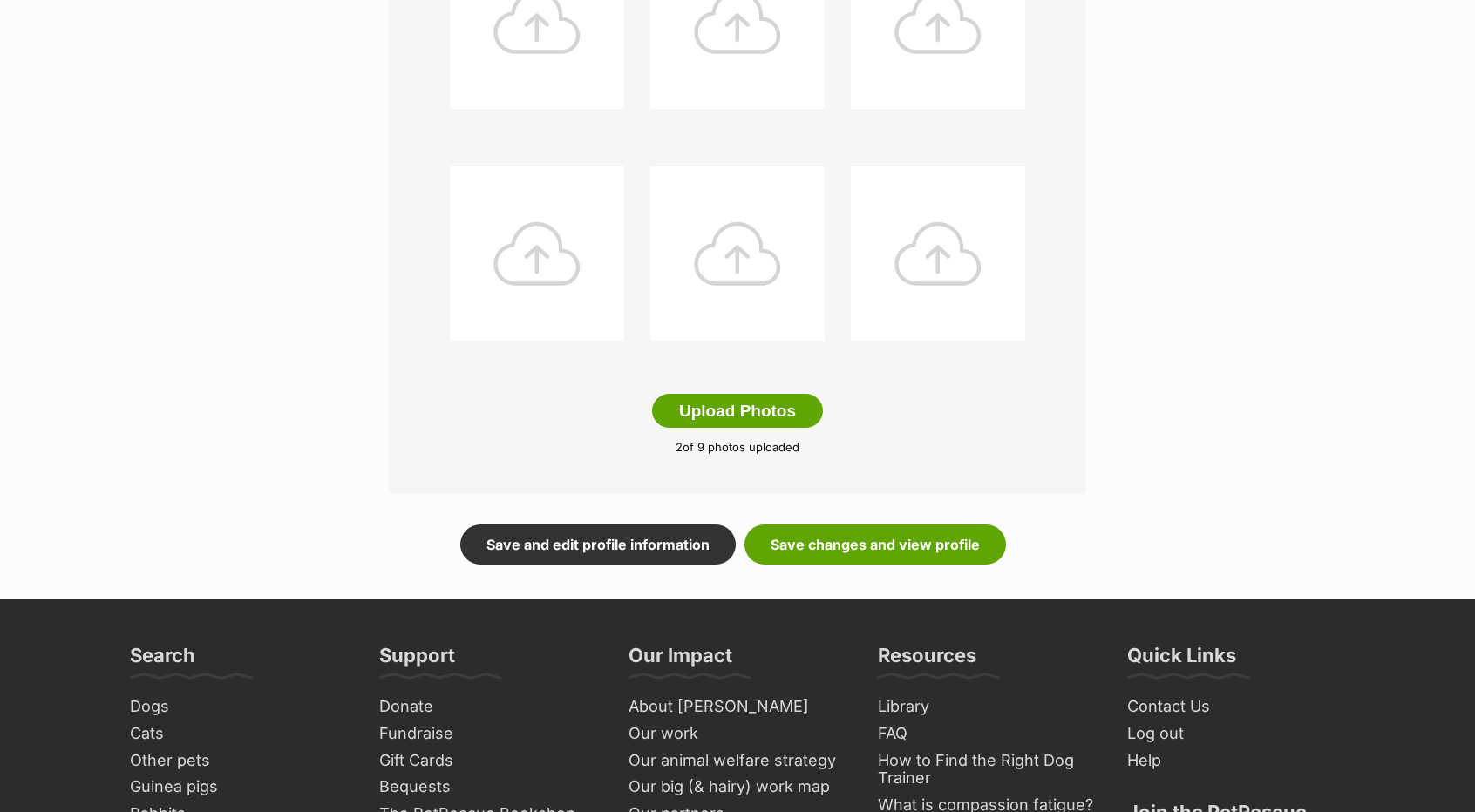
scroll to position [774, 0]
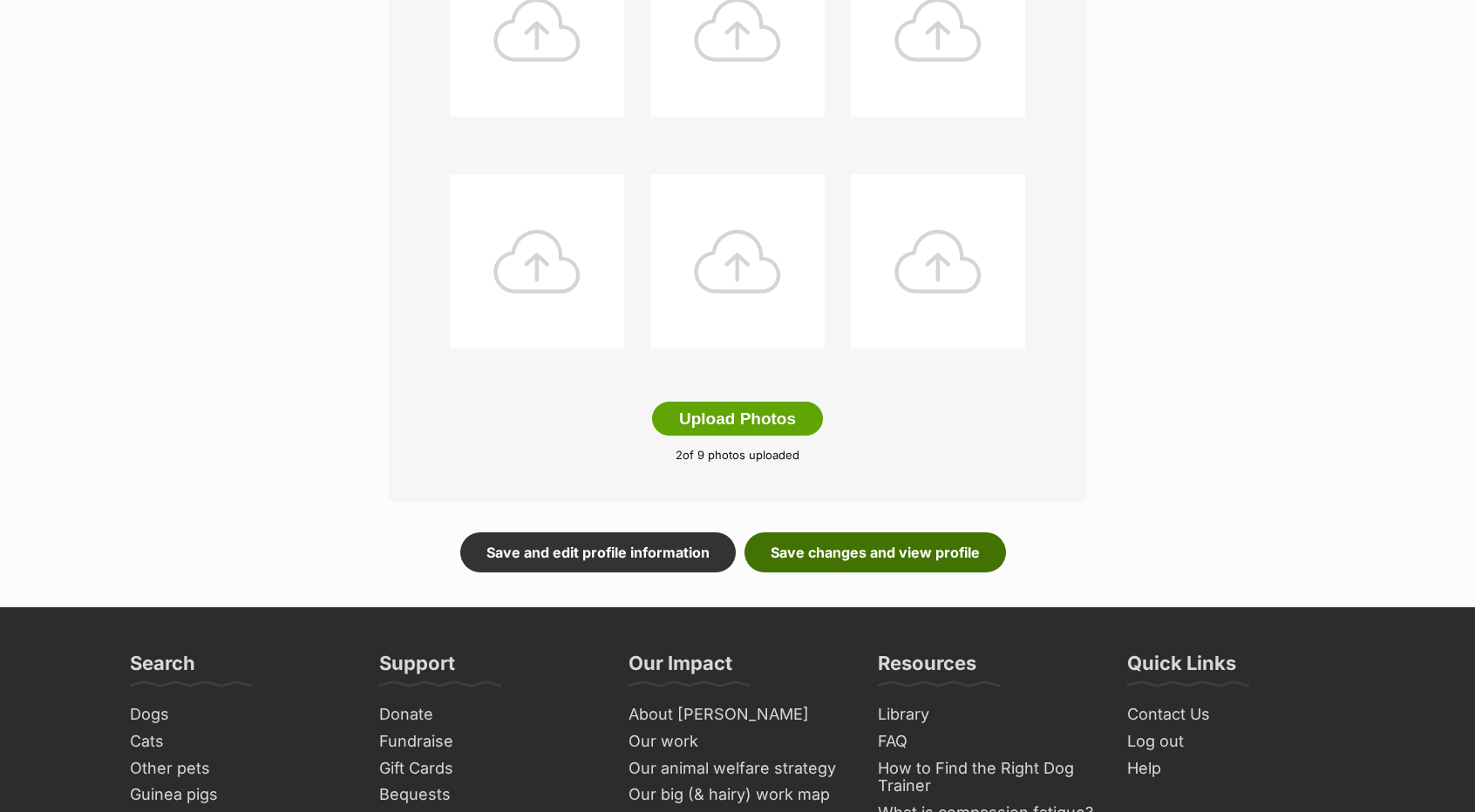
click at [877, 559] on link "Save changes and view profile" at bounding box center [875, 552] width 261 height 40
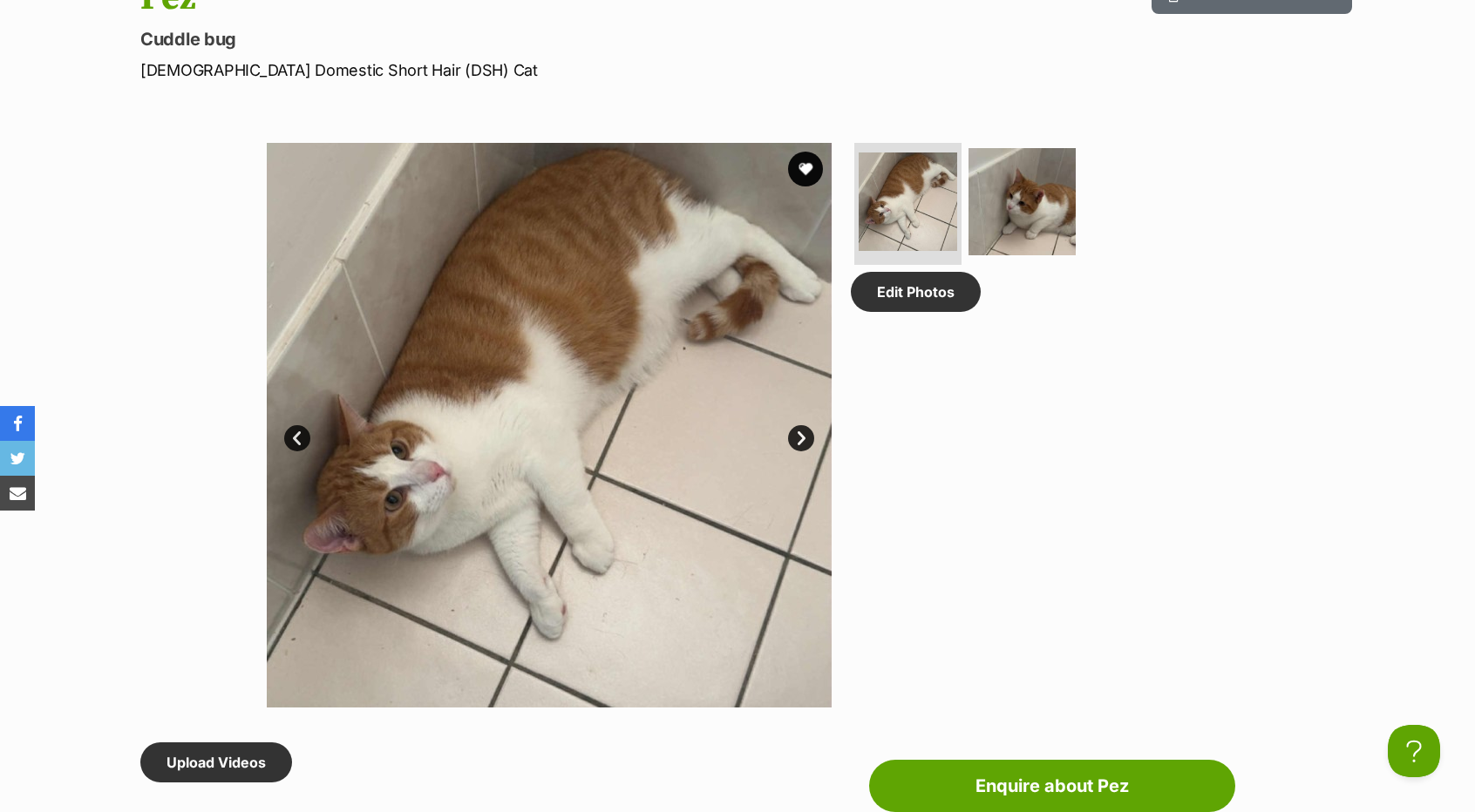
scroll to position [523, 0]
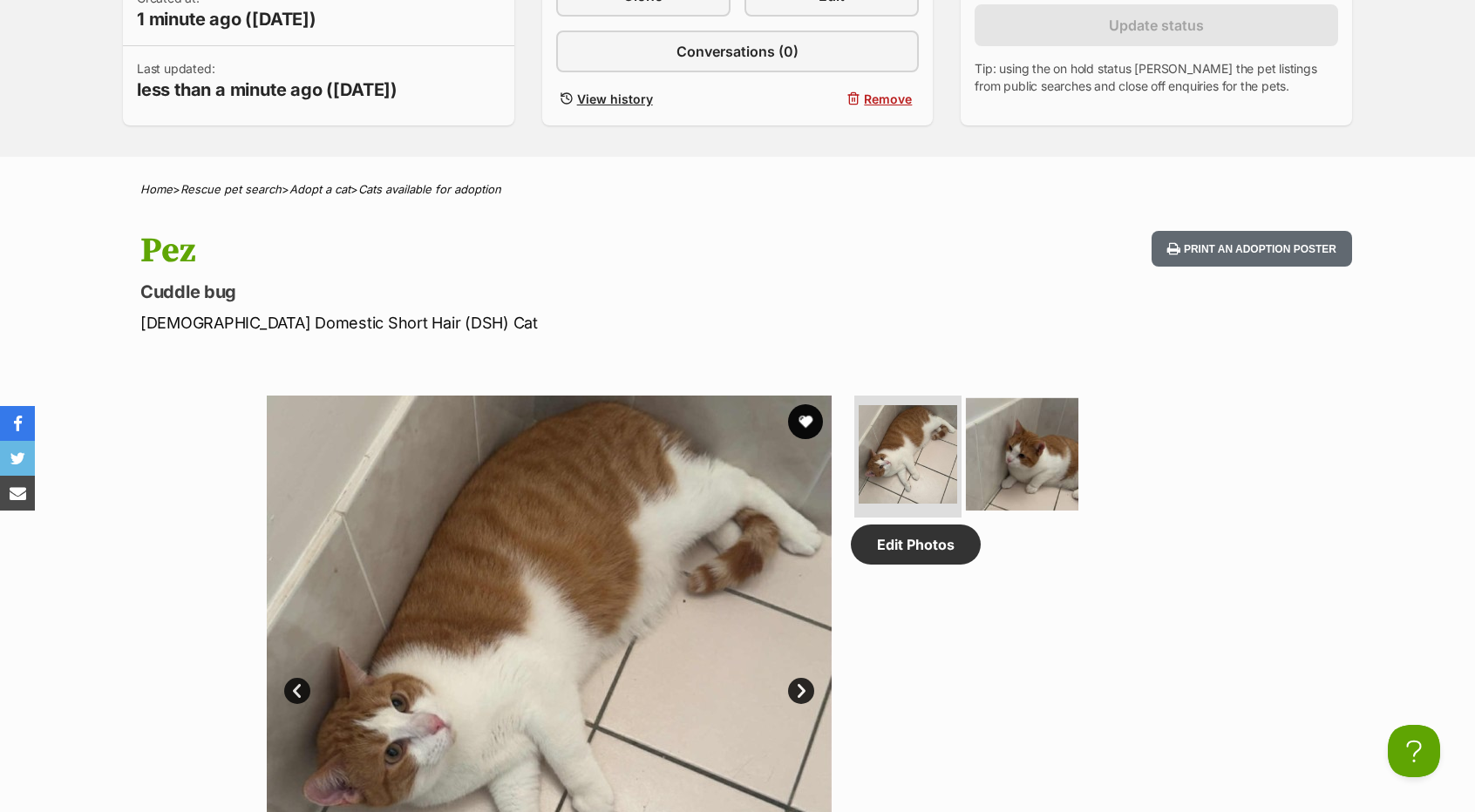
click at [1034, 453] on img at bounding box center [1022, 454] width 113 height 113
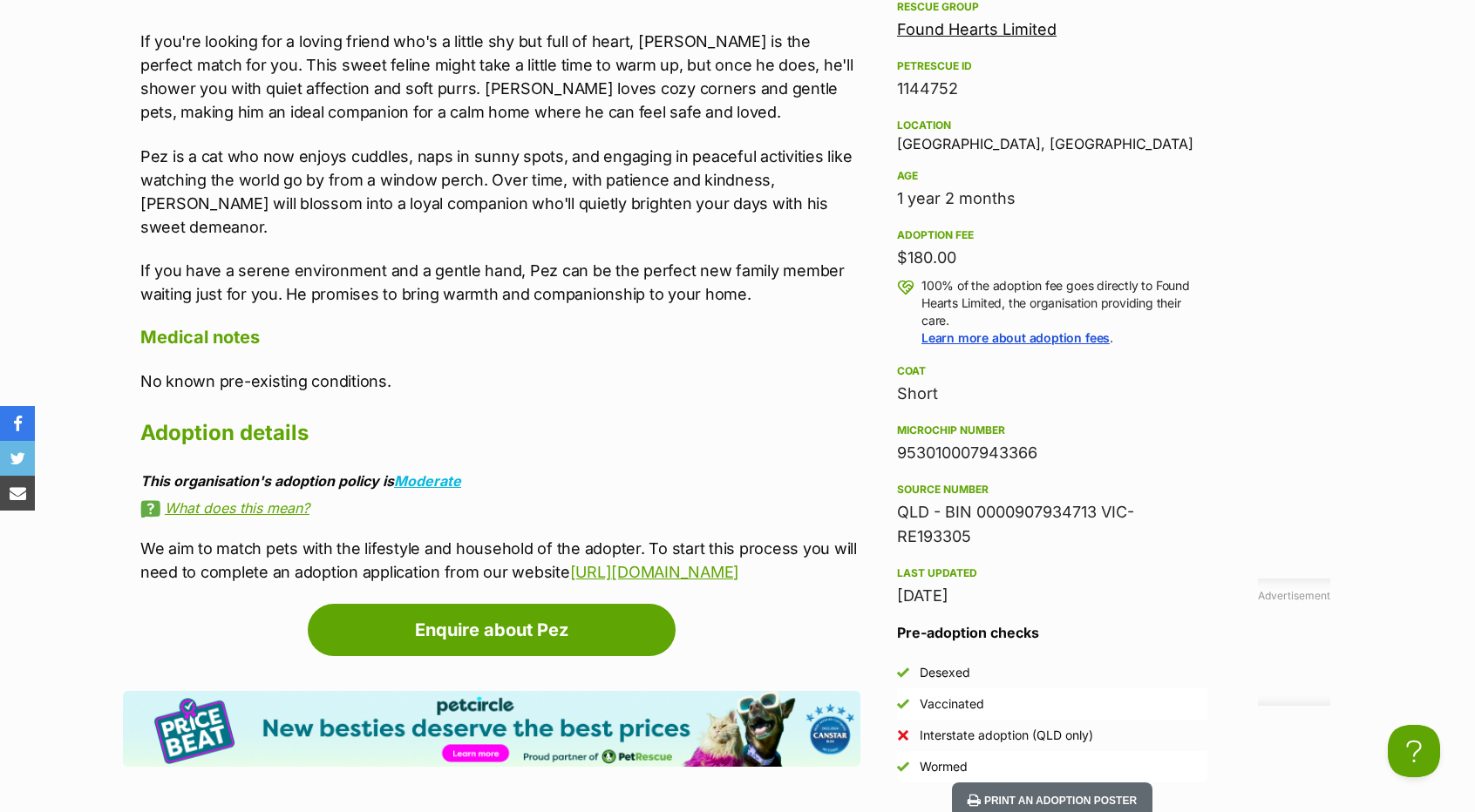
scroll to position [1569, 0]
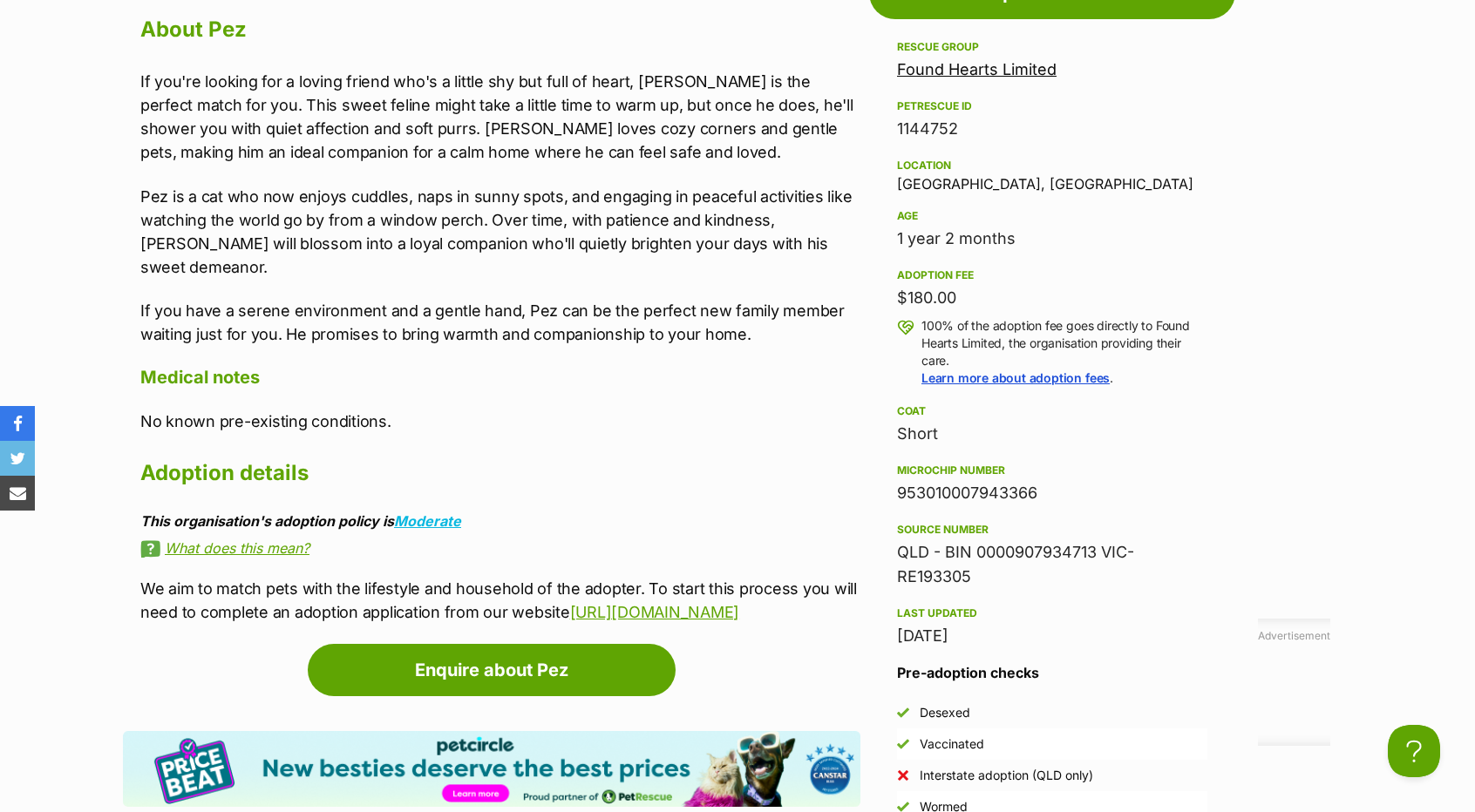
click at [743, 310] on p "If you have a serene environment and a gentle hand, Pez can be the perfect new …" at bounding box center [499, 322] width 720 height 47
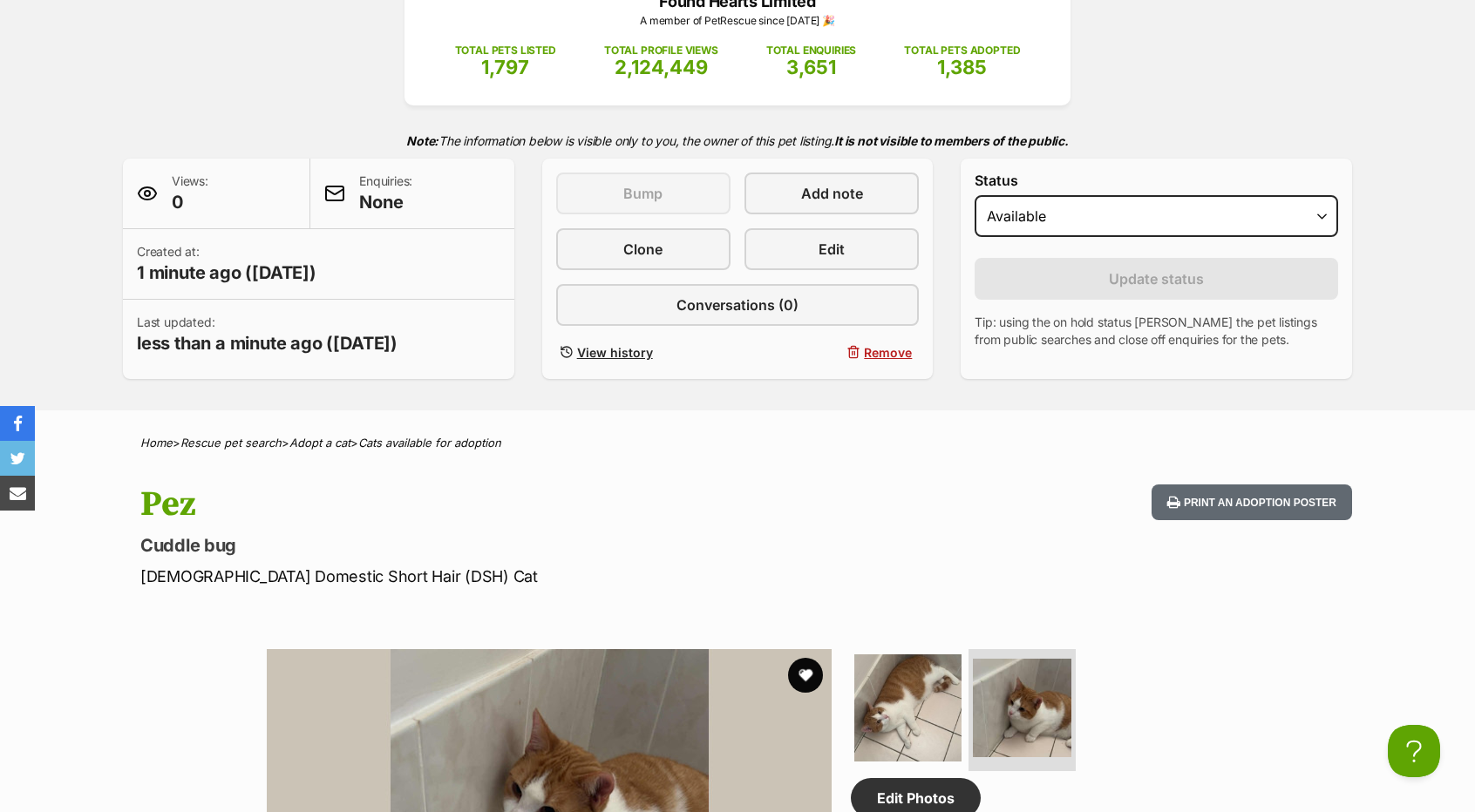
scroll to position [261, 0]
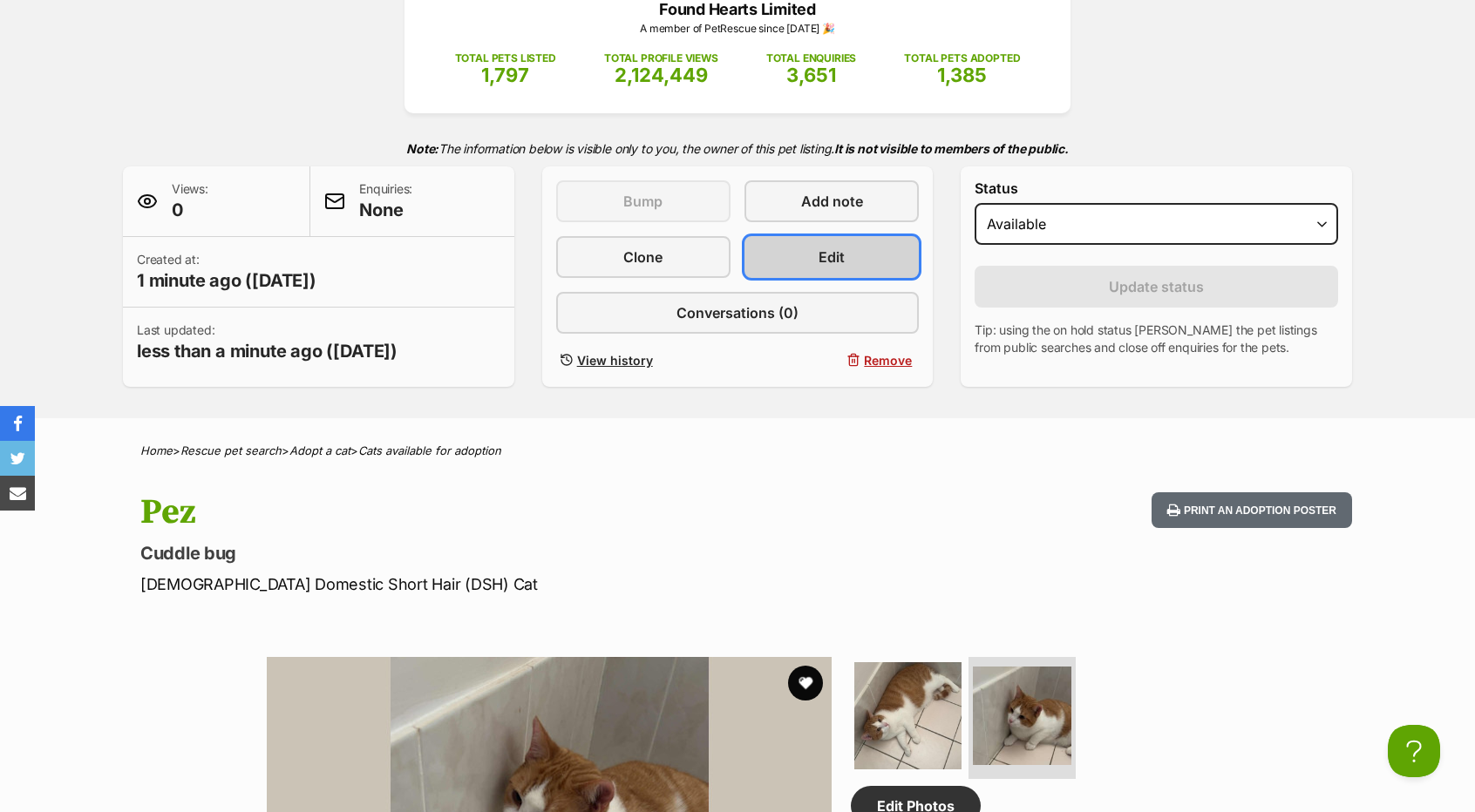
click at [820, 252] on span "Edit" at bounding box center [832, 257] width 26 height 21
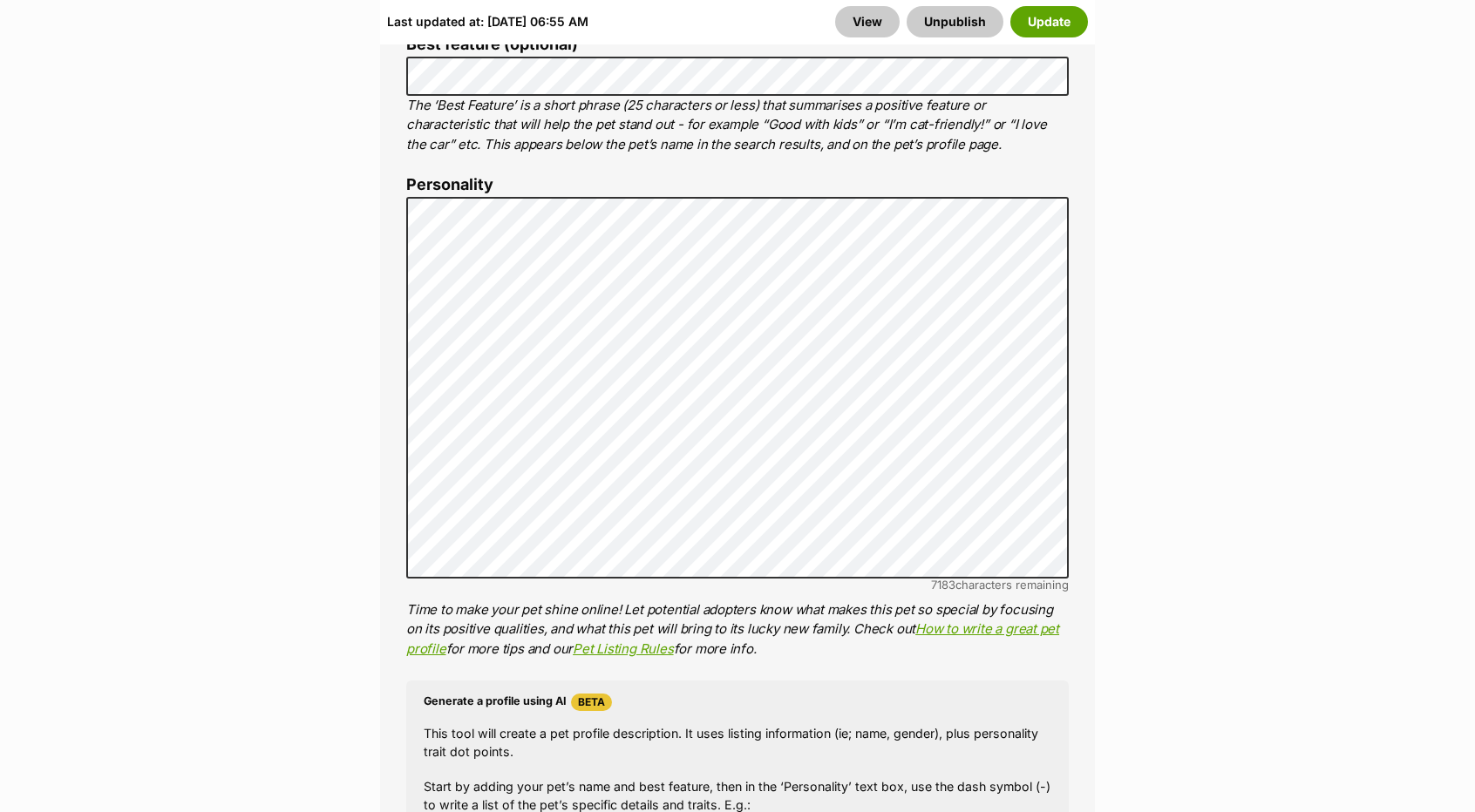
scroll to position [1394, 0]
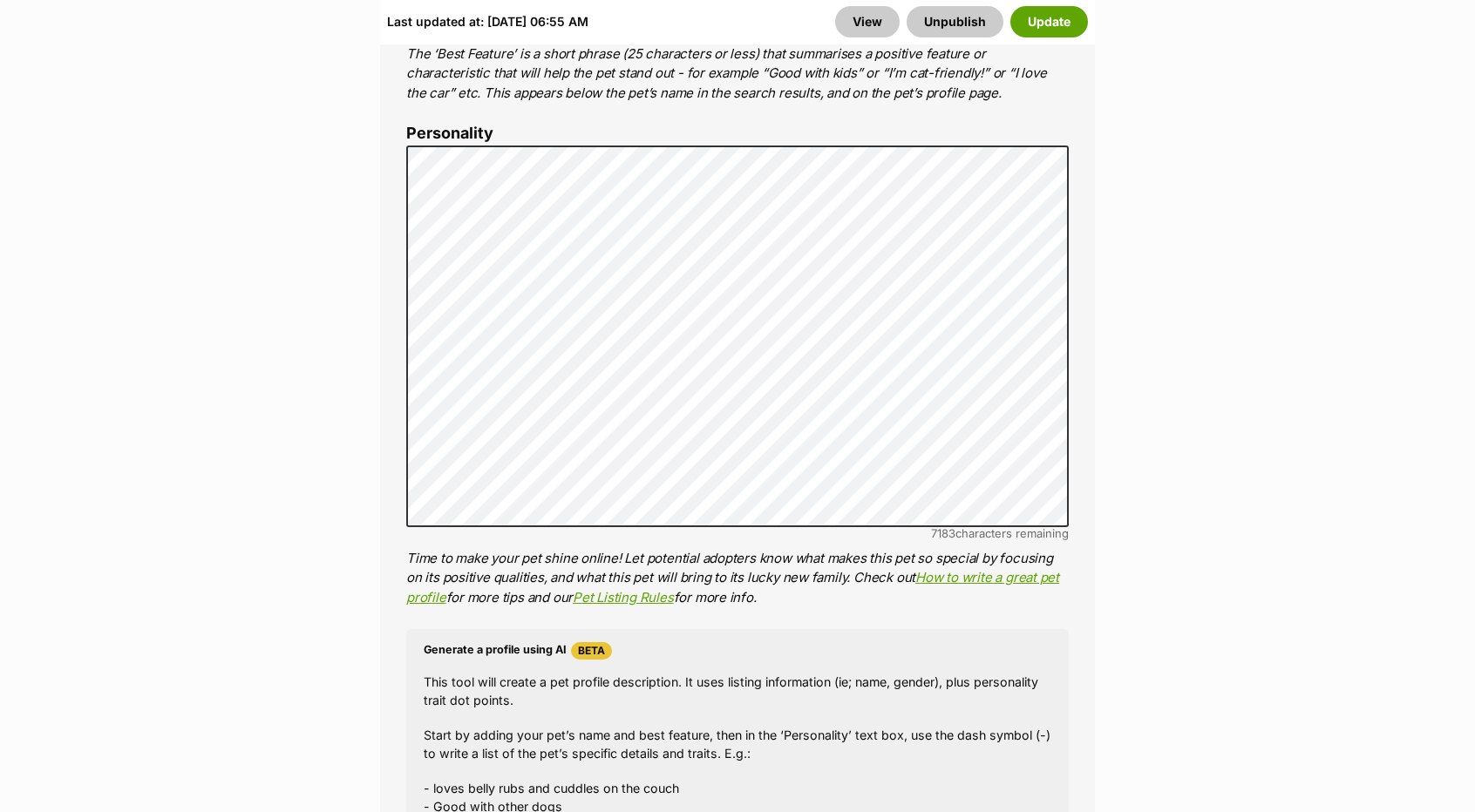
click at [893, 351] on div "About This Pet Name Henlo there, it looks like you might be using the pet name …" at bounding box center [737, 414] width 714 height 1460
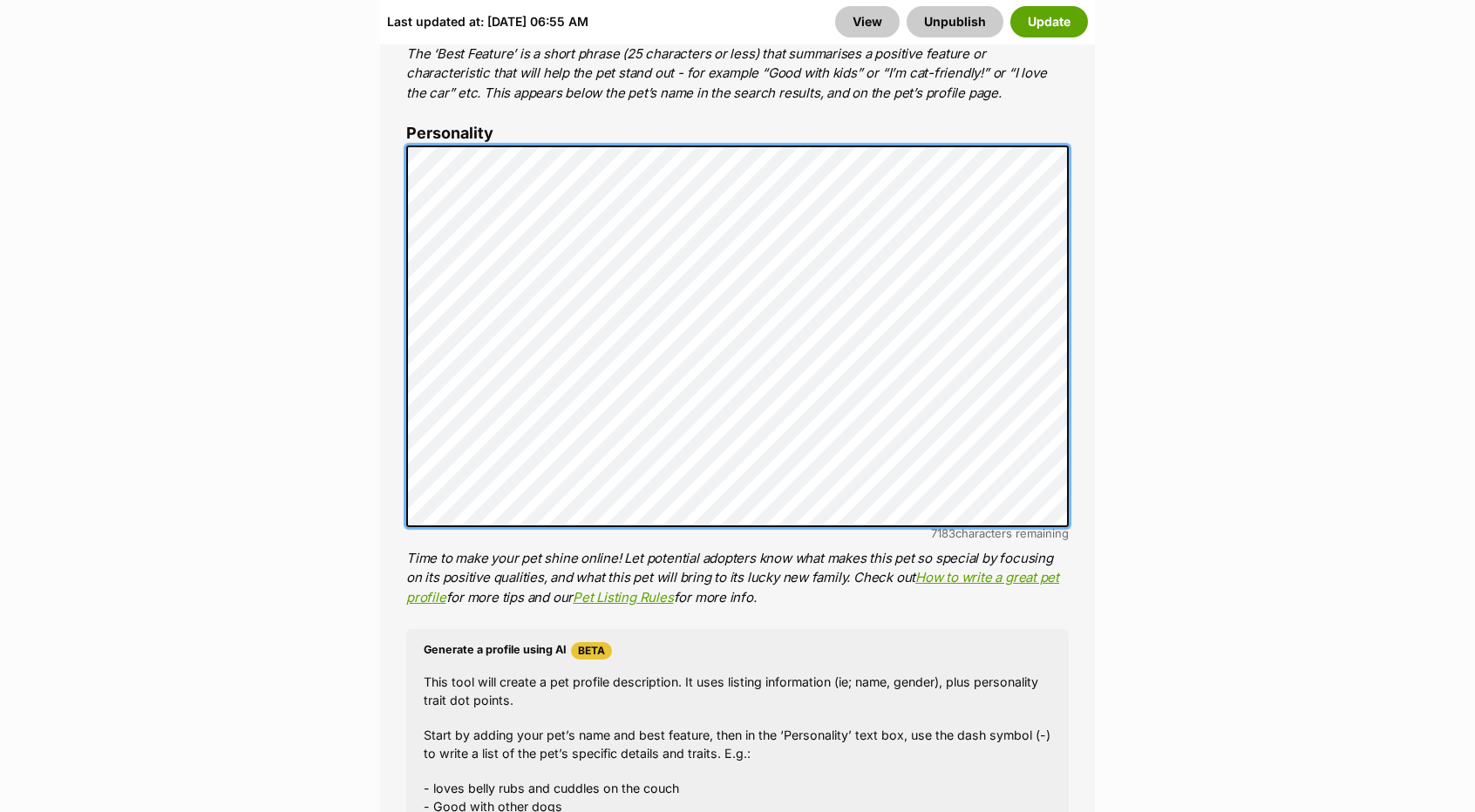
drag, startPoint x: 406, startPoint y: 156, endPoint x: 275, endPoint y: 133, distance: 133.0
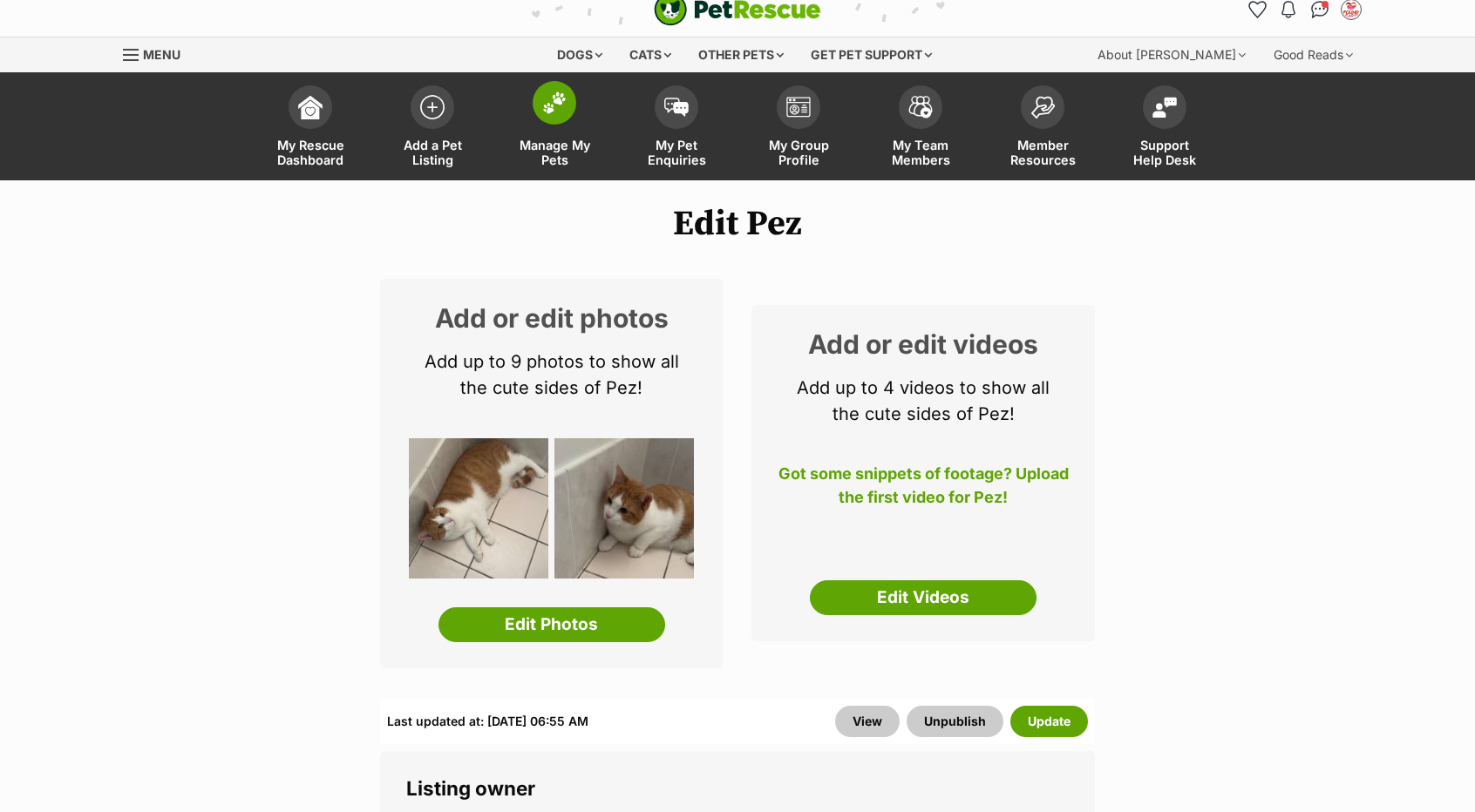
scroll to position [0, 0]
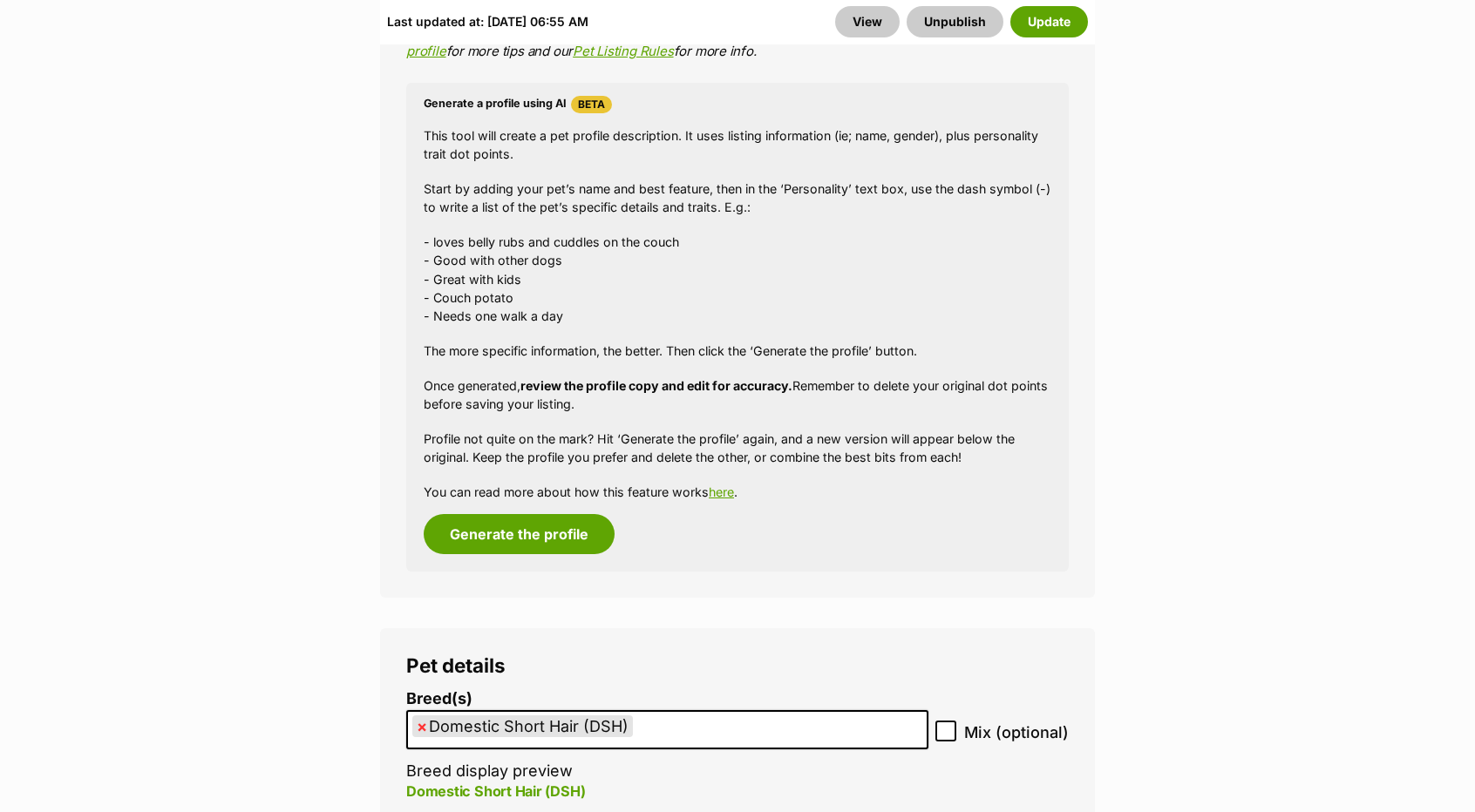
scroll to position [2179, 0]
